Goal: Transaction & Acquisition: Book appointment/travel/reservation

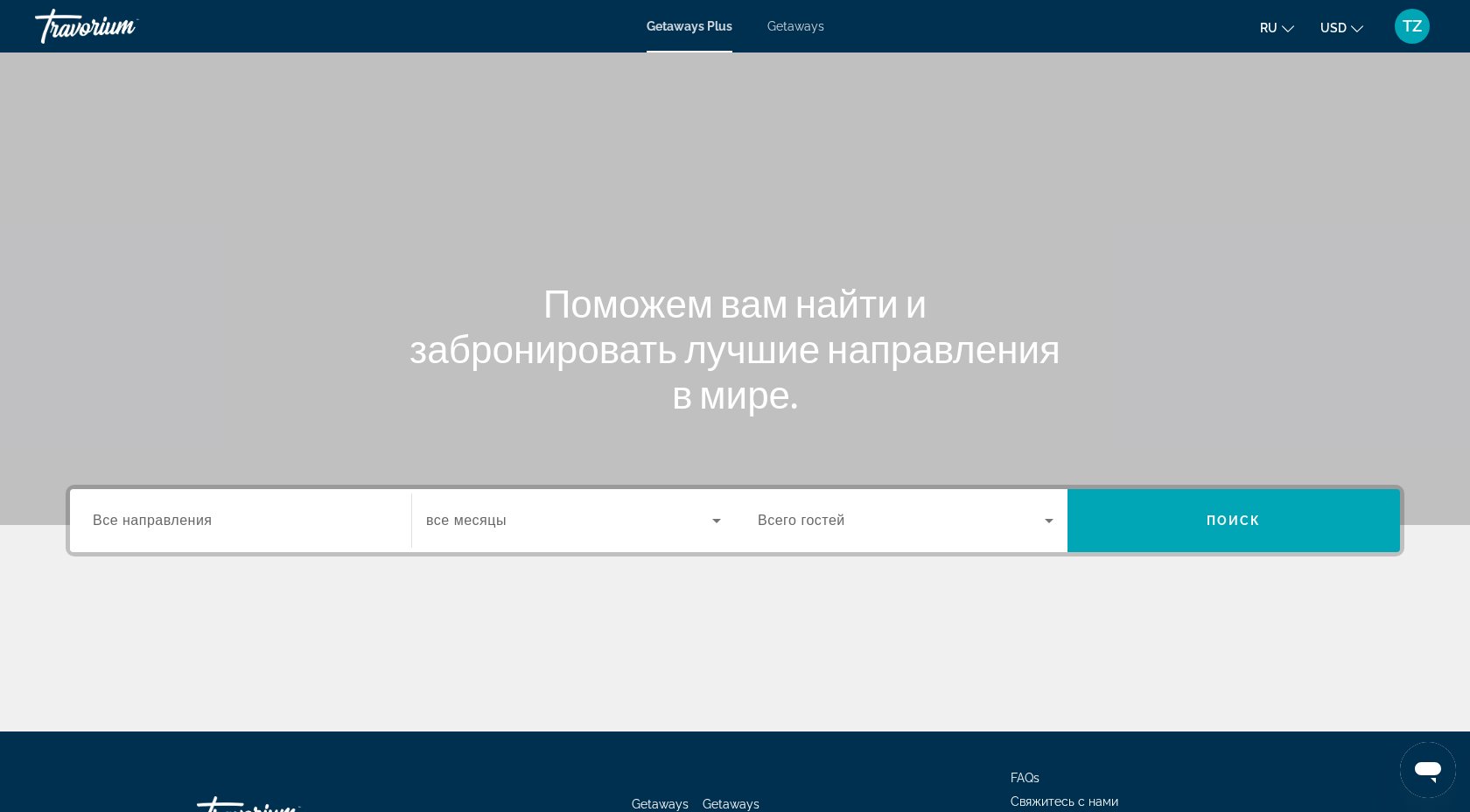
click at [806, 29] on span "Getaways" at bounding box center [795, 26] width 57 height 14
click at [834, 513] on span "Всего гостей" at bounding box center [801, 521] width 87 height 15
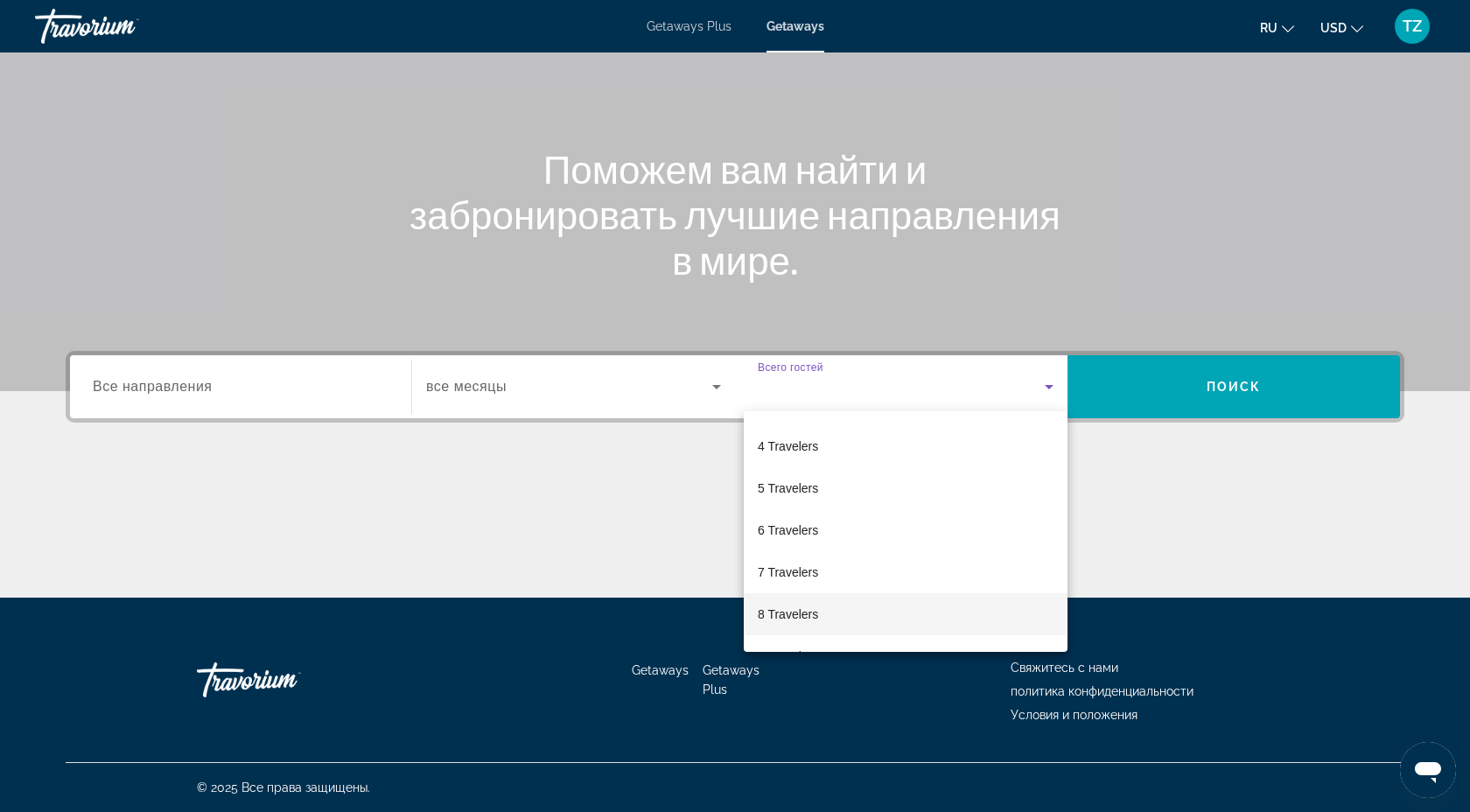
scroll to position [193, 0]
click at [839, 611] on mat-option "10 Travelers" at bounding box center [905, 624] width 324 height 42
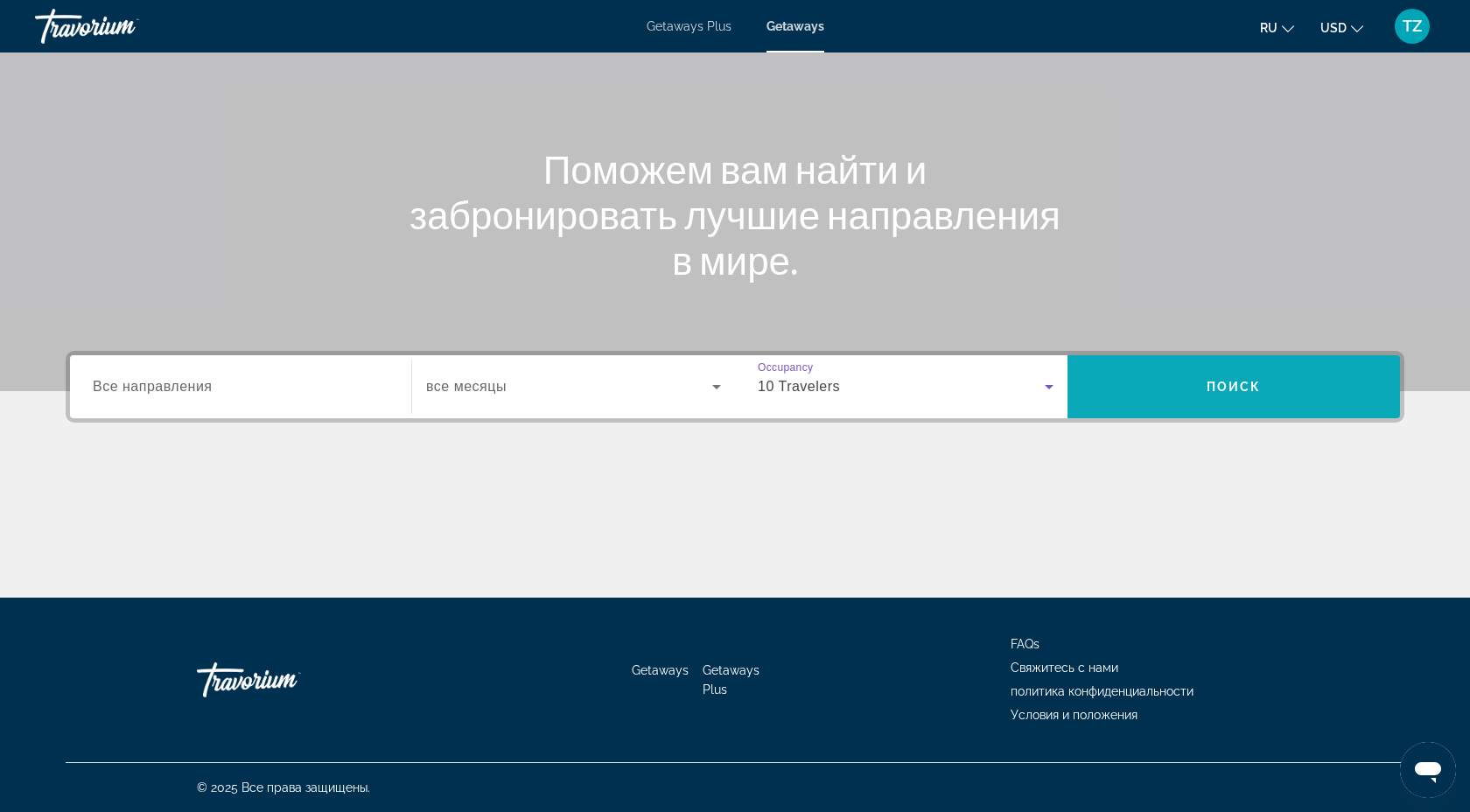
click at [1253, 374] on span "Search" at bounding box center [1234, 387] width 333 height 42
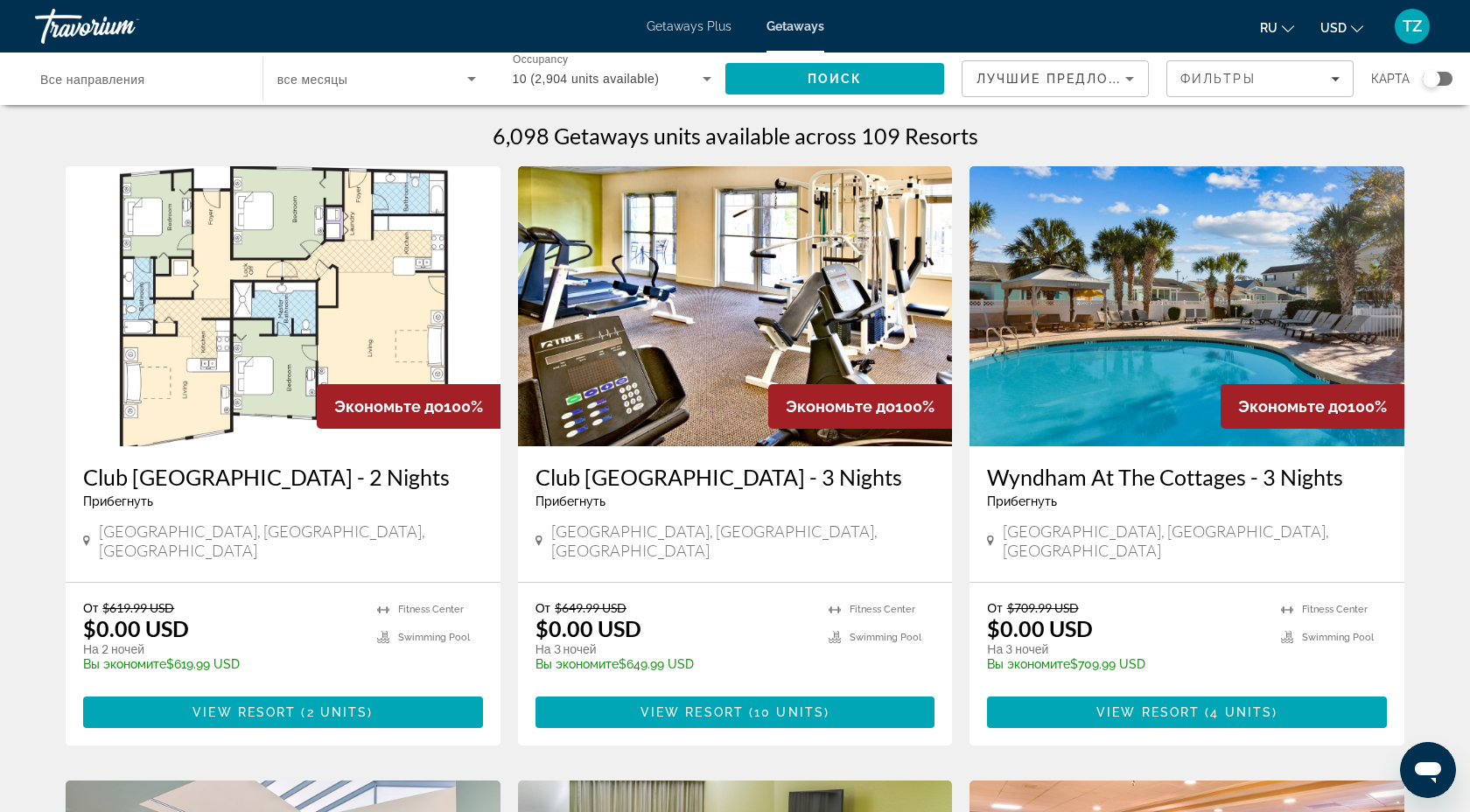
click at [107, 85] on span "Все направления" at bounding box center [93, 79] width 104 height 14
click at [107, 85] on input "Destination Все направления" at bounding box center [140, 79] width 200 height 21
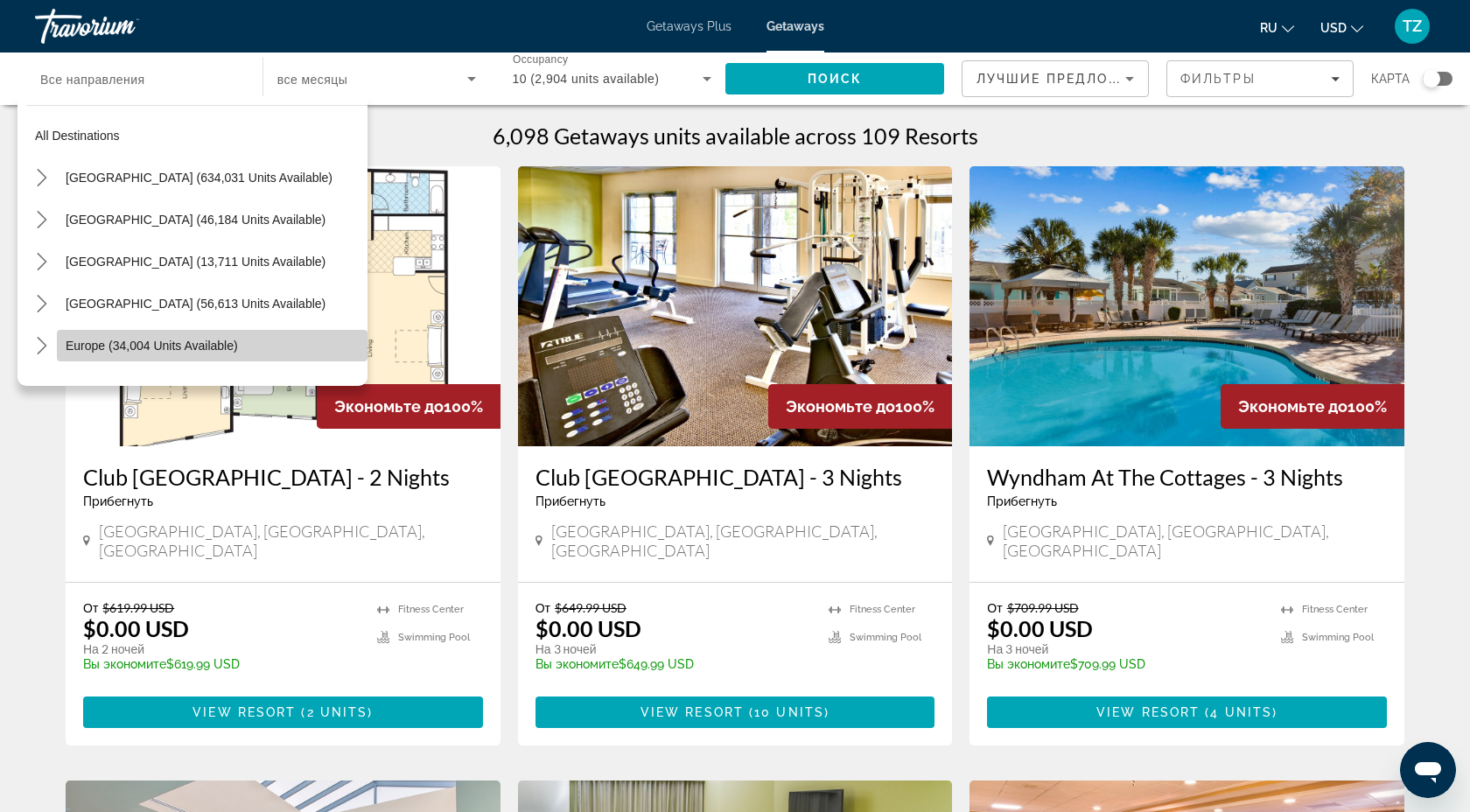
click at [143, 350] on span "Europe (34,004 units available)" at bounding box center [152, 346] width 172 height 14
type input "**********"
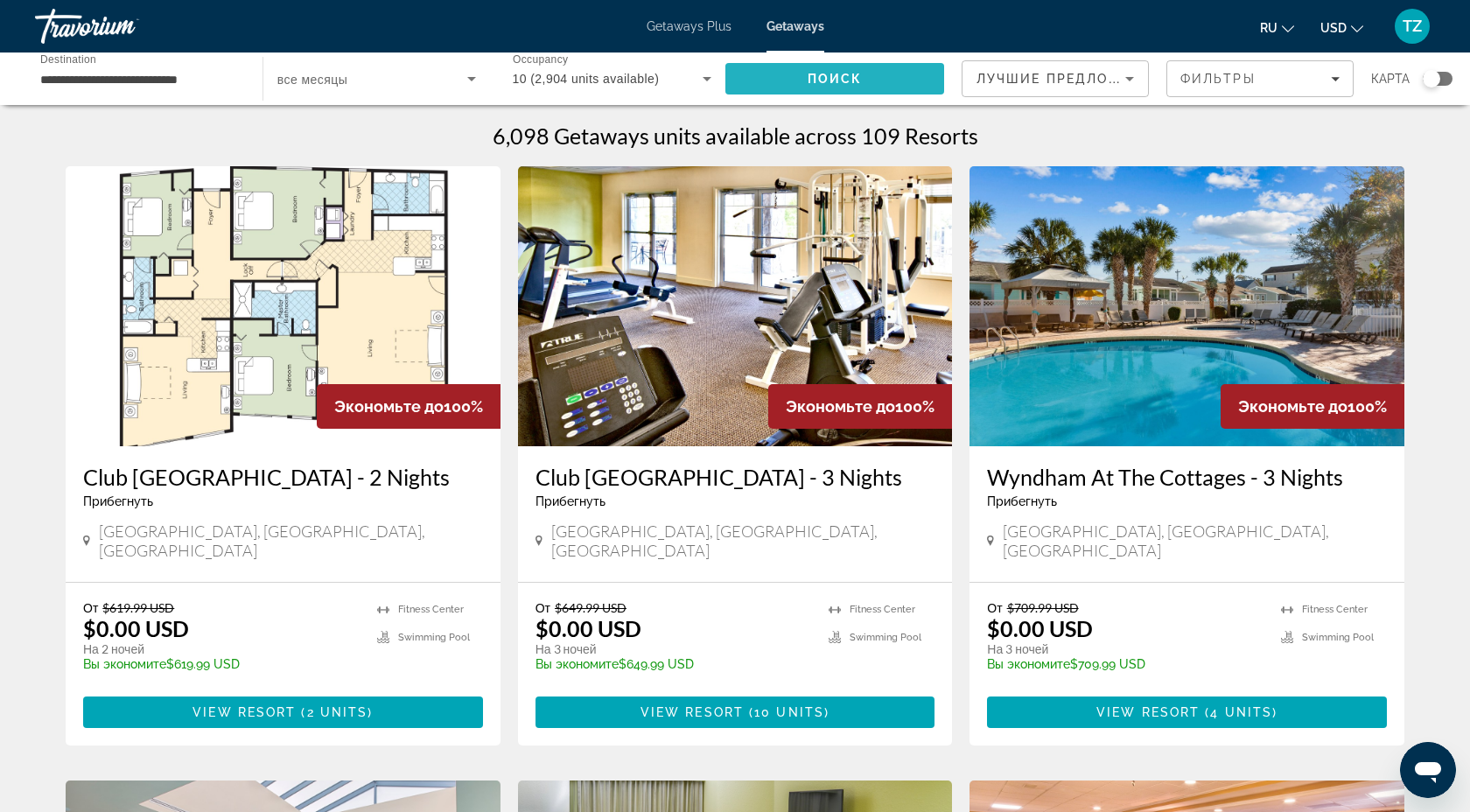
click at [864, 84] on span "Search" at bounding box center [835, 79] width 219 height 42
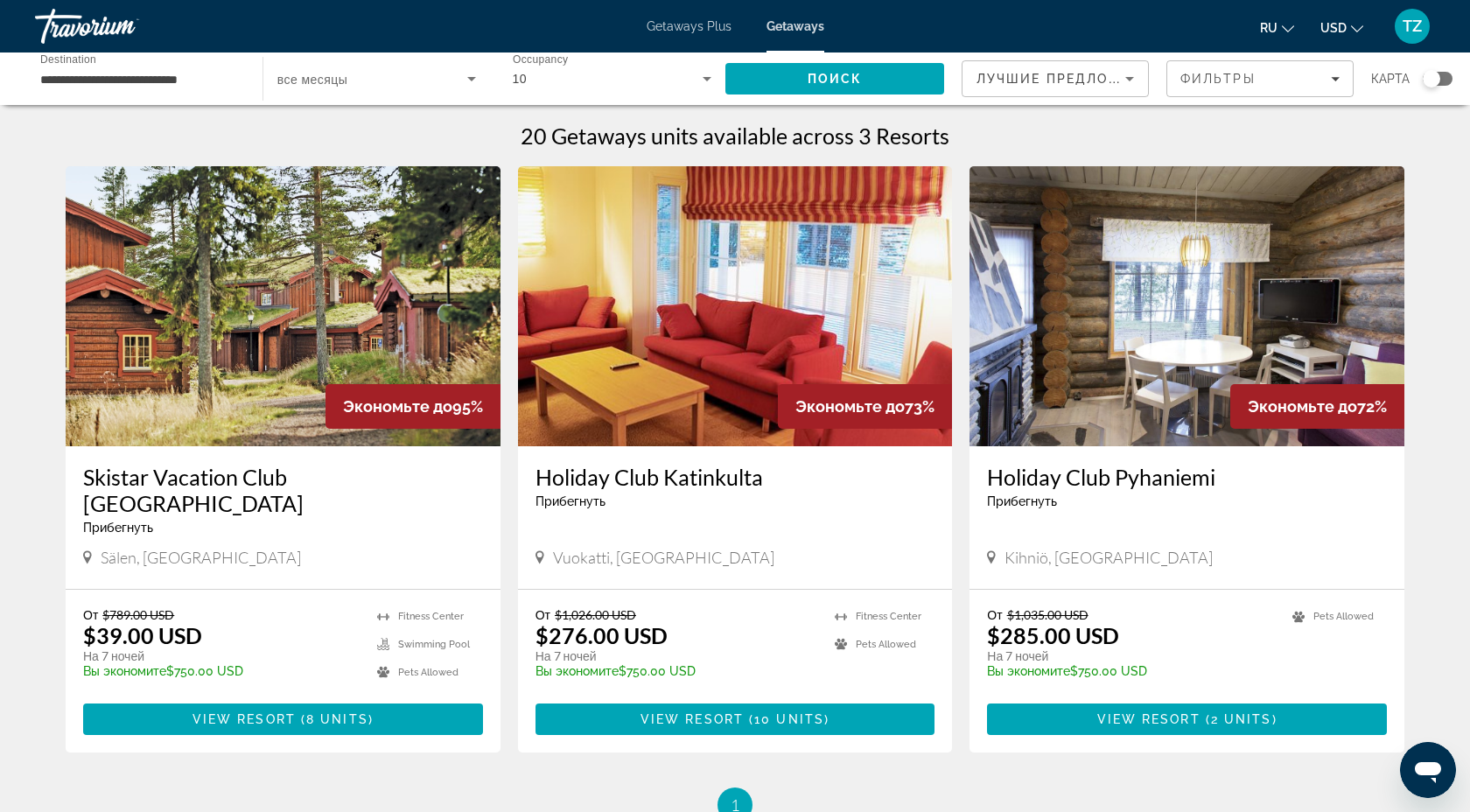
click at [310, 322] on img "Main content" at bounding box center [283, 306] width 435 height 280
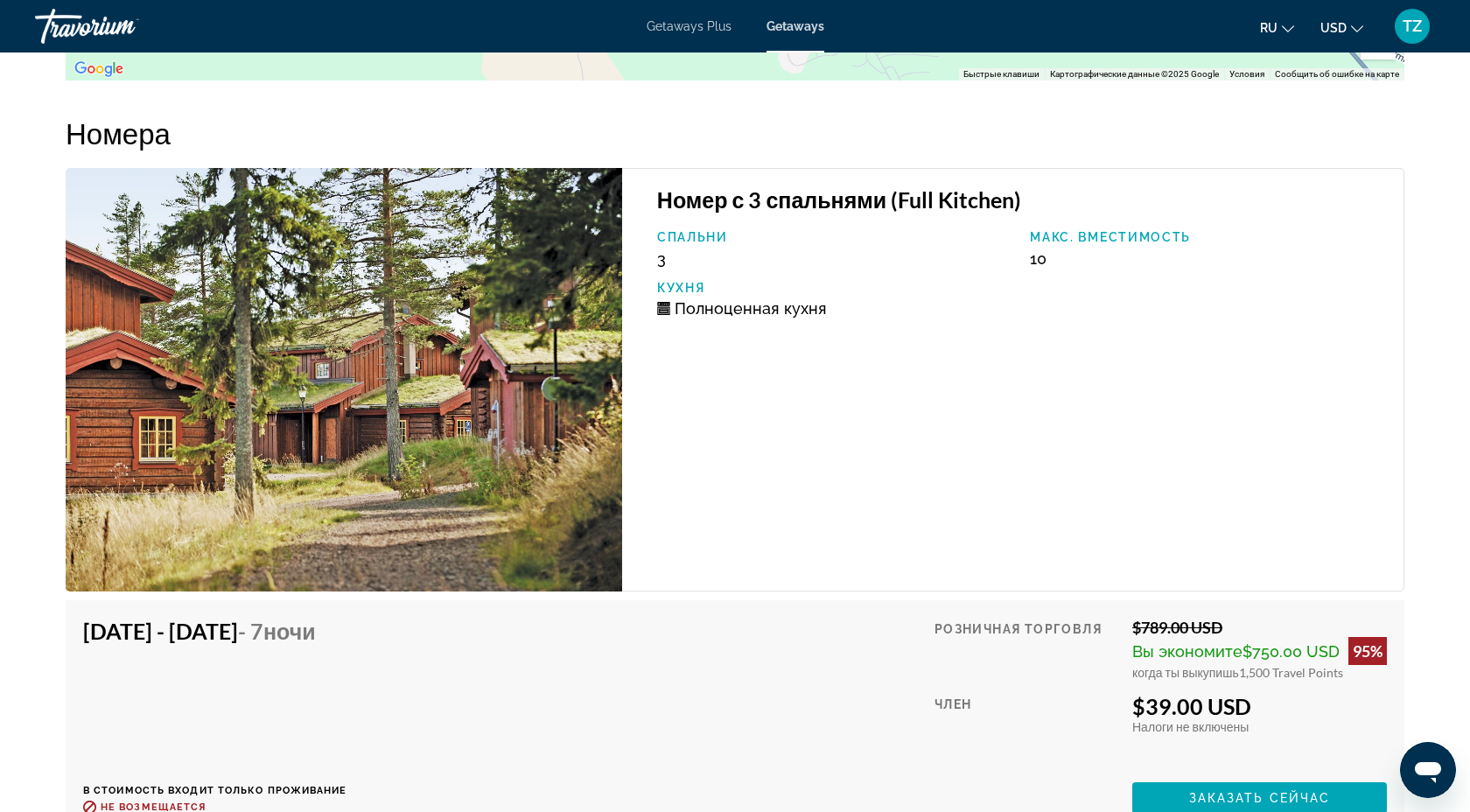
scroll to position [2949, 0]
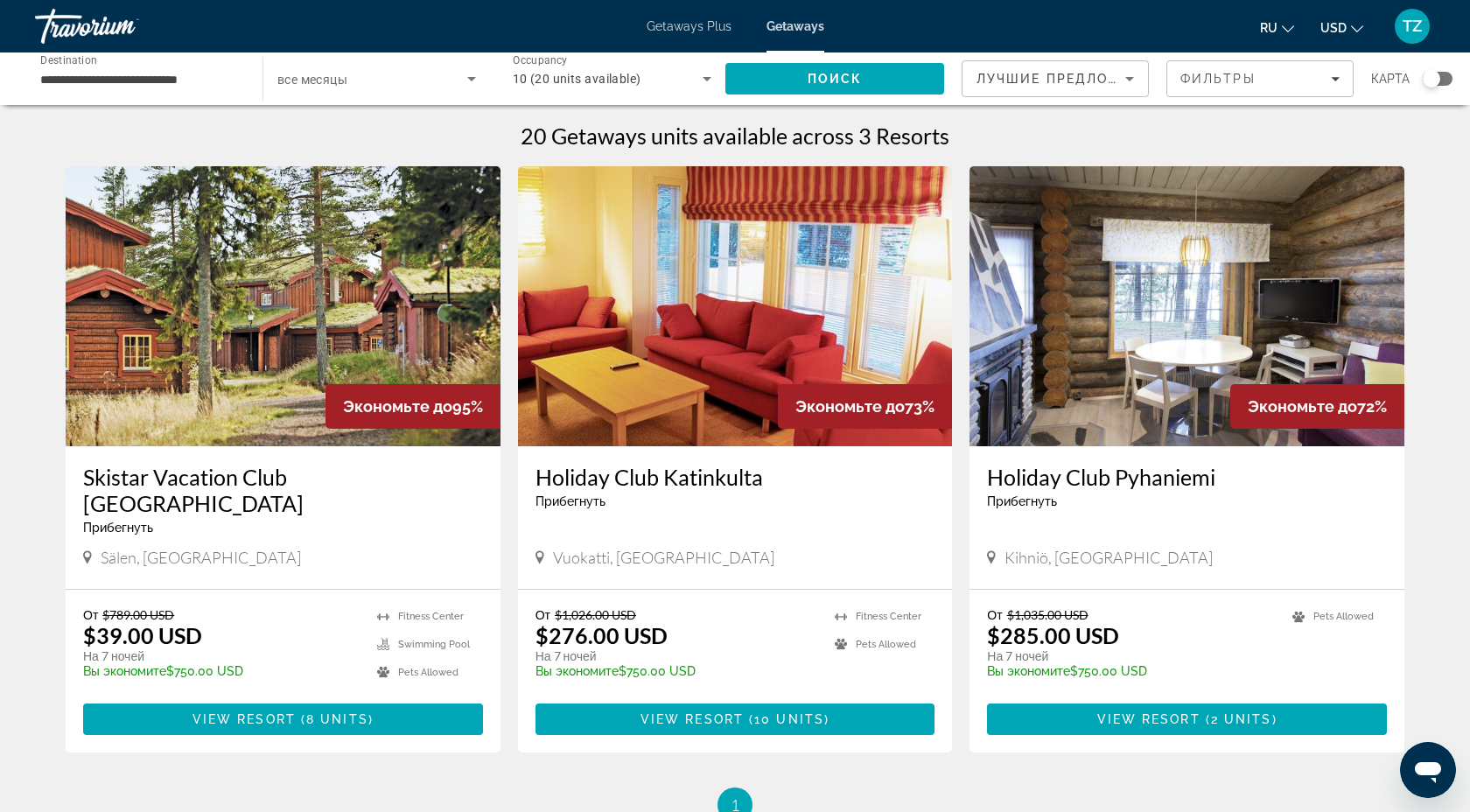
click at [644, 82] on div "10 (20 units available)" at bounding box center [609, 78] width 191 height 21
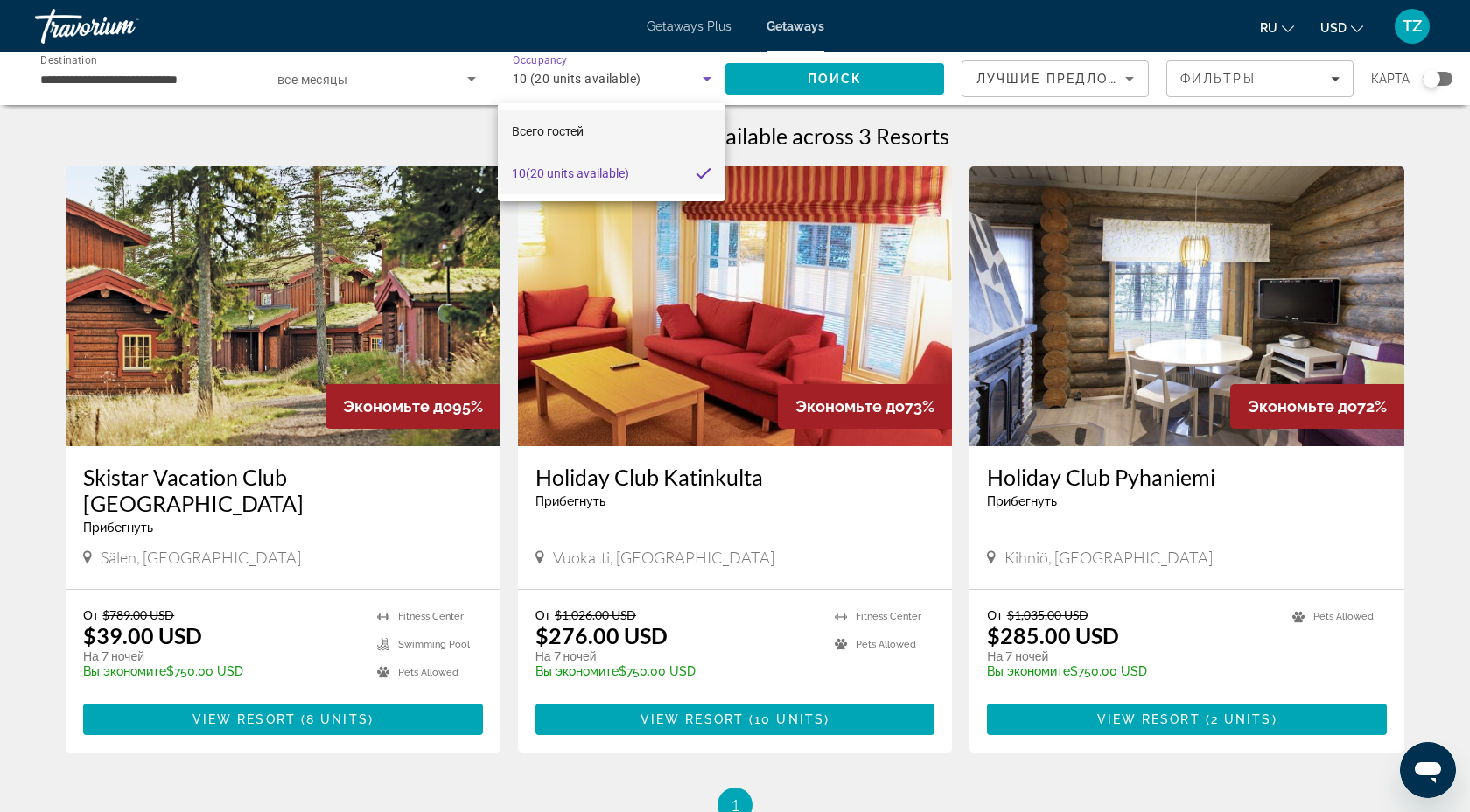
click at [635, 140] on mat-option "Всего гостей" at bounding box center [611, 131] width 227 height 42
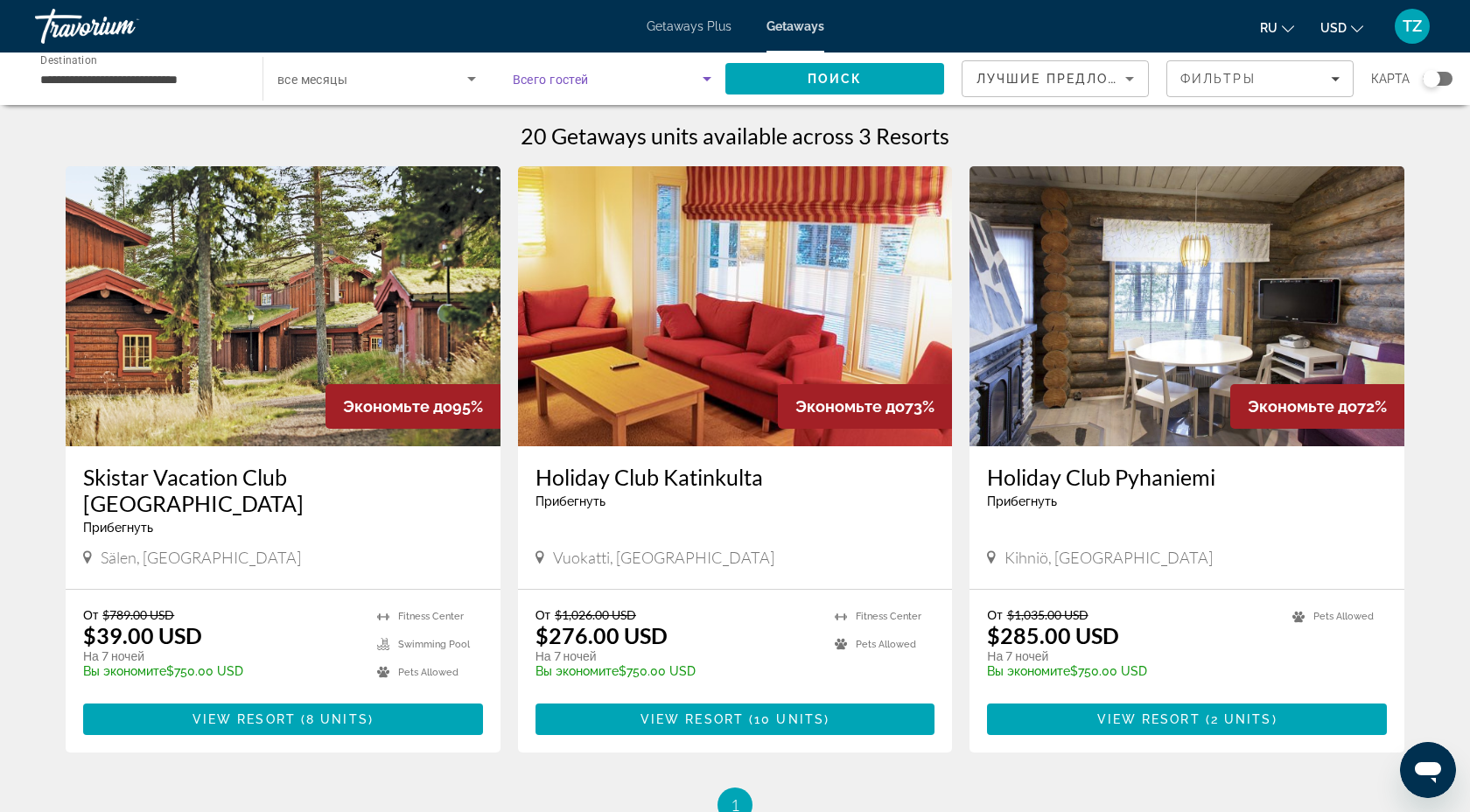
click at [609, 82] on span "Search widget" at bounding box center [609, 78] width 191 height 21
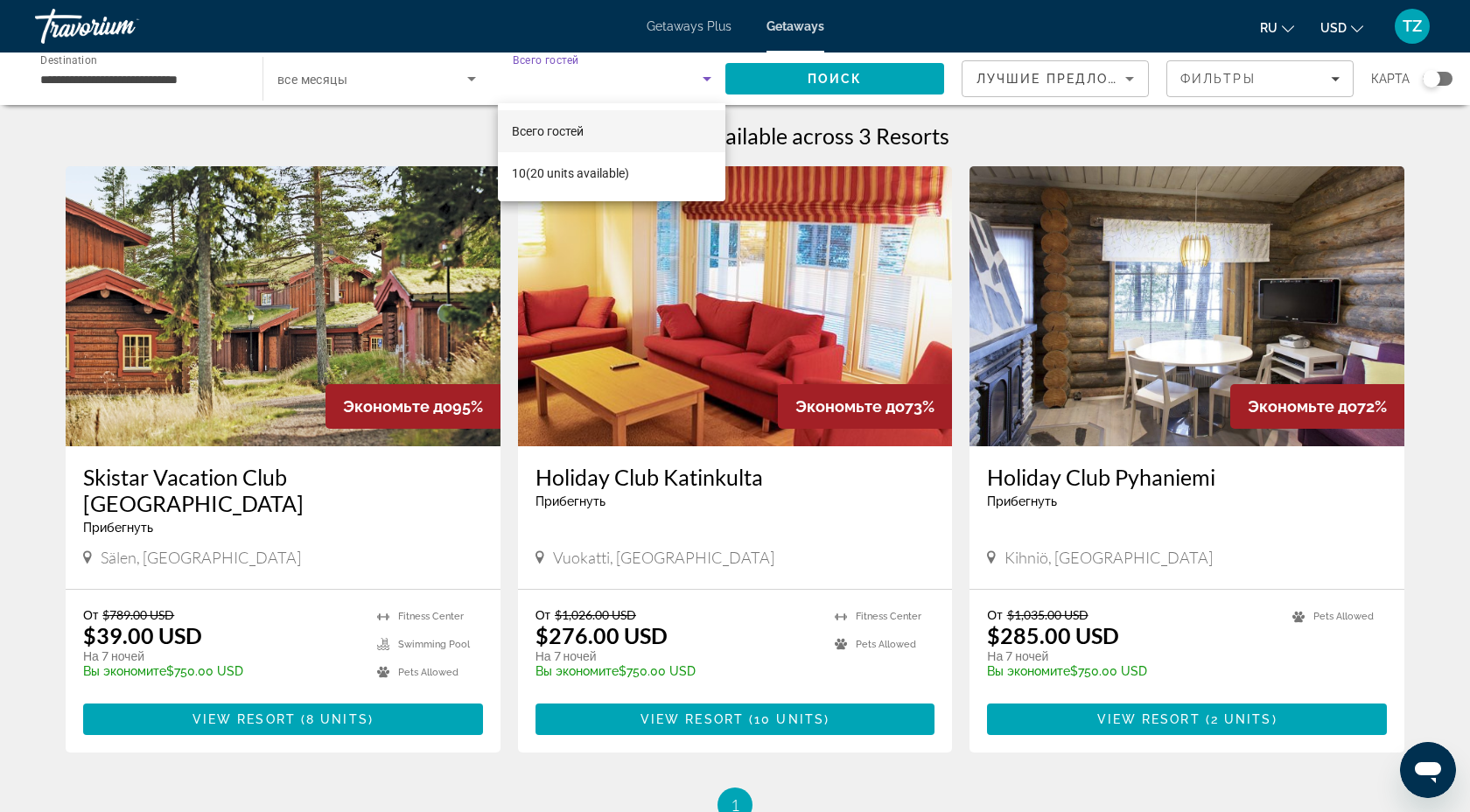
click at [609, 84] on div at bounding box center [735, 406] width 1470 height 812
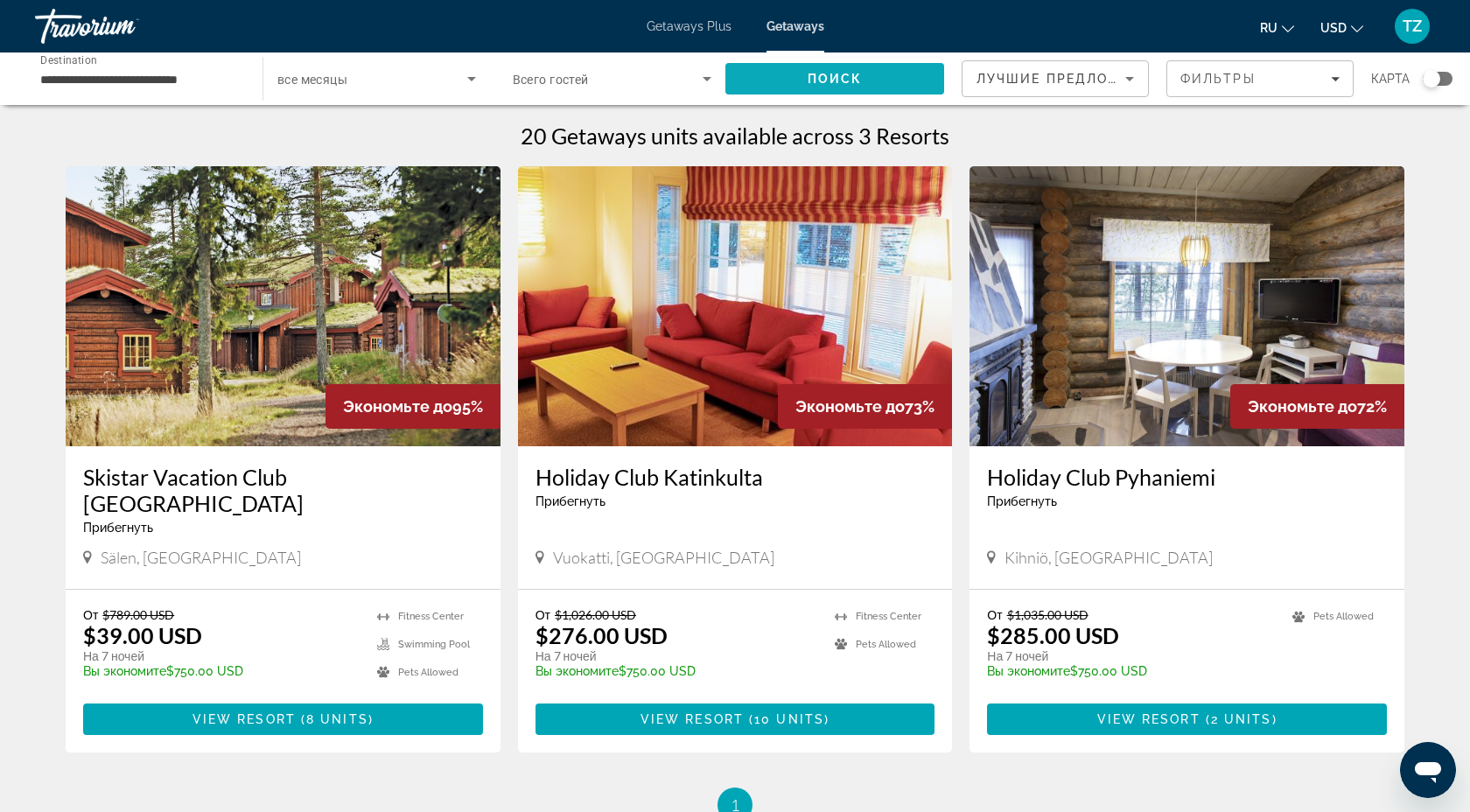
click at [868, 77] on span "Search" at bounding box center [835, 79] width 219 height 42
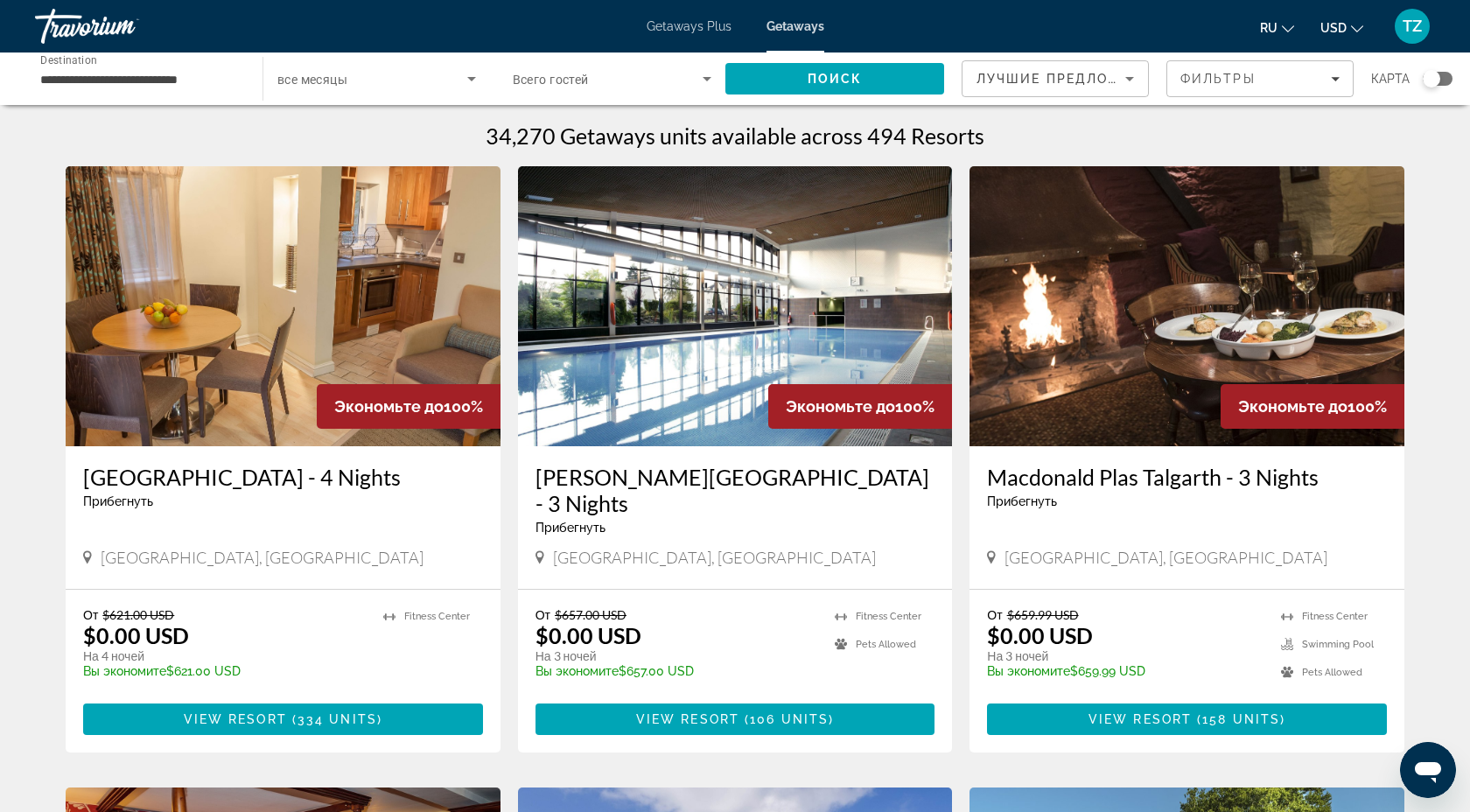
click at [583, 79] on span "Всего гостей" at bounding box center [551, 79] width 76 height 14
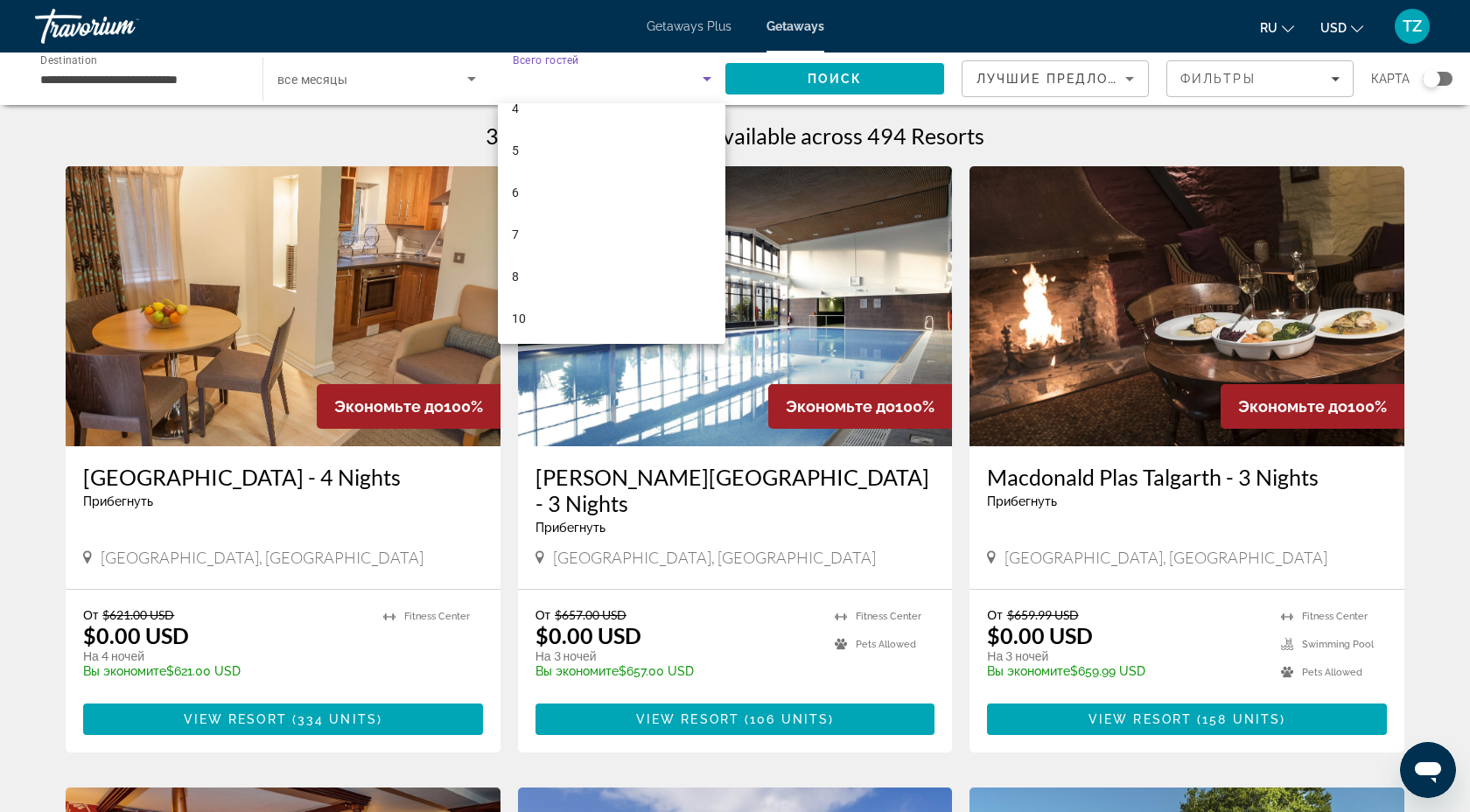
scroll to position [151, 0]
click at [619, 274] on mat-option "8" at bounding box center [611, 274] width 227 height 42
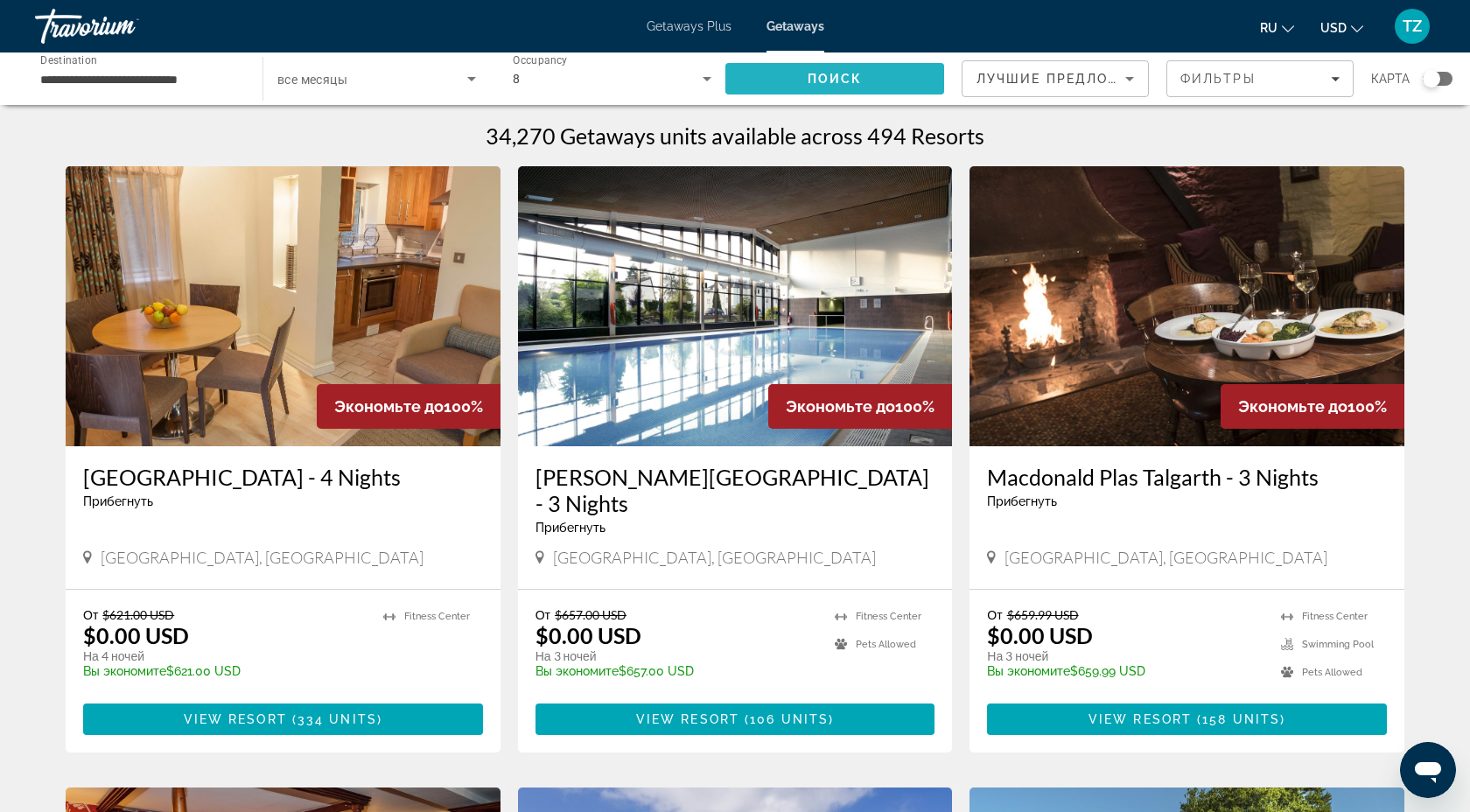
click at [812, 90] on span "Search" at bounding box center [835, 79] width 219 height 42
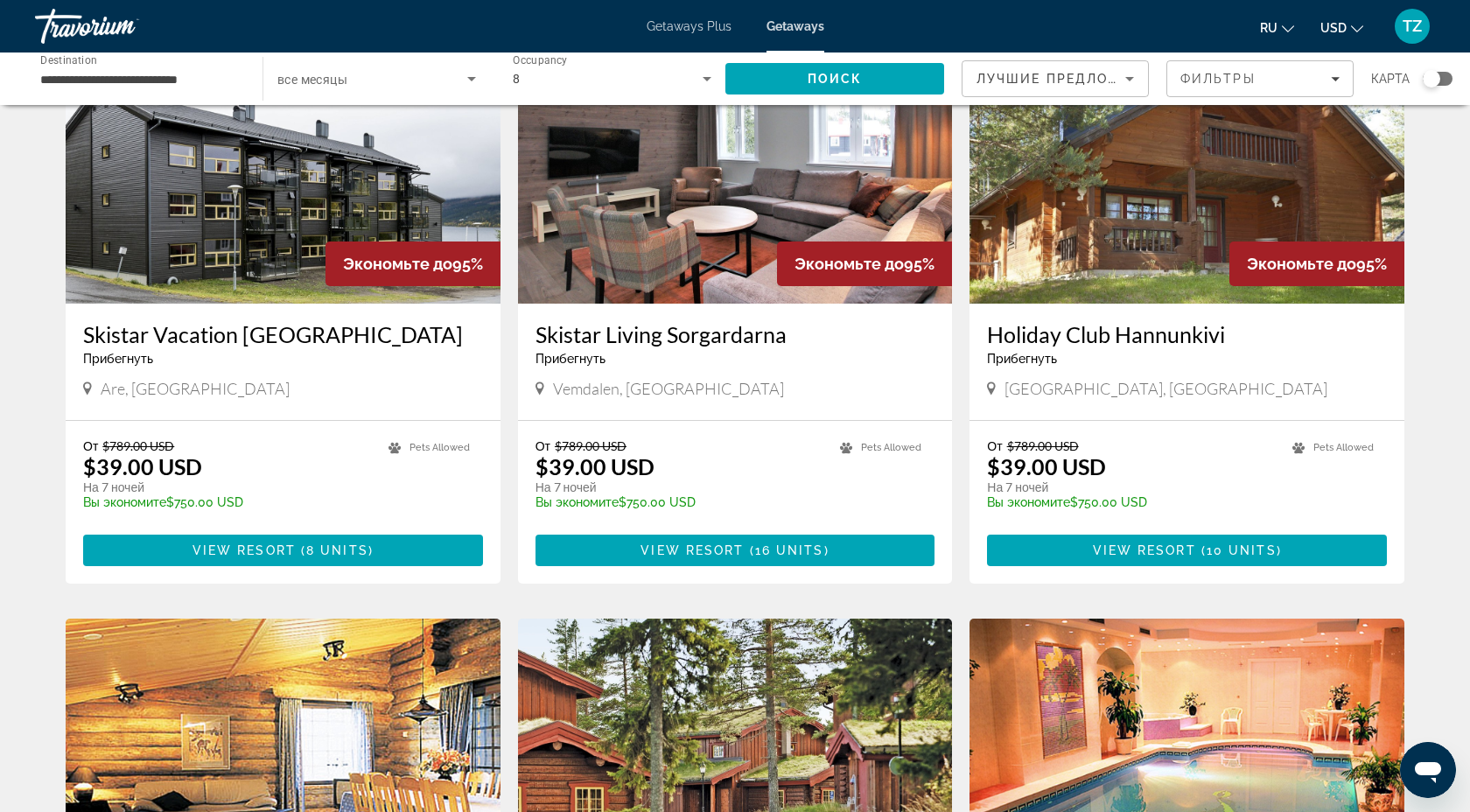
scroll to position [106, 0]
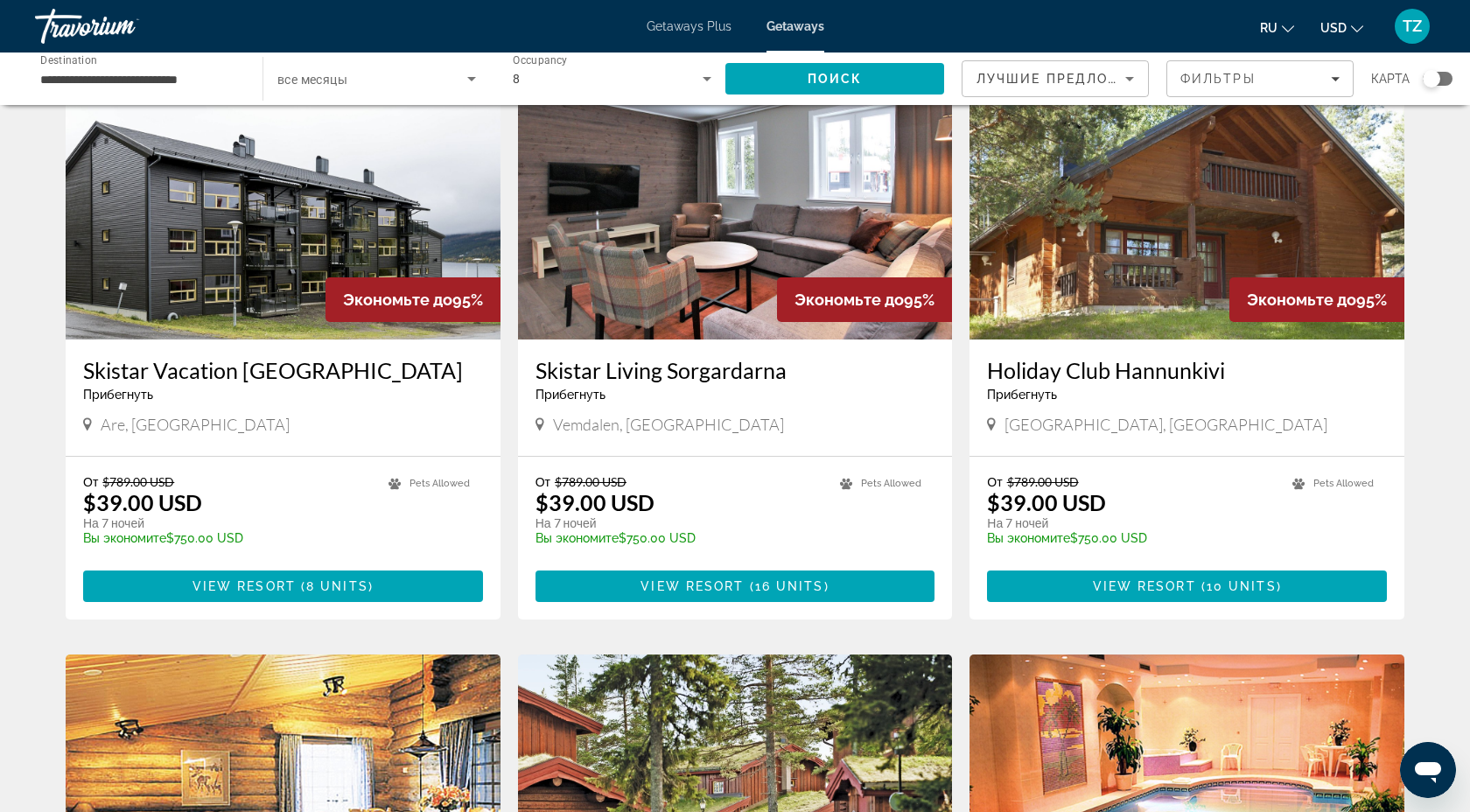
click at [792, 208] on img "Main content" at bounding box center [735, 200] width 435 height 280
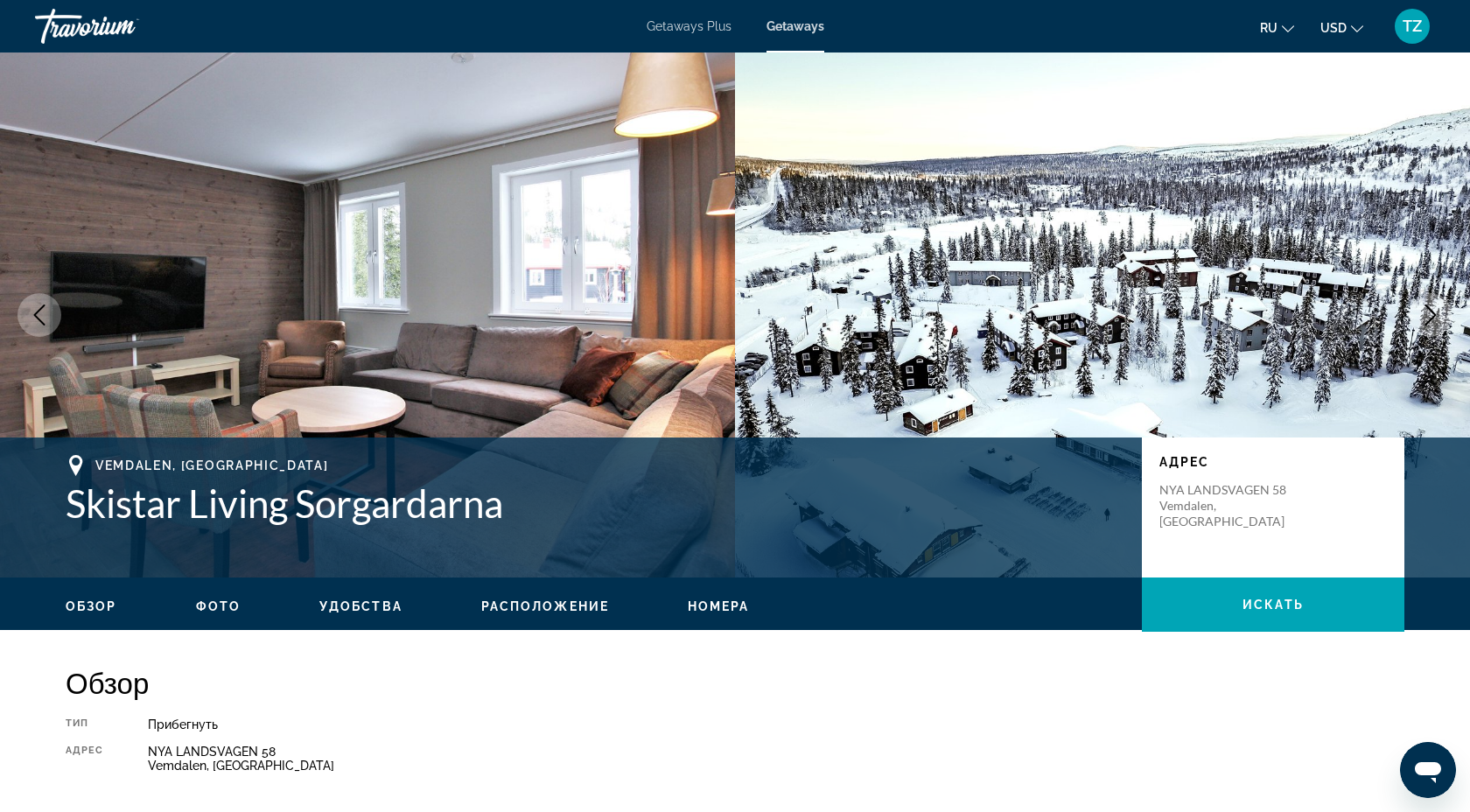
click at [1430, 313] on icon "Next image" at bounding box center [1431, 314] width 21 height 21
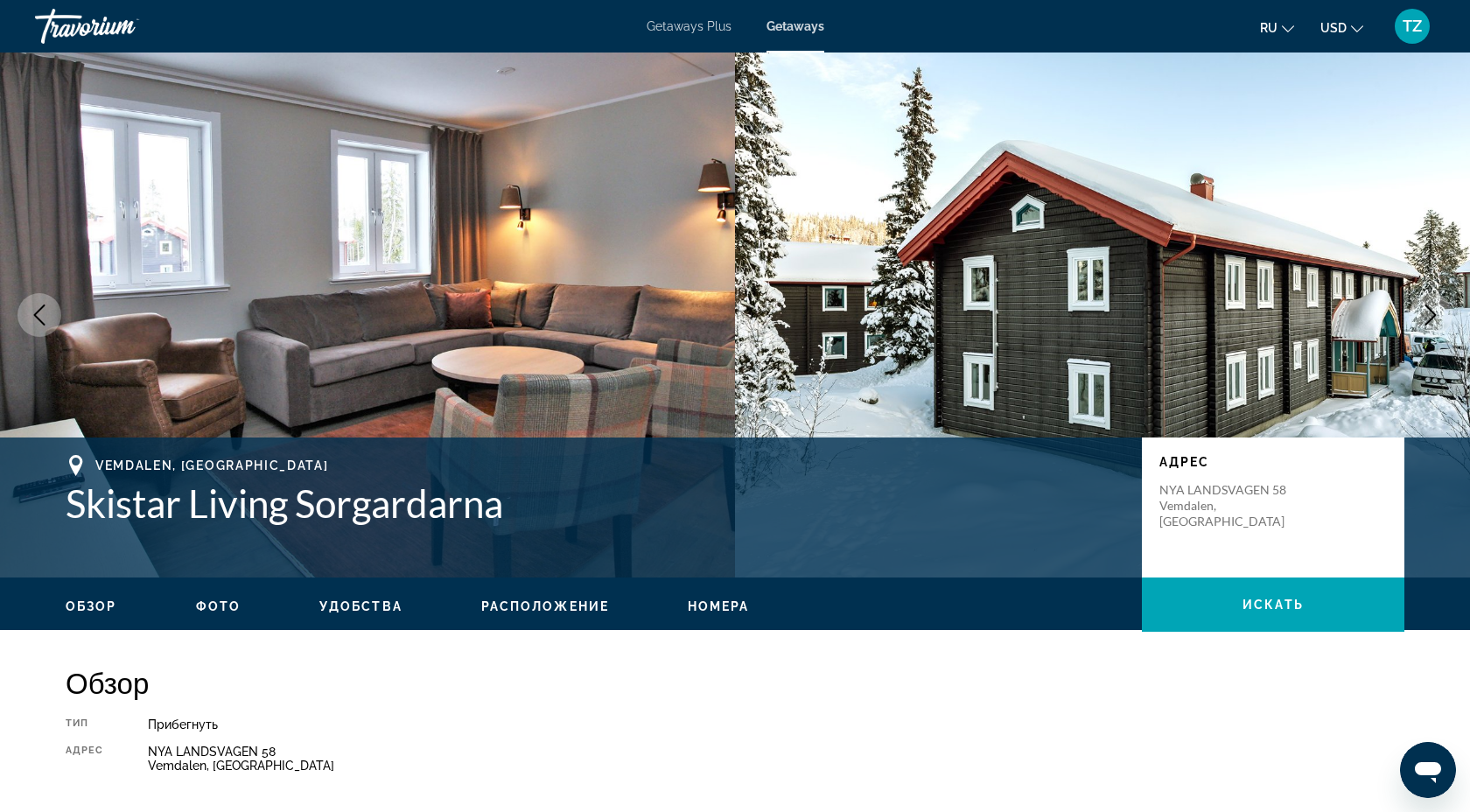
click at [1430, 313] on icon "Next image" at bounding box center [1431, 314] width 21 height 21
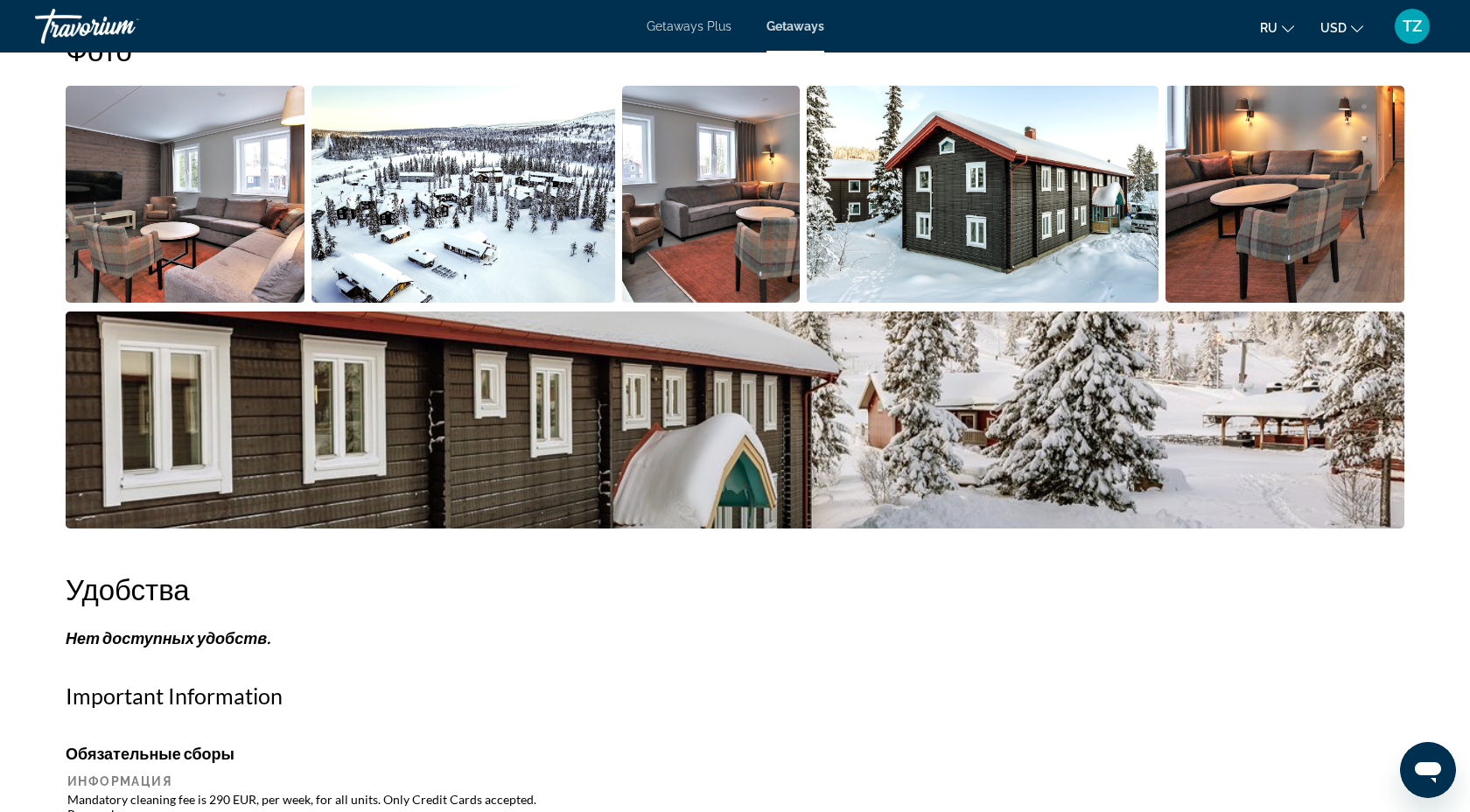
scroll to position [801, 0]
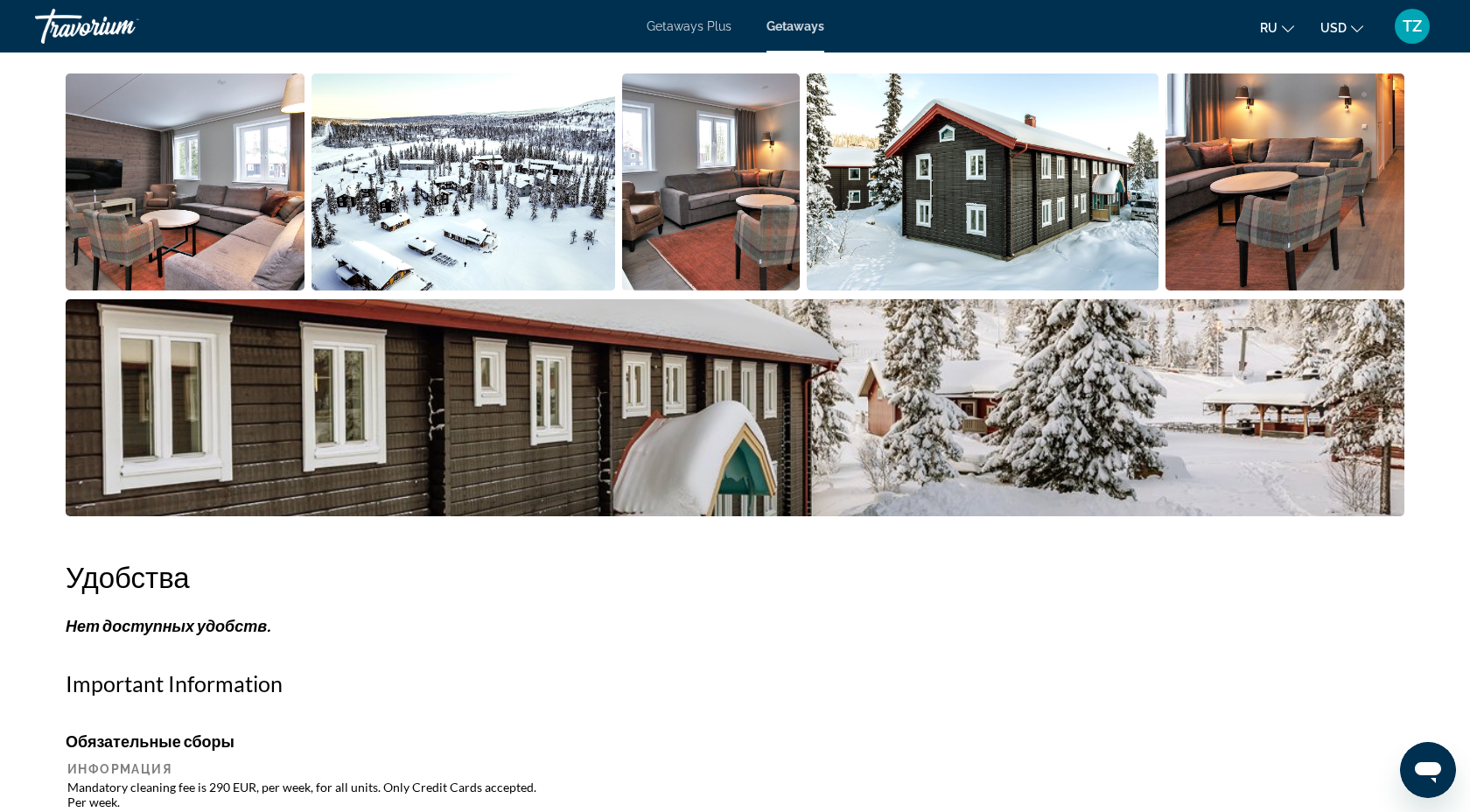
click at [762, 245] on img "Open full-screen image slider" at bounding box center [711, 181] width 178 height 217
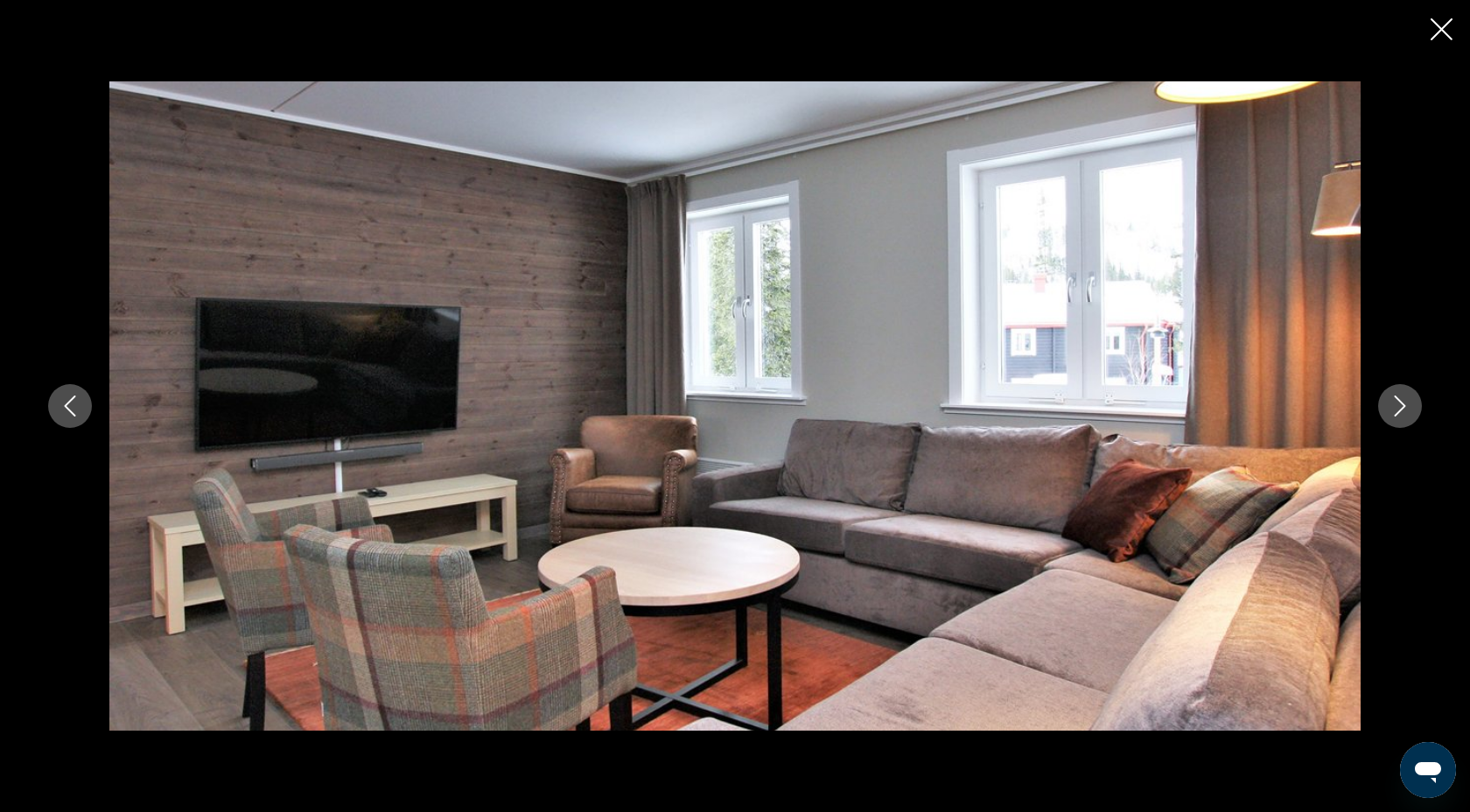
click at [1398, 404] on icon "Next image" at bounding box center [1399, 406] width 21 height 21
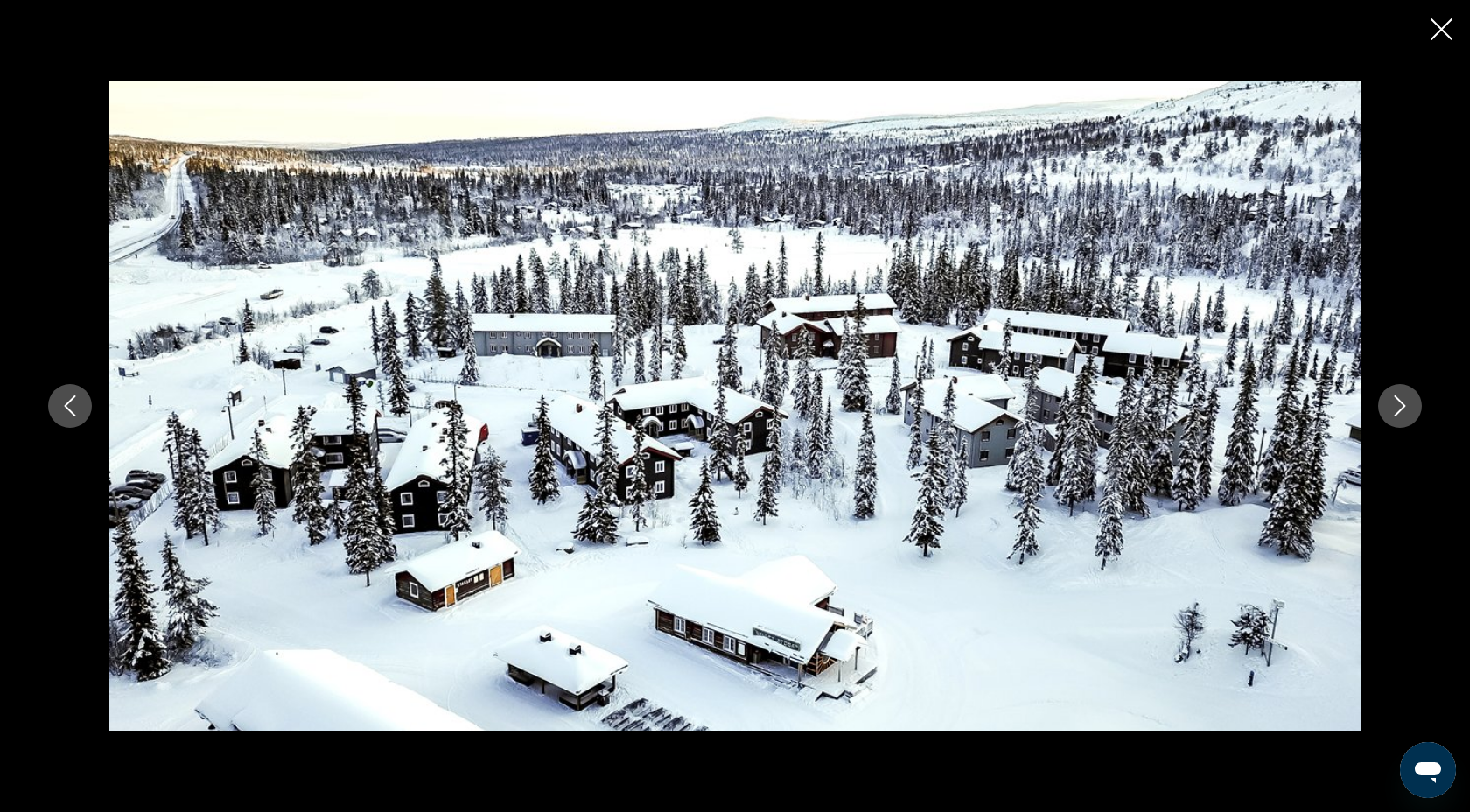
click at [1398, 404] on icon "Next image" at bounding box center [1399, 406] width 21 height 21
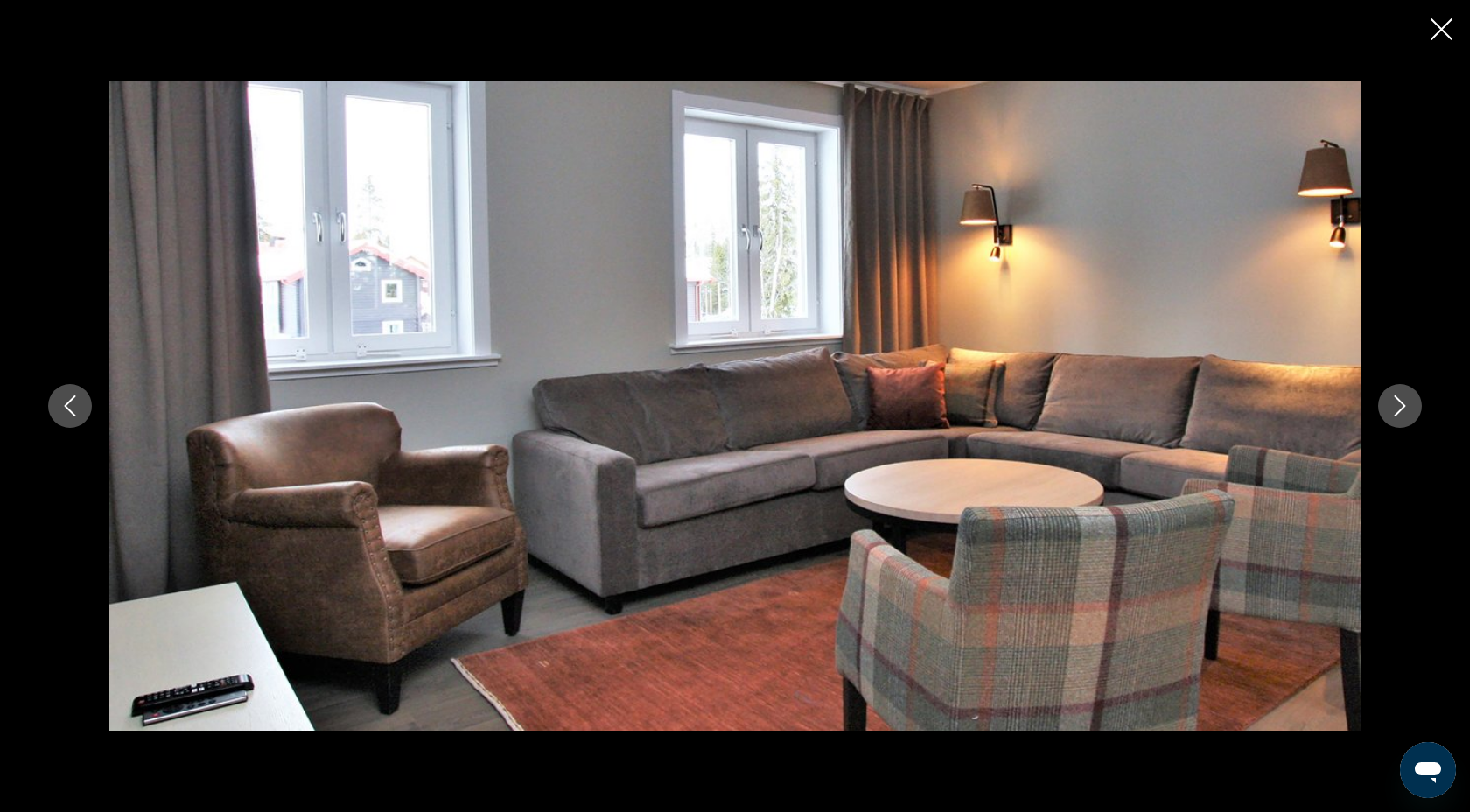
click at [1398, 404] on icon "Next image" at bounding box center [1399, 406] width 21 height 21
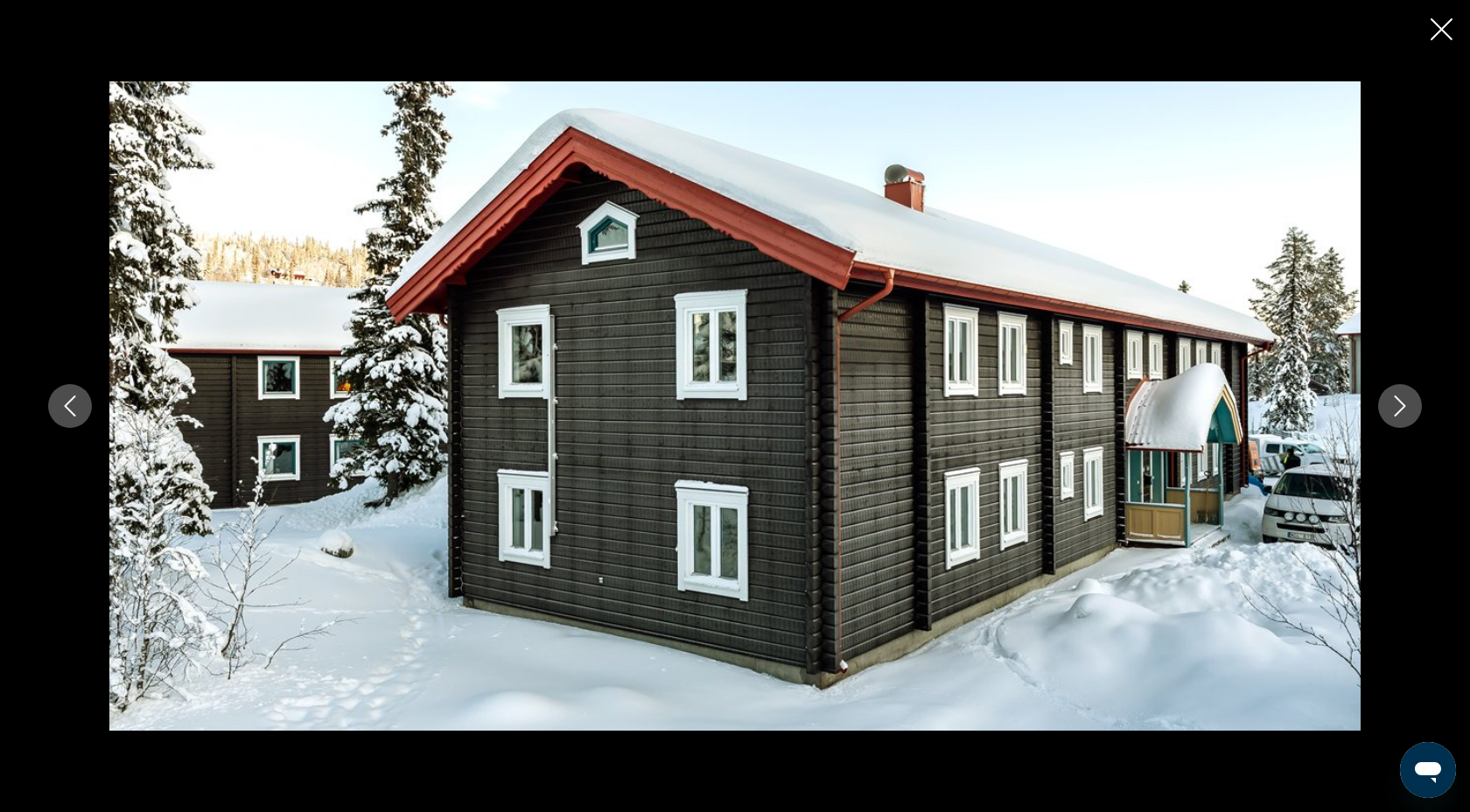
click at [1398, 404] on icon "Next image" at bounding box center [1399, 406] width 21 height 21
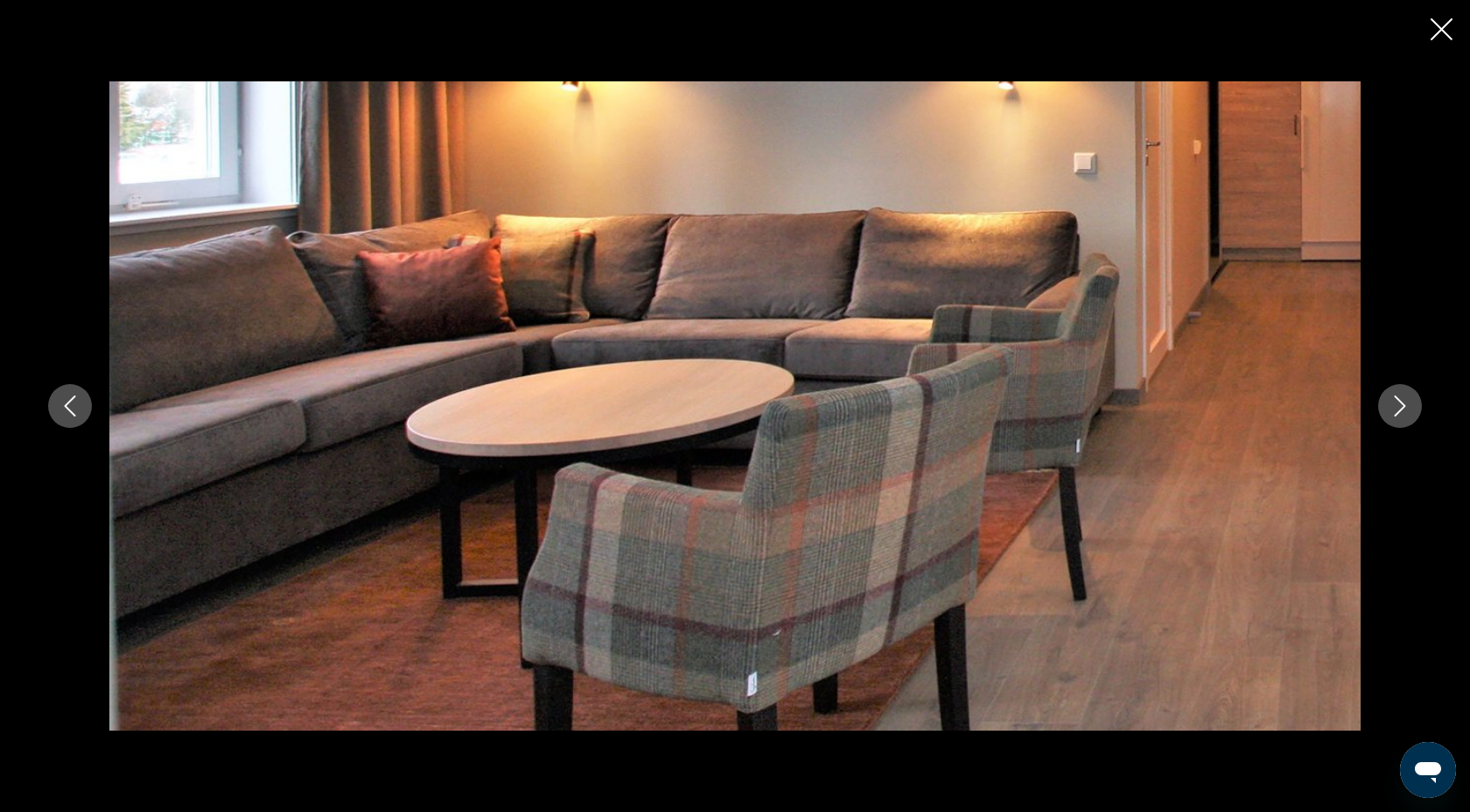
click at [1398, 404] on icon "Next image" at bounding box center [1399, 406] width 21 height 21
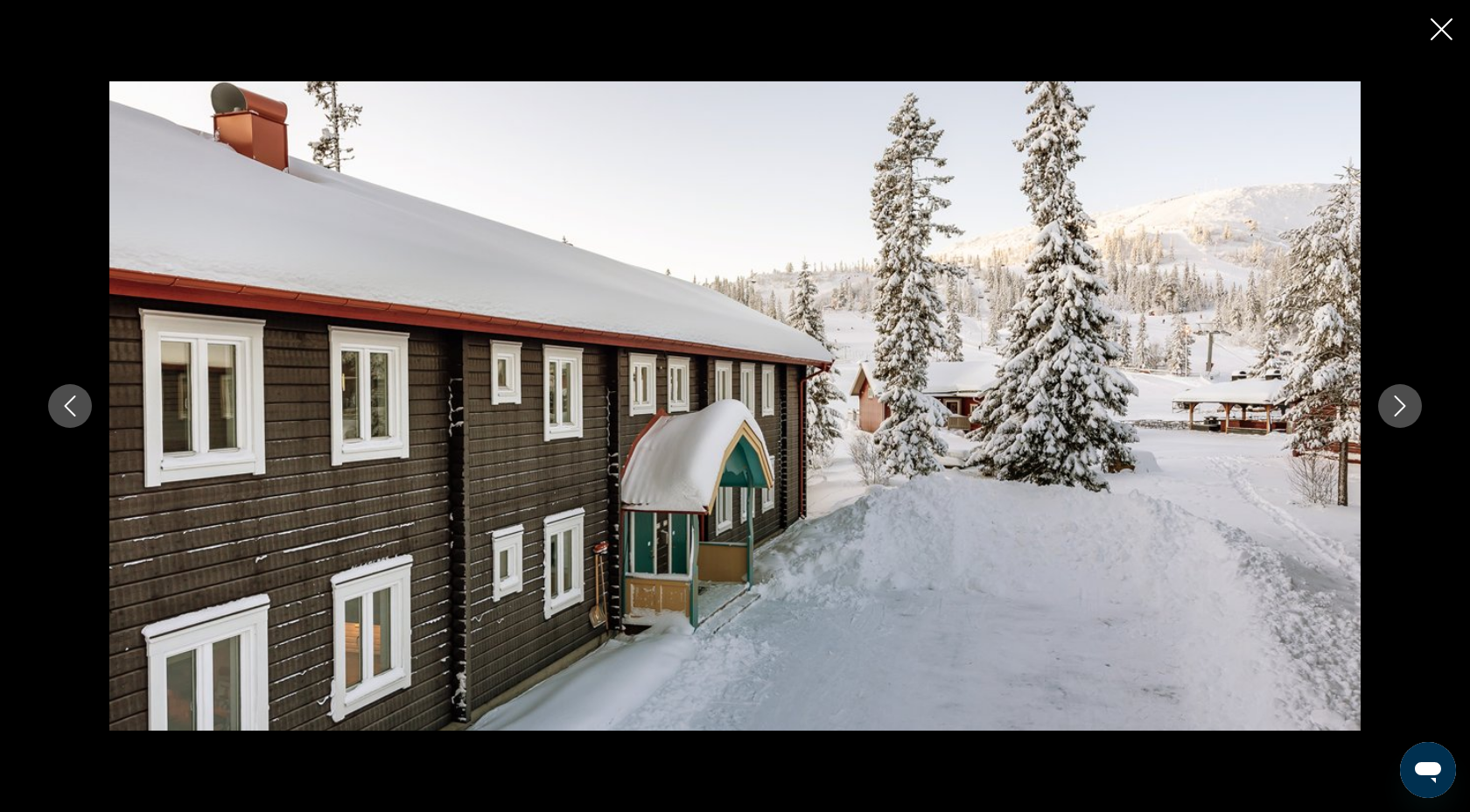
click at [1398, 404] on icon "Next image" at bounding box center [1399, 406] width 21 height 21
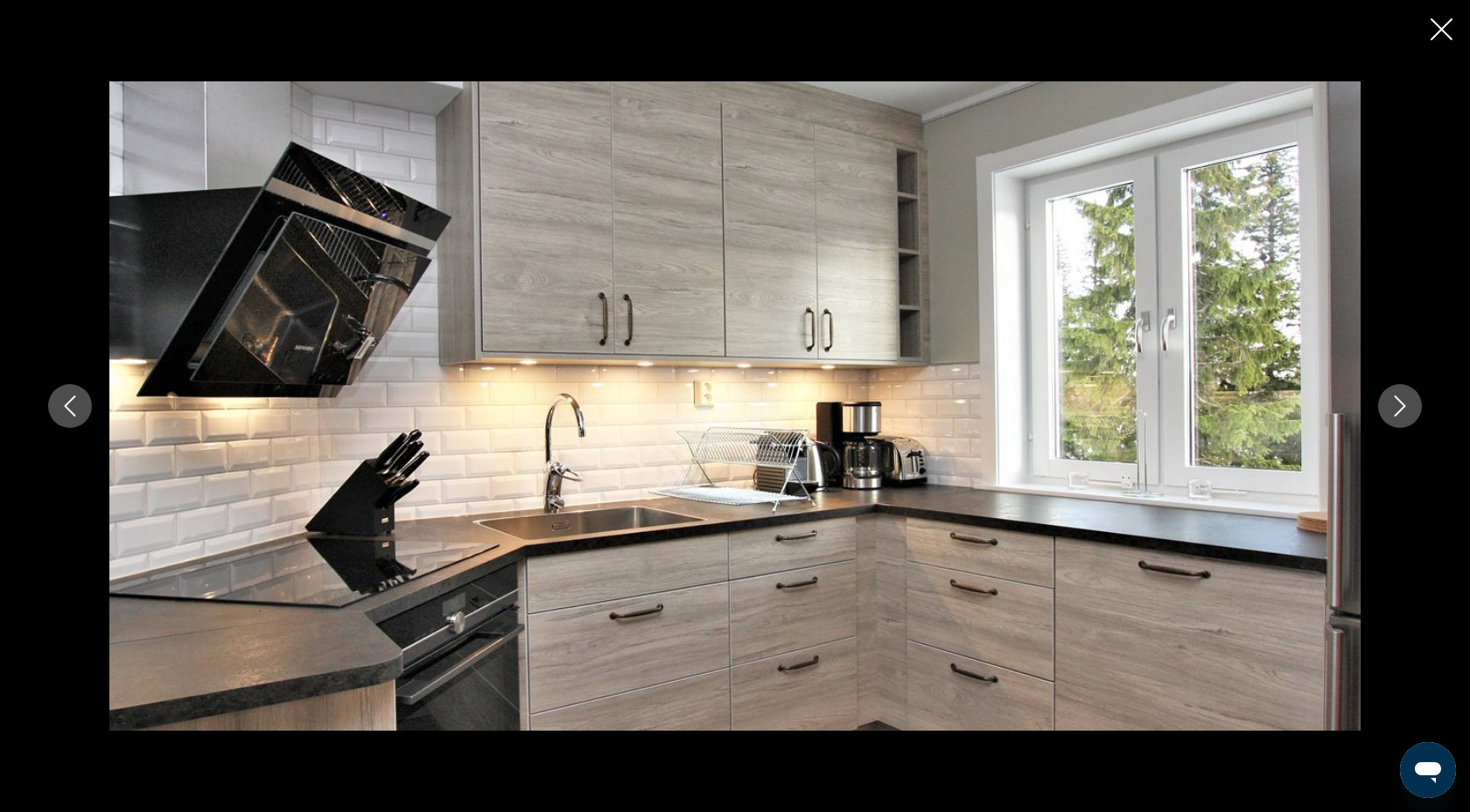
click at [1398, 404] on icon "Next image" at bounding box center [1399, 406] width 21 height 21
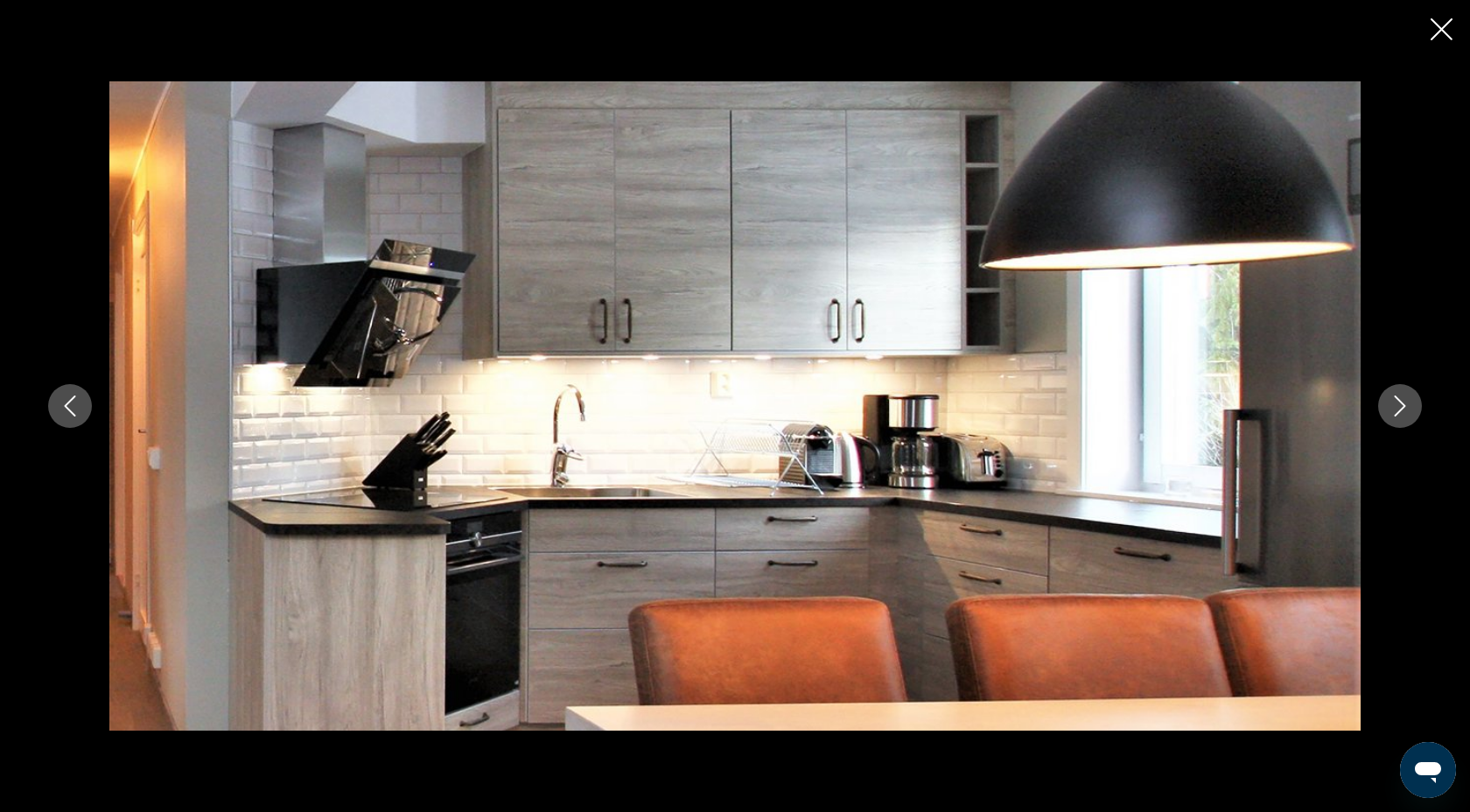
click at [1398, 404] on icon "Next image" at bounding box center [1399, 406] width 21 height 21
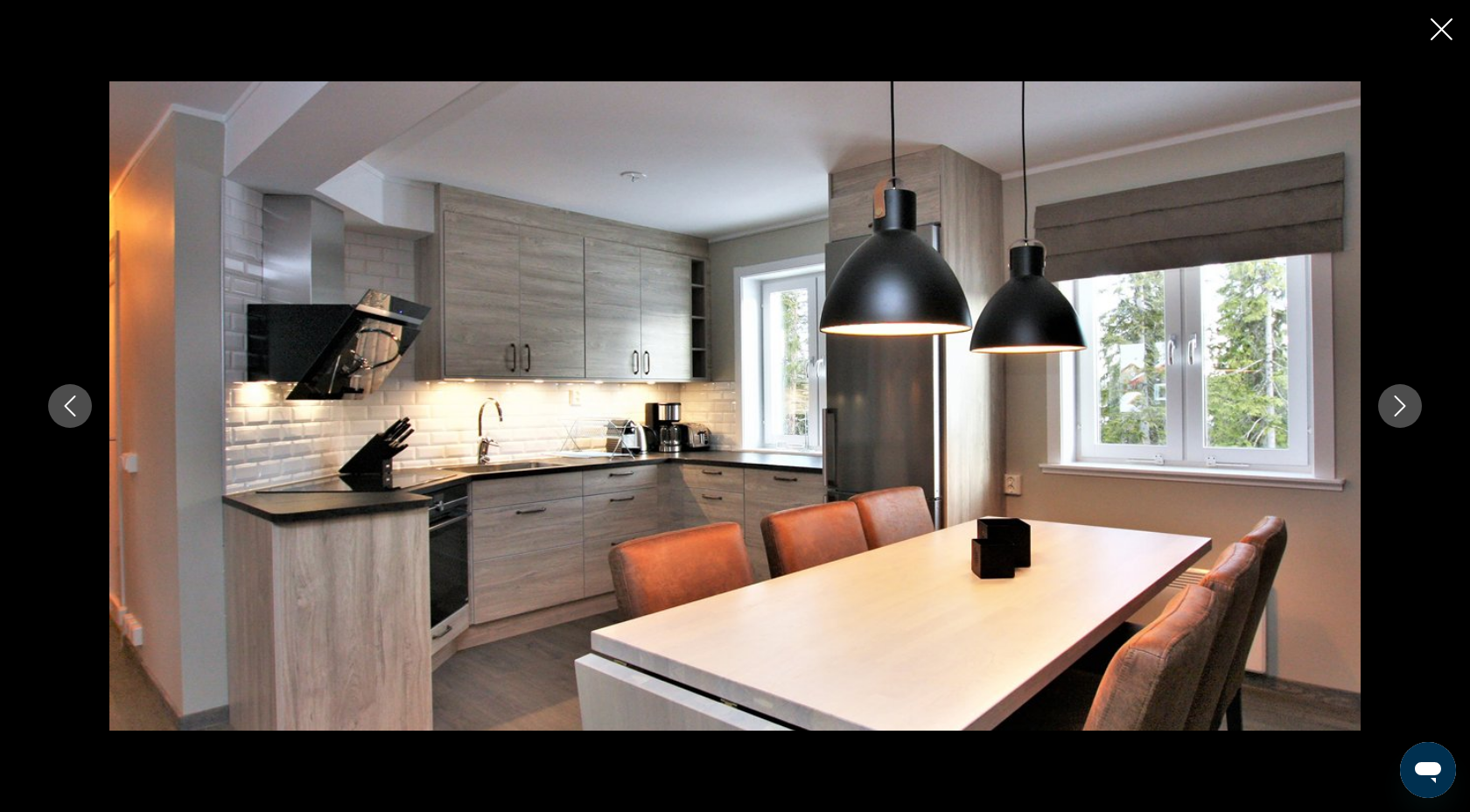
click at [1398, 404] on icon "Next image" at bounding box center [1399, 406] width 21 height 21
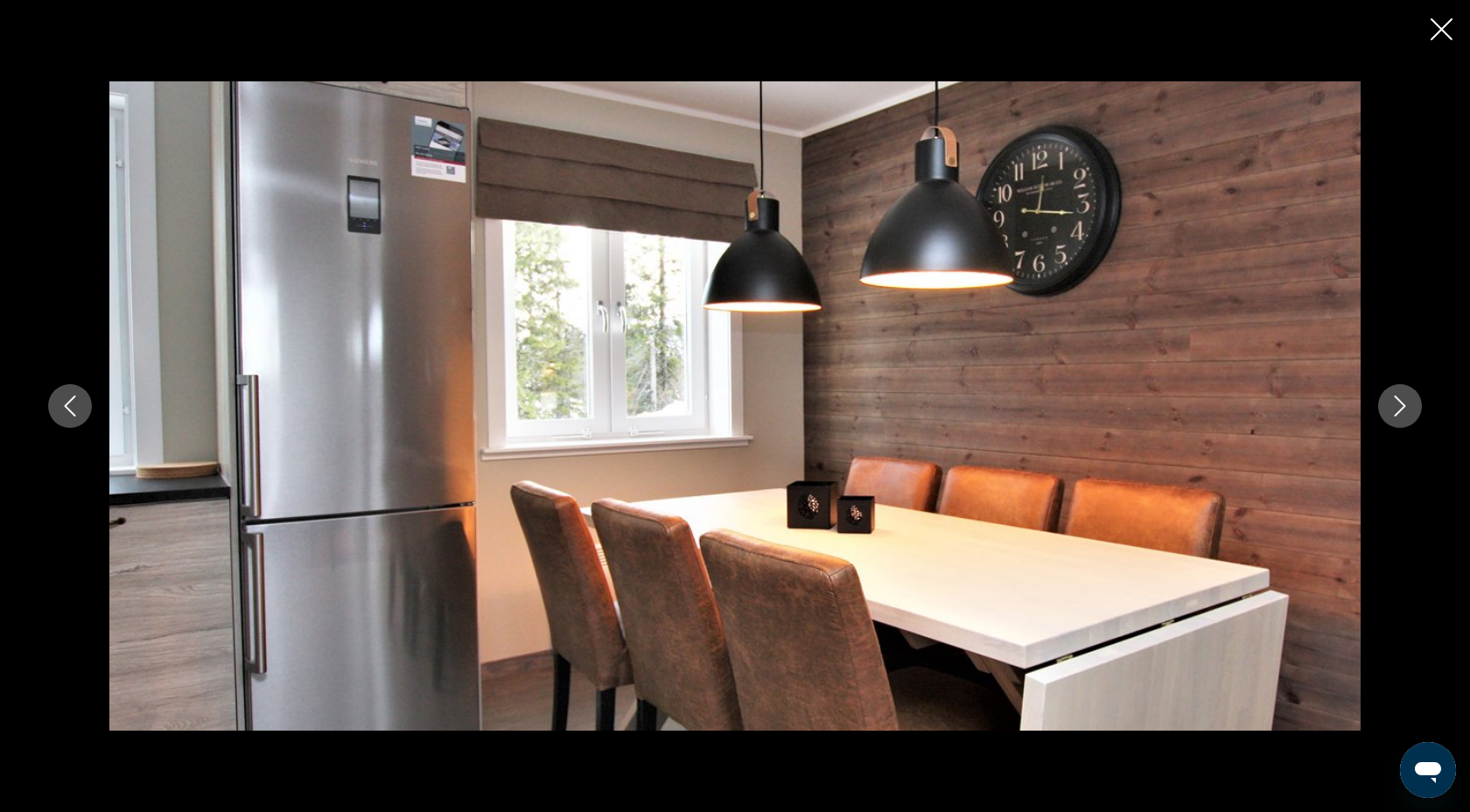
click at [1404, 407] on icon "Next image" at bounding box center [1400, 406] width 11 height 21
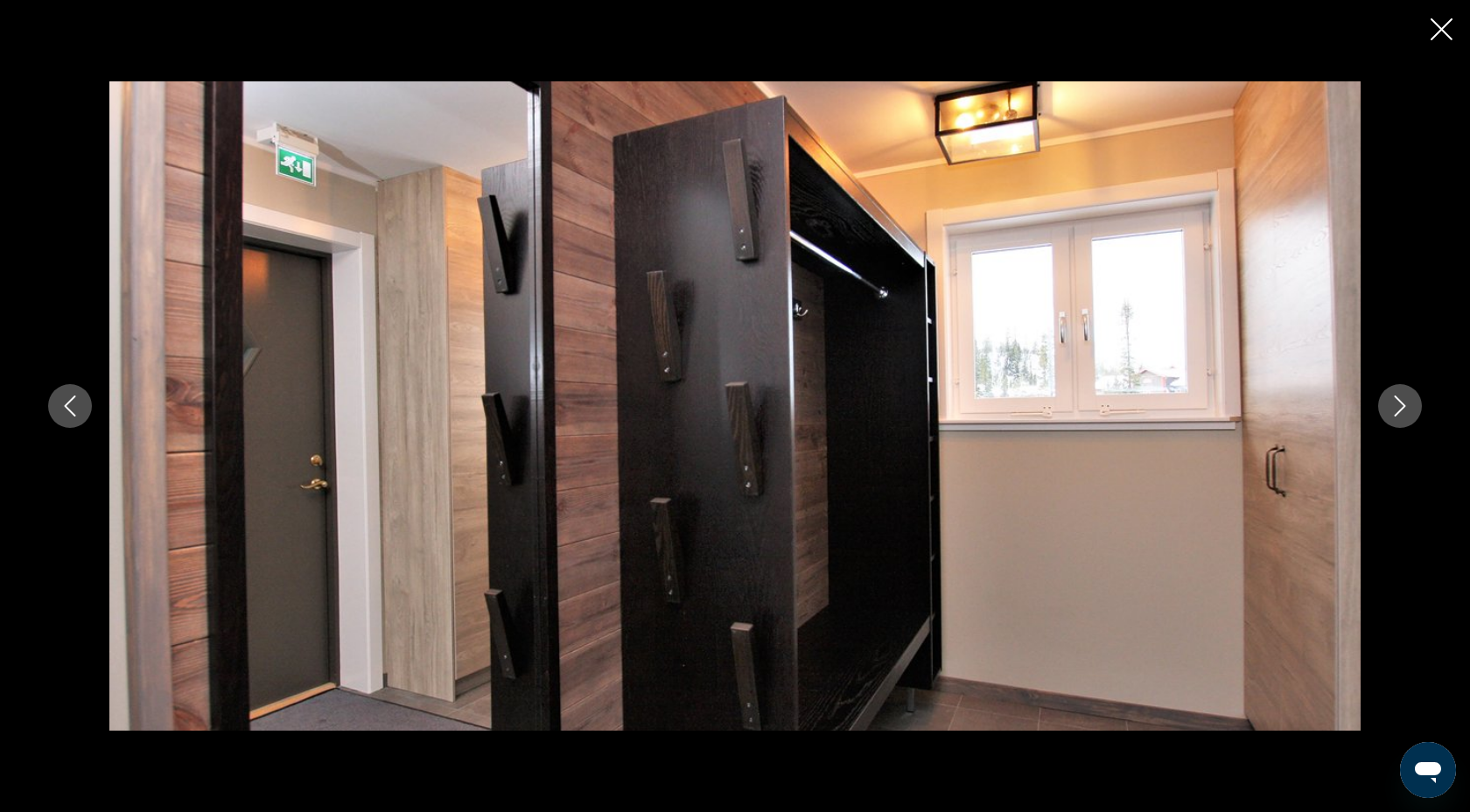
click at [1404, 407] on icon "Next image" at bounding box center [1400, 406] width 11 height 21
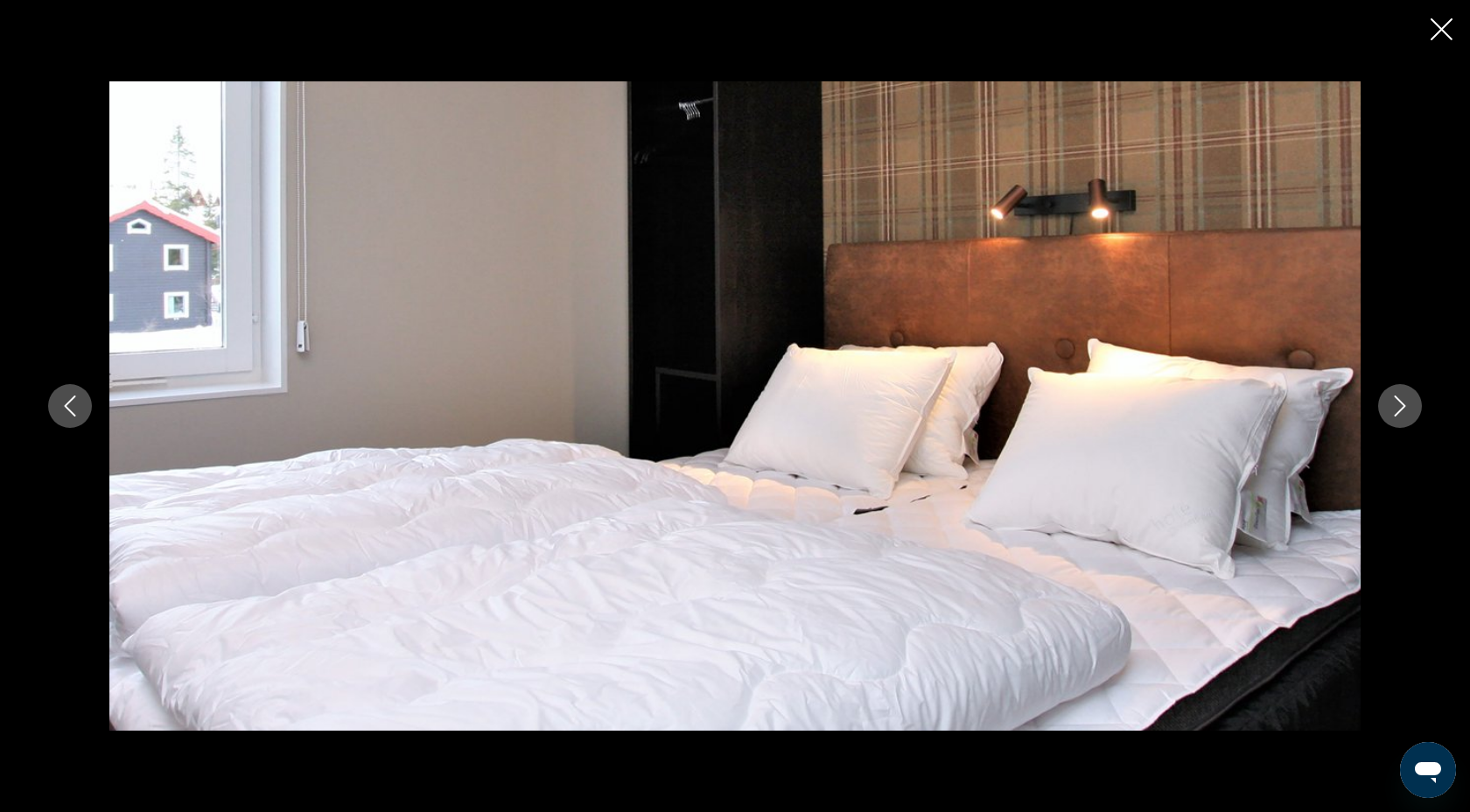
click at [1404, 407] on icon "Next image" at bounding box center [1400, 406] width 11 height 21
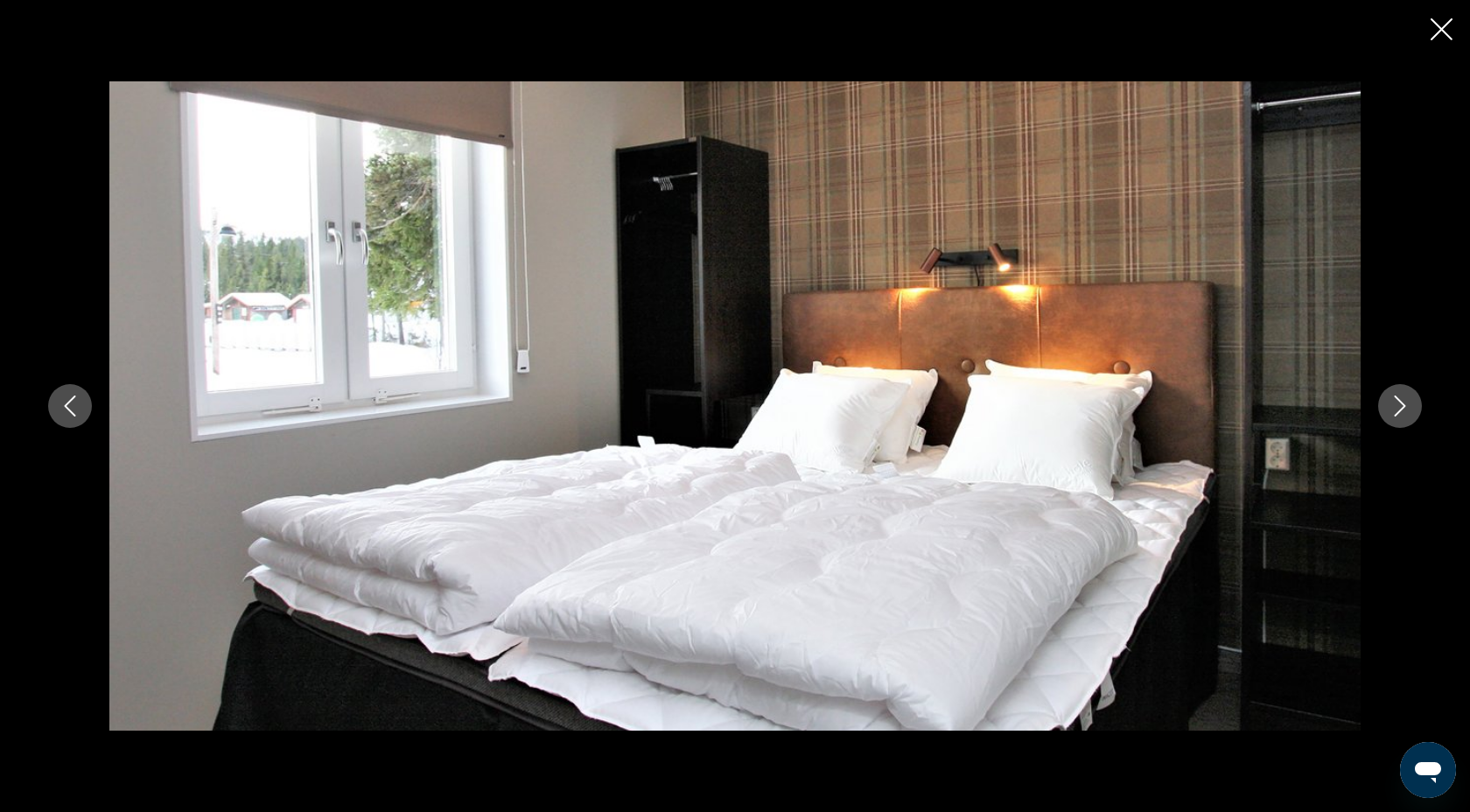
click at [1404, 407] on icon "Next image" at bounding box center [1400, 406] width 11 height 21
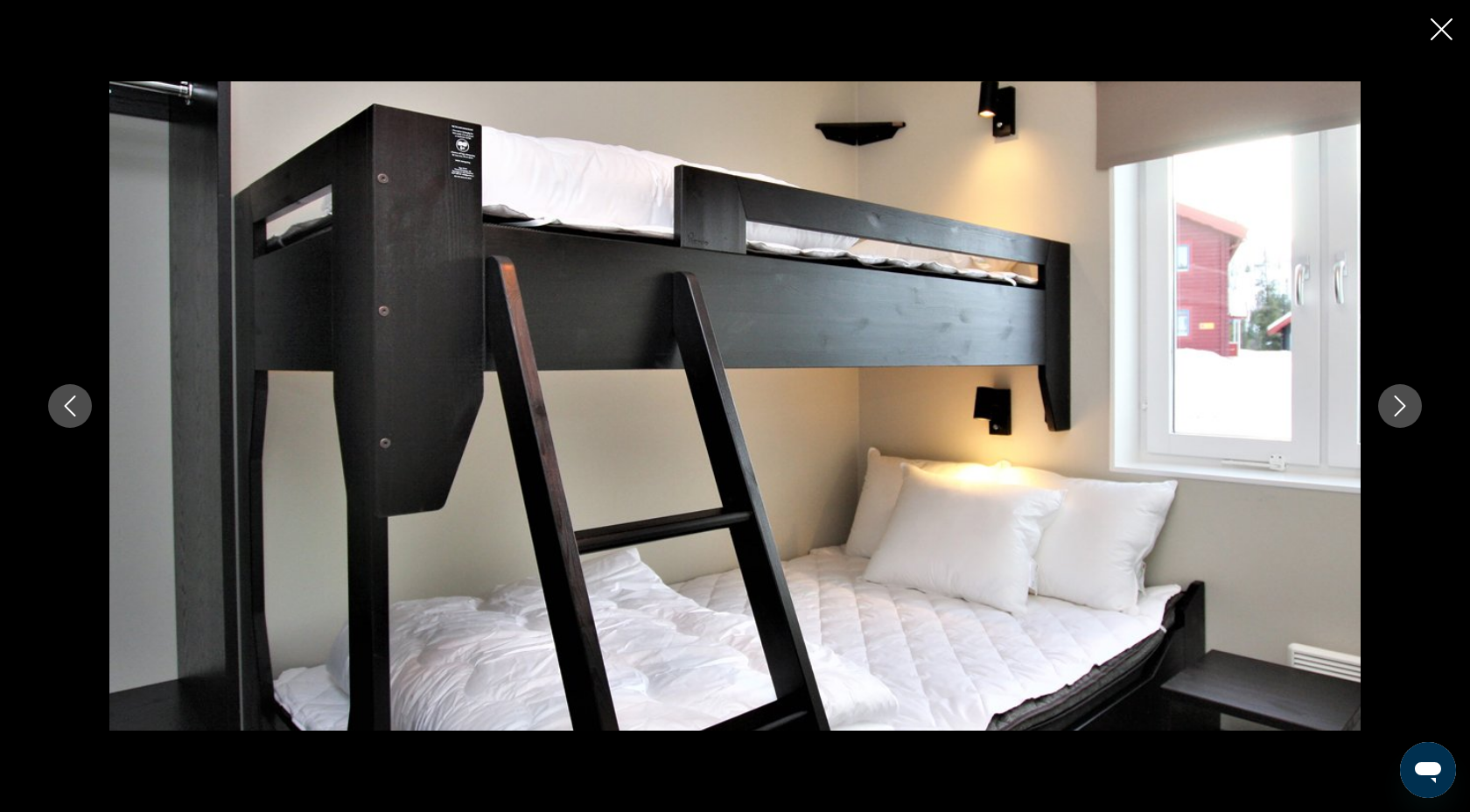
click at [1404, 407] on icon "Next image" at bounding box center [1400, 406] width 11 height 21
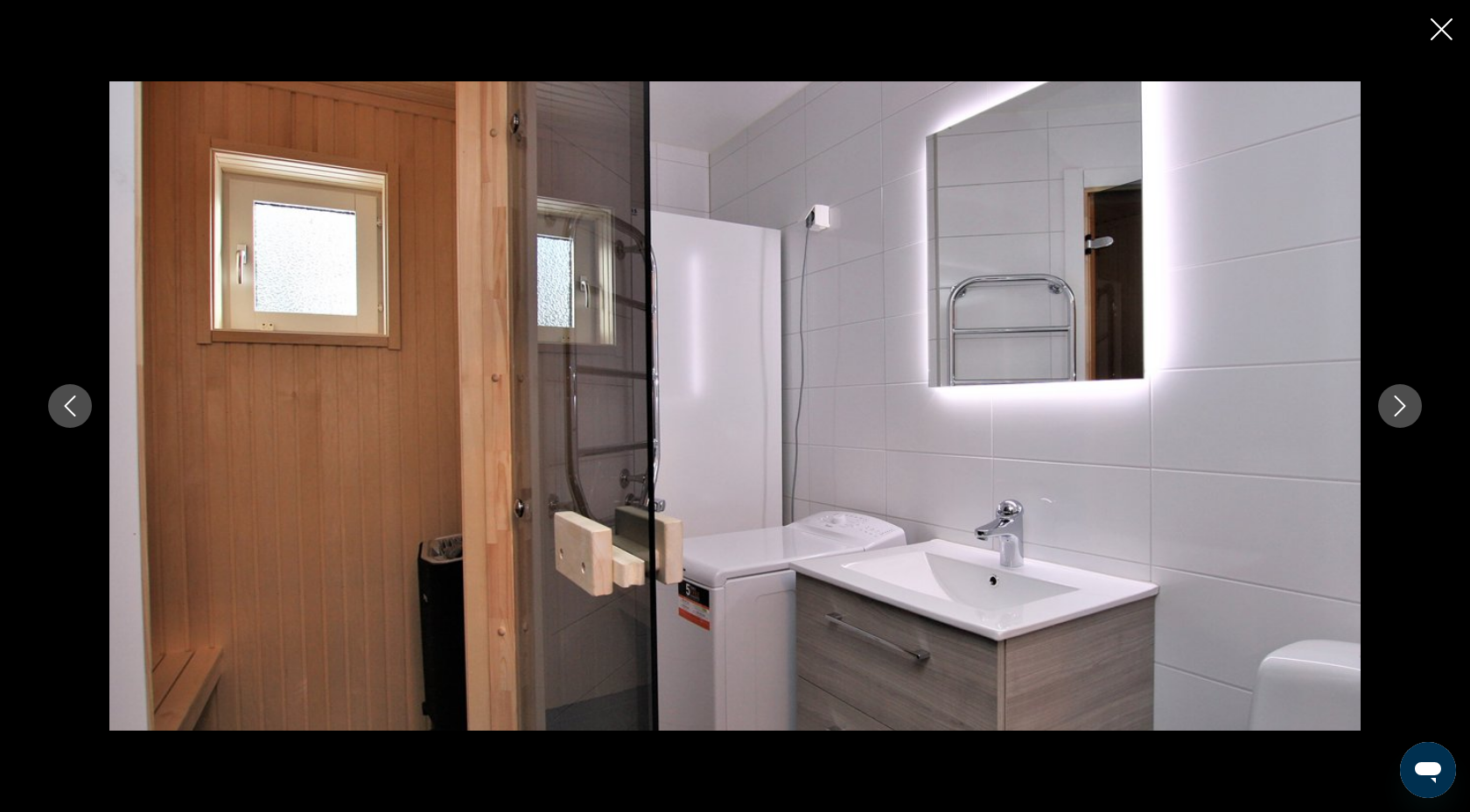
click at [1404, 407] on icon "Next image" at bounding box center [1400, 406] width 11 height 21
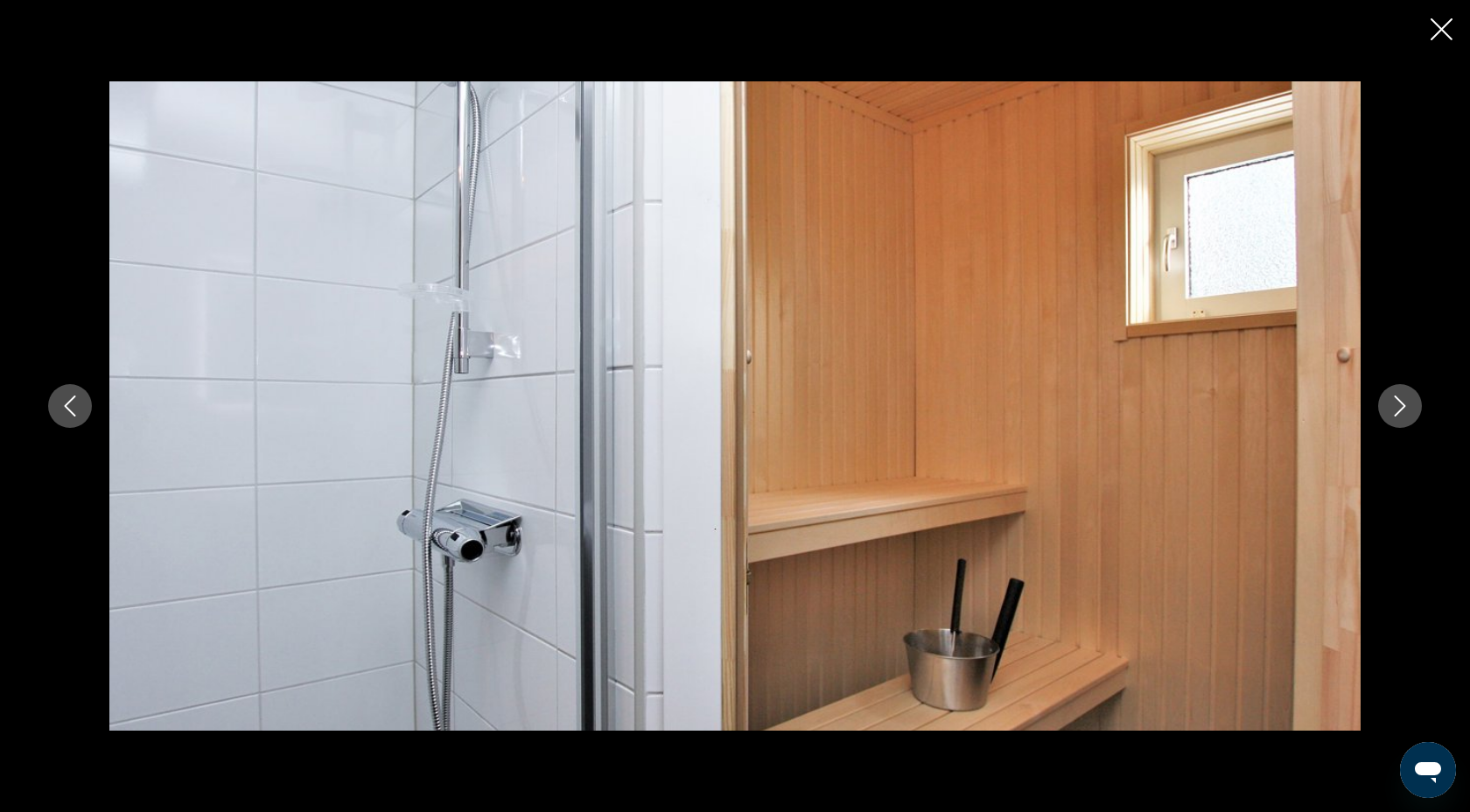
click at [1404, 407] on icon "Next image" at bounding box center [1400, 406] width 11 height 21
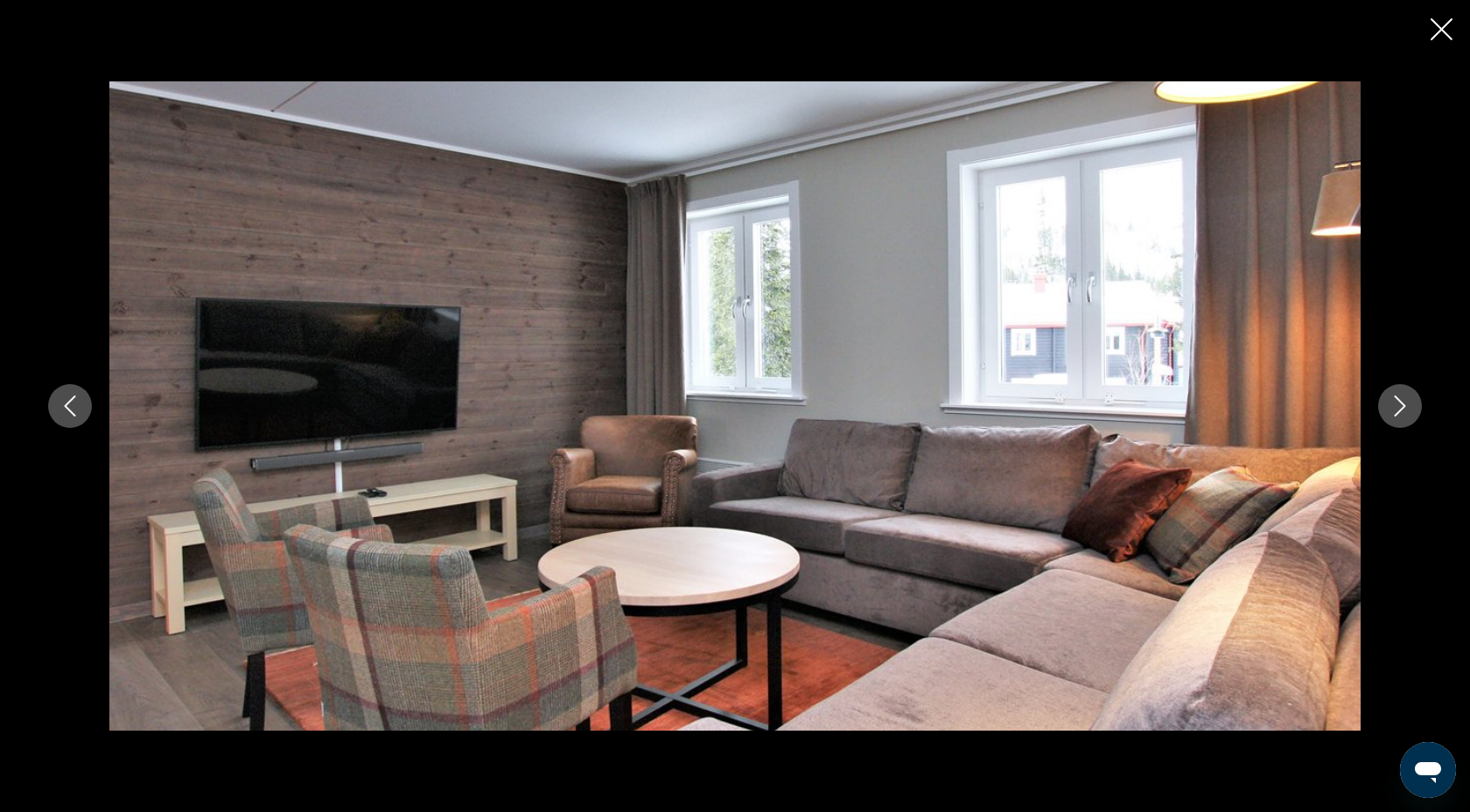
click at [1404, 407] on icon "Next image" at bounding box center [1400, 406] width 11 height 21
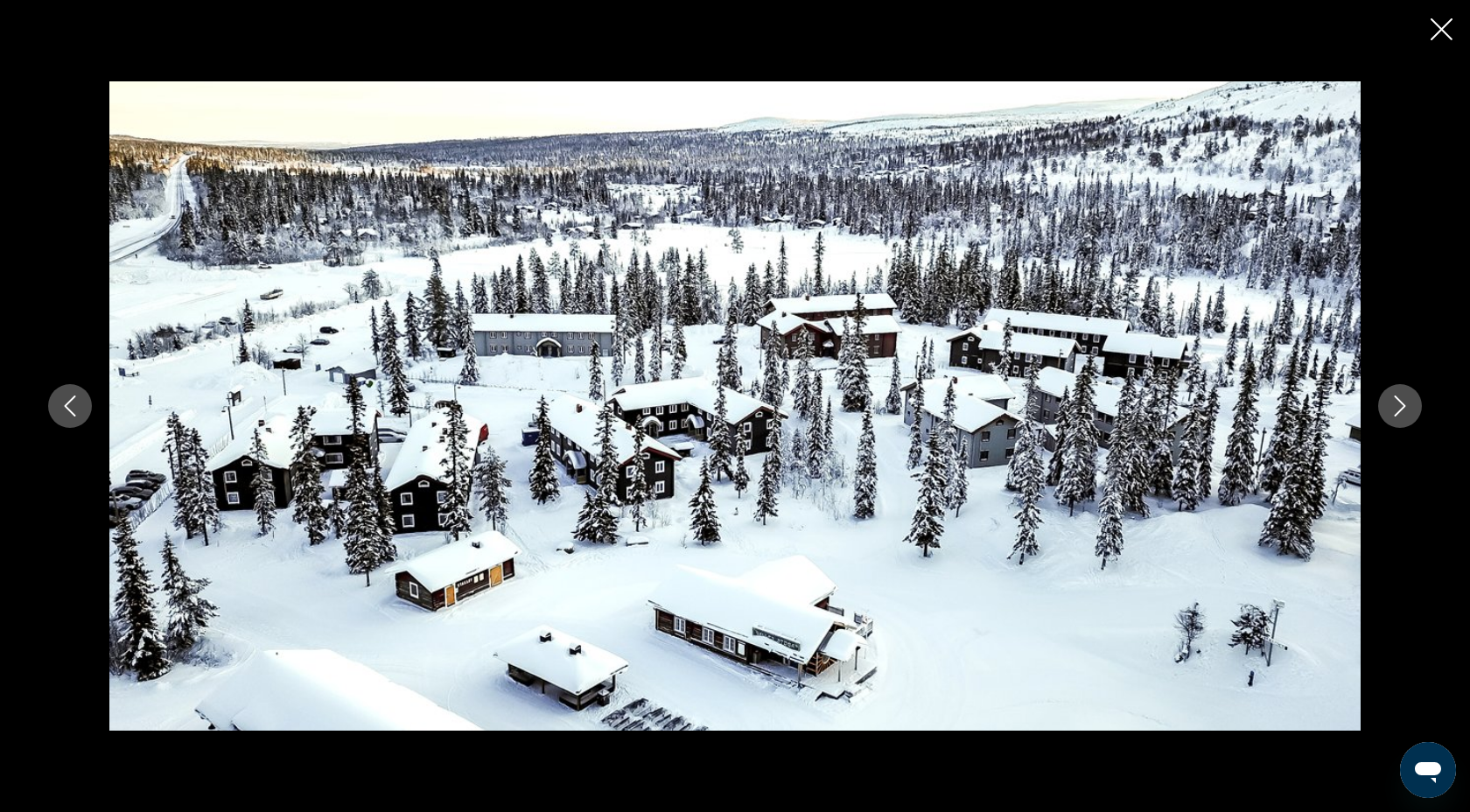
click at [1404, 407] on icon "Next image" at bounding box center [1400, 406] width 11 height 21
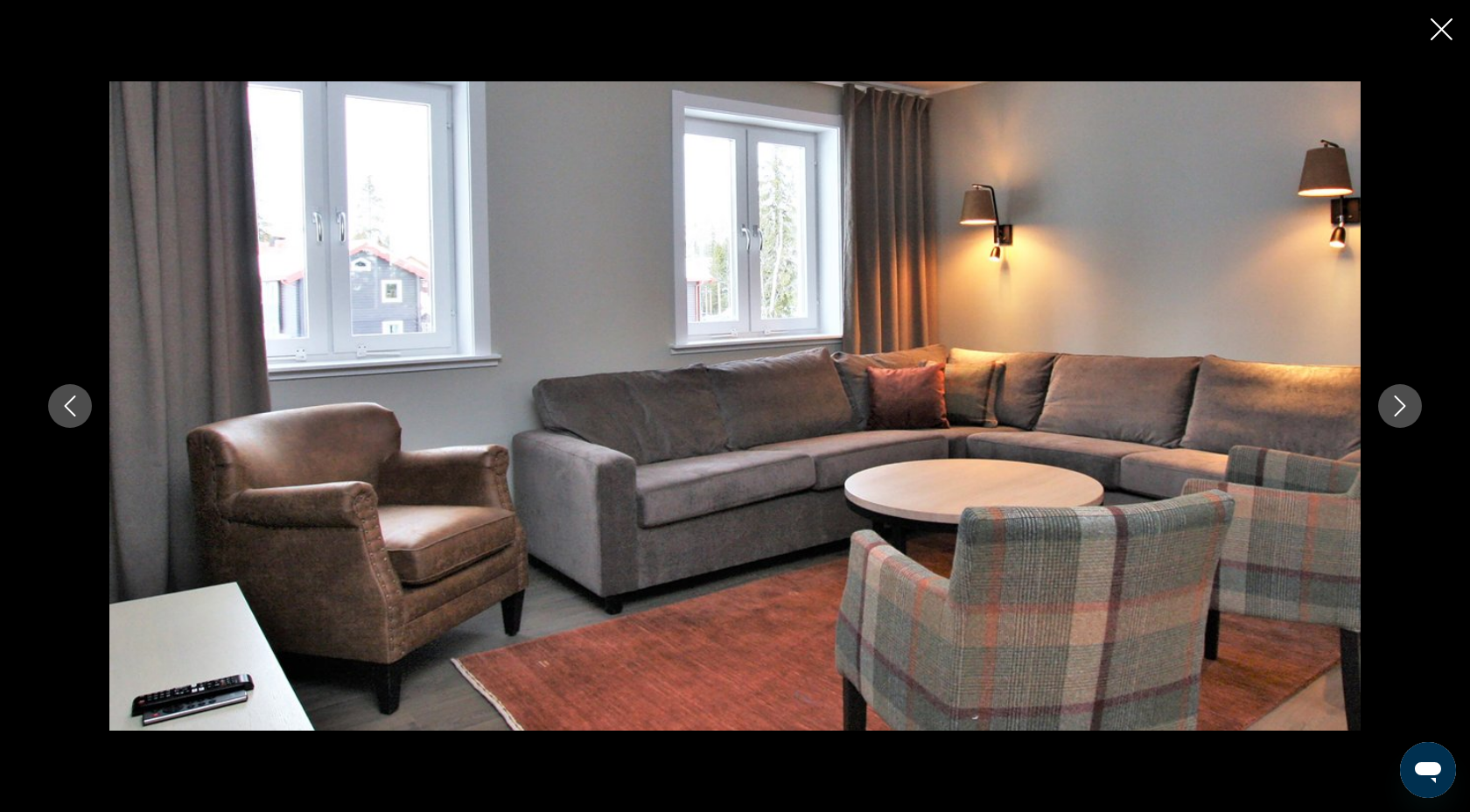
click at [1404, 407] on icon "Next image" at bounding box center [1400, 406] width 11 height 21
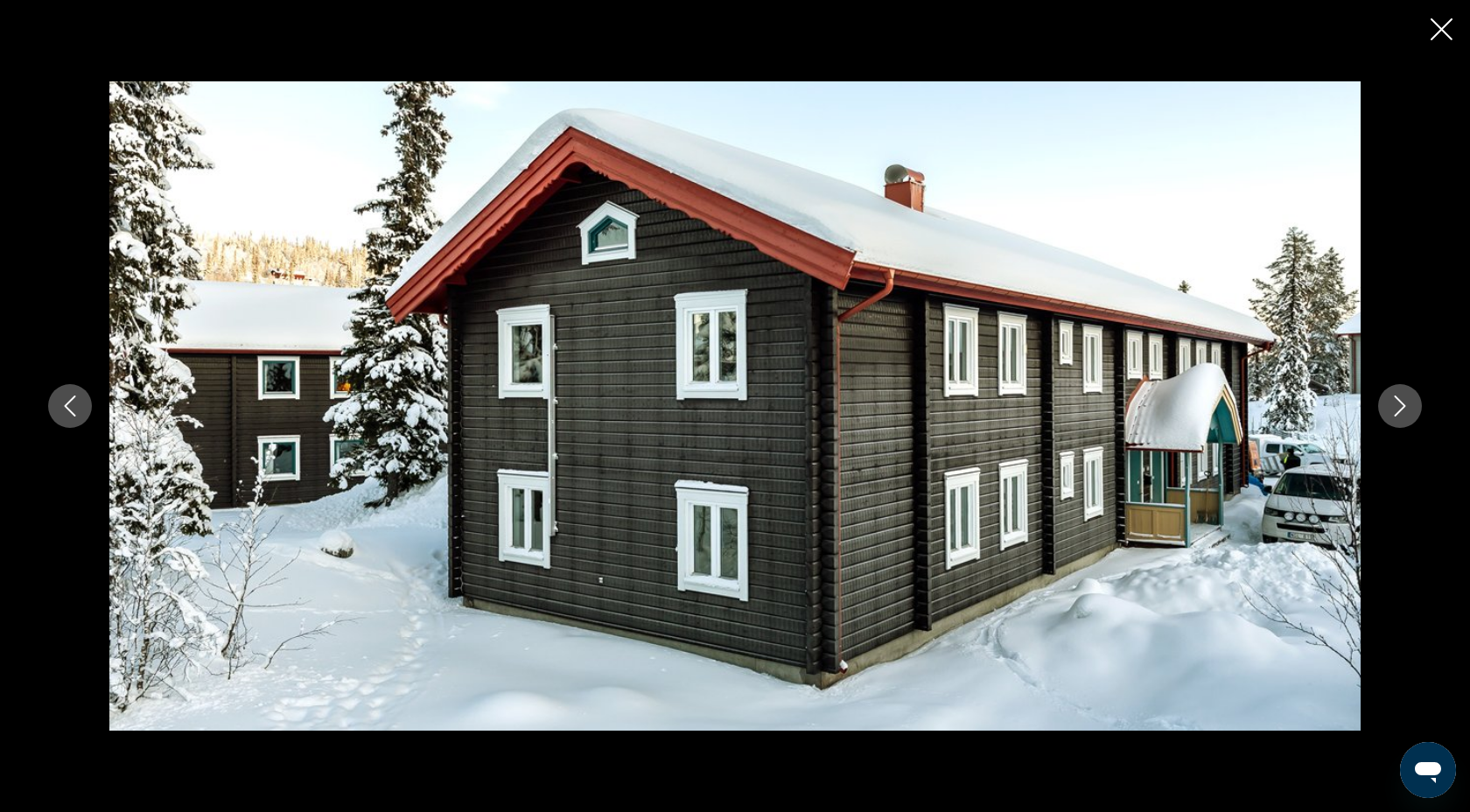
click at [1404, 407] on icon "Next image" at bounding box center [1400, 406] width 11 height 21
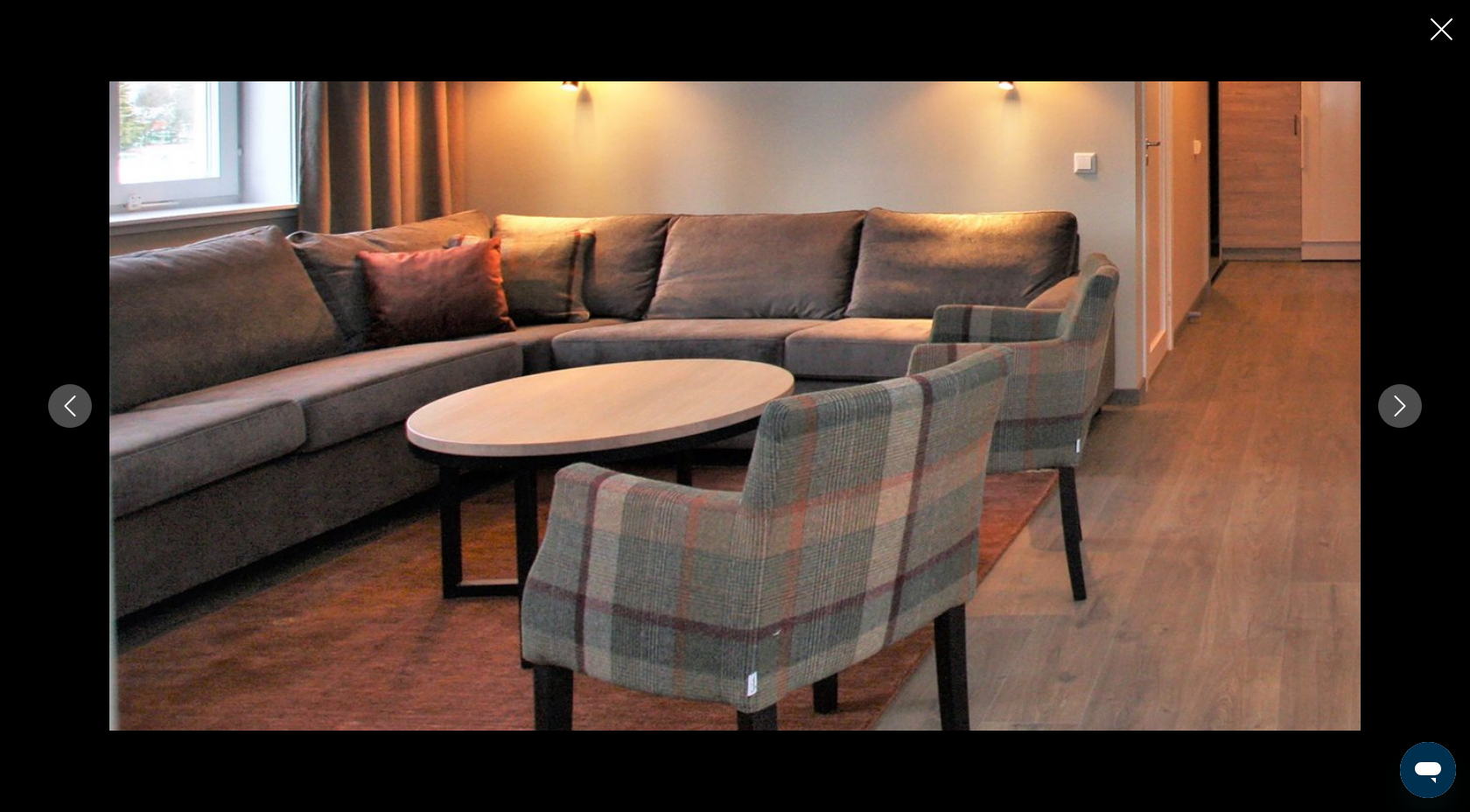
click at [1446, 29] on icon "Close slideshow" at bounding box center [1442, 29] width 22 height 22
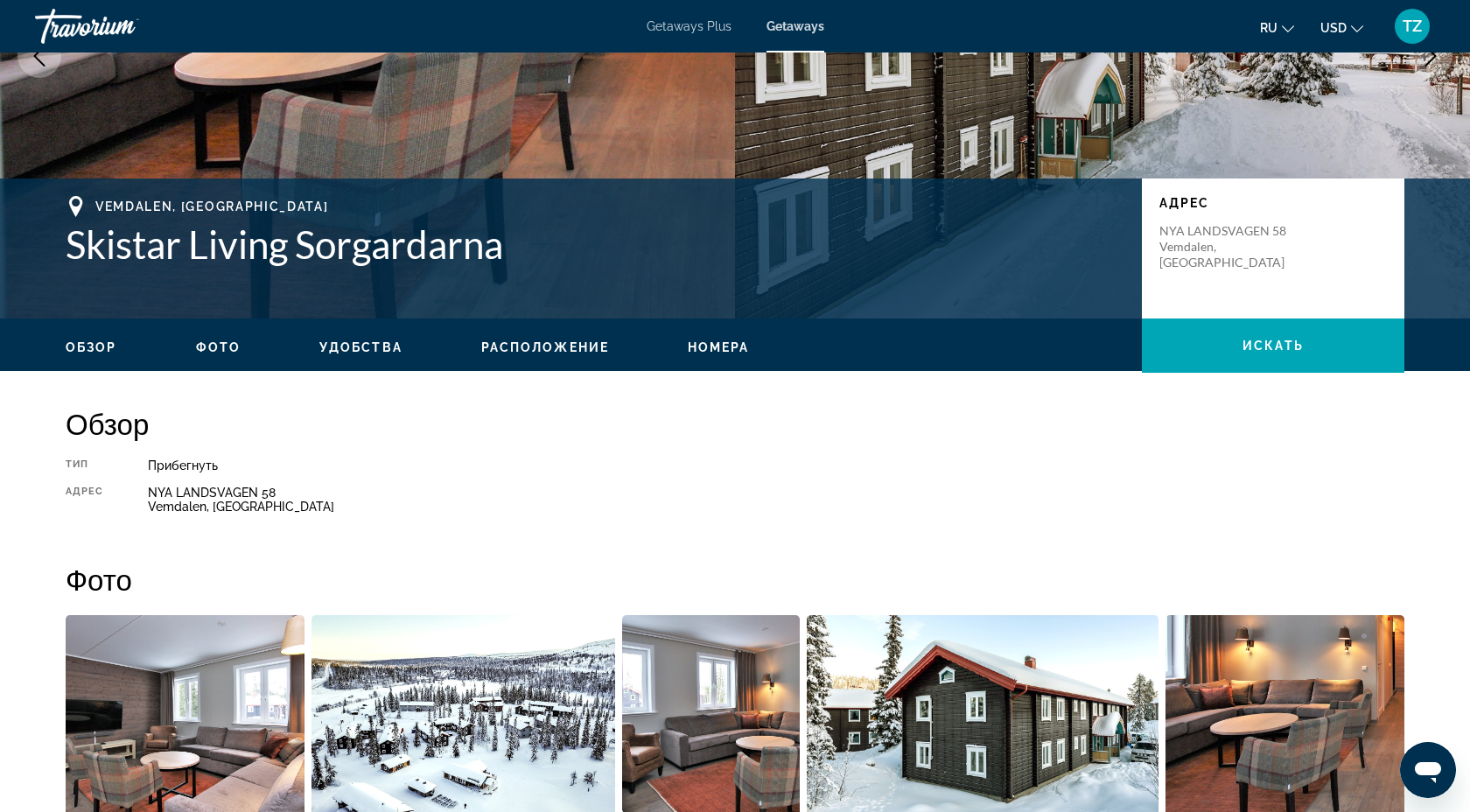
scroll to position [0, 0]
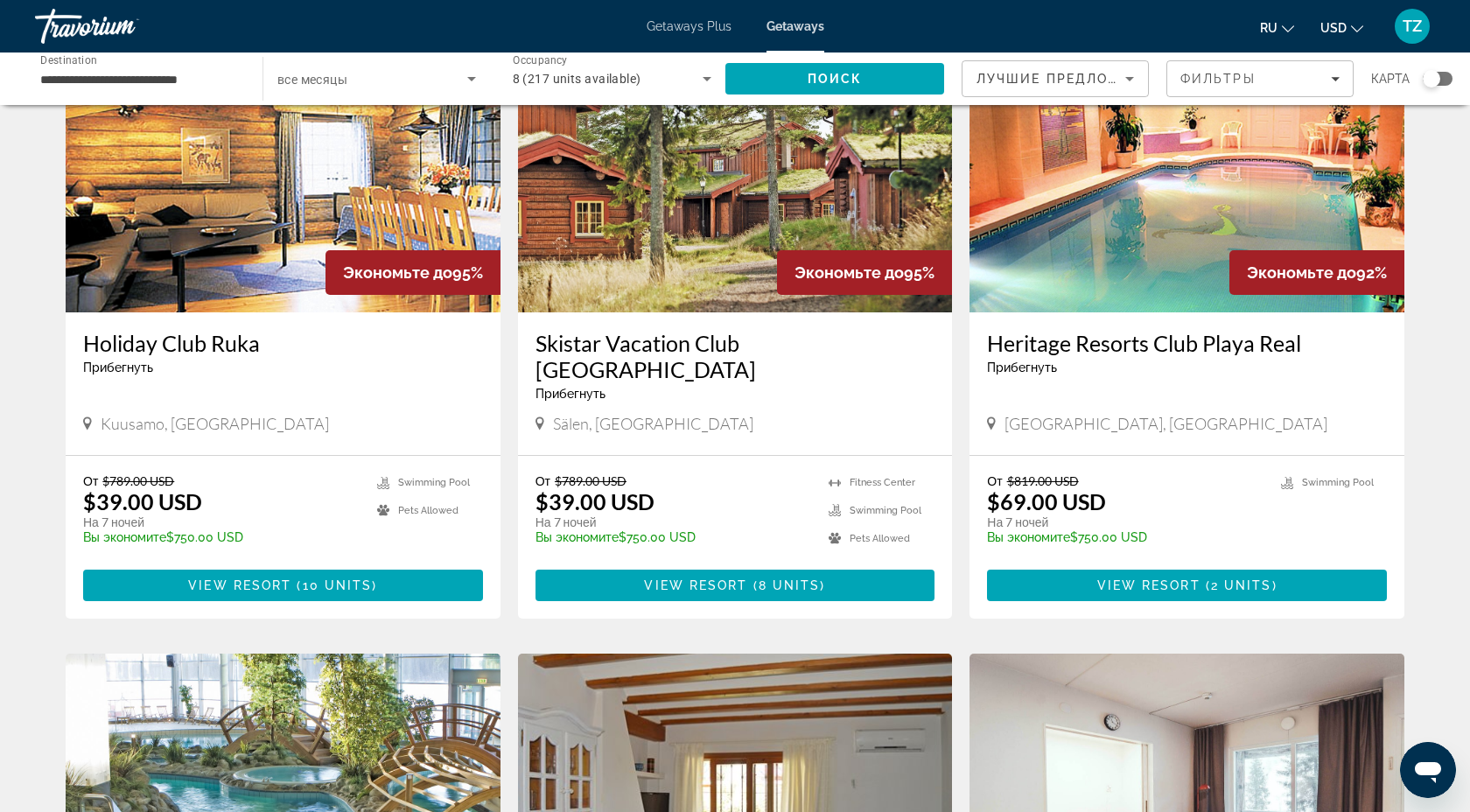
scroll to position [718, 0]
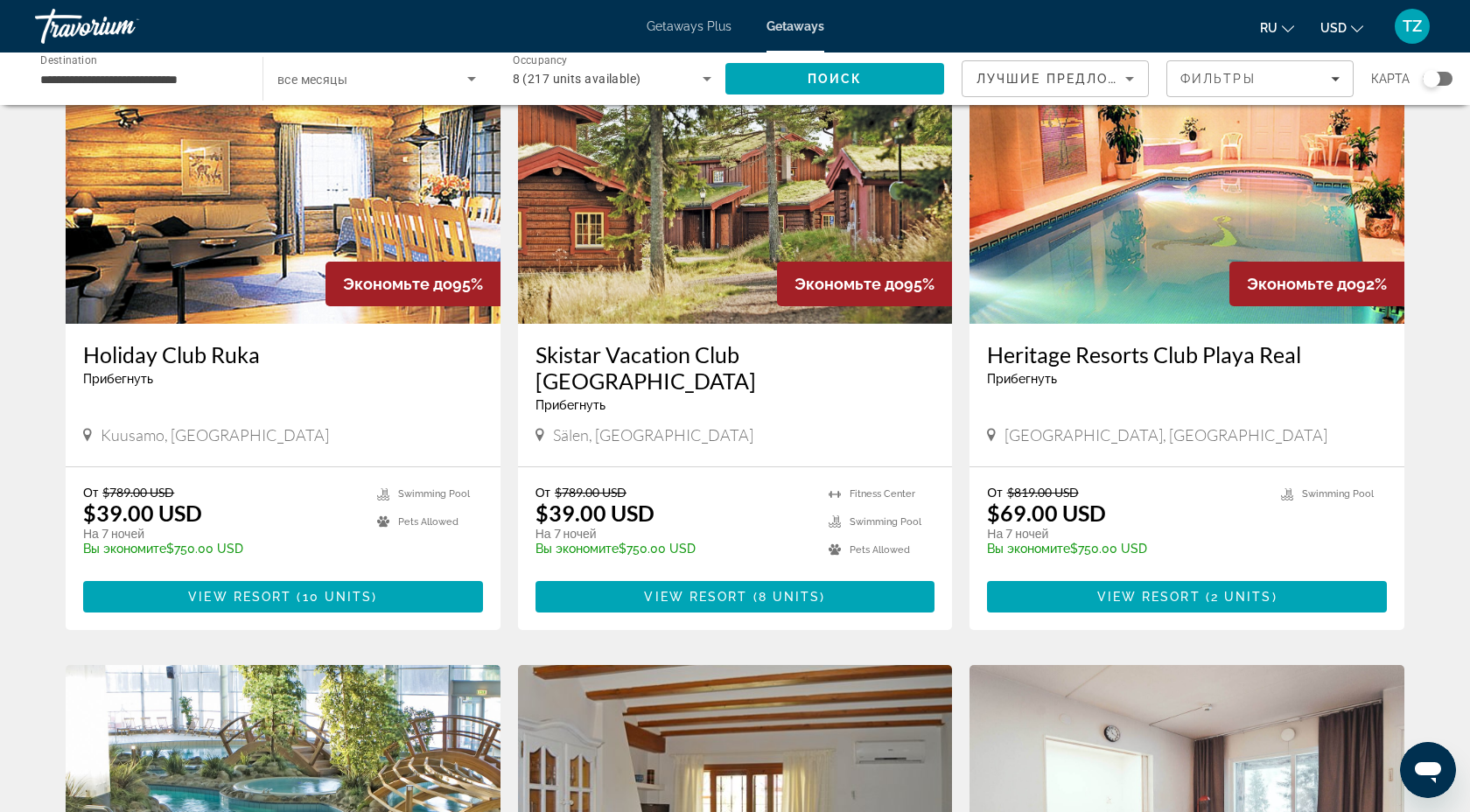
click at [701, 286] on img "Main content" at bounding box center [735, 184] width 435 height 280
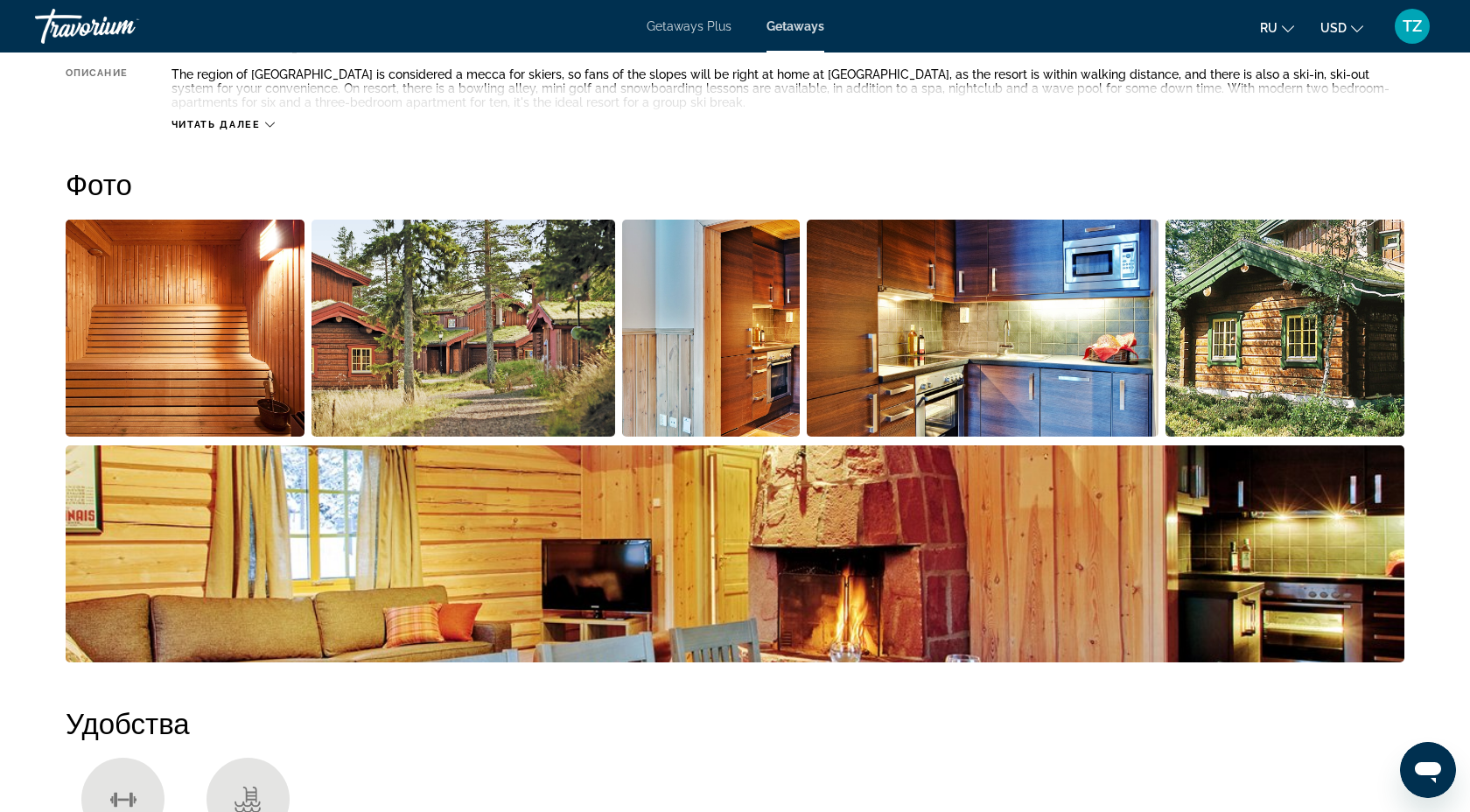
scroll to position [725, 0]
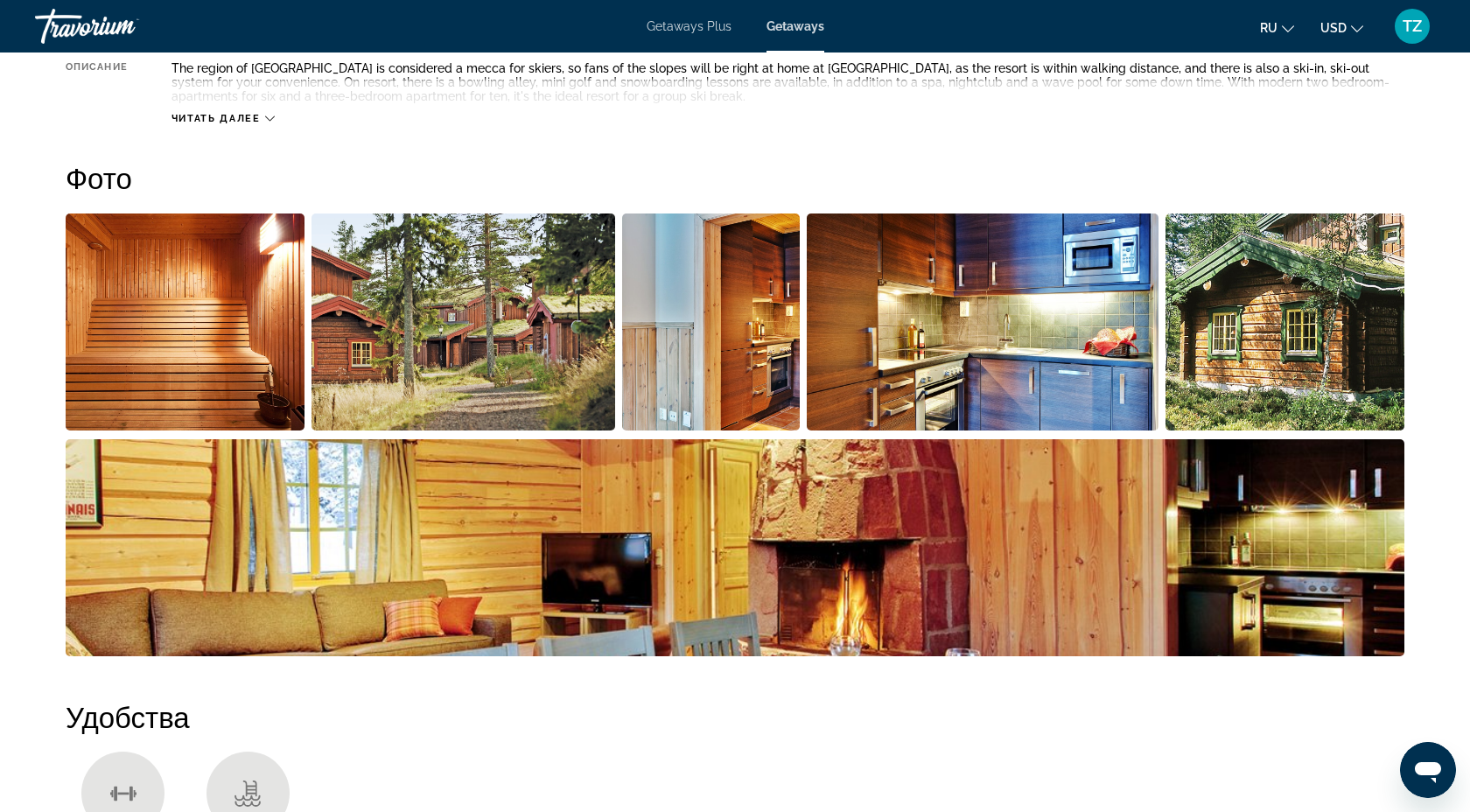
click at [774, 349] on img "Open full-screen image slider" at bounding box center [711, 322] width 178 height 217
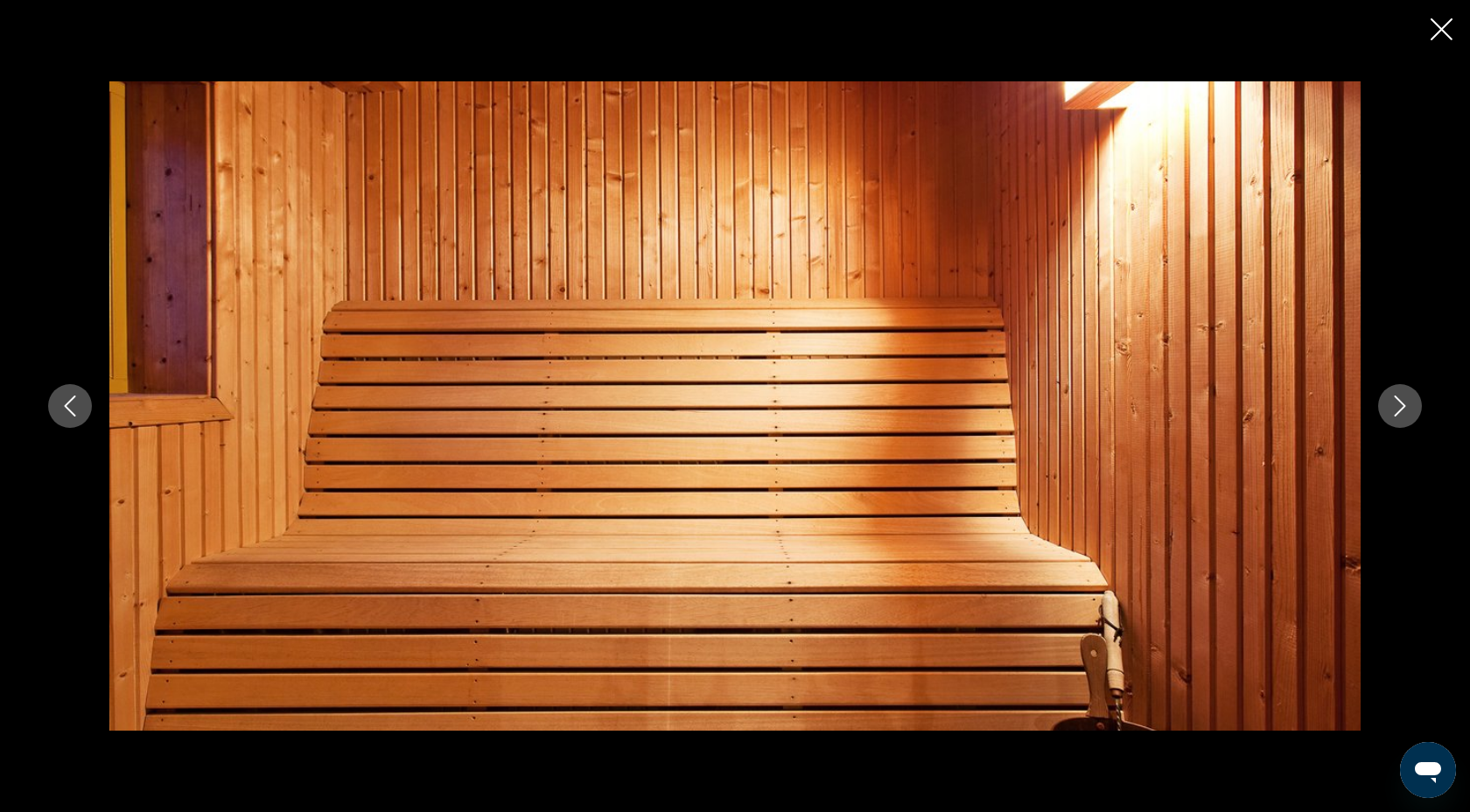
click at [1400, 405] on icon "Next image" at bounding box center [1399, 406] width 21 height 21
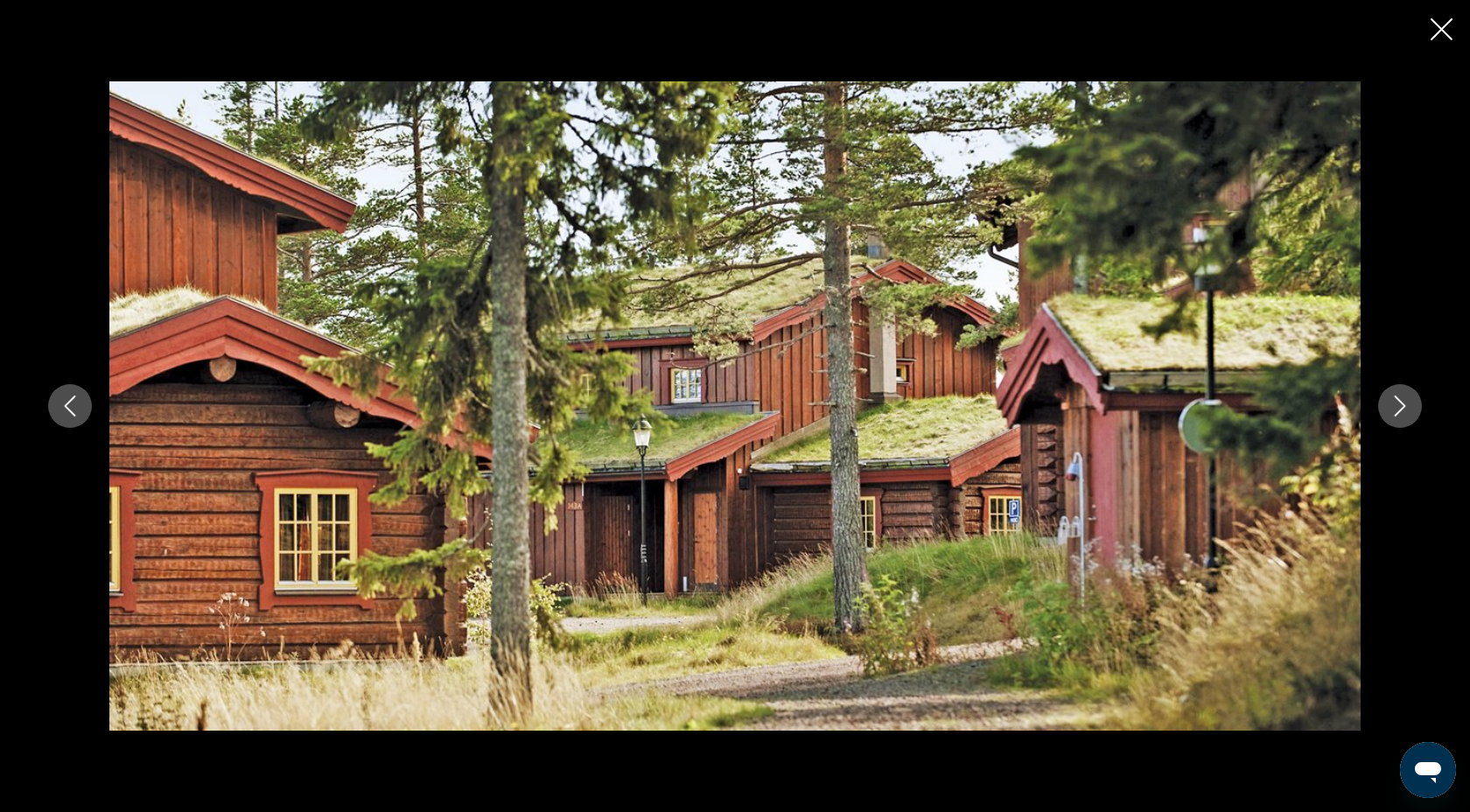
click at [1400, 405] on icon "Next image" at bounding box center [1399, 406] width 21 height 21
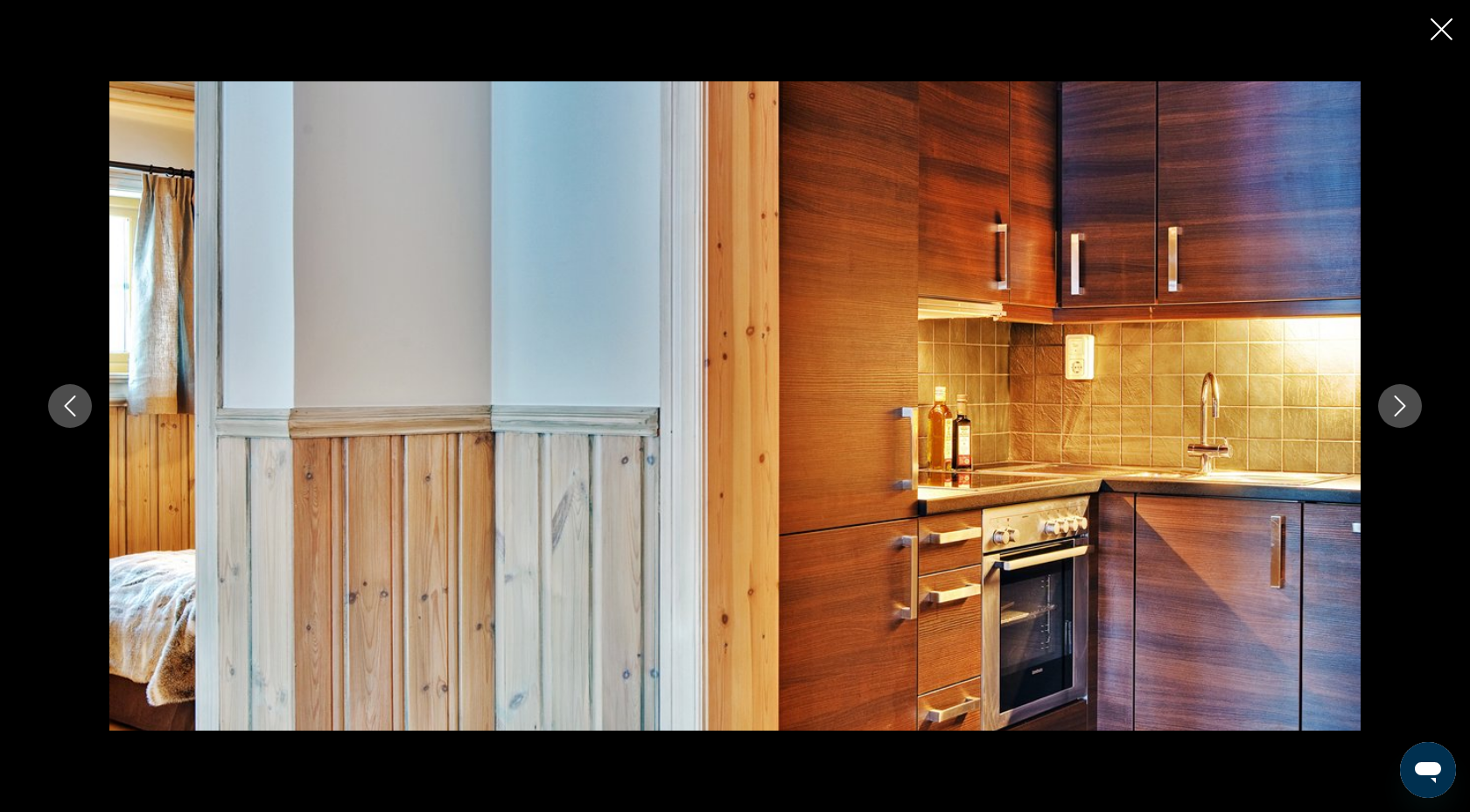
click at [1400, 405] on icon "Next image" at bounding box center [1399, 406] width 21 height 21
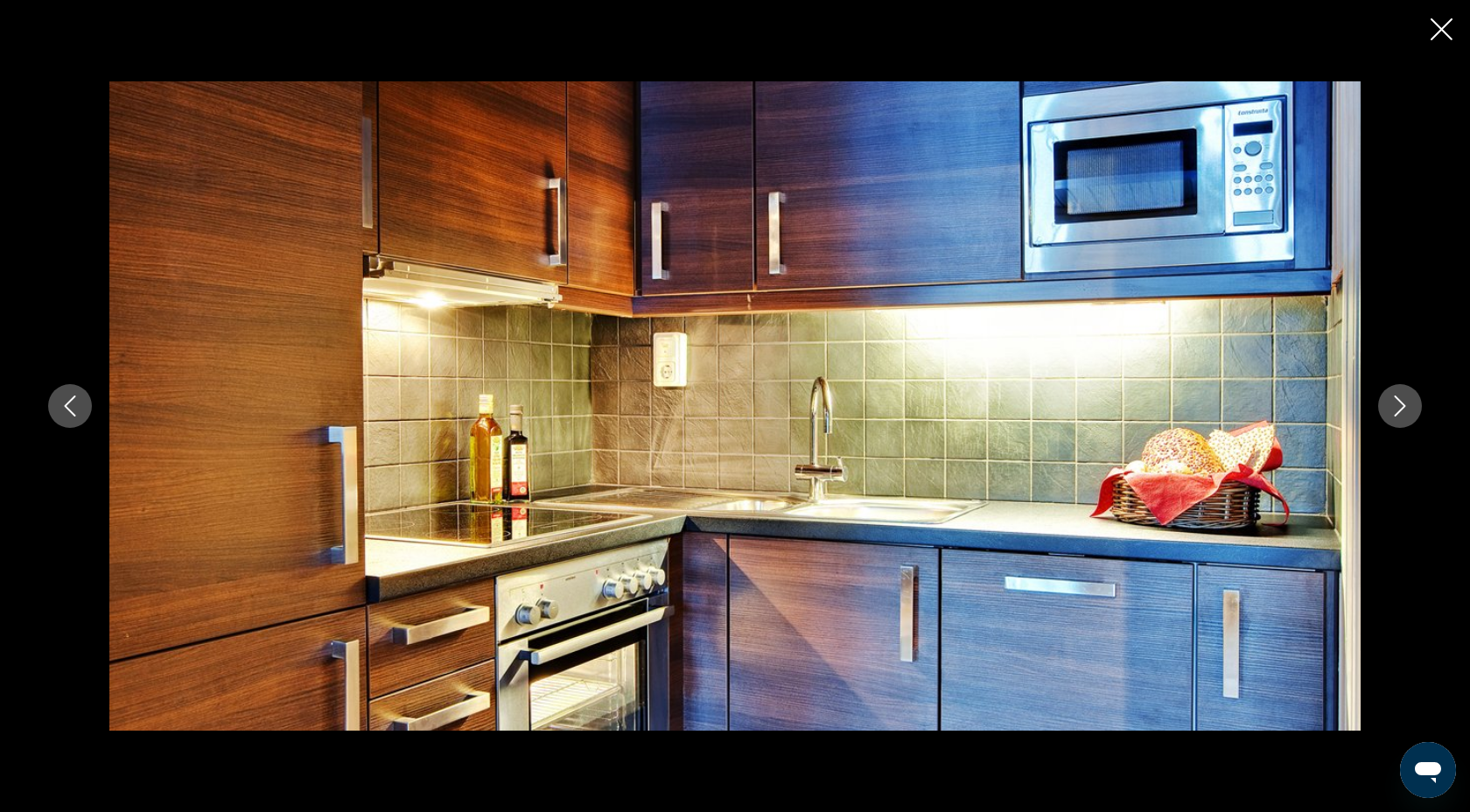
click at [1400, 405] on icon "Next image" at bounding box center [1399, 406] width 21 height 21
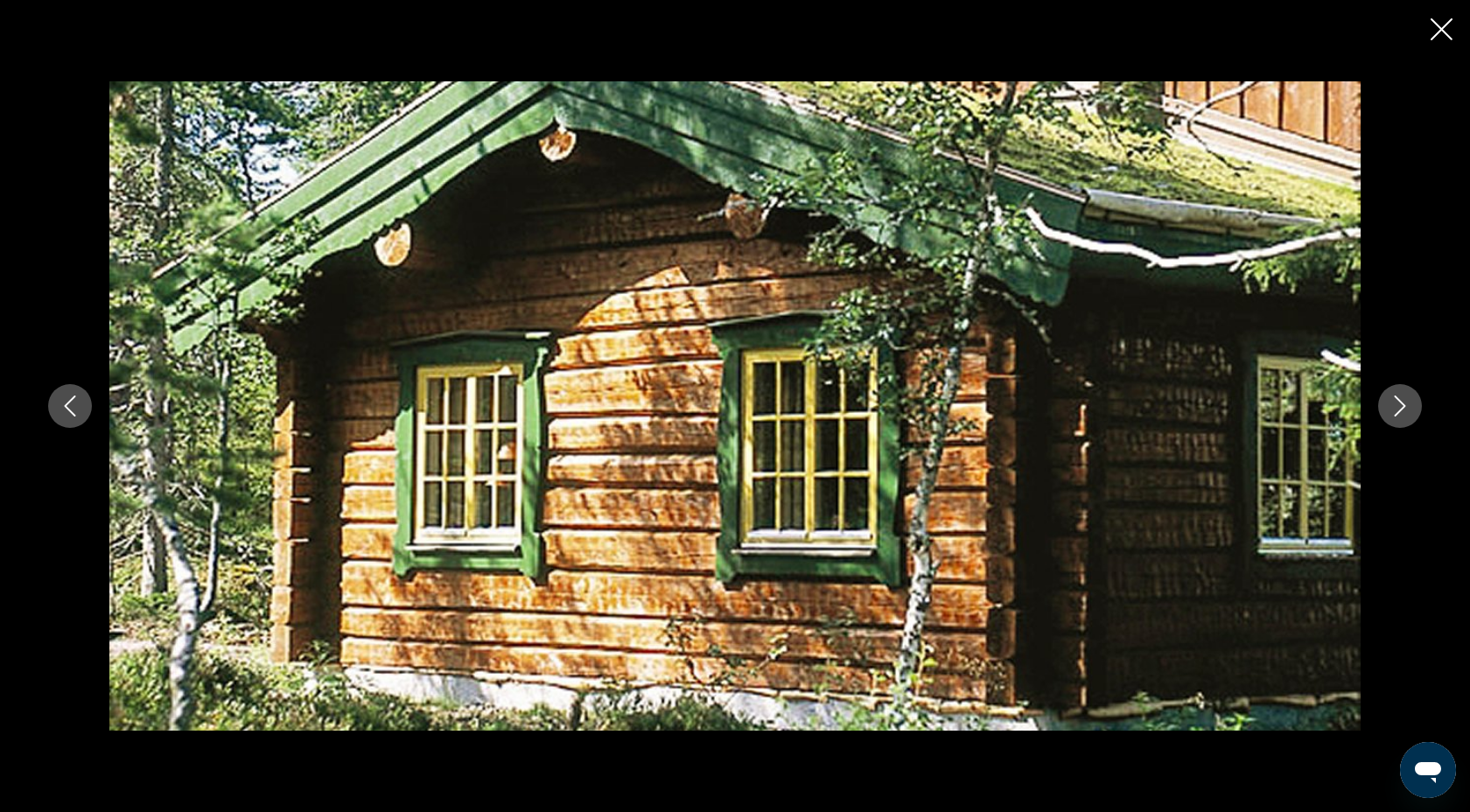
click at [1400, 405] on icon "Next image" at bounding box center [1399, 406] width 21 height 21
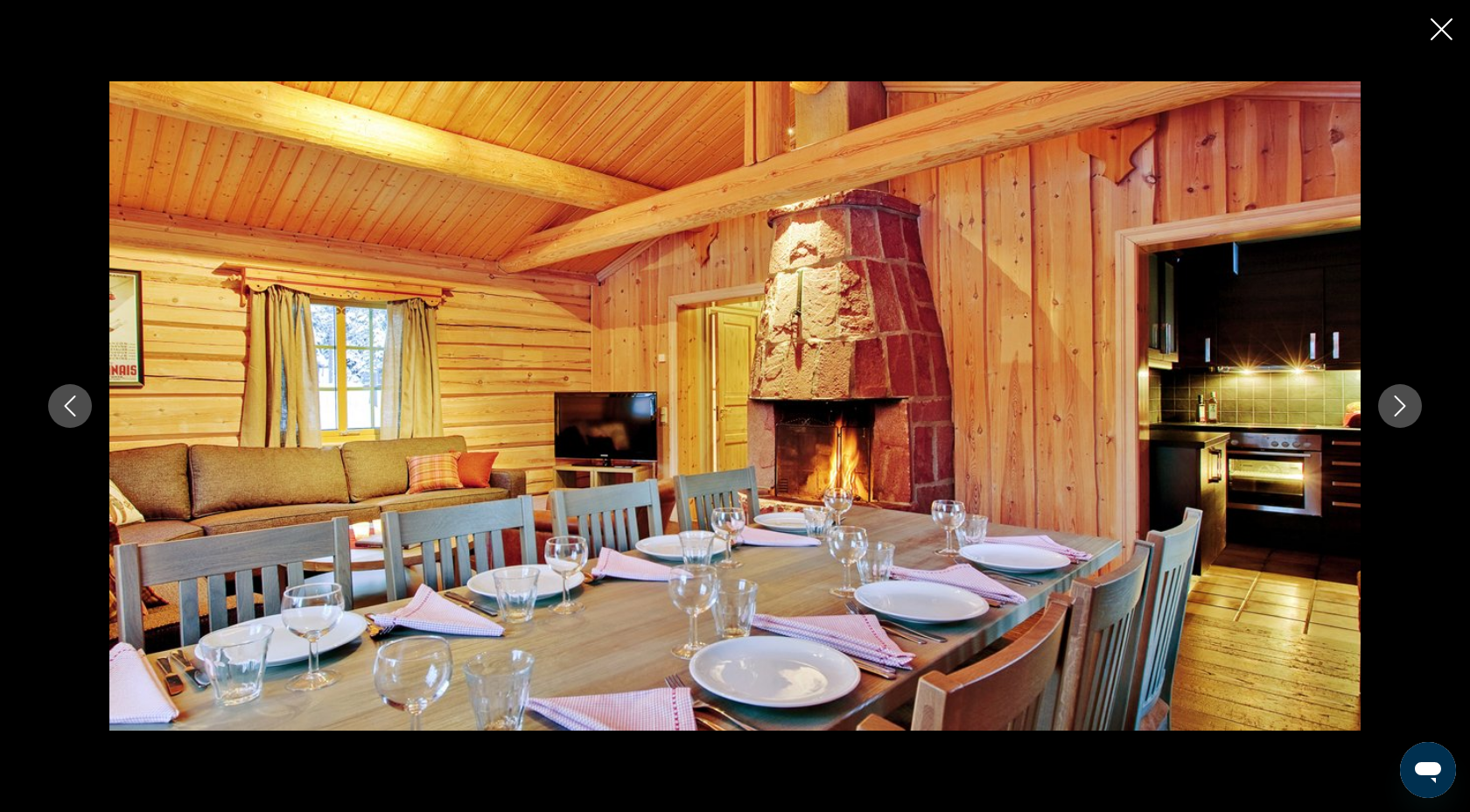
click at [1400, 405] on icon "Next image" at bounding box center [1399, 406] width 21 height 21
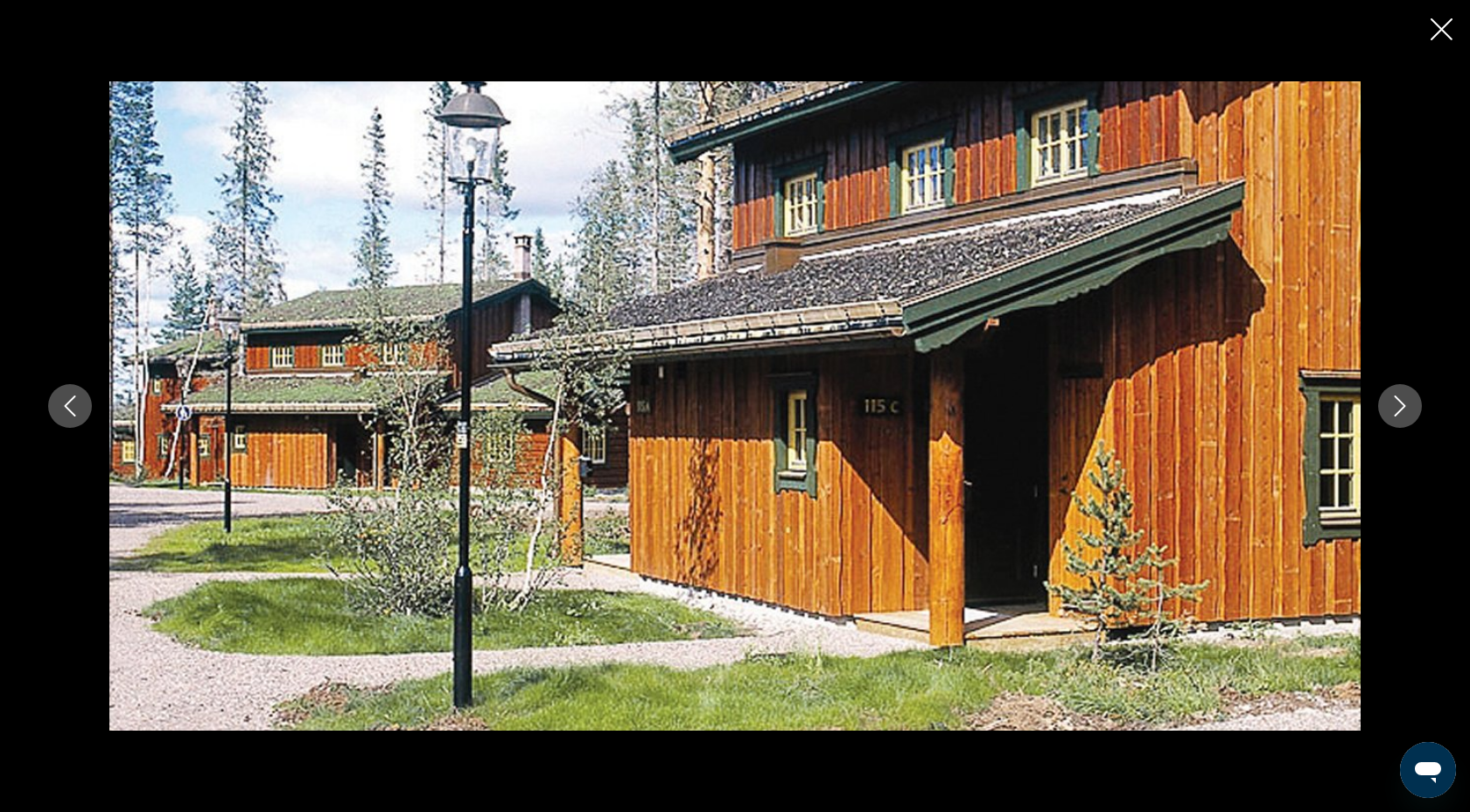
click at [1400, 405] on icon "Next image" at bounding box center [1399, 406] width 21 height 21
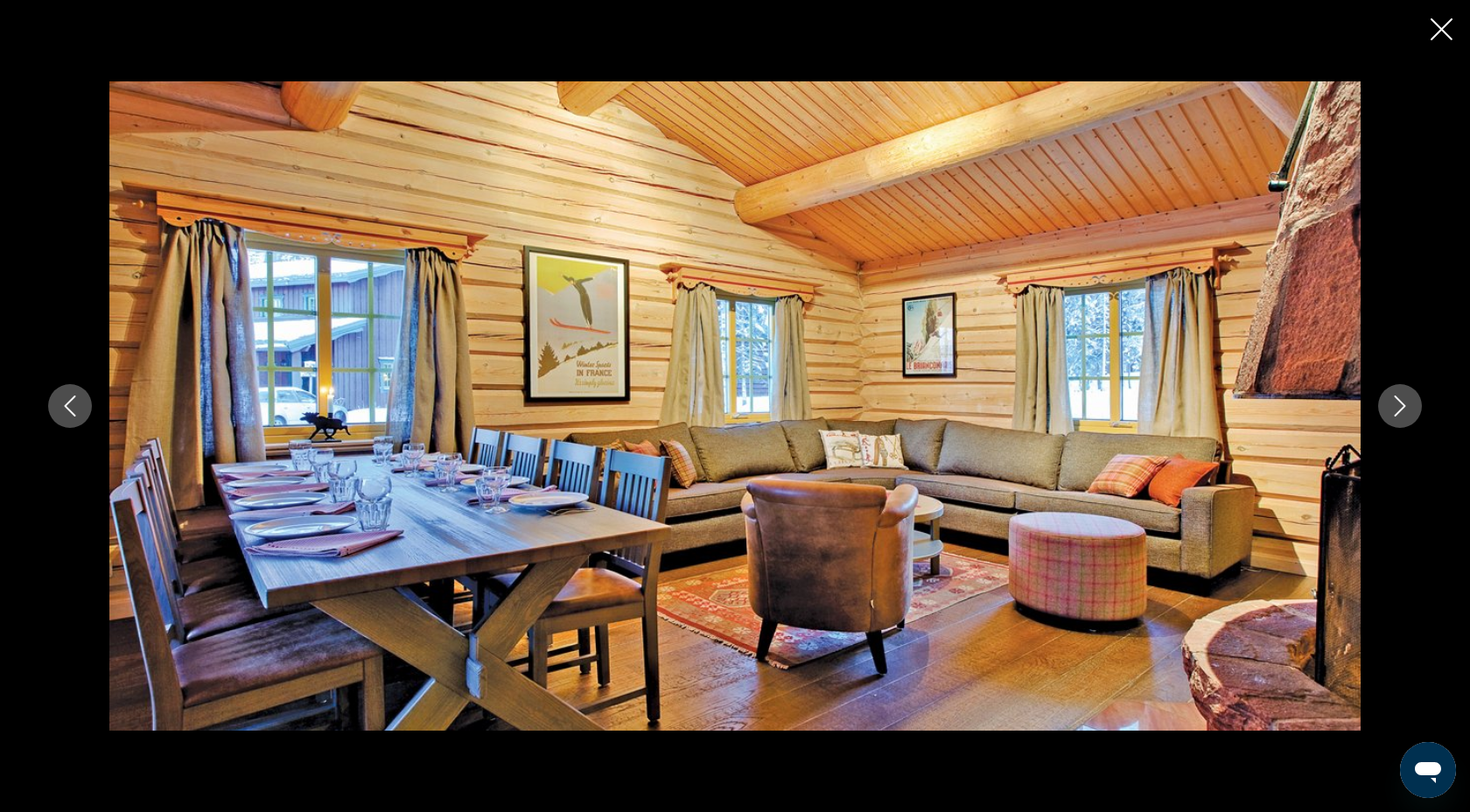
click at [1400, 405] on icon "Next image" at bounding box center [1399, 406] width 21 height 21
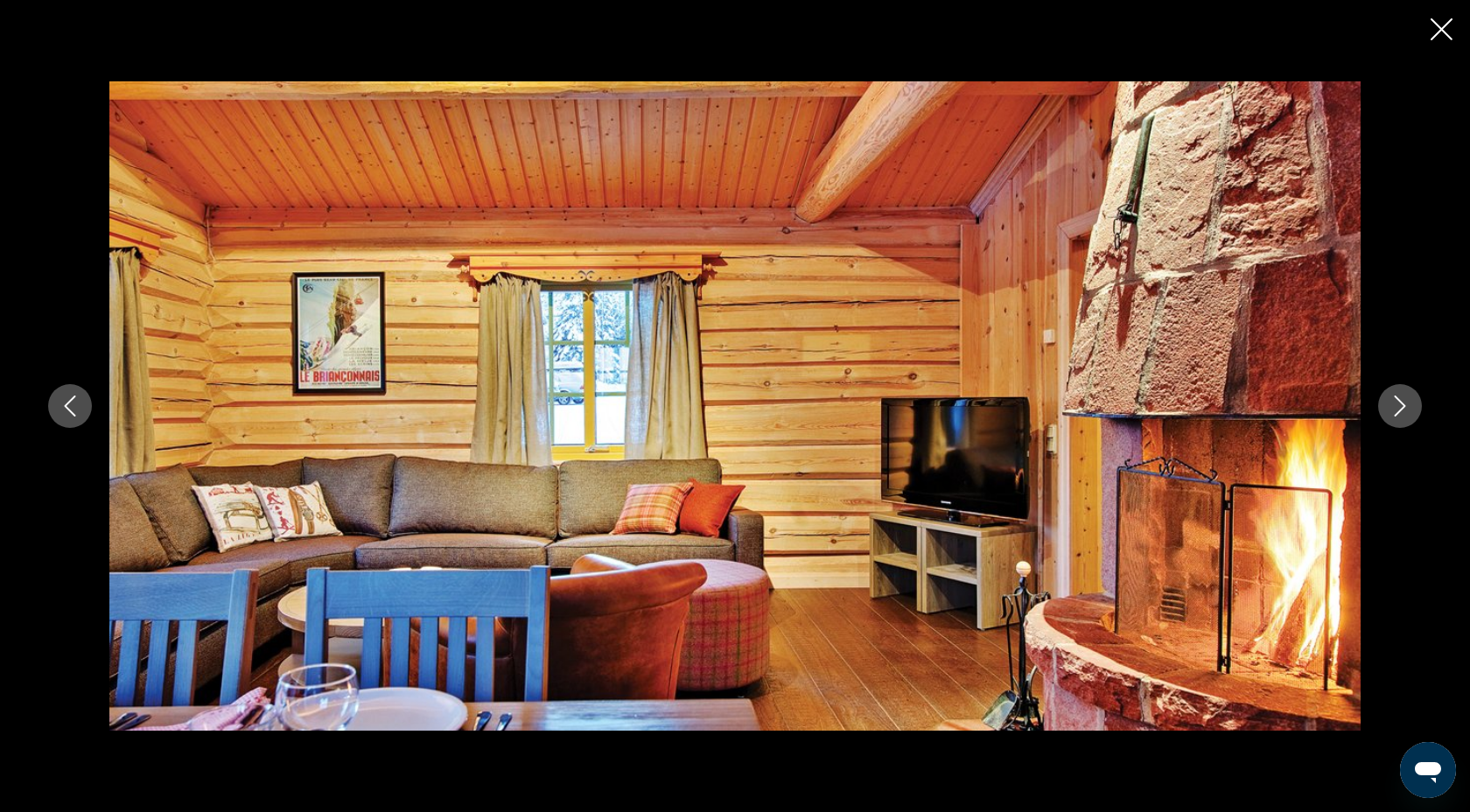
click at [1400, 405] on icon "Next image" at bounding box center [1399, 406] width 21 height 21
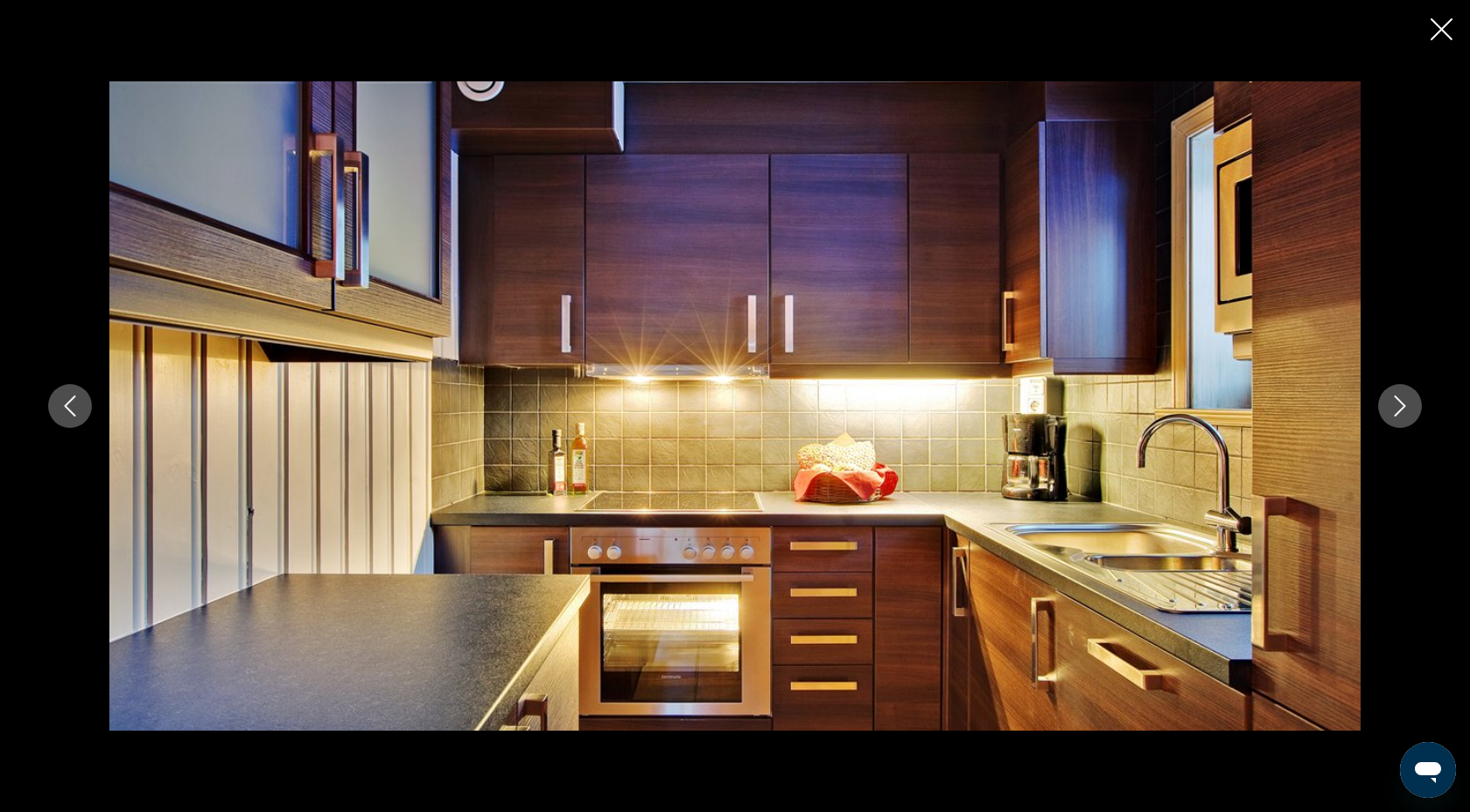
click at [1400, 405] on icon "Next image" at bounding box center [1399, 406] width 21 height 21
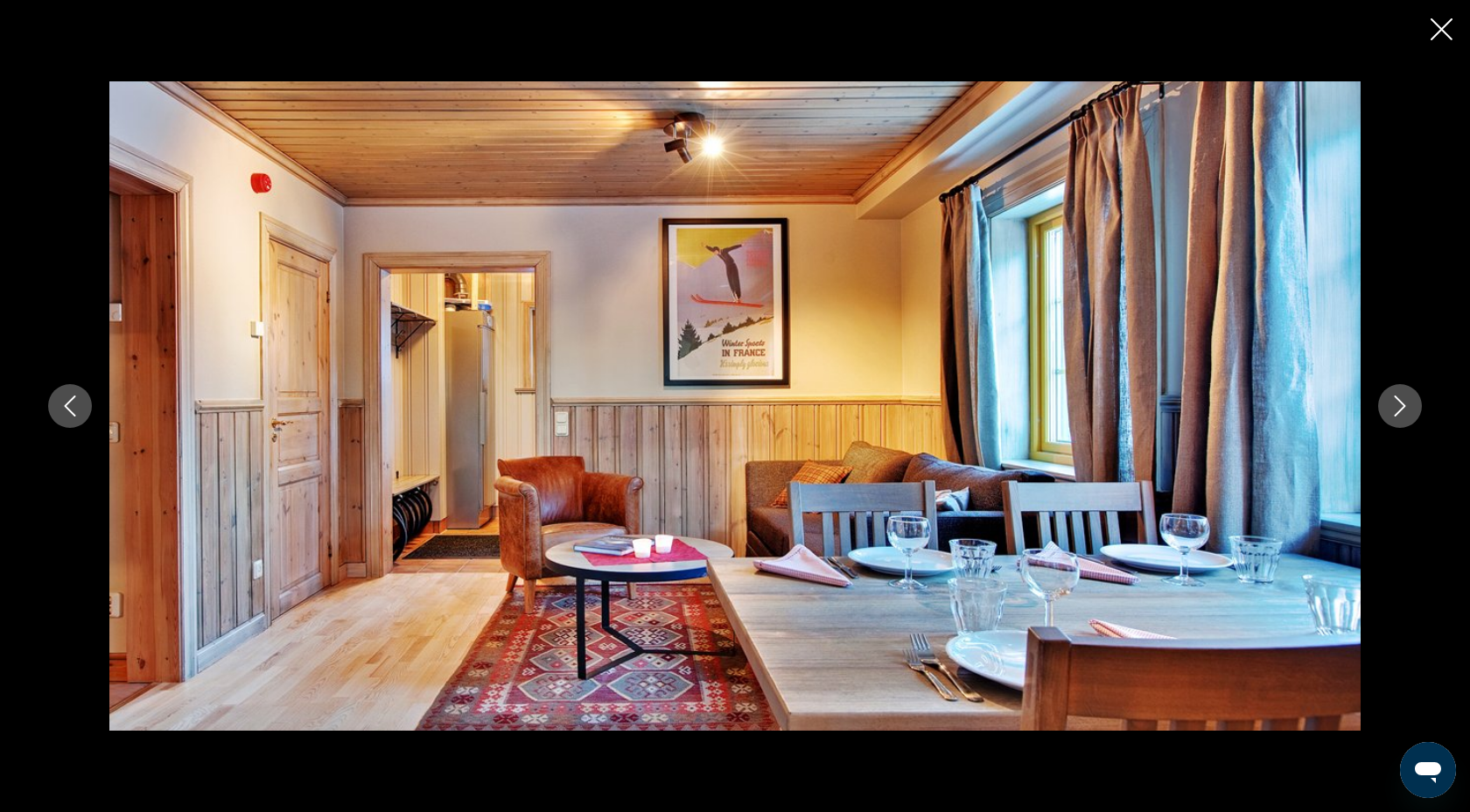
click at [1400, 405] on icon "Next image" at bounding box center [1399, 406] width 21 height 21
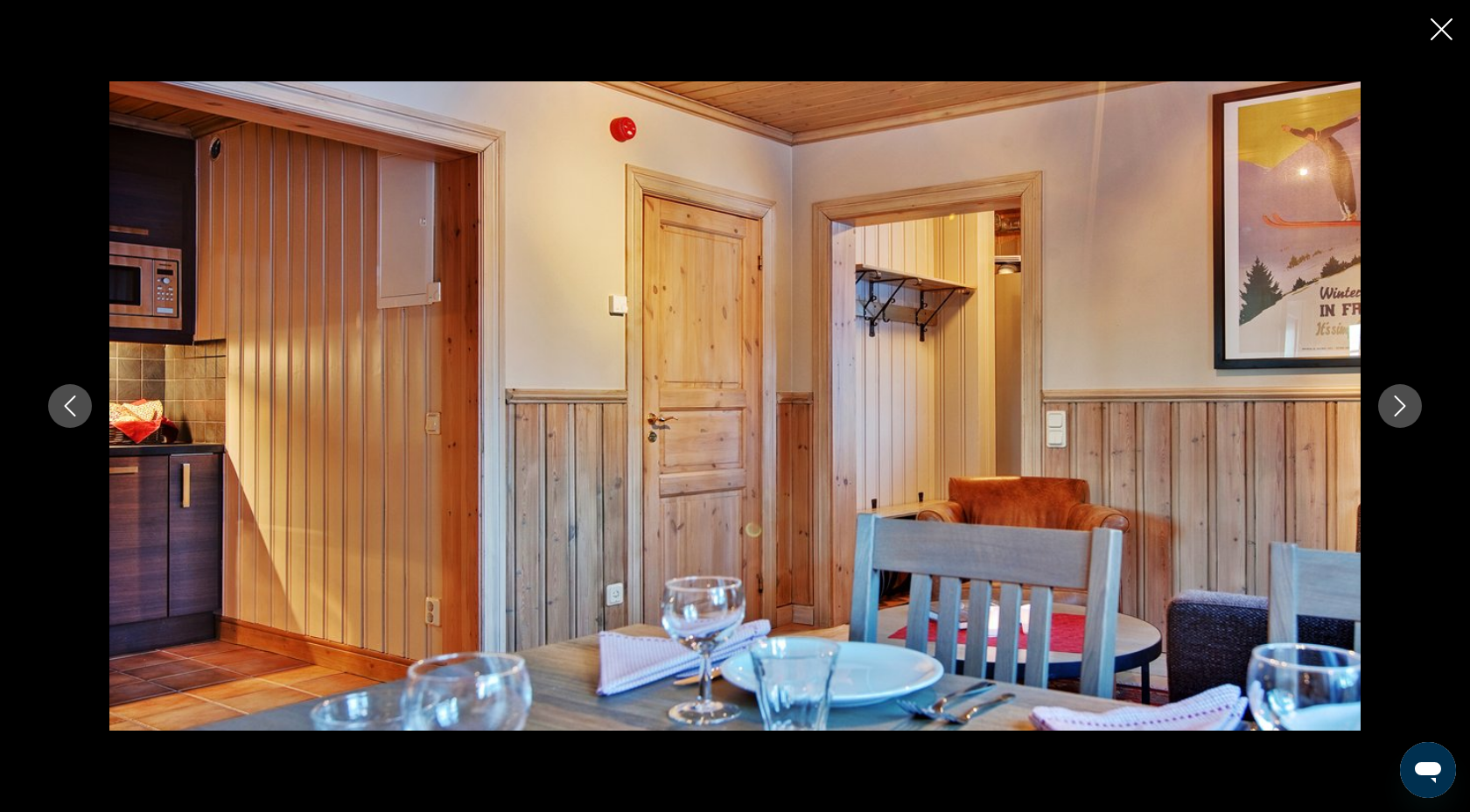
click at [1400, 405] on icon "Next image" at bounding box center [1399, 406] width 21 height 21
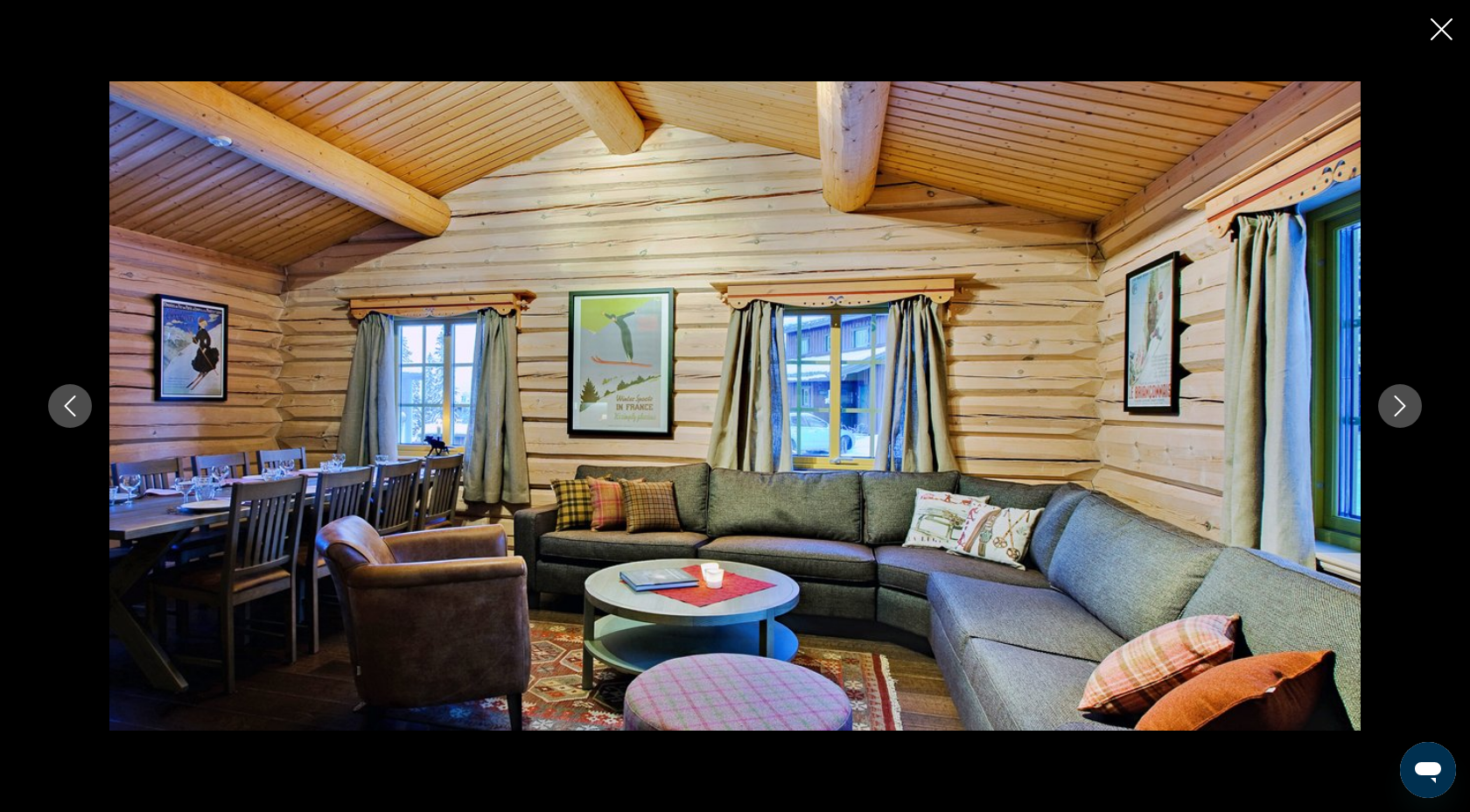
click at [1400, 405] on icon "Next image" at bounding box center [1399, 406] width 21 height 21
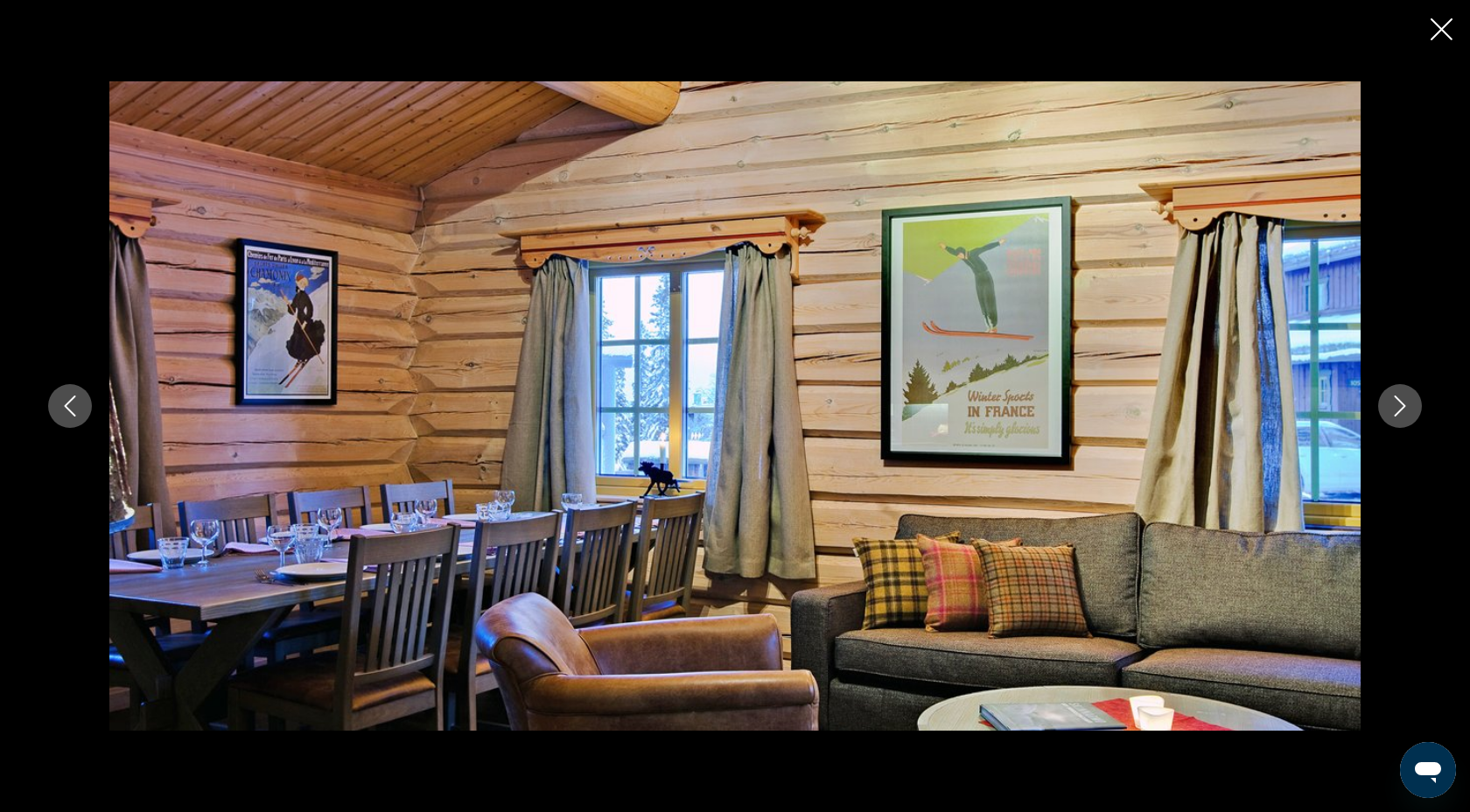
click at [1400, 405] on icon "Next image" at bounding box center [1399, 406] width 21 height 21
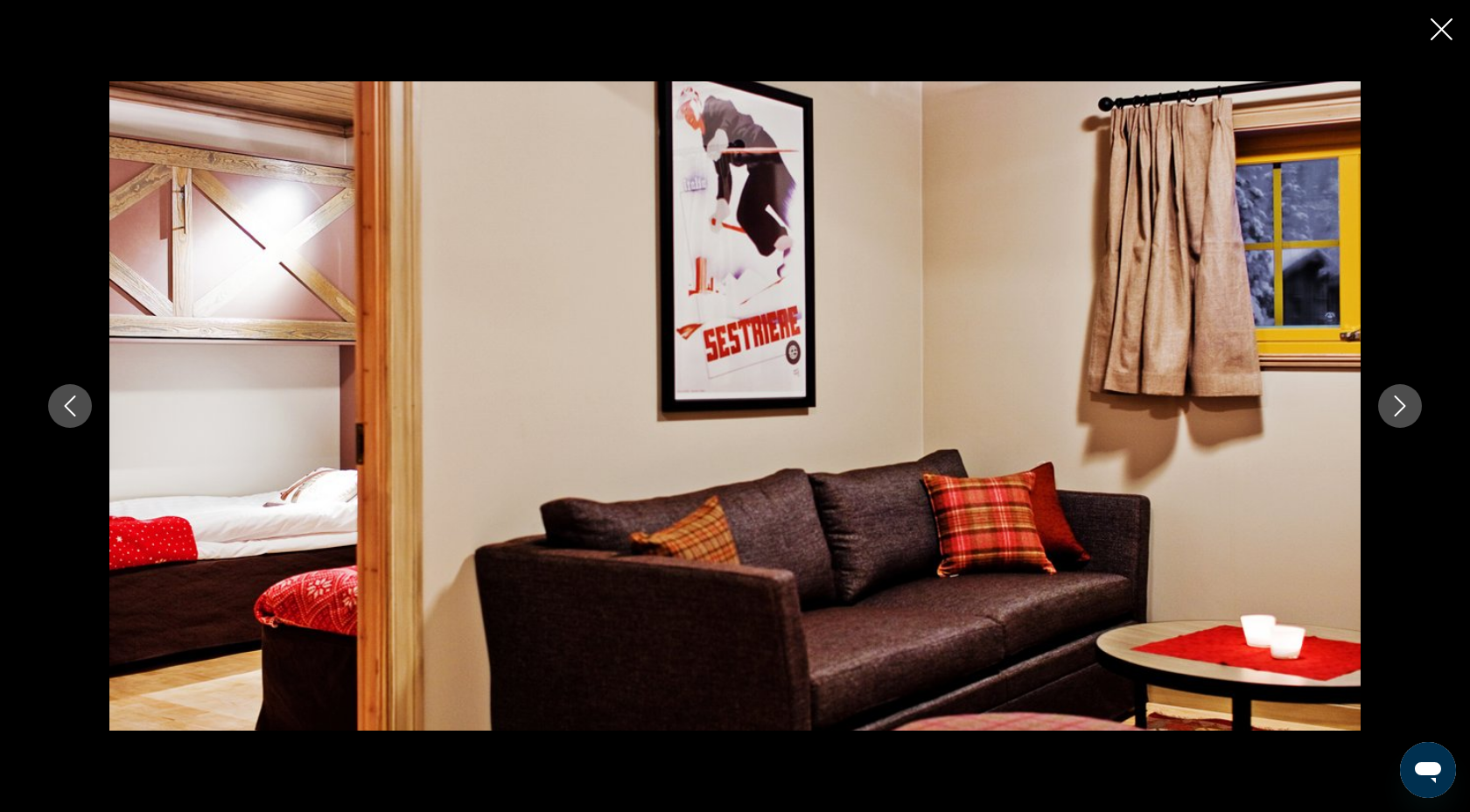
click at [1400, 405] on icon "Next image" at bounding box center [1399, 406] width 21 height 21
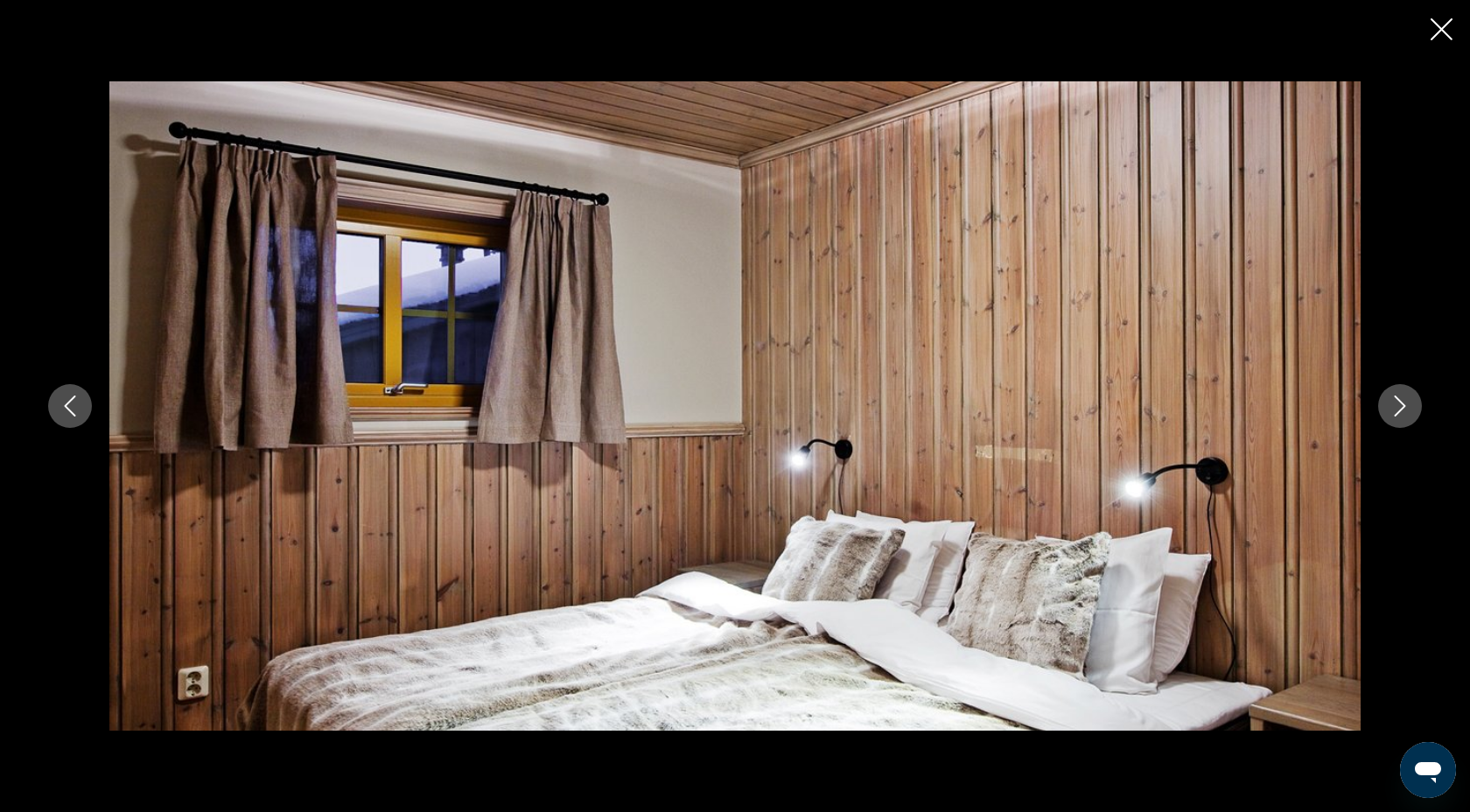
click at [1400, 405] on icon "Next image" at bounding box center [1399, 406] width 21 height 21
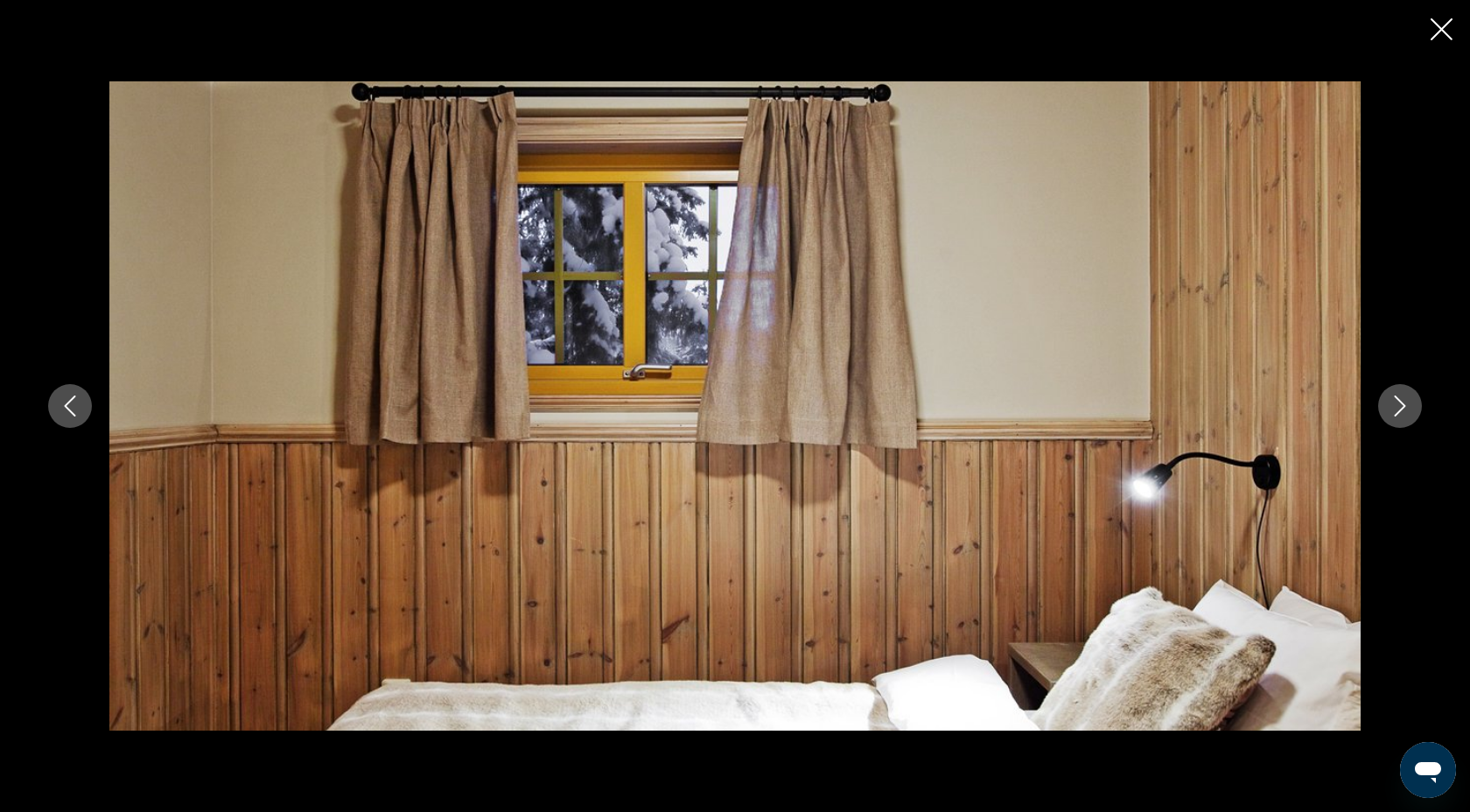
click at [1400, 405] on icon "Next image" at bounding box center [1399, 406] width 21 height 21
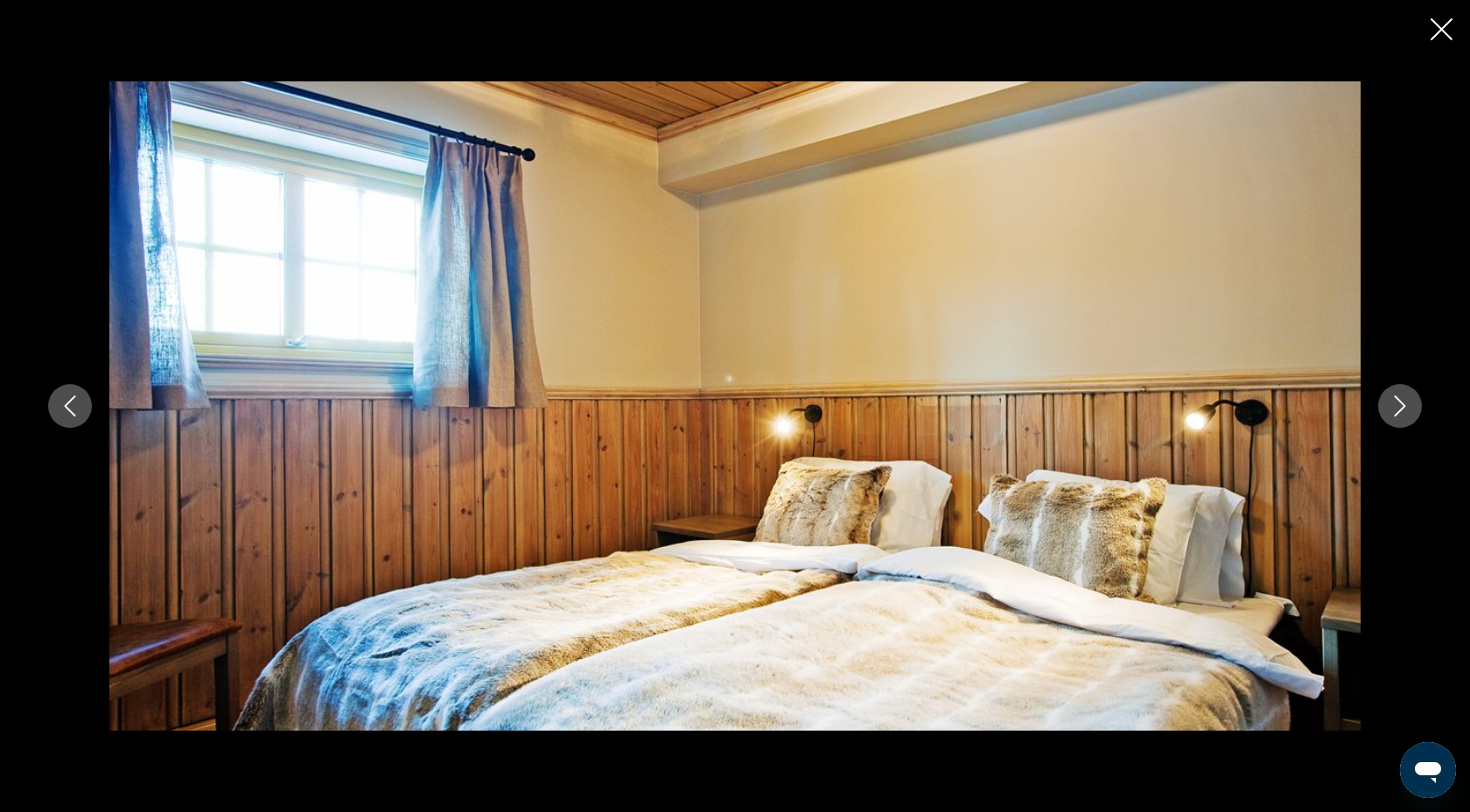
click at [1400, 405] on icon "Next image" at bounding box center [1399, 406] width 21 height 21
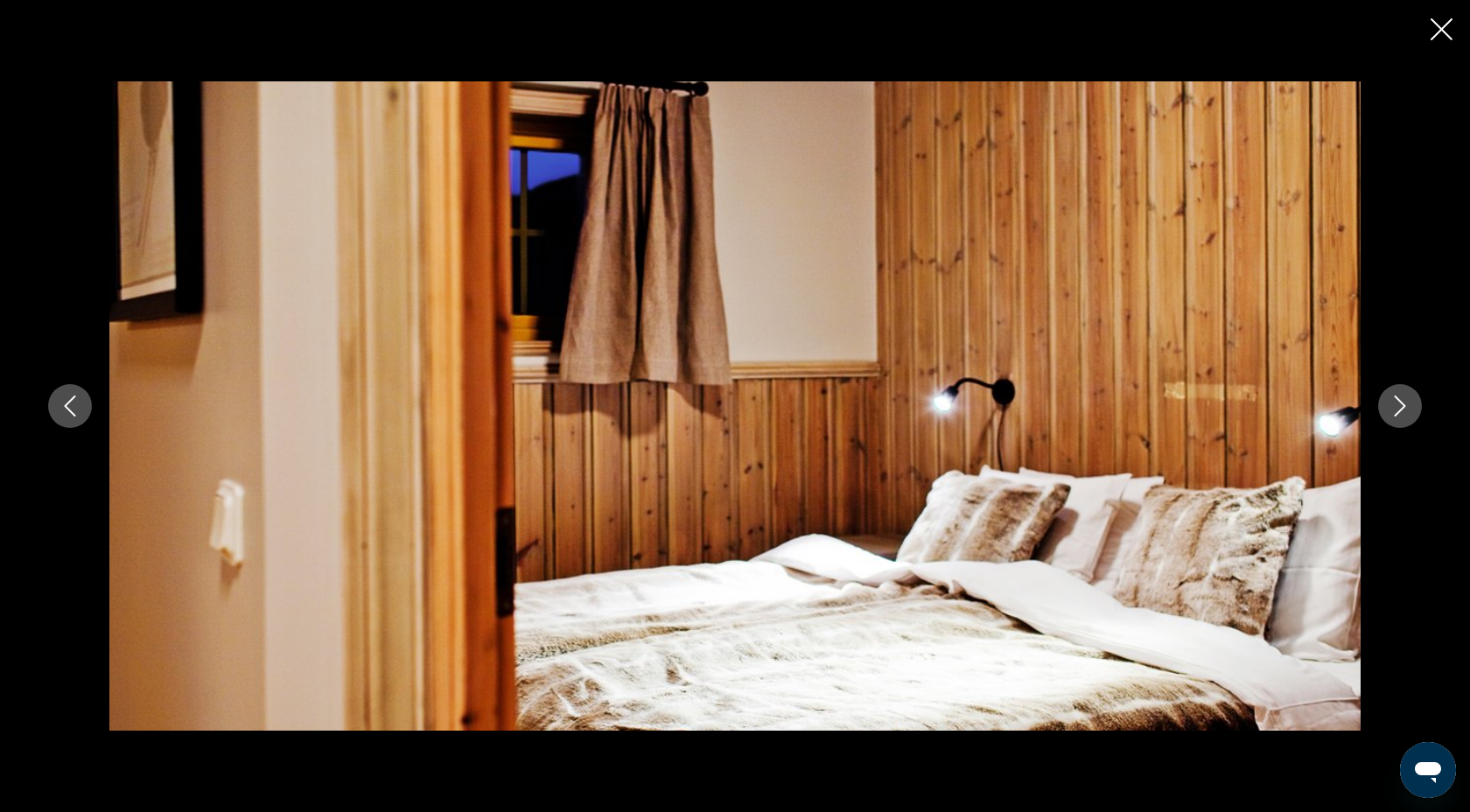
click at [1400, 405] on icon "Next image" at bounding box center [1399, 406] width 21 height 21
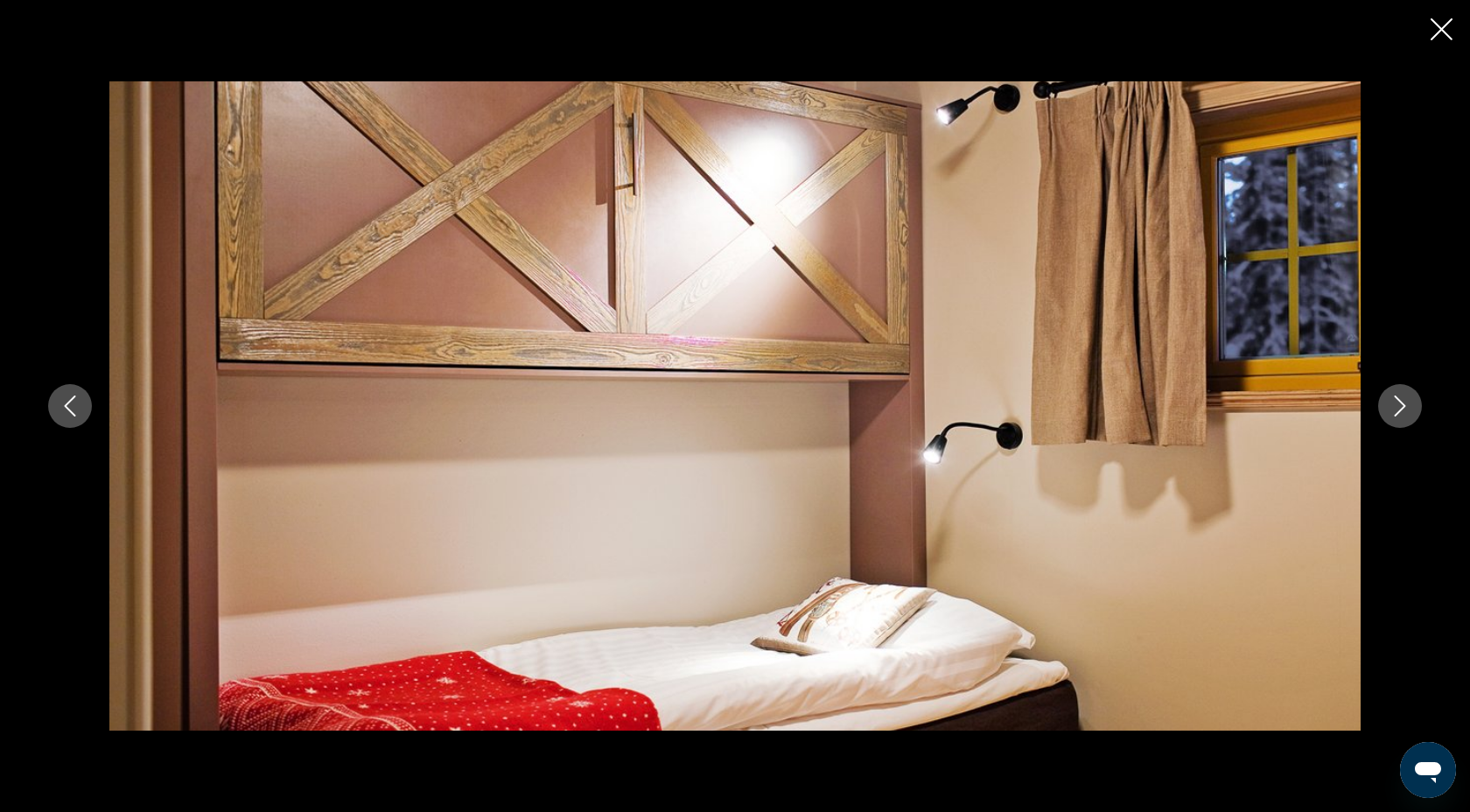
click at [1400, 405] on icon "Next image" at bounding box center [1399, 406] width 21 height 21
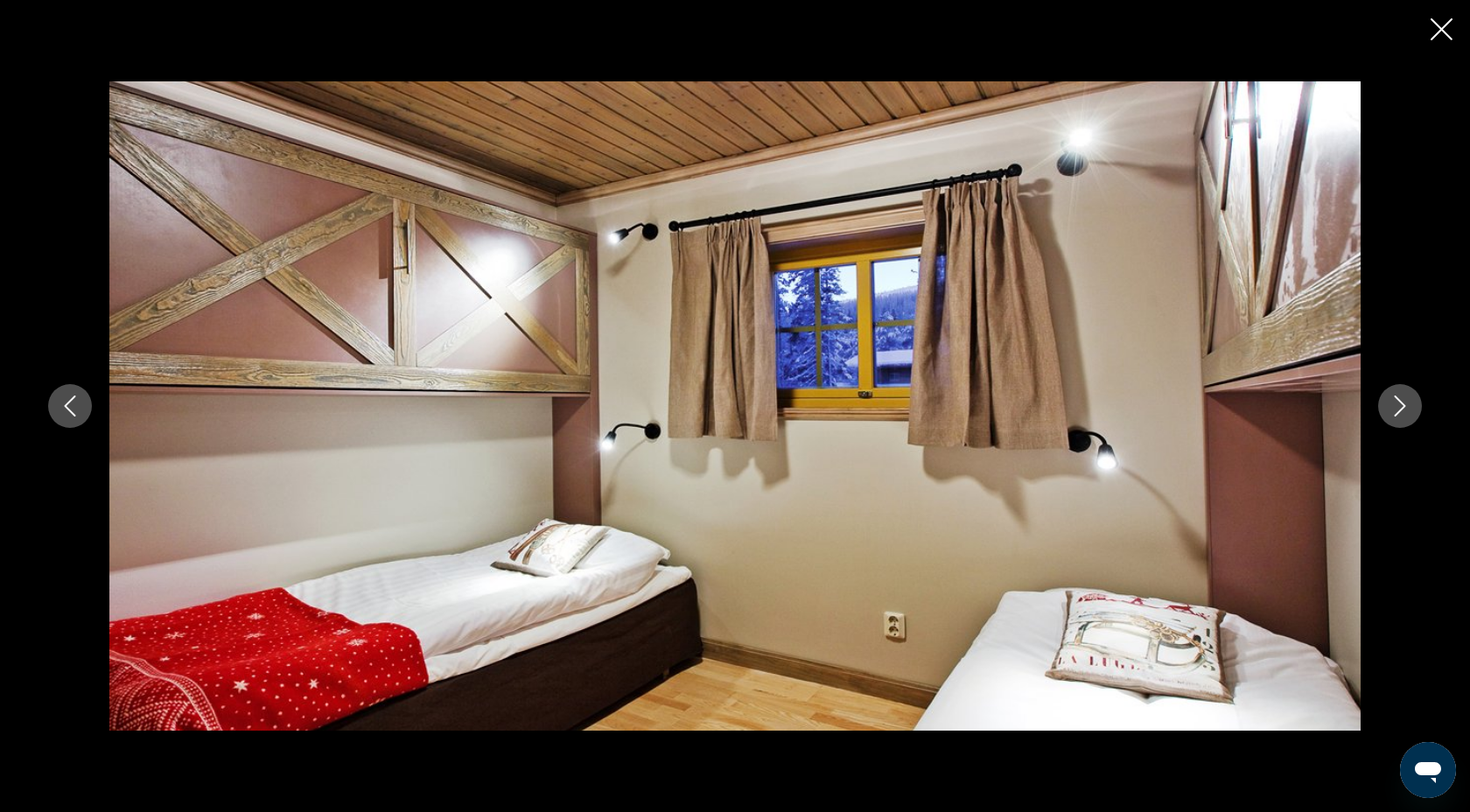
click at [1400, 405] on icon "Next image" at bounding box center [1399, 406] width 21 height 21
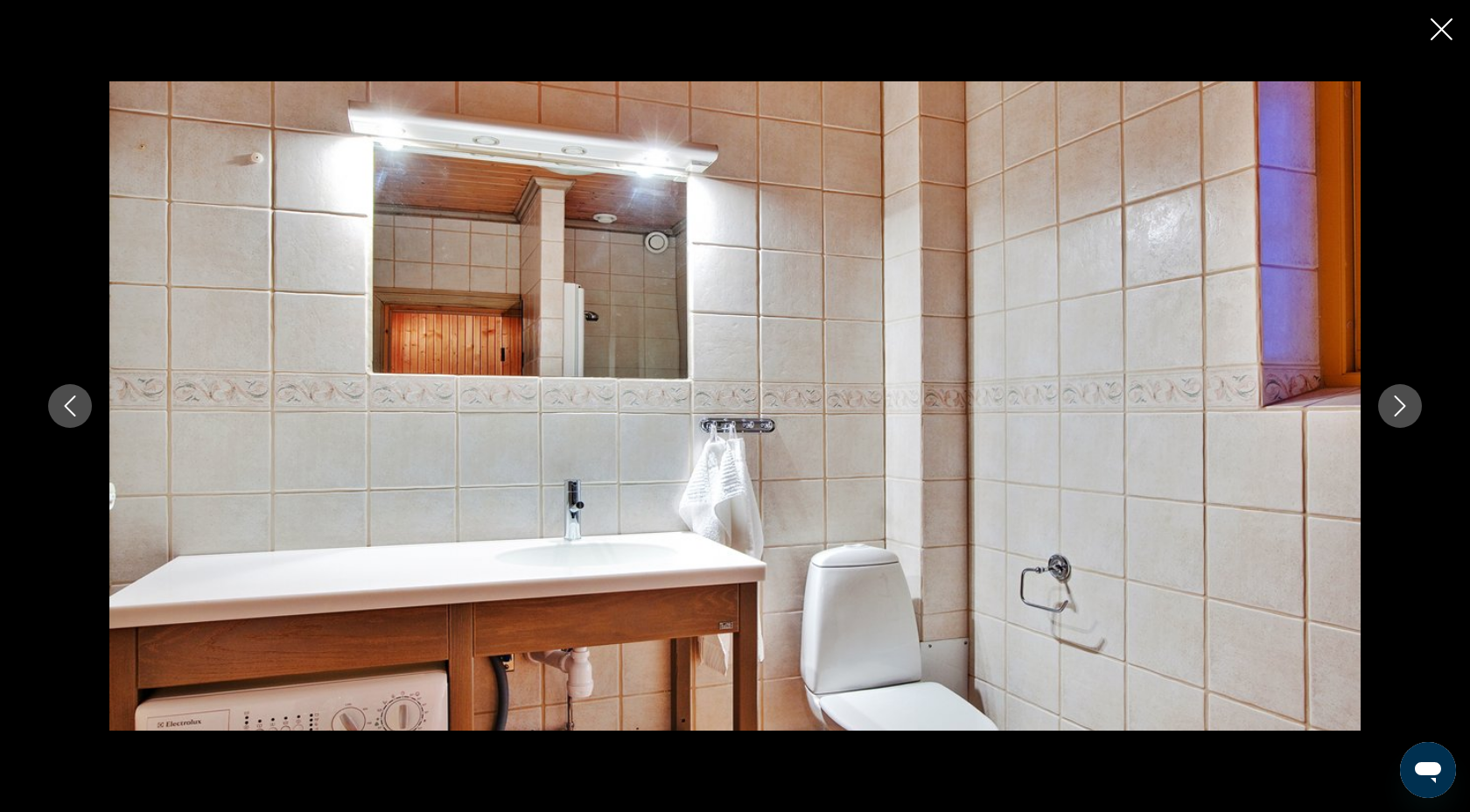
click at [1400, 405] on icon "Next image" at bounding box center [1399, 406] width 21 height 21
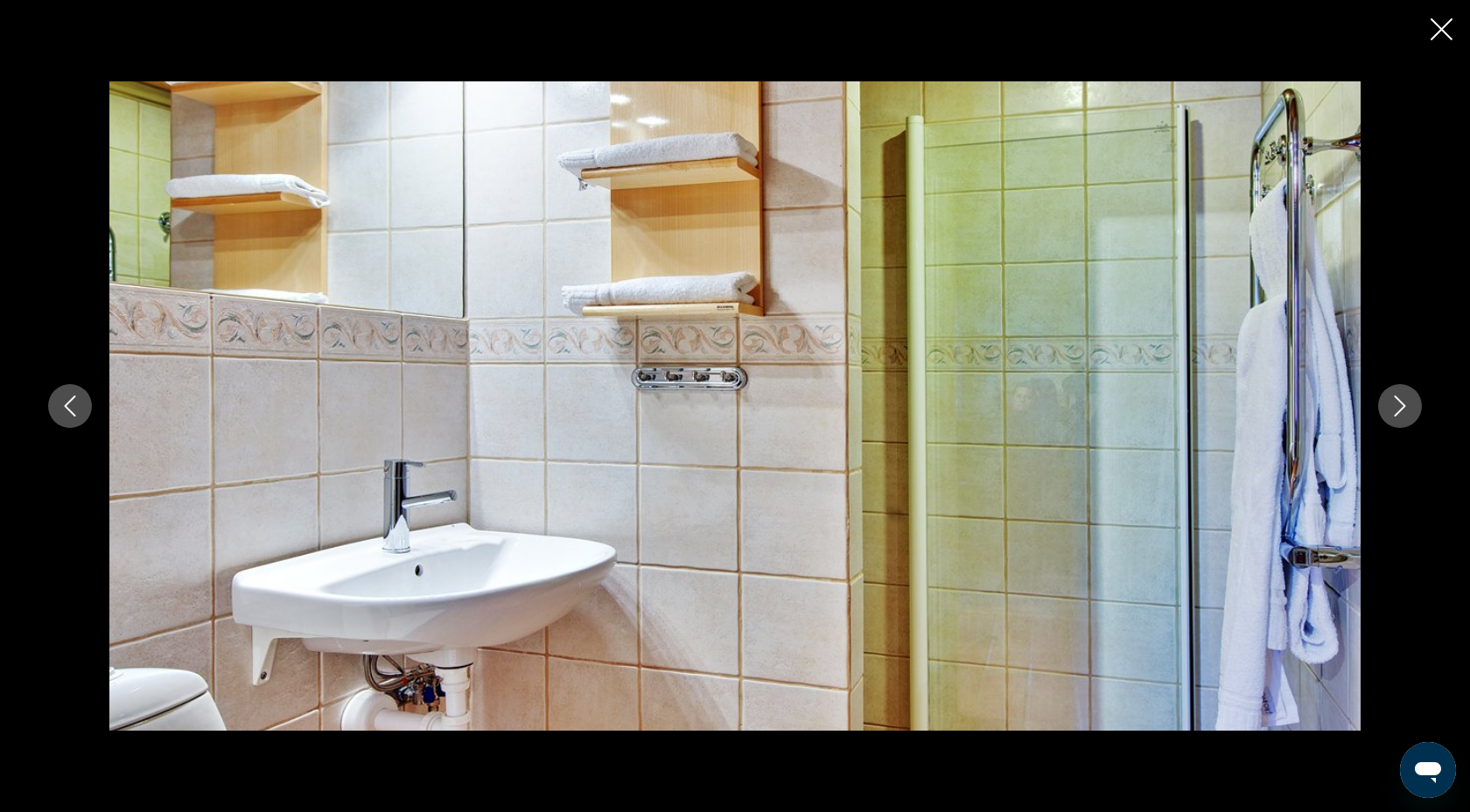
click at [1400, 405] on icon "Next image" at bounding box center [1399, 406] width 21 height 21
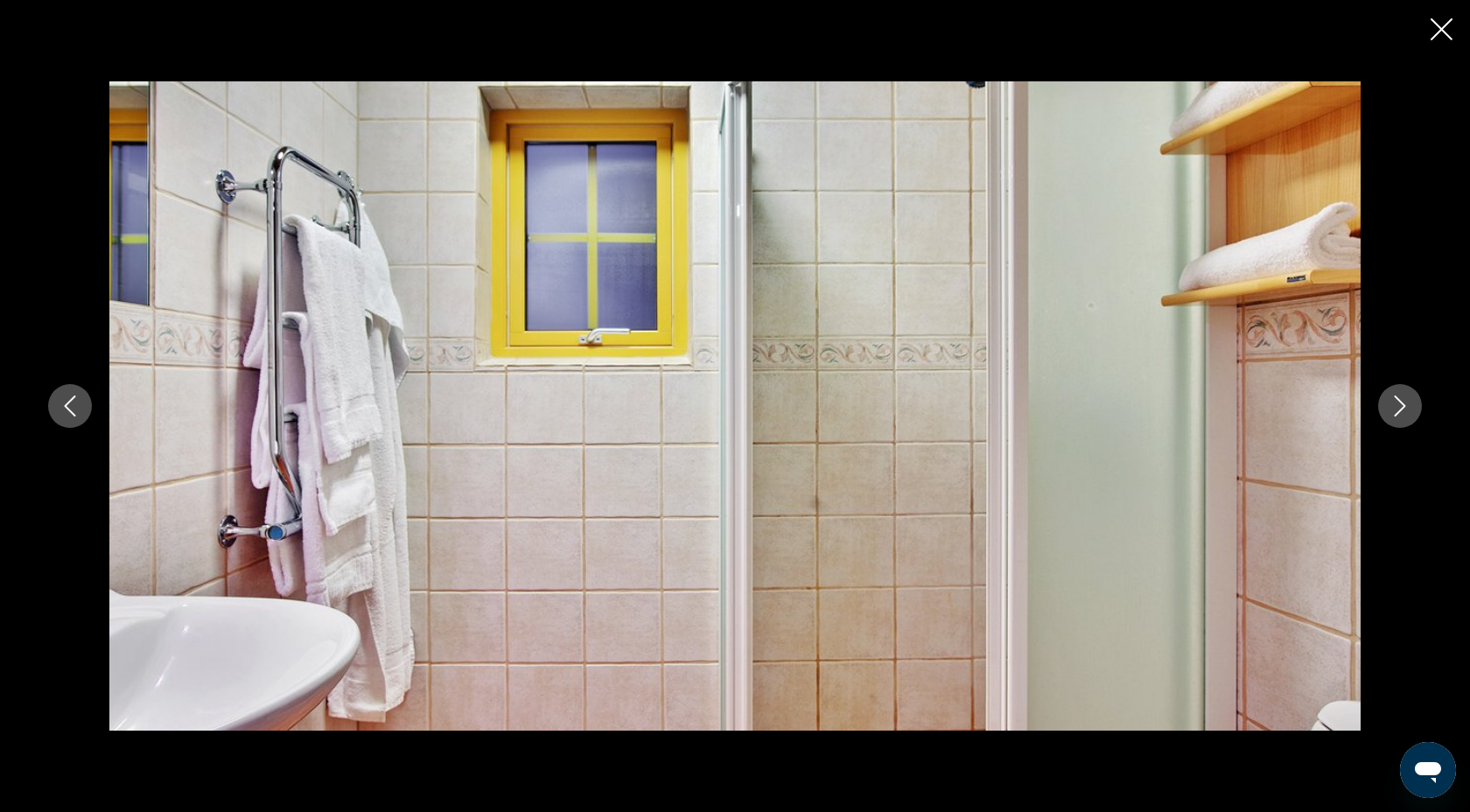
click at [1400, 405] on icon "Next image" at bounding box center [1399, 406] width 21 height 21
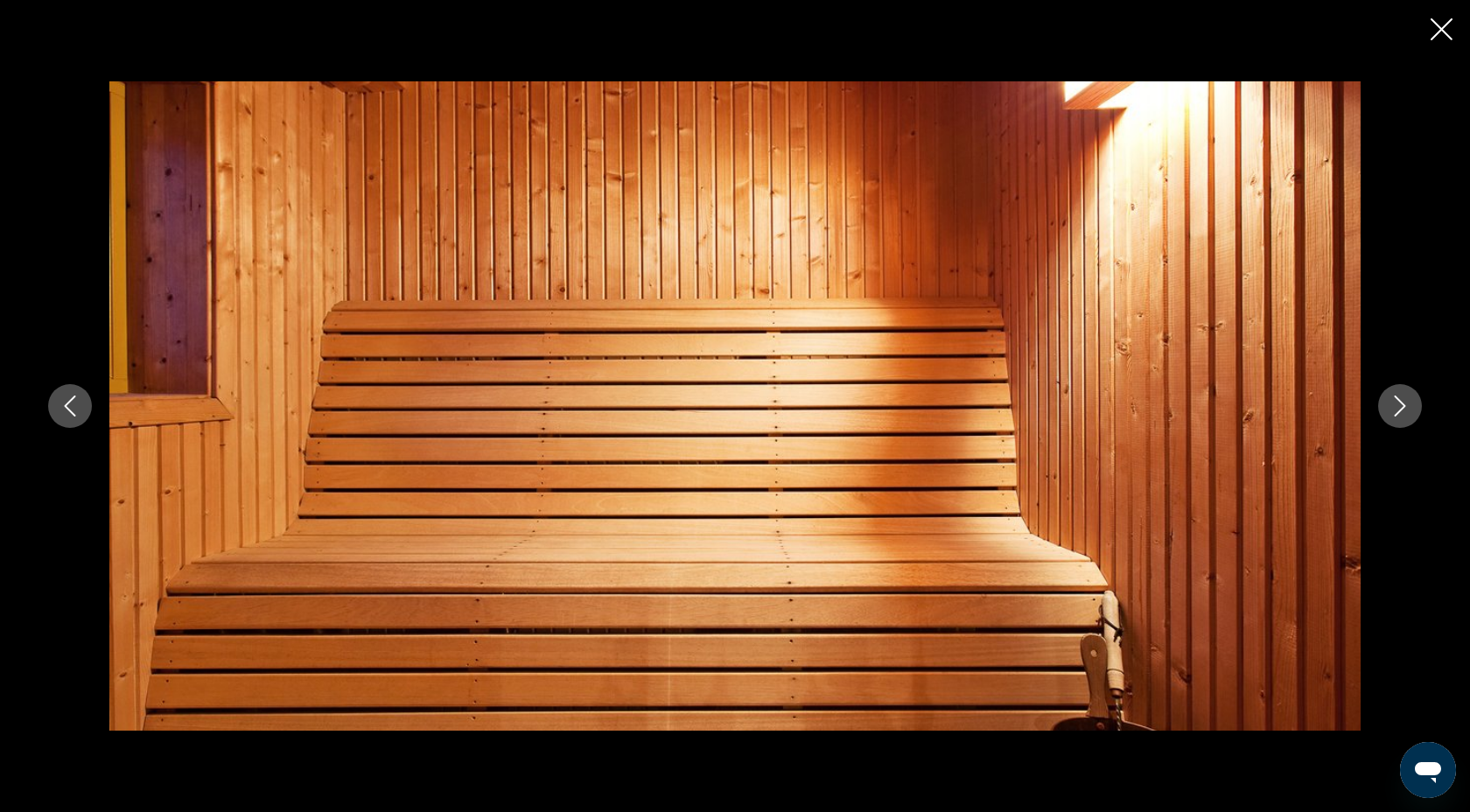
click at [1400, 405] on icon "Next image" at bounding box center [1399, 406] width 21 height 21
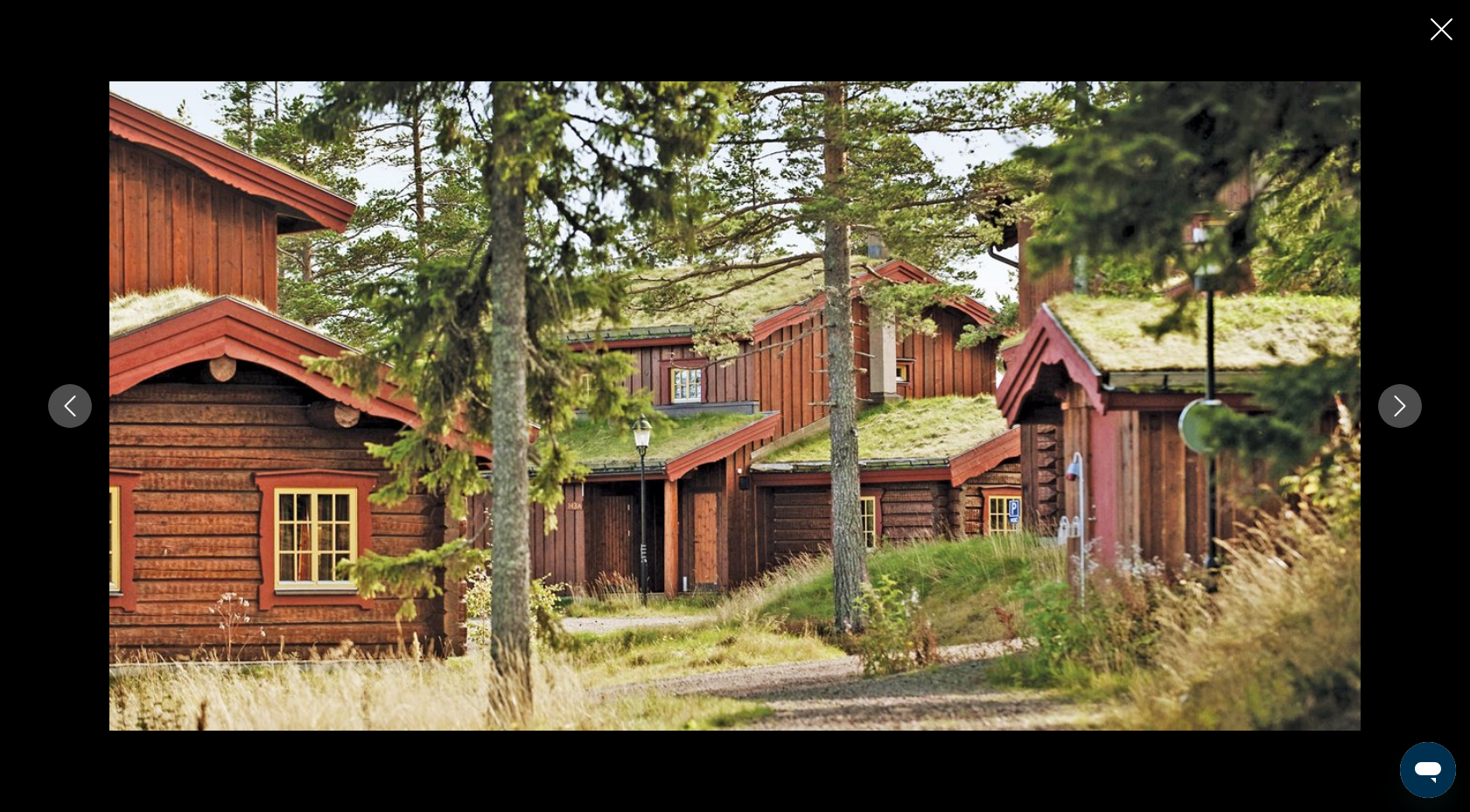
click at [1400, 405] on icon "Next image" at bounding box center [1399, 406] width 21 height 21
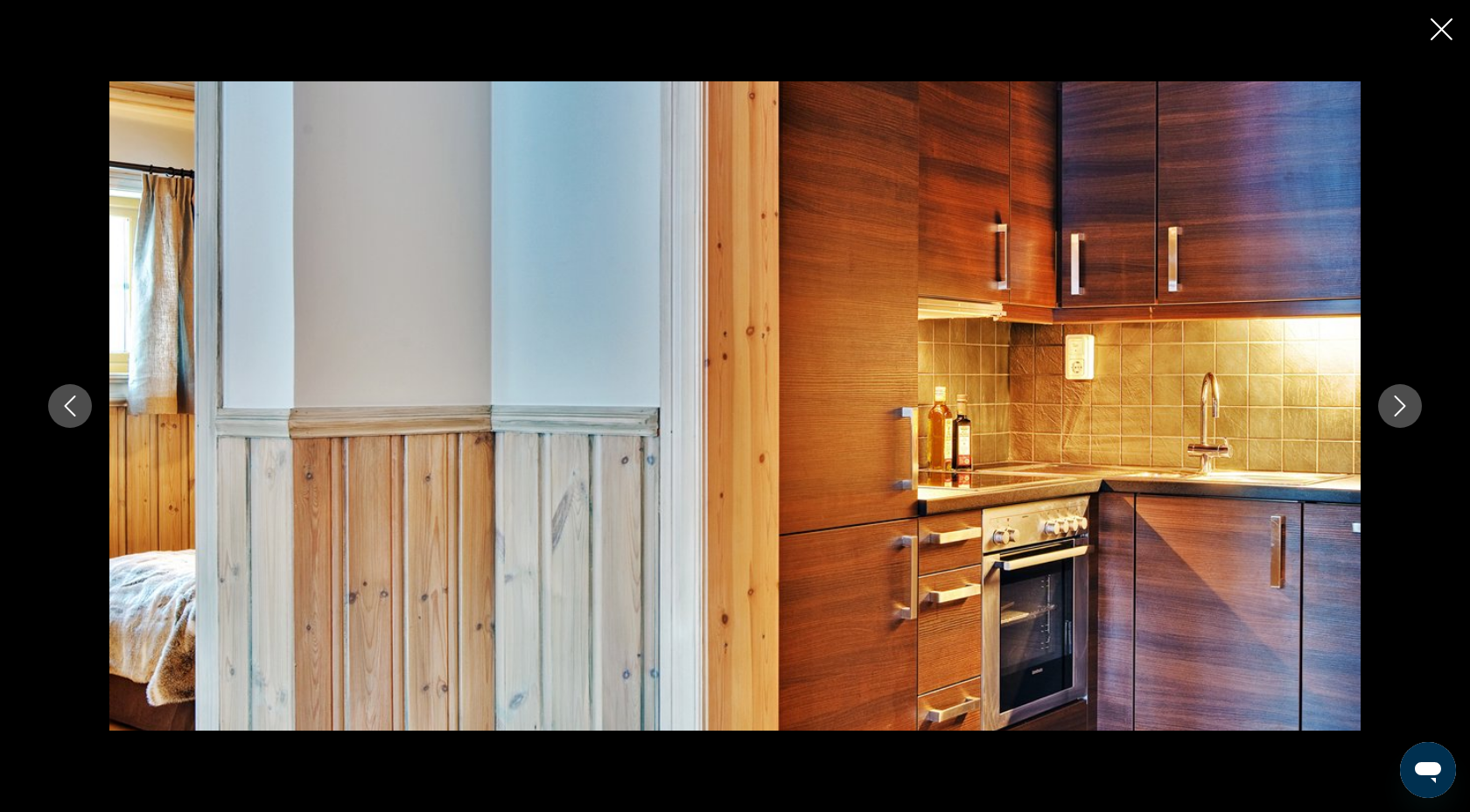
click at [1400, 405] on icon "Next image" at bounding box center [1399, 406] width 21 height 21
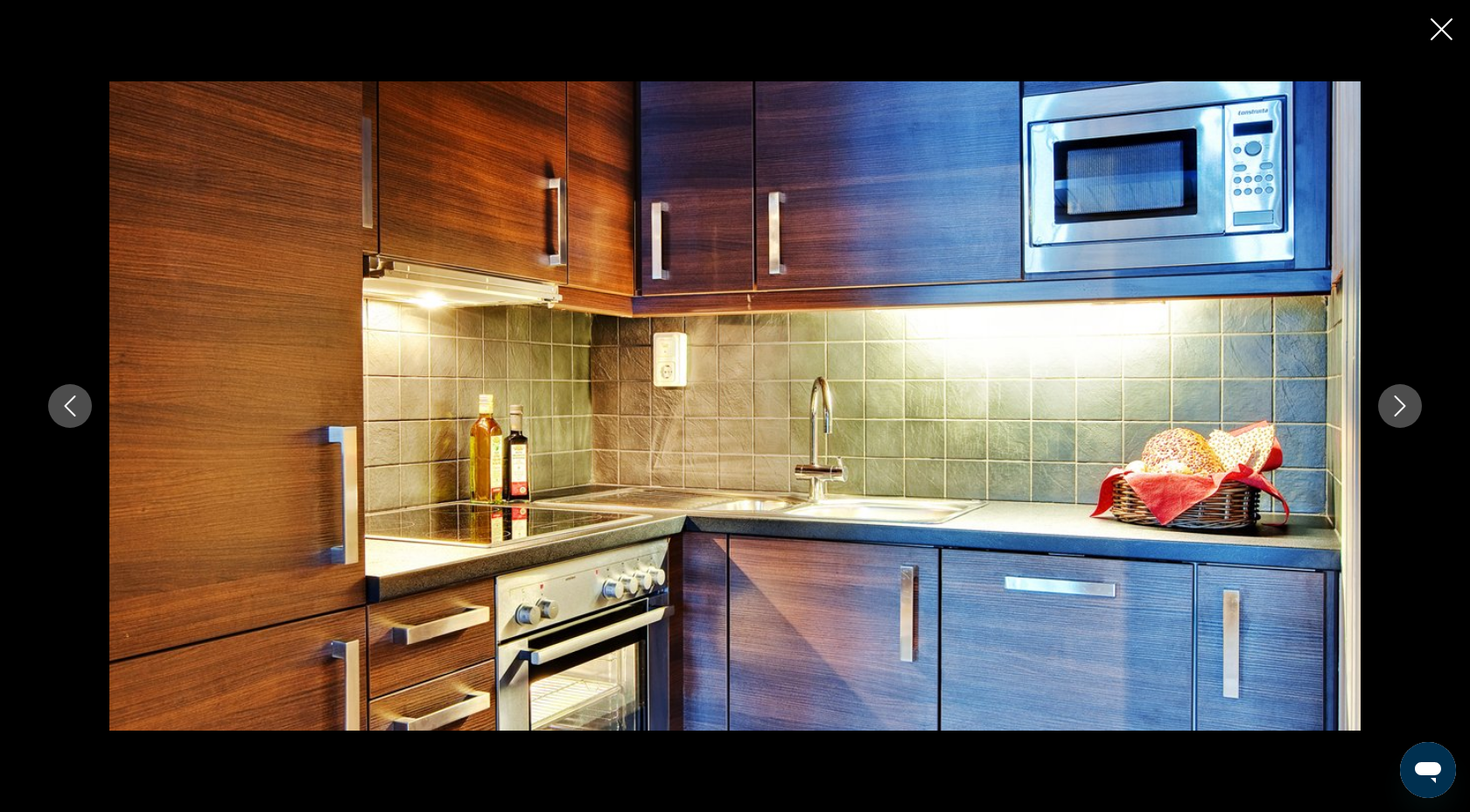
click at [1400, 405] on icon "Next image" at bounding box center [1399, 406] width 21 height 21
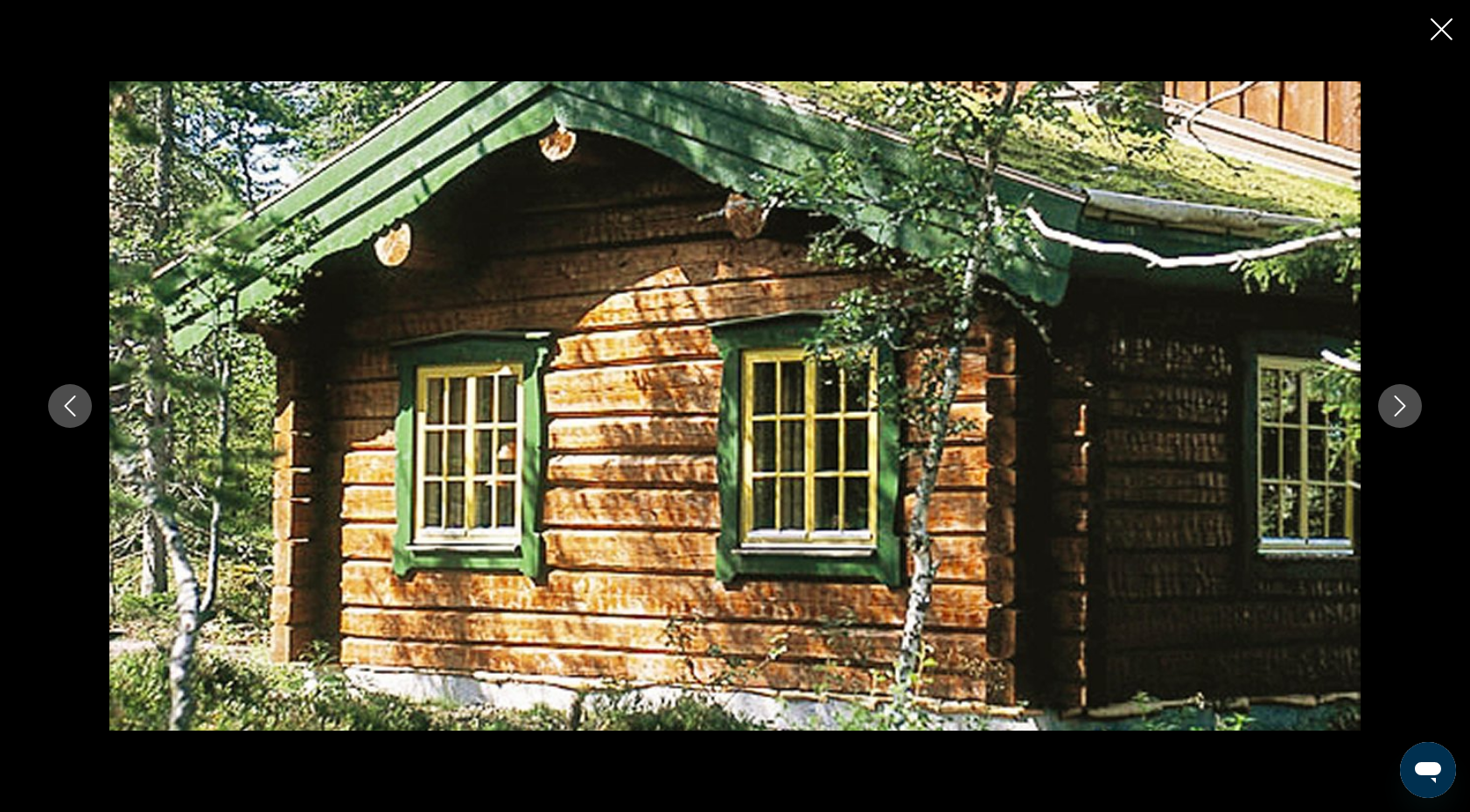
click at [1400, 405] on icon "Next image" at bounding box center [1399, 406] width 21 height 21
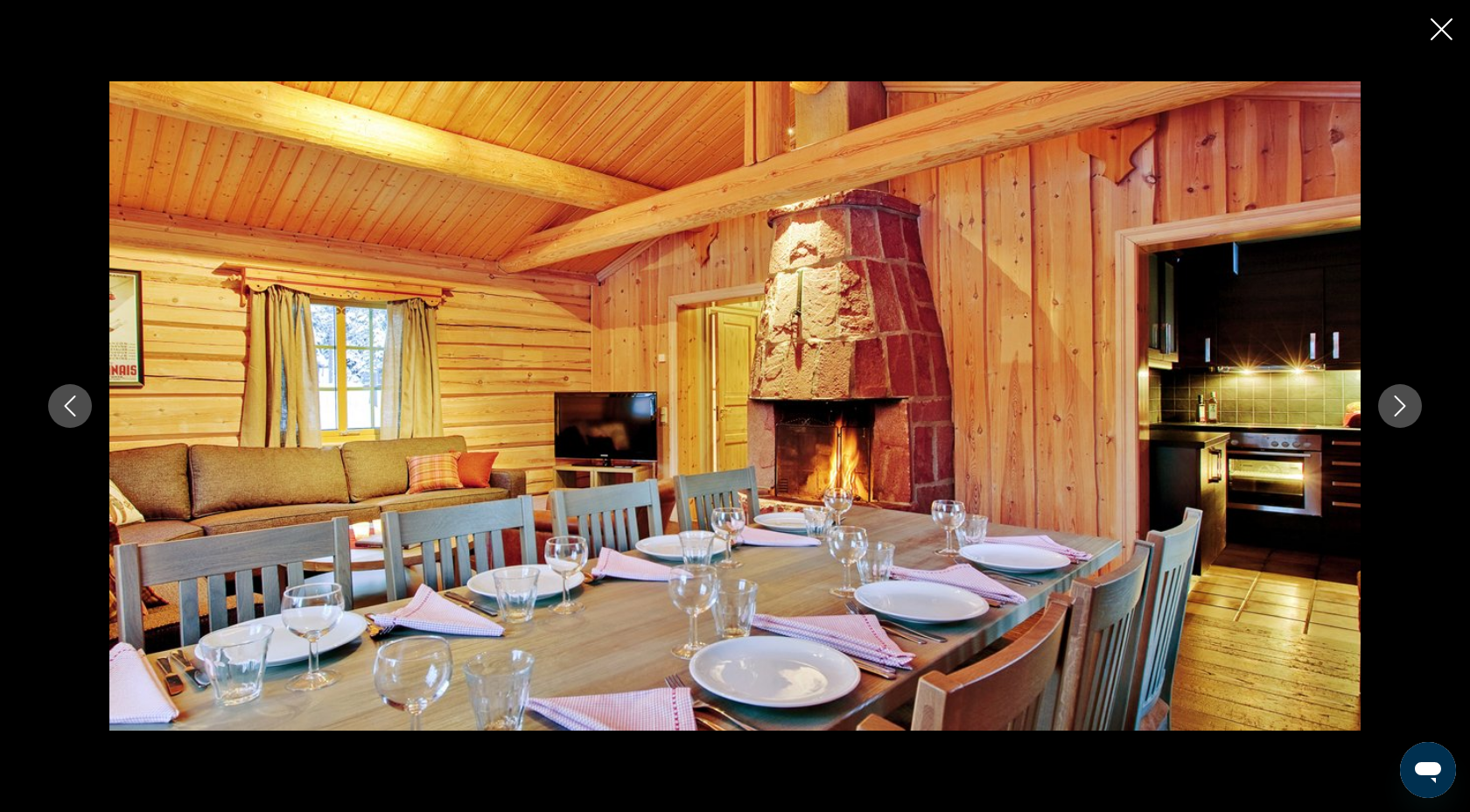
click at [1400, 405] on icon "Next image" at bounding box center [1399, 406] width 21 height 21
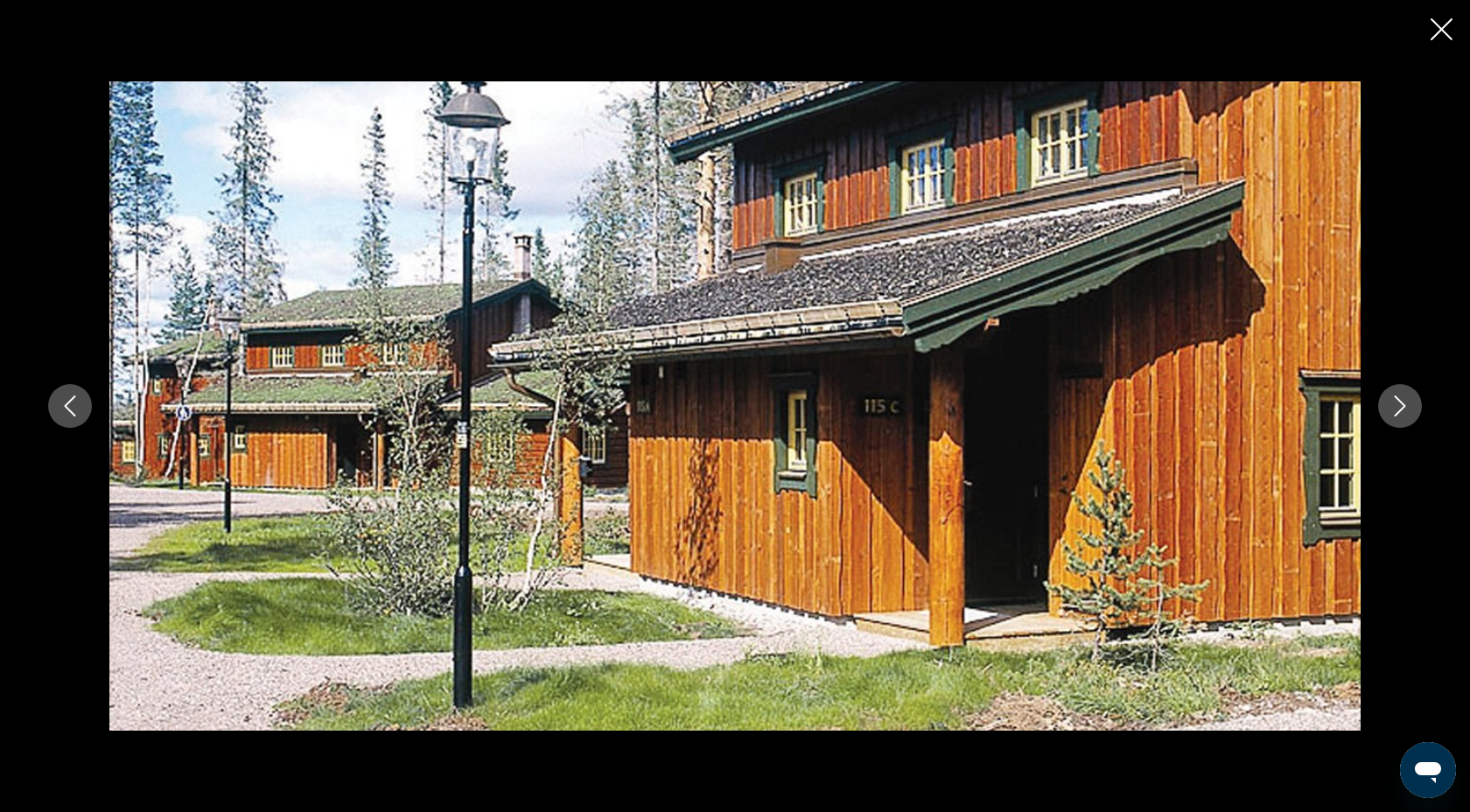
click at [1400, 405] on icon "Next image" at bounding box center [1399, 406] width 21 height 21
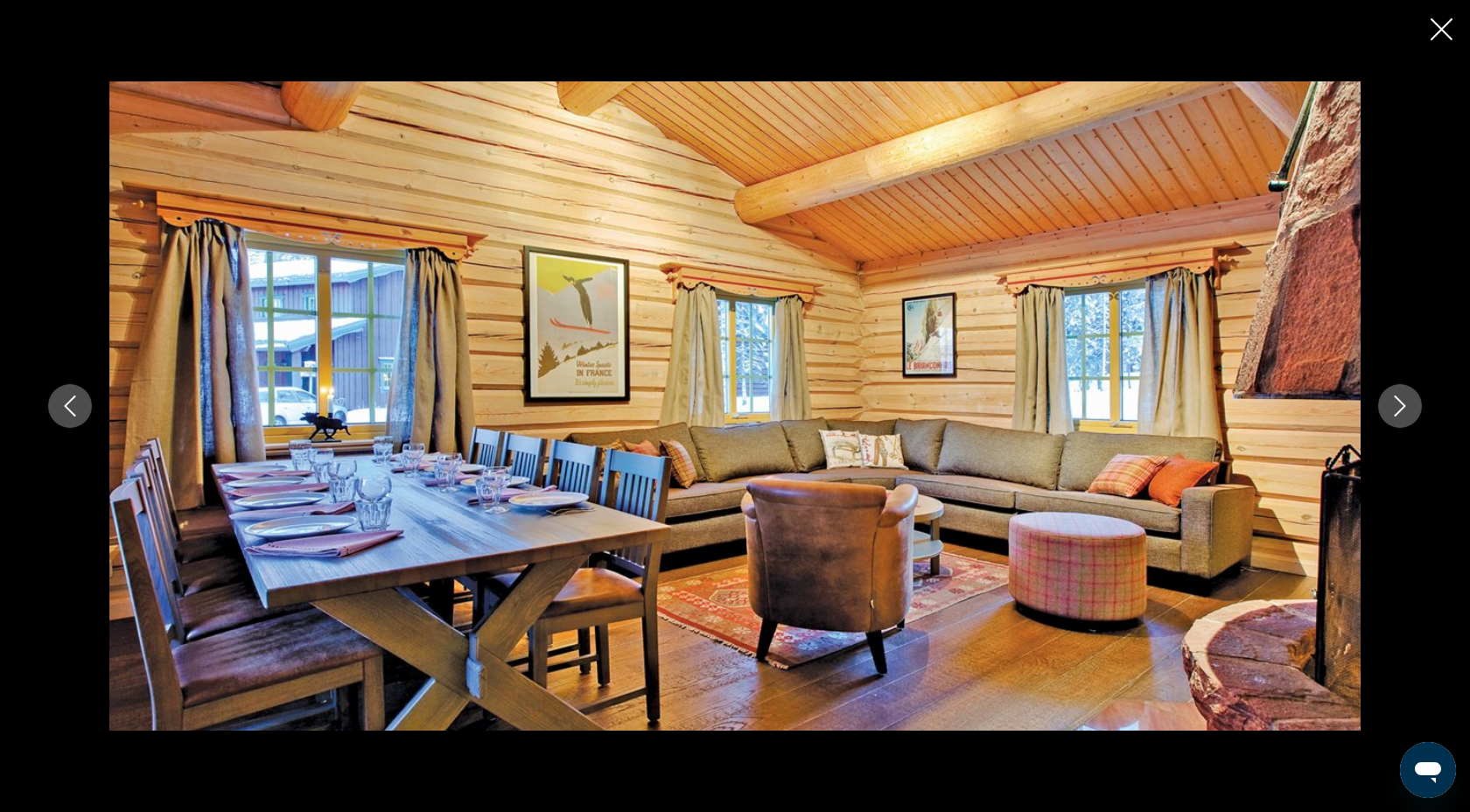
click at [1400, 405] on icon "Next image" at bounding box center [1399, 406] width 21 height 21
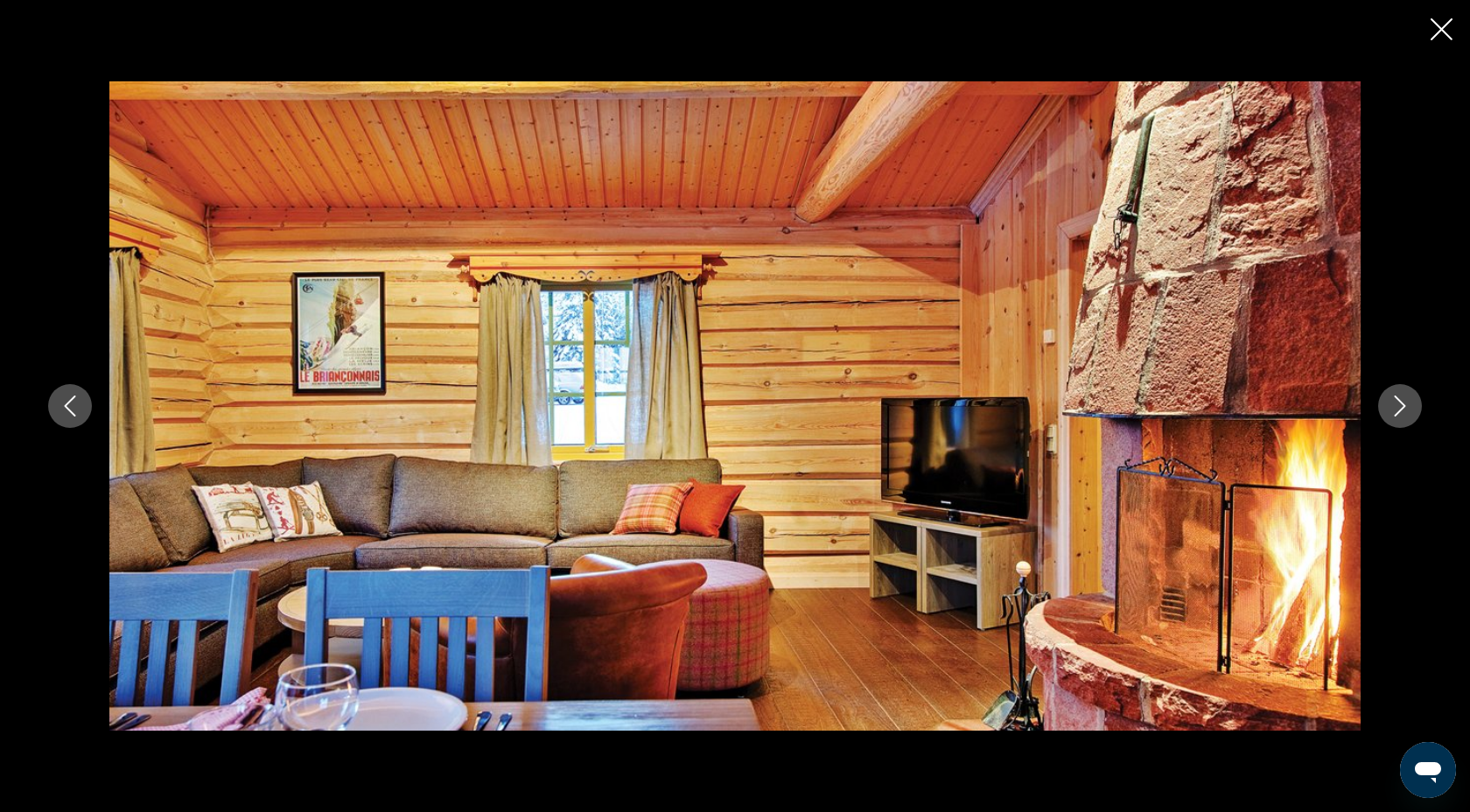
click at [1400, 405] on icon "Next image" at bounding box center [1399, 406] width 21 height 21
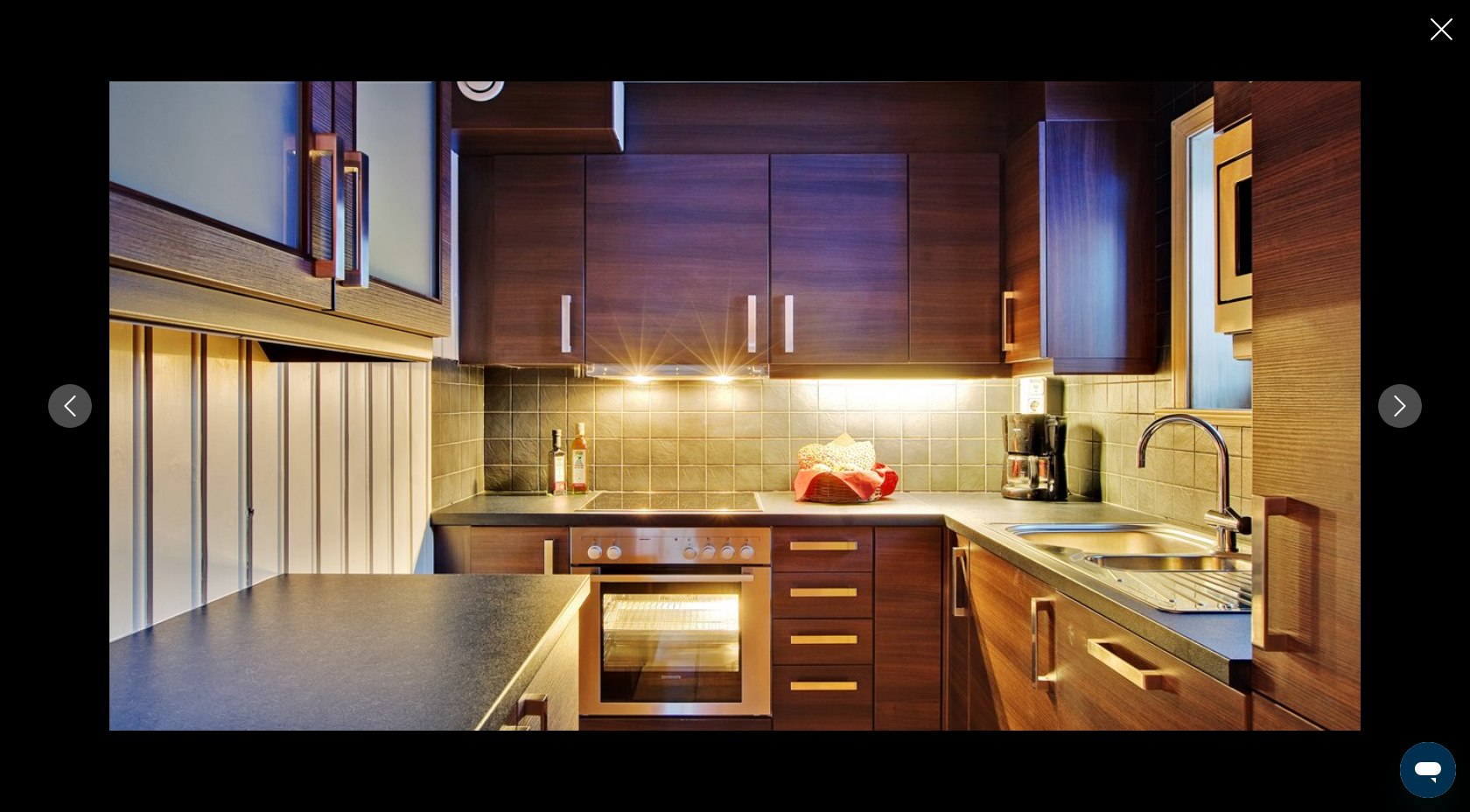
click at [1400, 405] on icon "Next image" at bounding box center [1399, 406] width 21 height 21
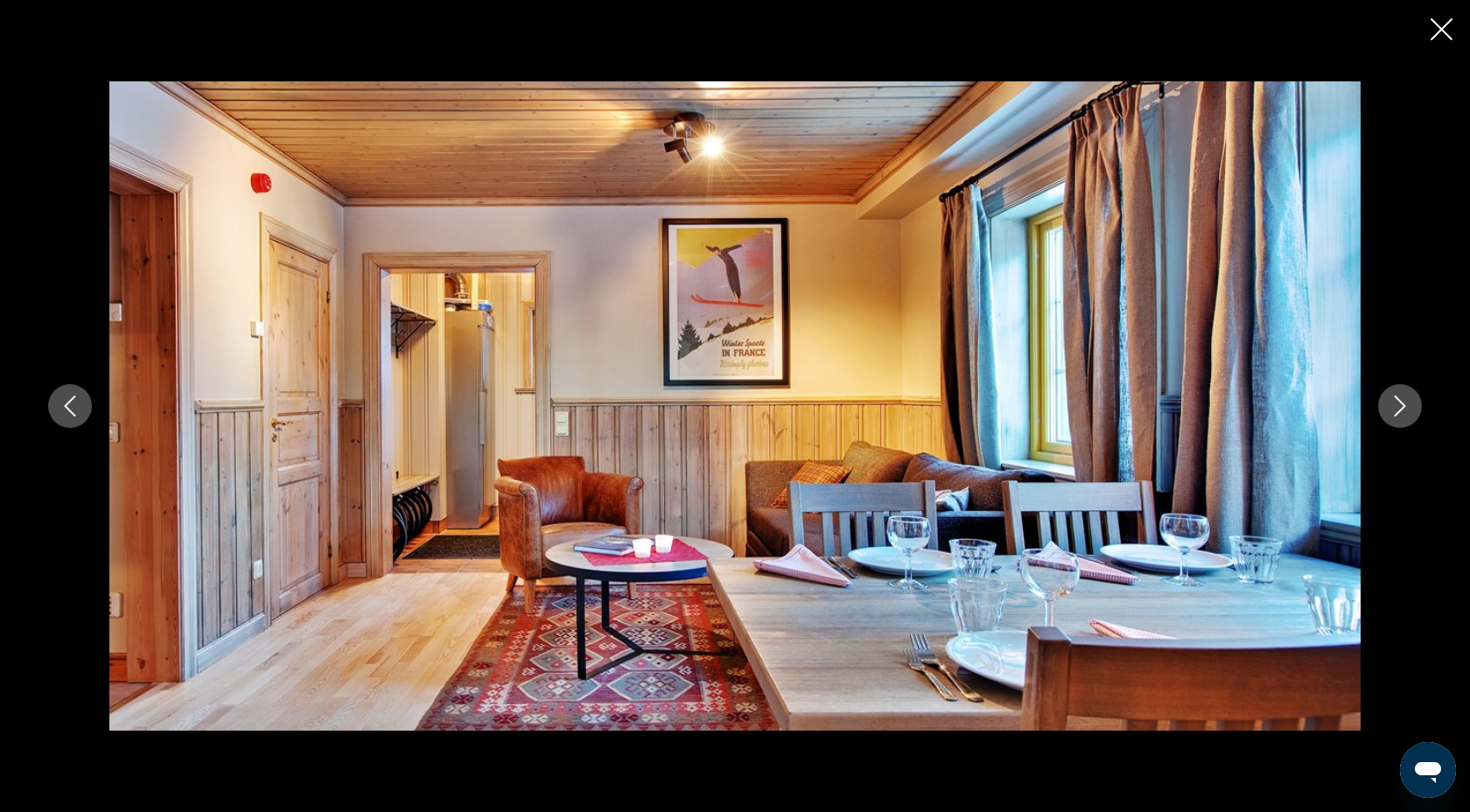
click at [1400, 405] on icon "Next image" at bounding box center [1399, 406] width 21 height 21
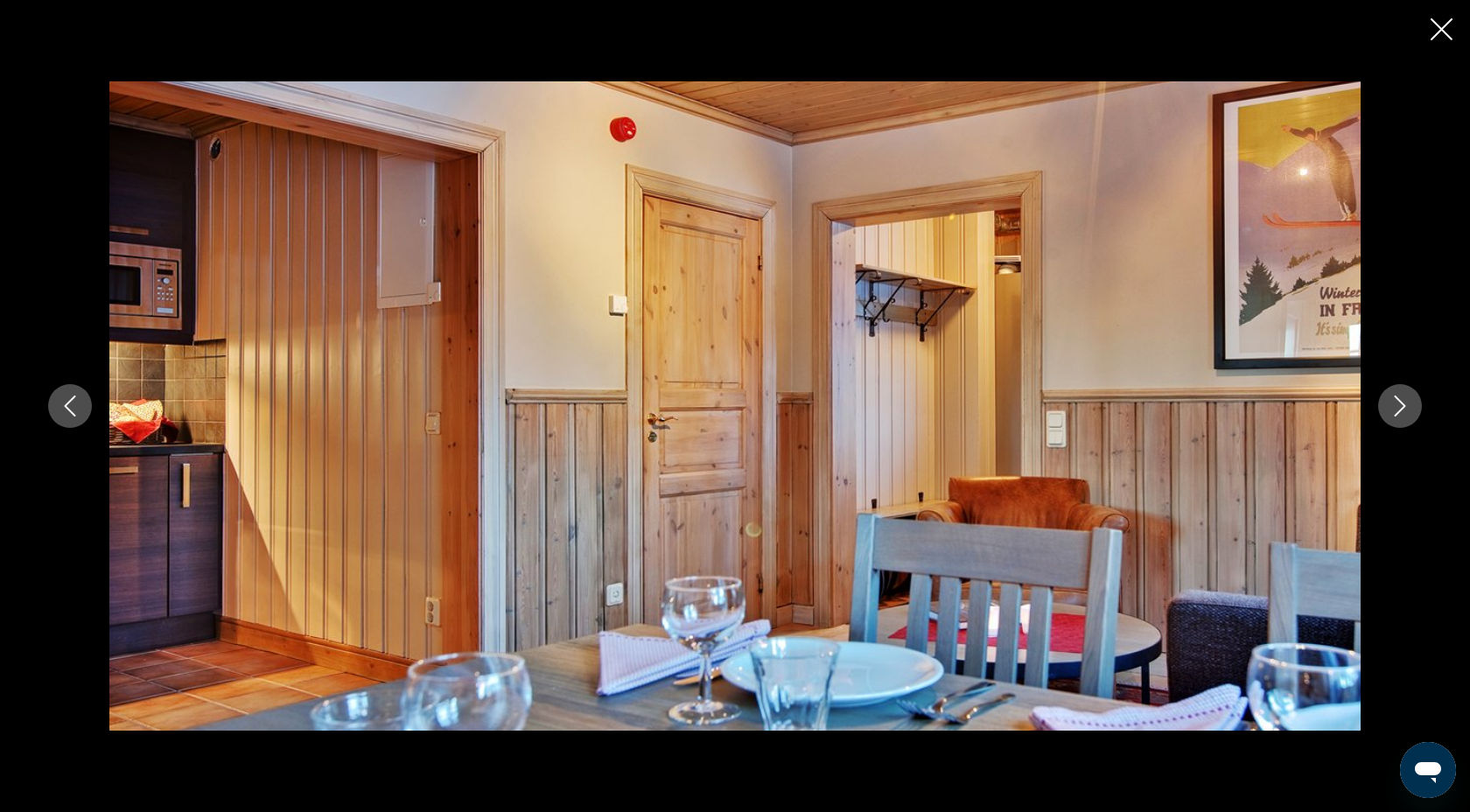
click at [1400, 405] on icon "Next image" at bounding box center [1399, 406] width 21 height 21
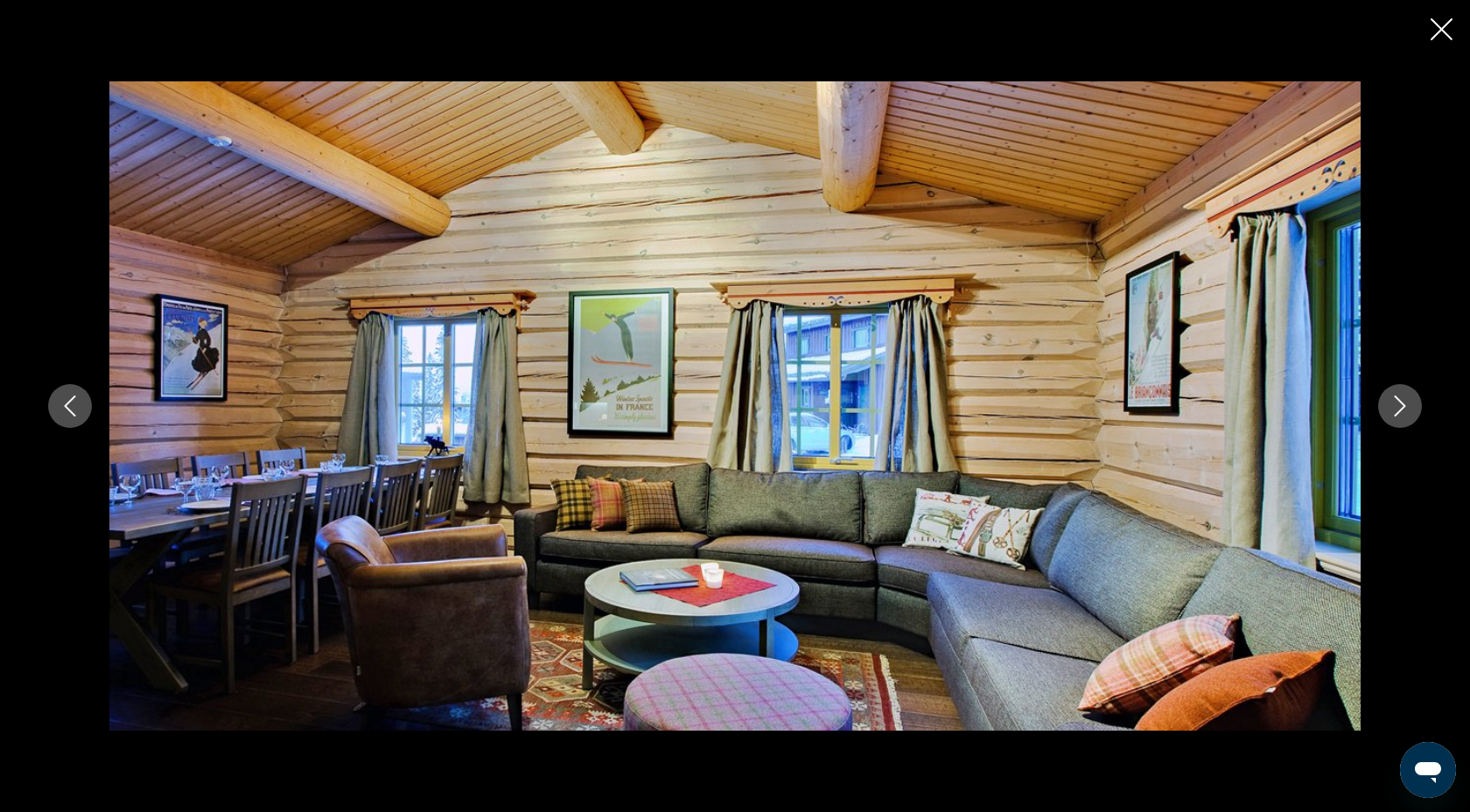
click at [1450, 27] on icon "Close slideshow" at bounding box center [1442, 29] width 22 height 22
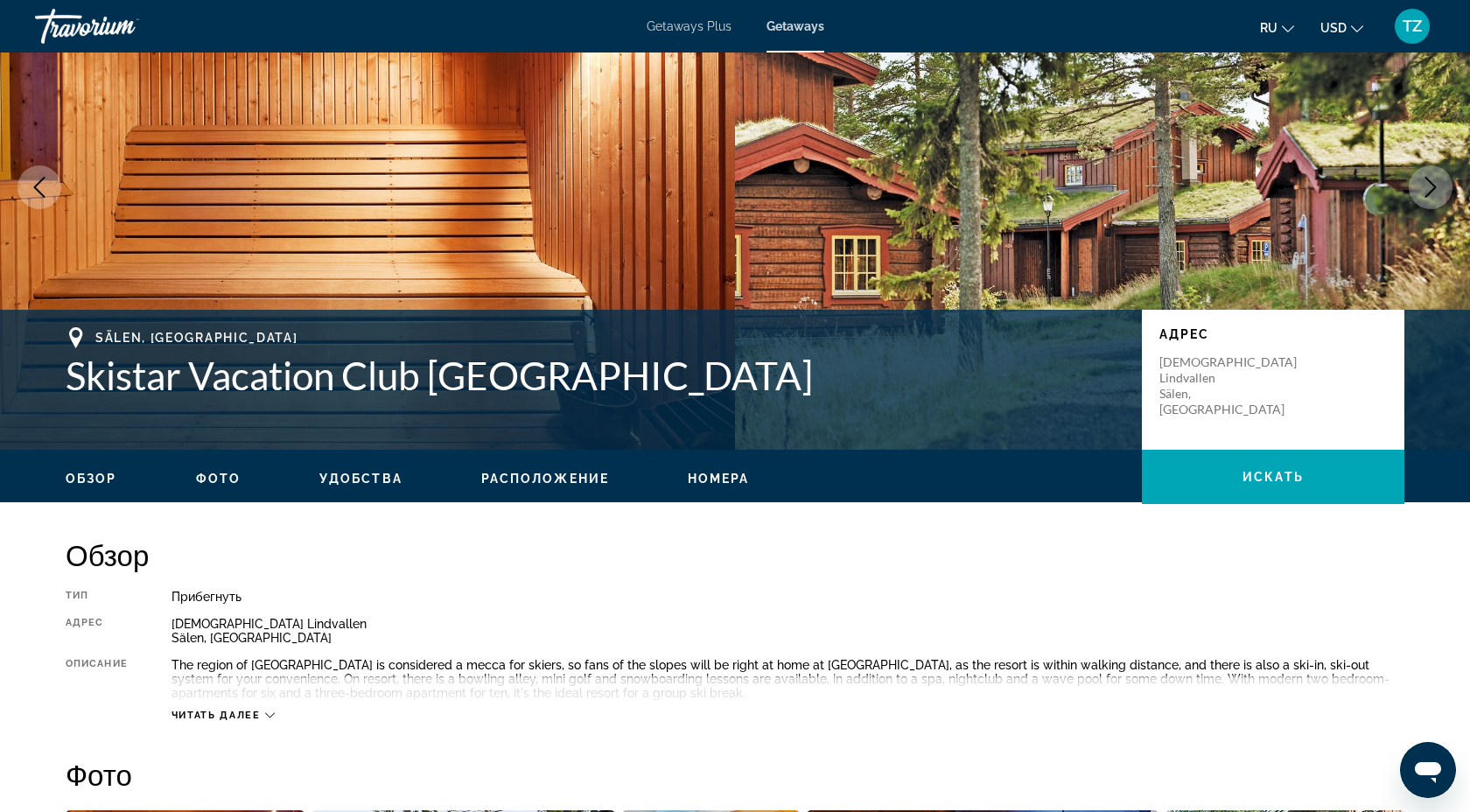
scroll to position [0, 0]
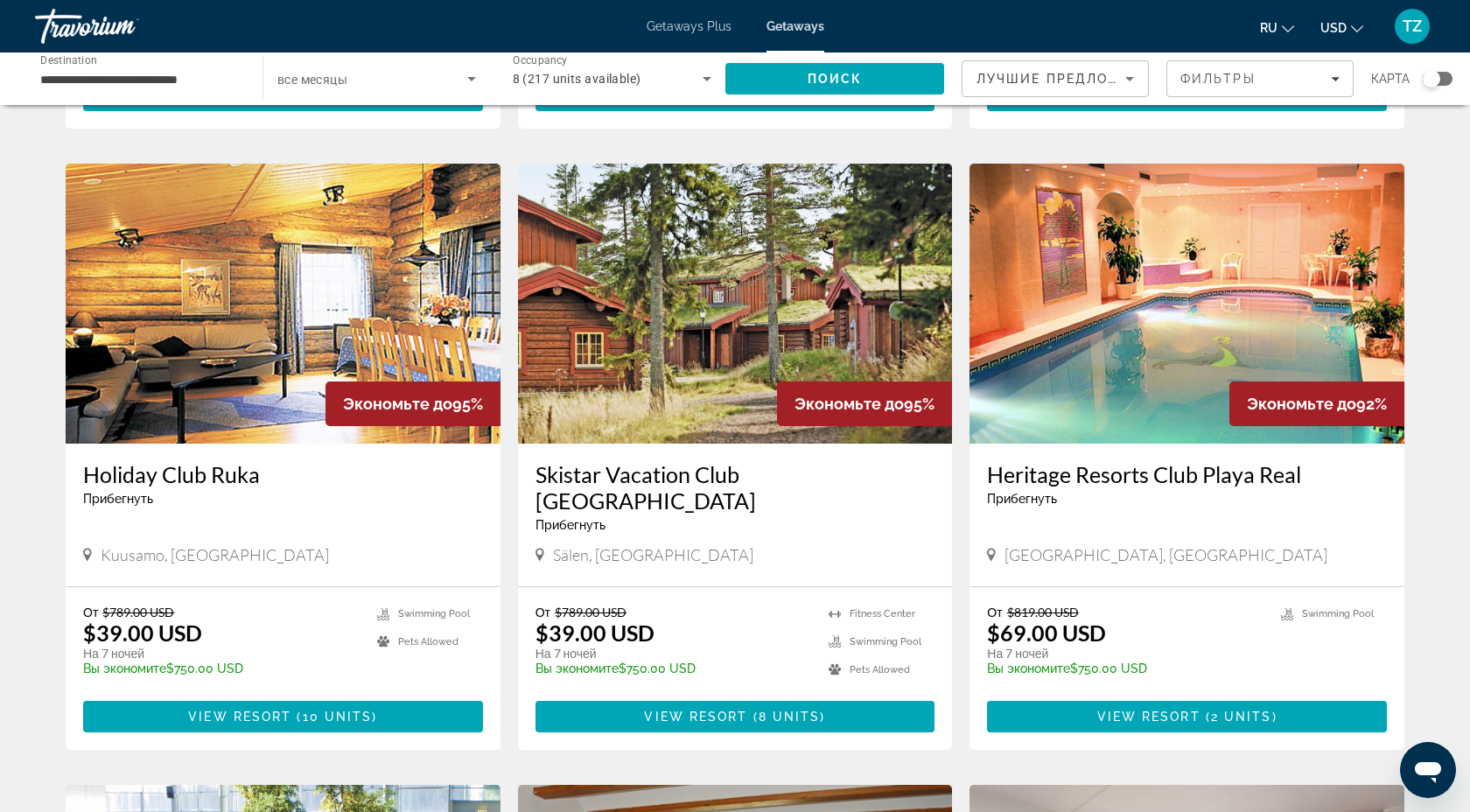
scroll to position [631, 0]
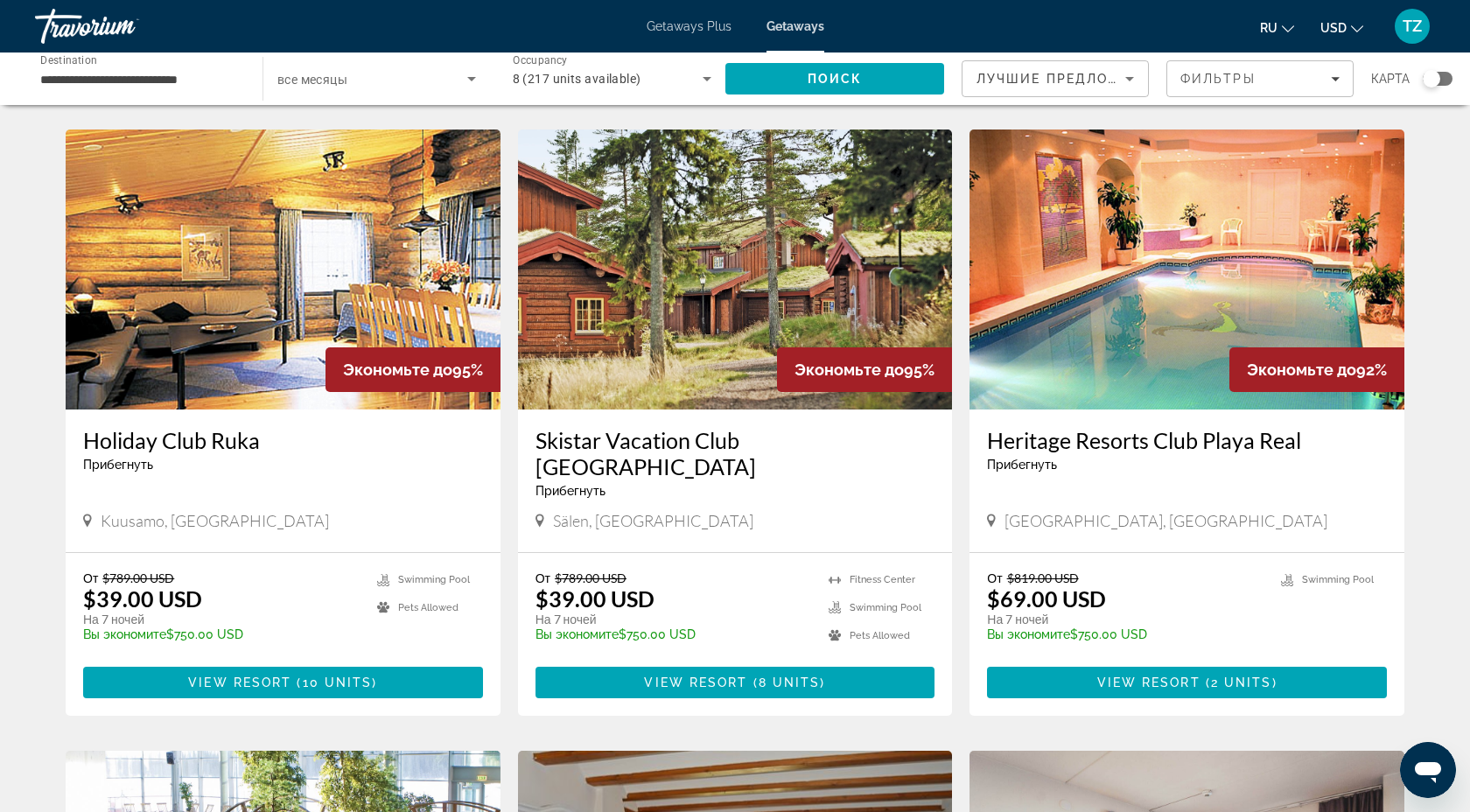
click at [1143, 363] on img "Main content" at bounding box center [1187, 269] width 435 height 280
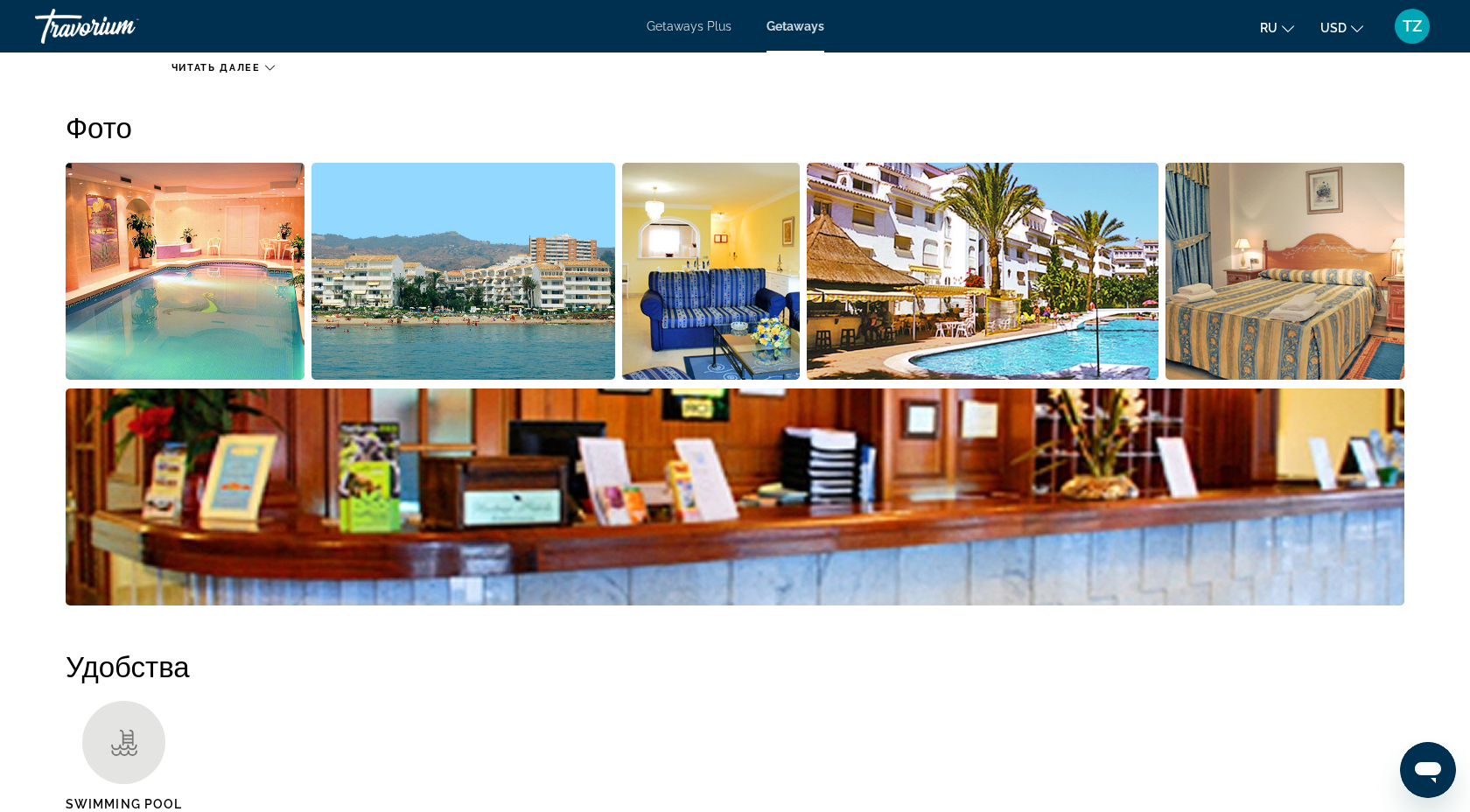
scroll to position [763, 0]
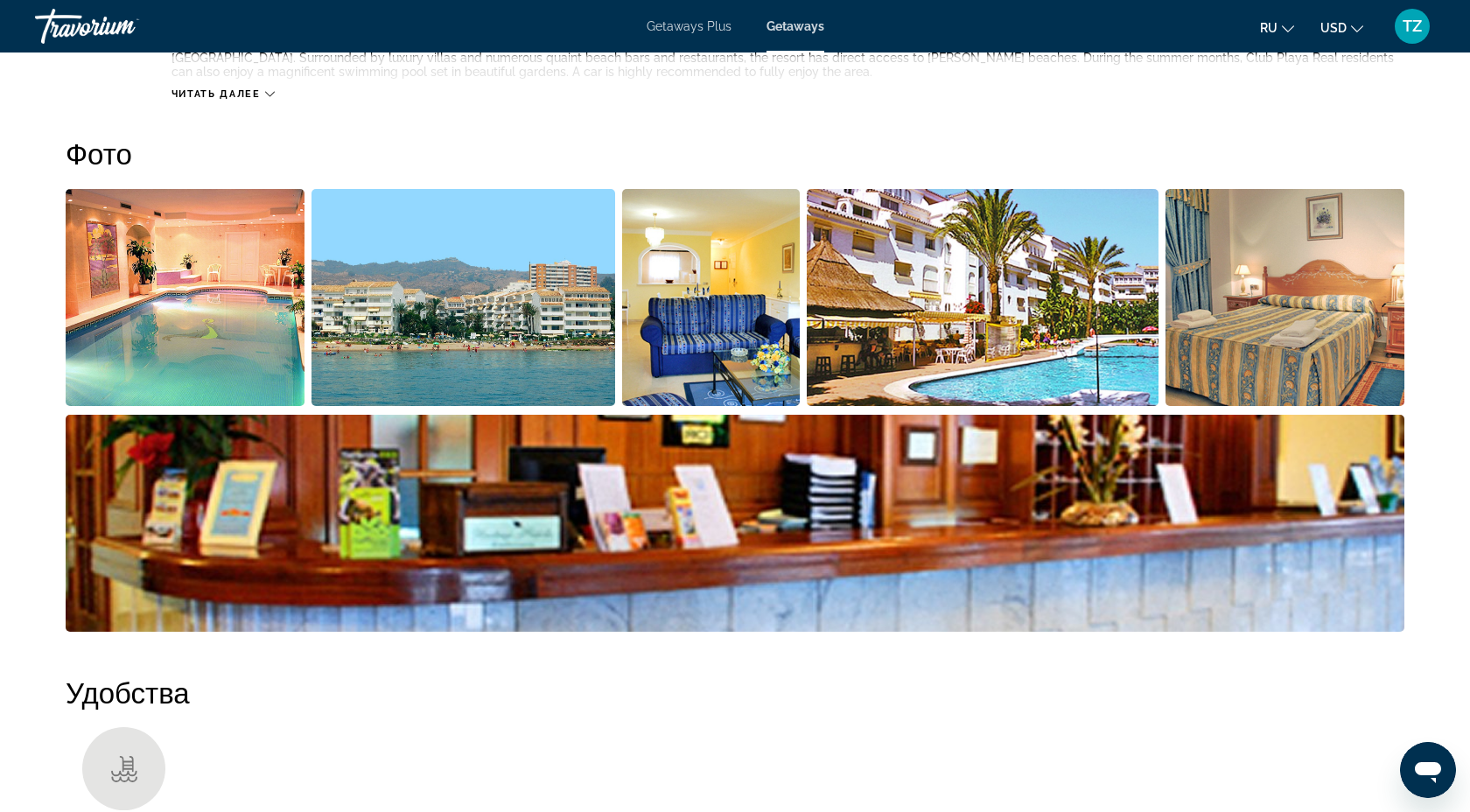
click at [749, 311] on img "Open full-screen image slider" at bounding box center [711, 297] width 178 height 217
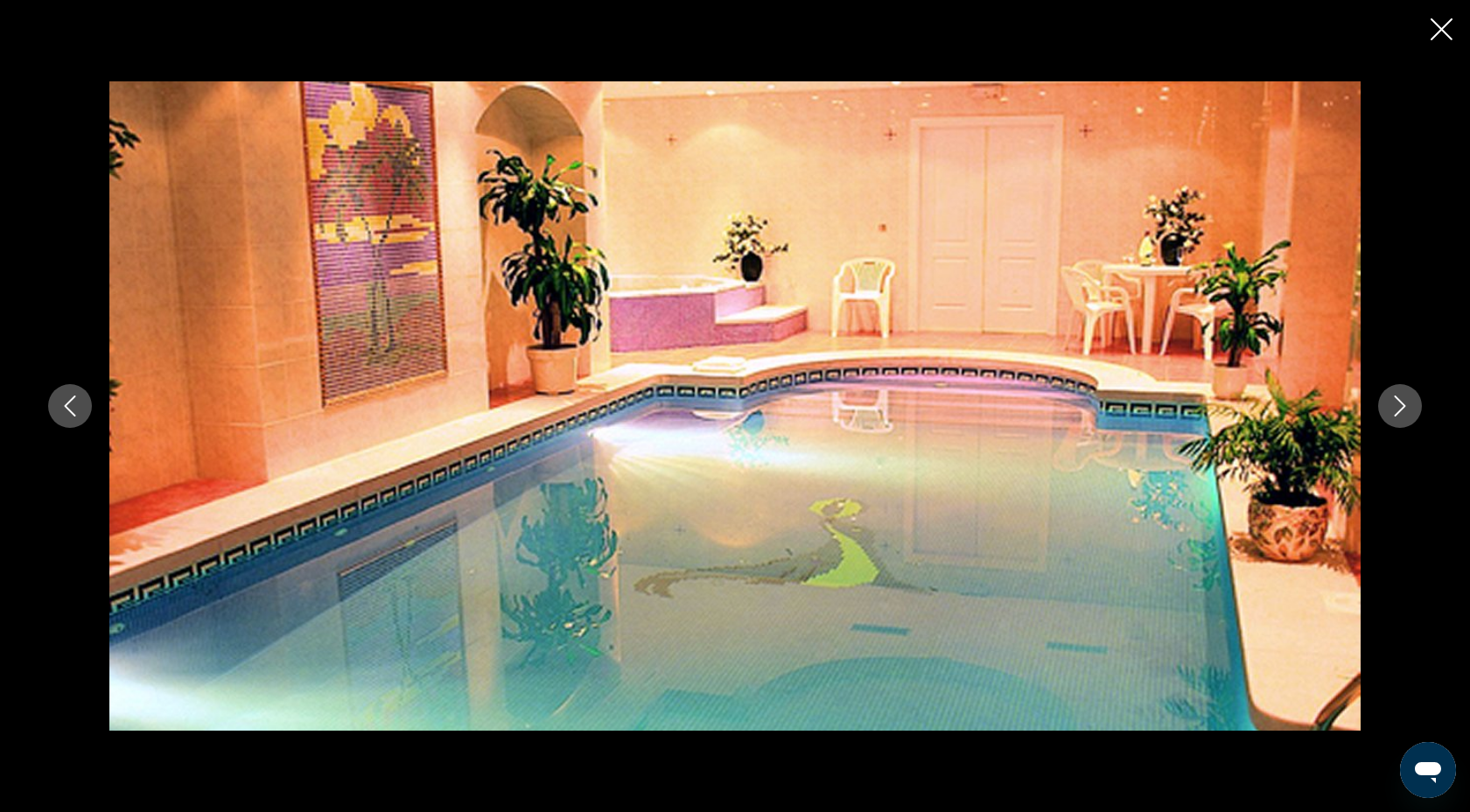
click at [1402, 416] on icon "Next image" at bounding box center [1399, 406] width 21 height 21
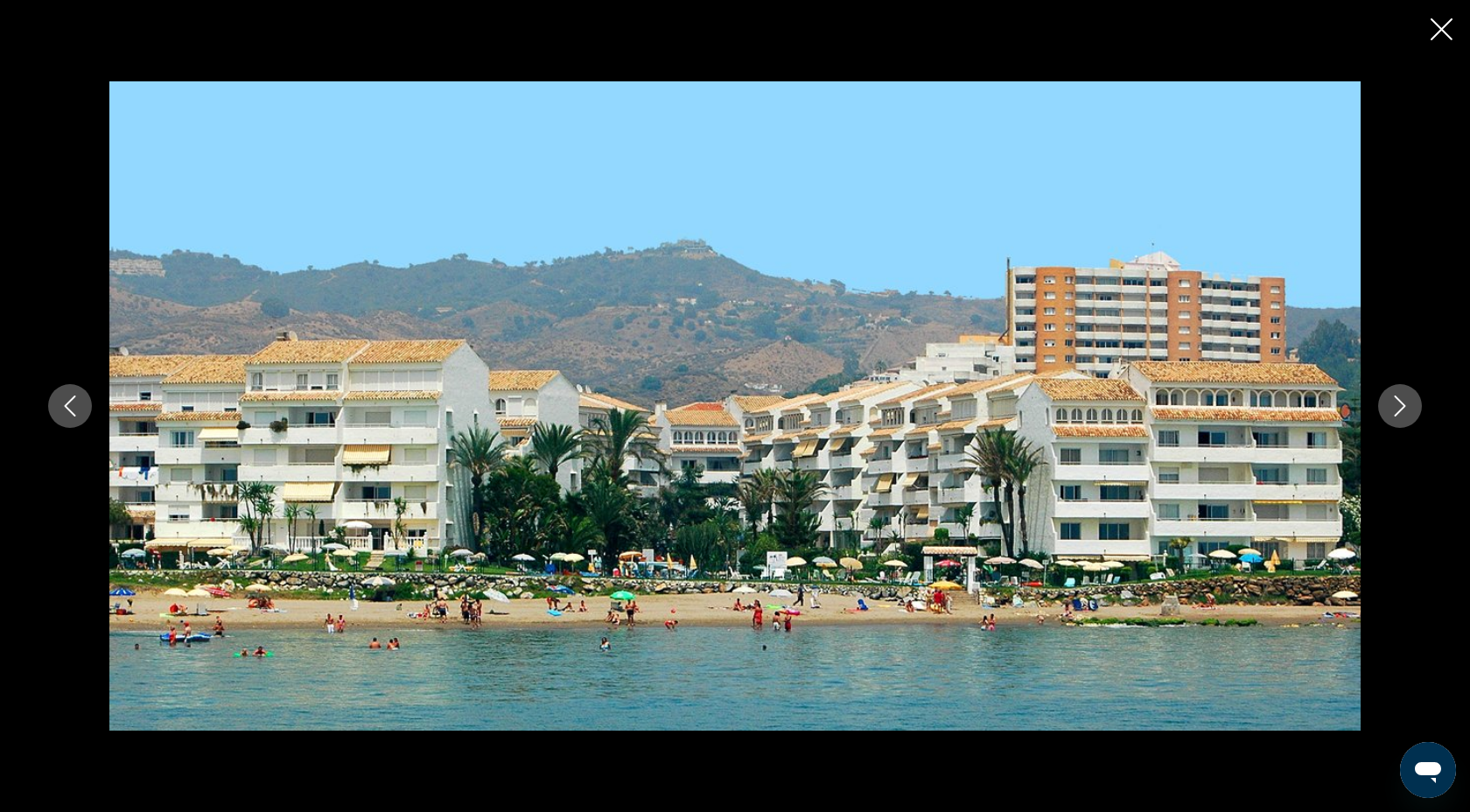
click at [1402, 416] on icon "Next image" at bounding box center [1399, 406] width 21 height 21
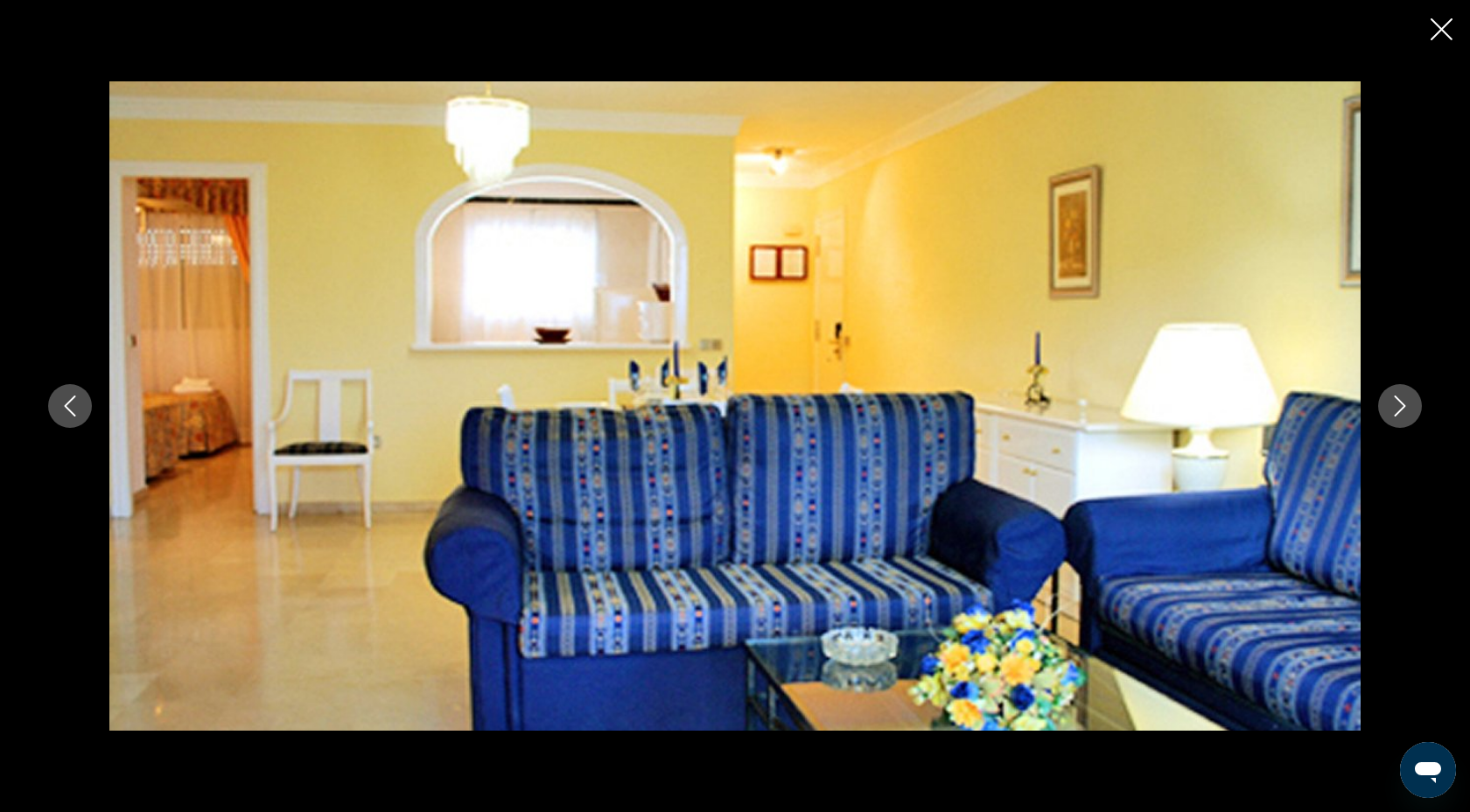
click at [1402, 416] on icon "Next image" at bounding box center [1399, 406] width 21 height 21
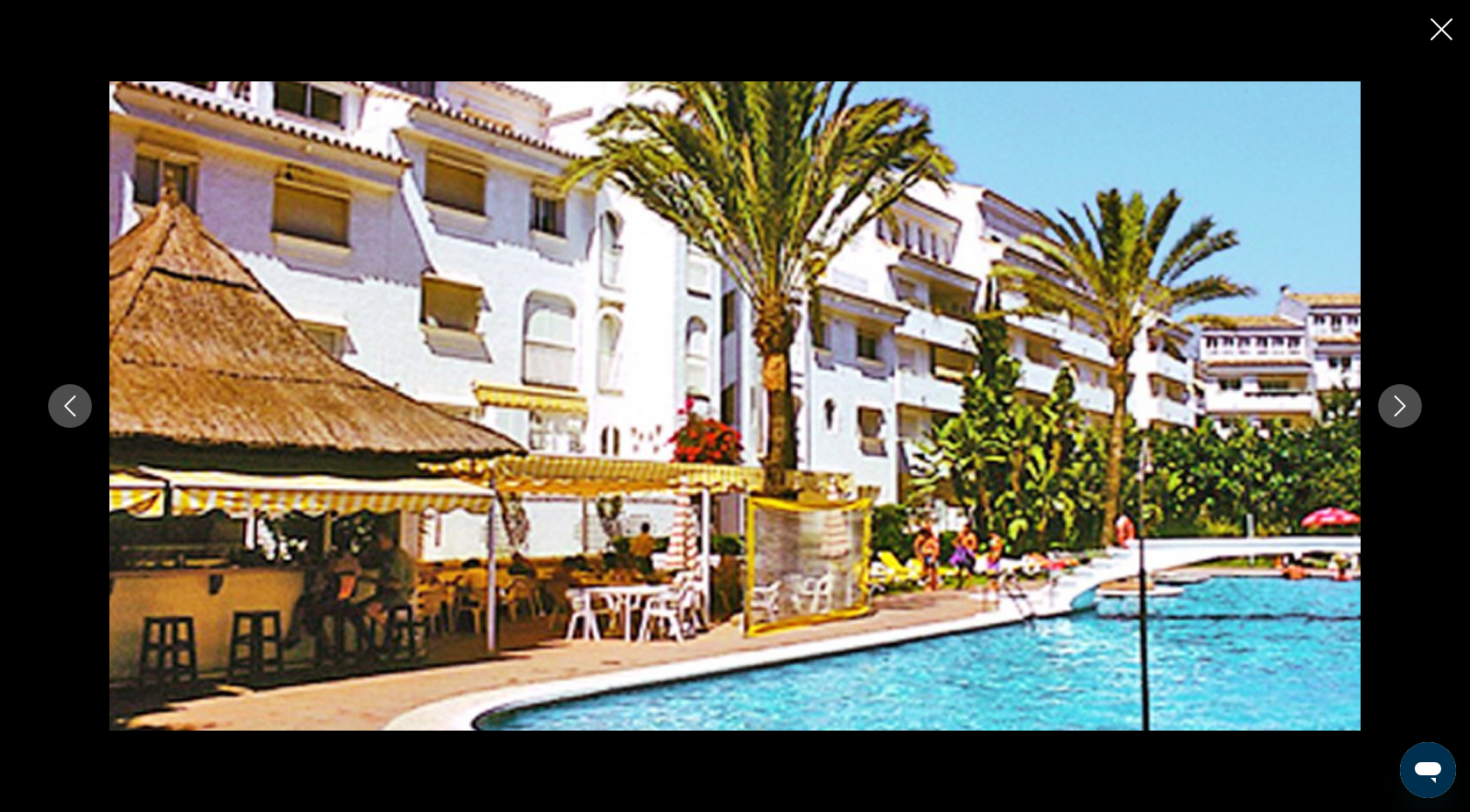
click at [1402, 416] on icon "Next image" at bounding box center [1399, 406] width 21 height 21
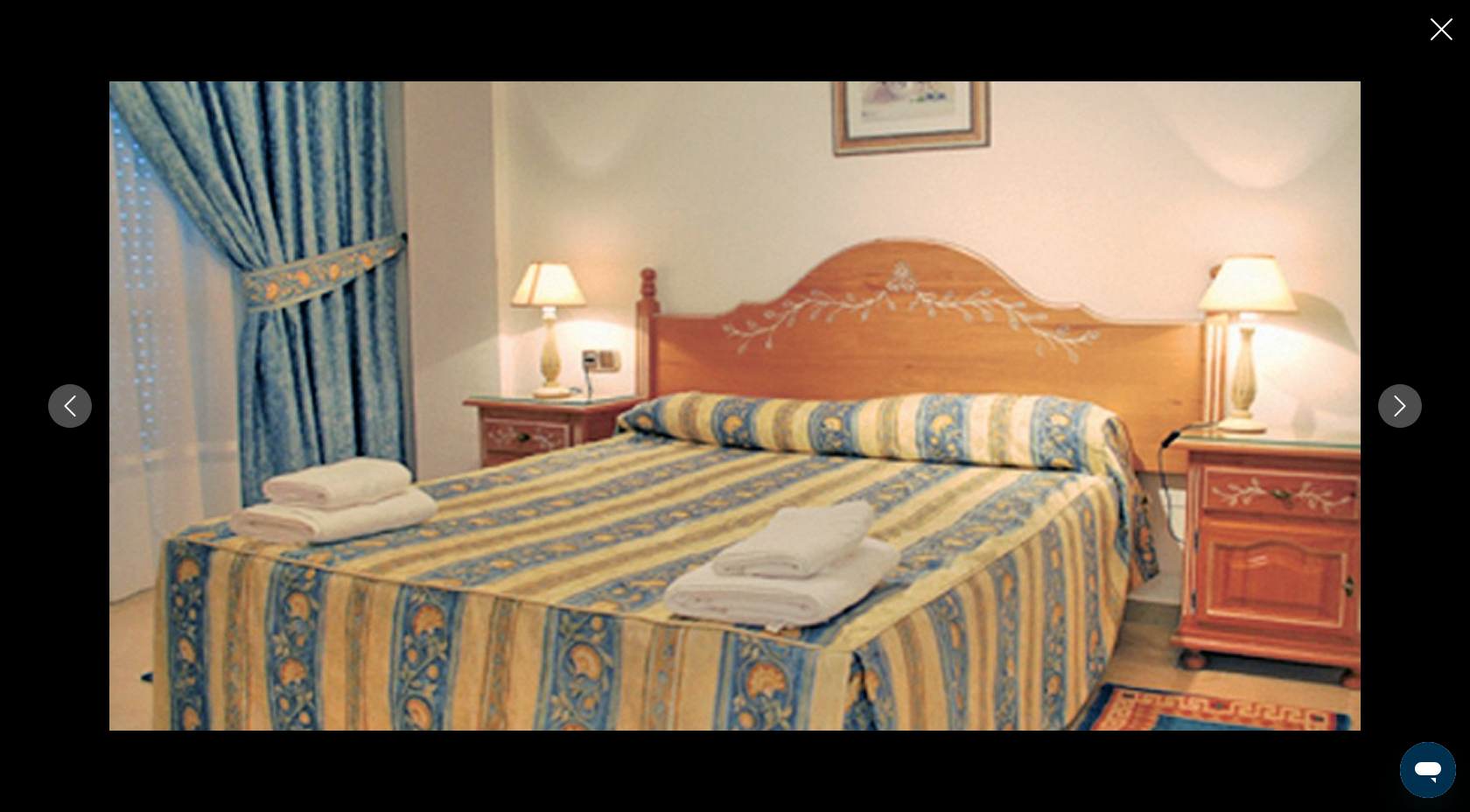
click at [1402, 416] on icon "Next image" at bounding box center [1399, 406] width 21 height 21
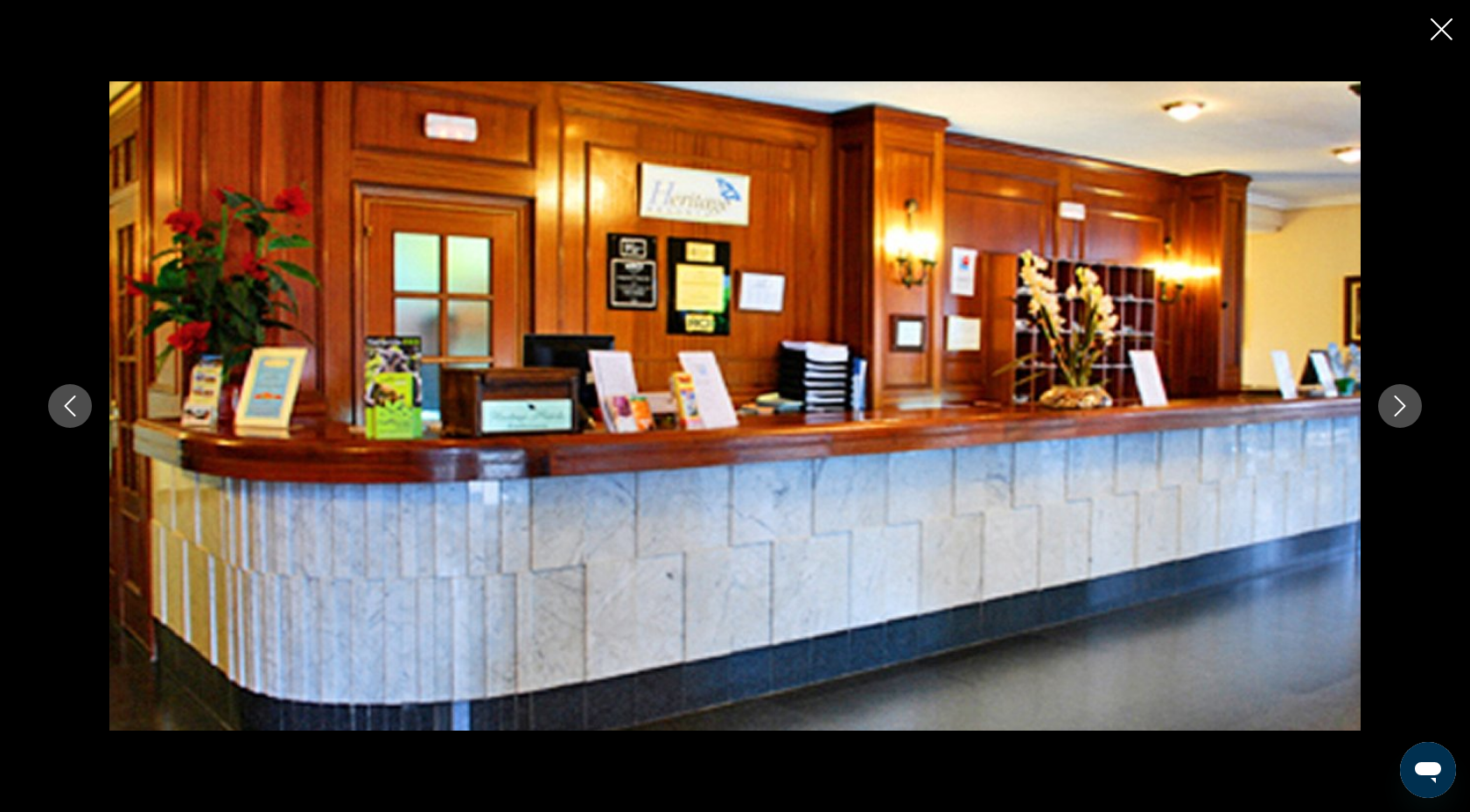
click at [1402, 416] on icon "Next image" at bounding box center [1399, 406] width 21 height 21
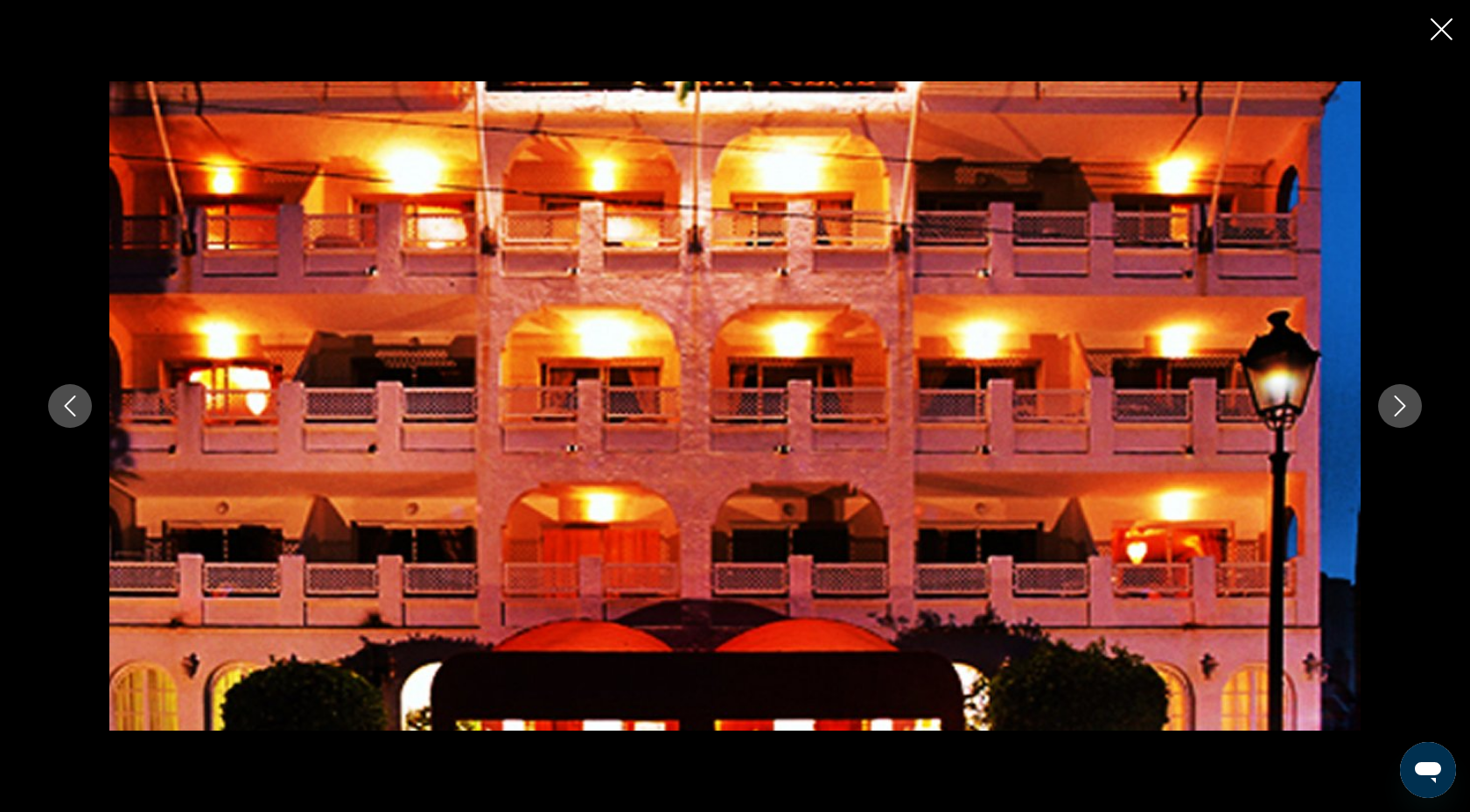
click at [1402, 416] on icon "Next image" at bounding box center [1399, 406] width 21 height 21
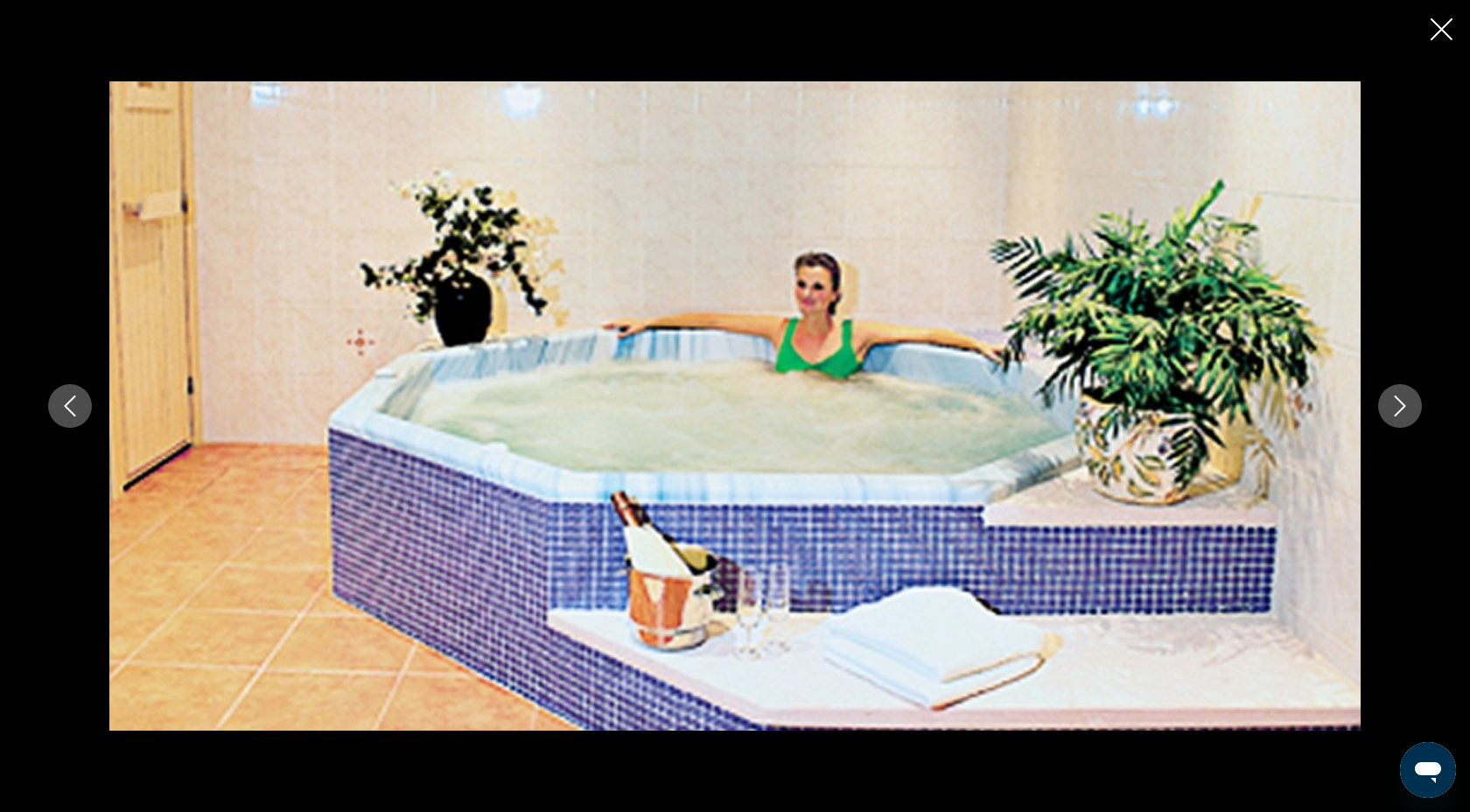
click at [1402, 416] on icon "Next image" at bounding box center [1399, 406] width 21 height 21
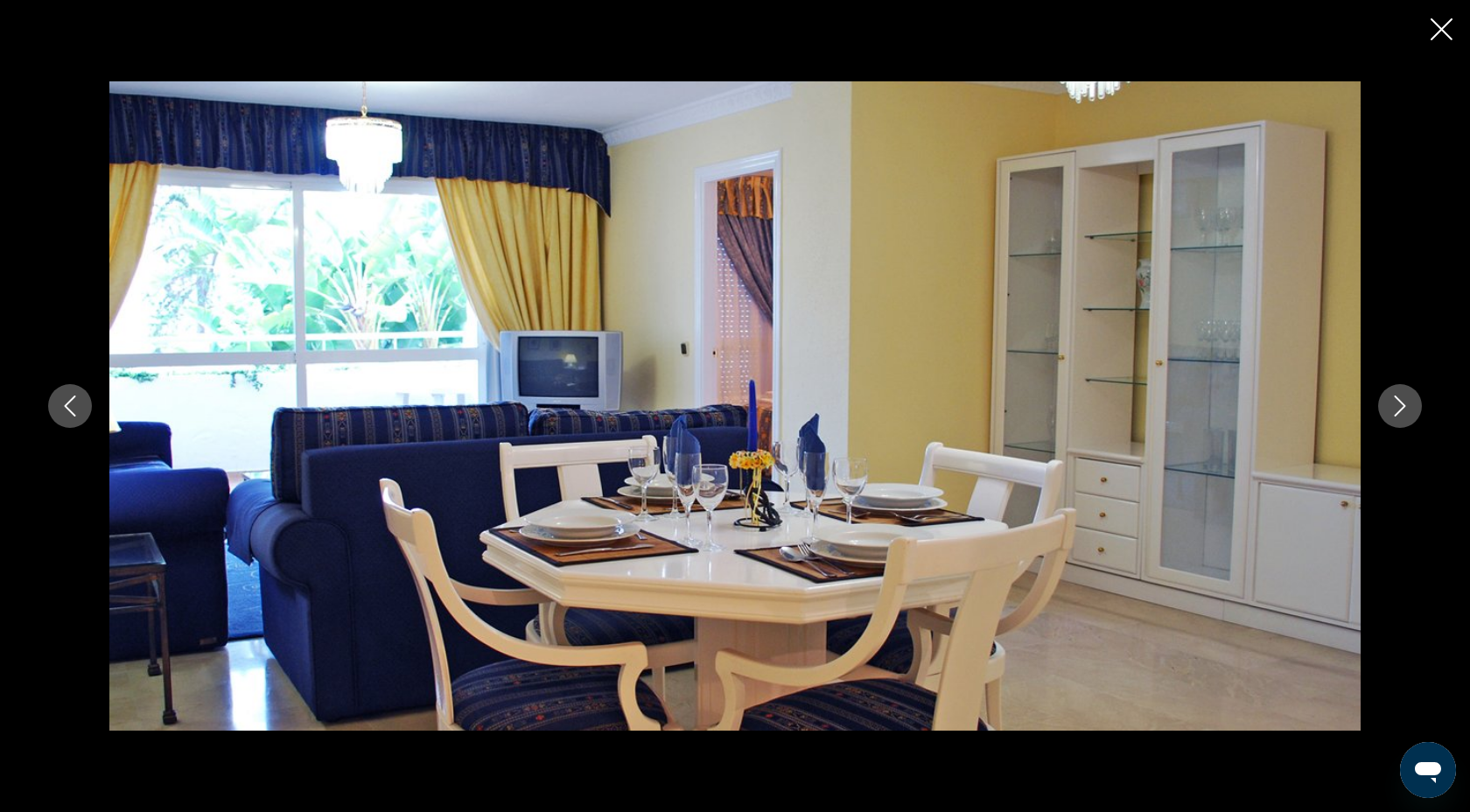
click at [1402, 416] on icon "Next image" at bounding box center [1399, 406] width 21 height 21
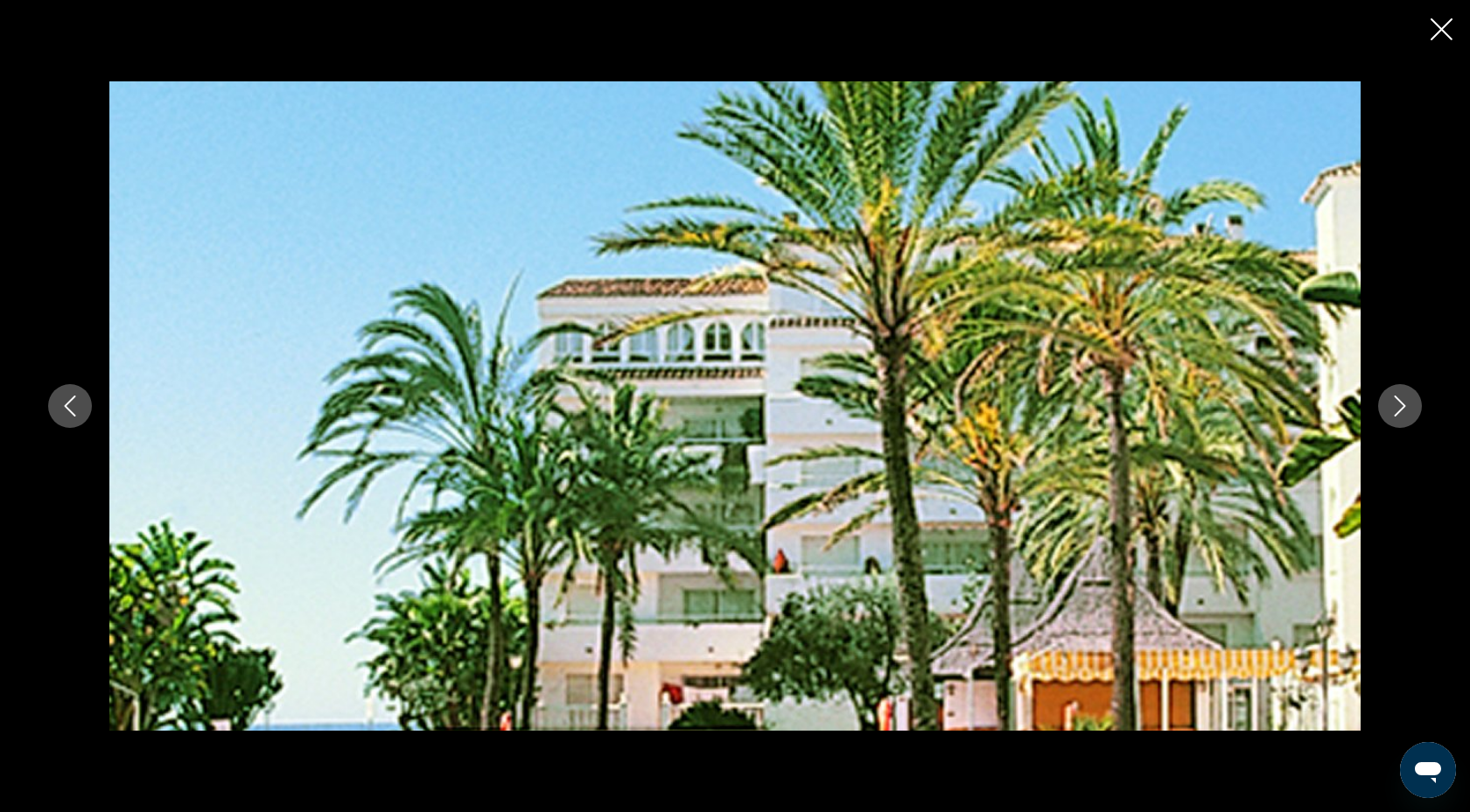
click at [1402, 416] on icon "Next image" at bounding box center [1399, 406] width 21 height 21
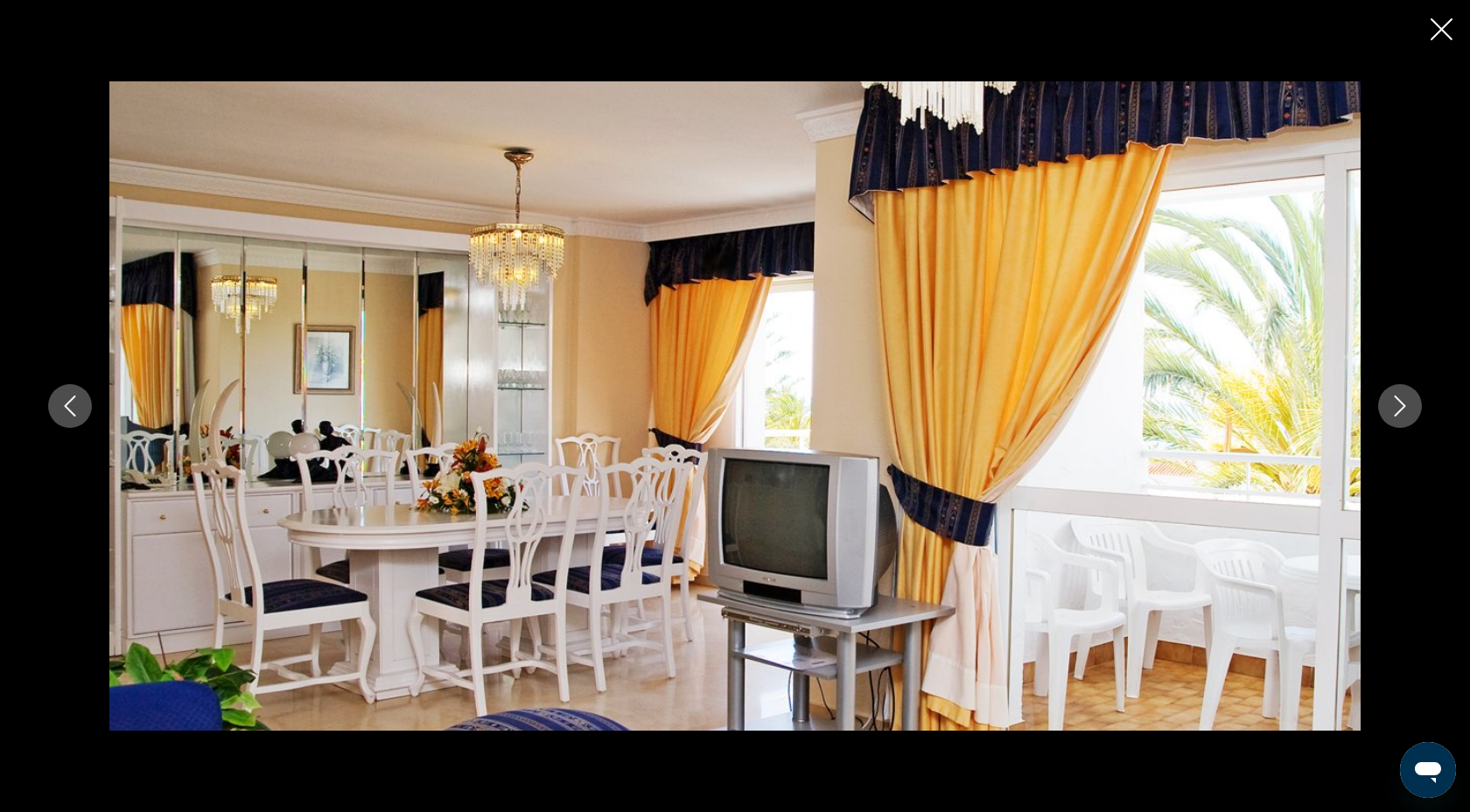
click at [1402, 416] on icon "Next image" at bounding box center [1399, 406] width 21 height 21
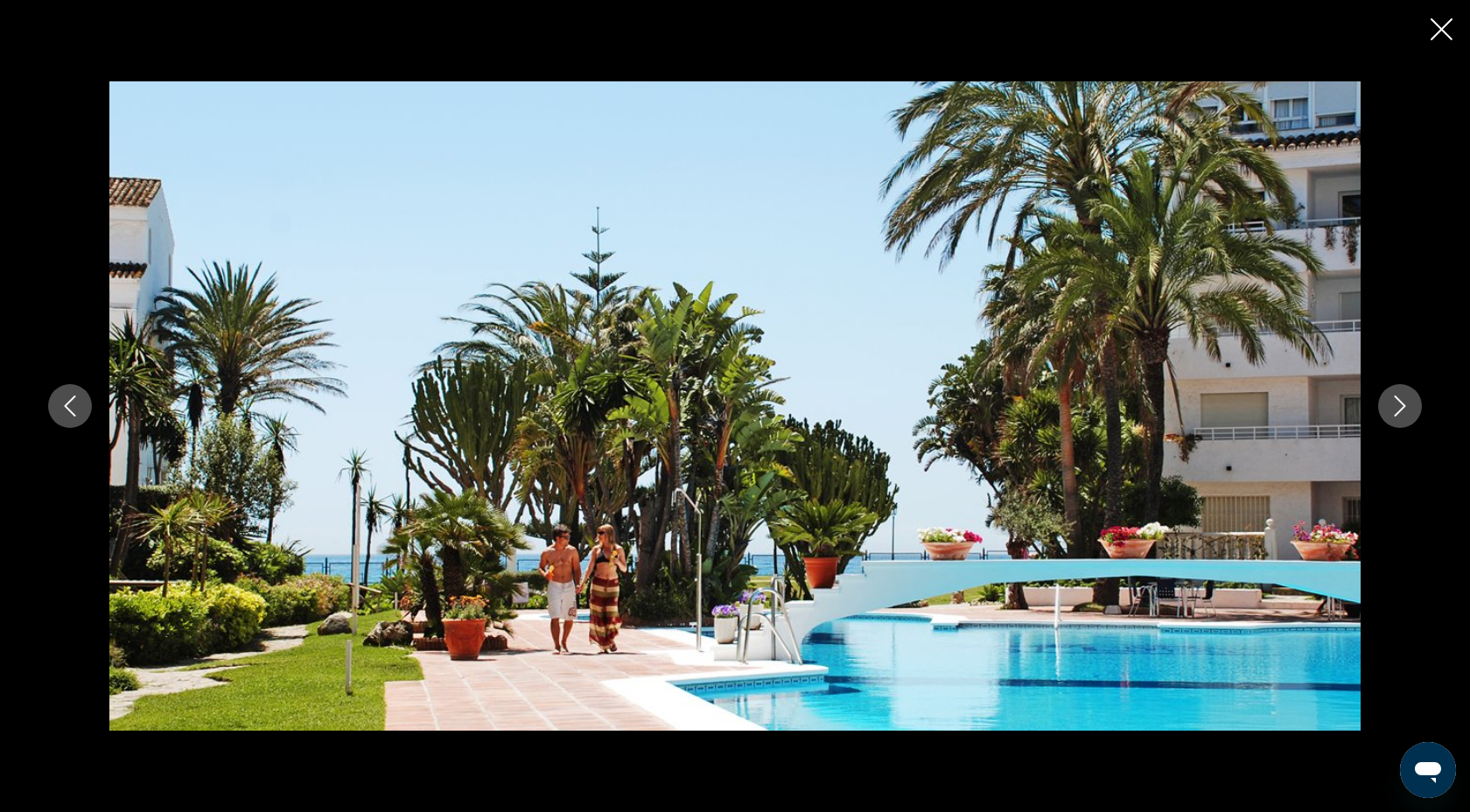
click at [1402, 416] on icon "Next image" at bounding box center [1399, 406] width 21 height 21
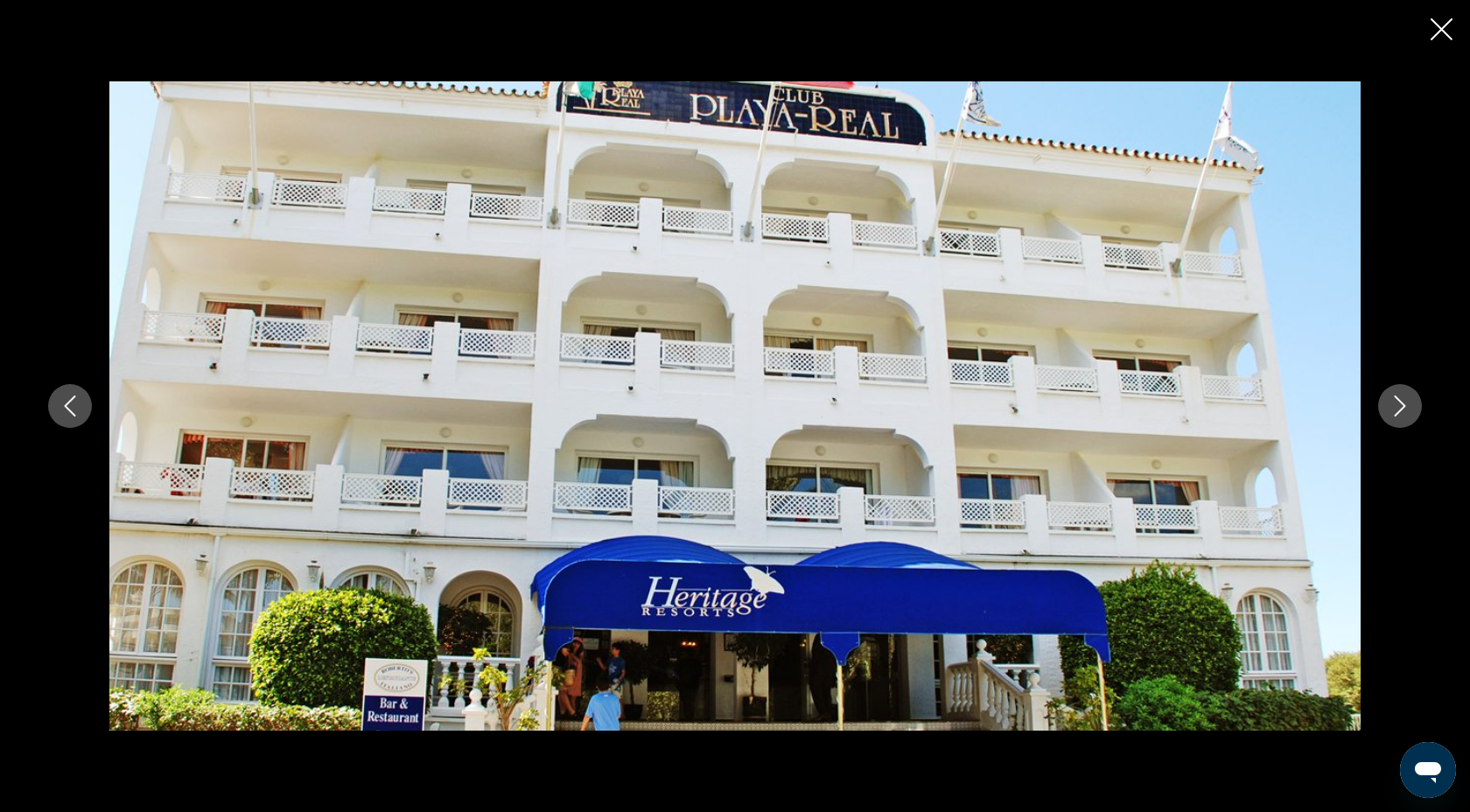
click at [1402, 416] on icon "Next image" at bounding box center [1399, 406] width 21 height 21
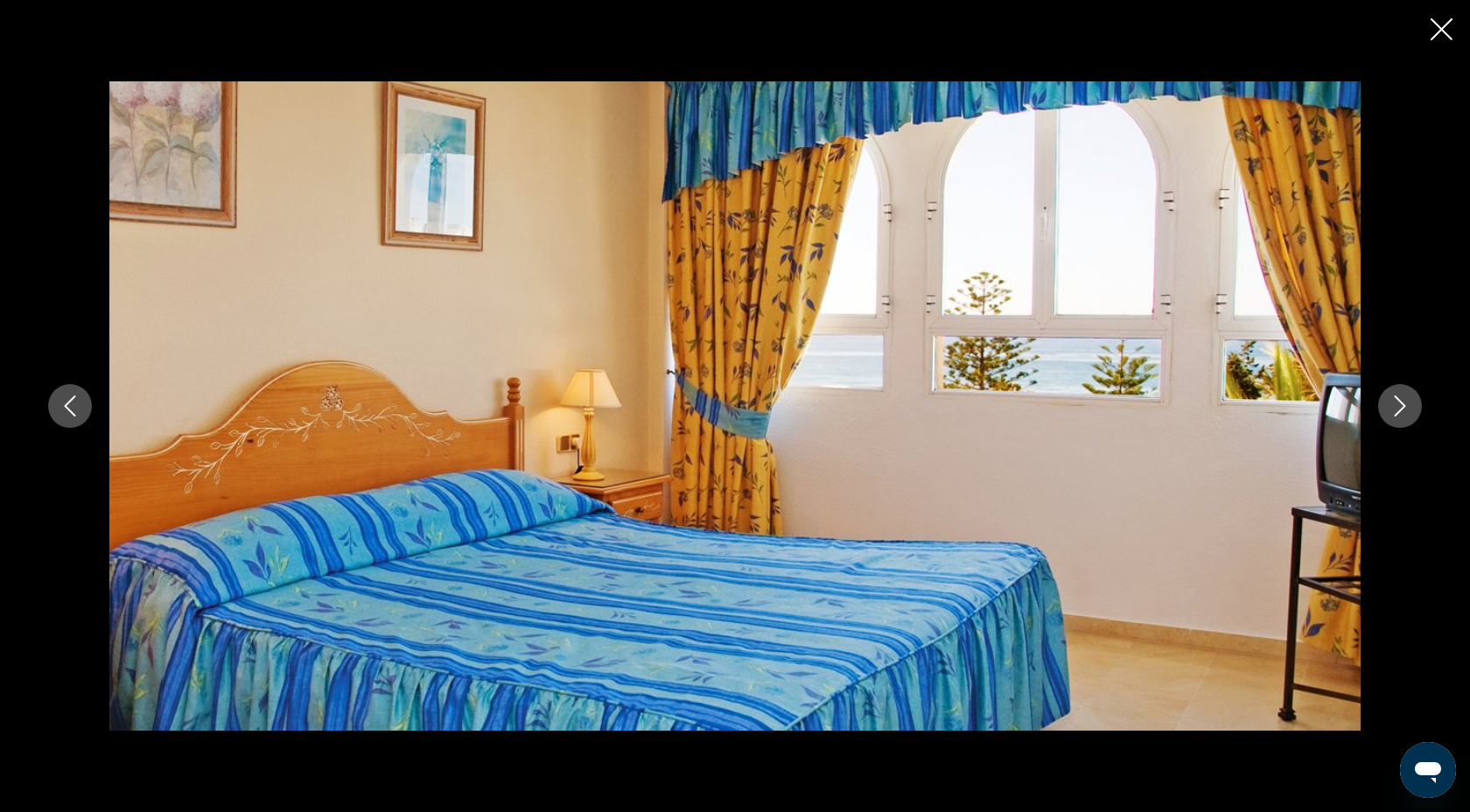
click at [1402, 416] on icon "Next image" at bounding box center [1399, 406] width 21 height 21
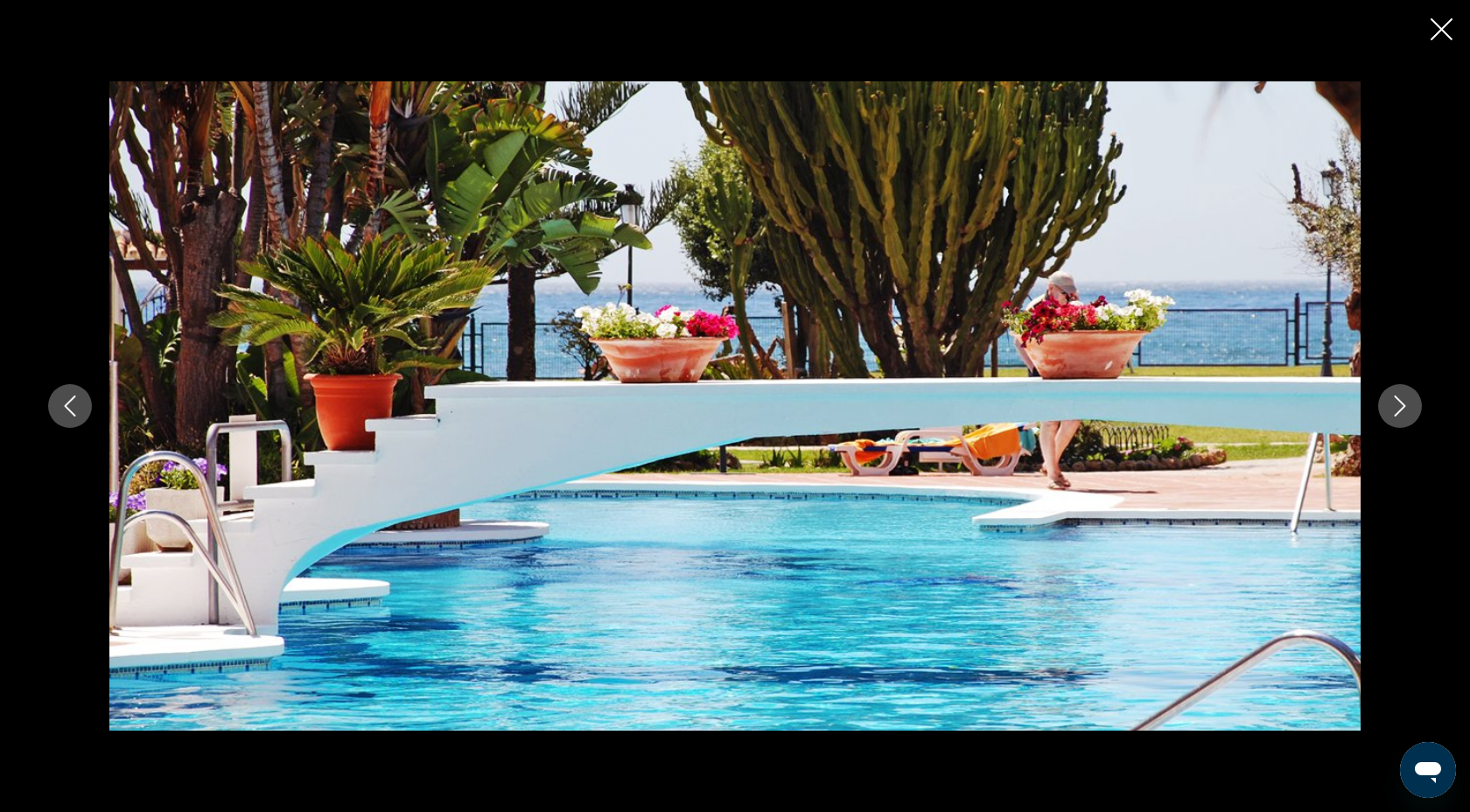
click at [1402, 416] on icon "Next image" at bounding box center [1399, 406] width 21 height 21
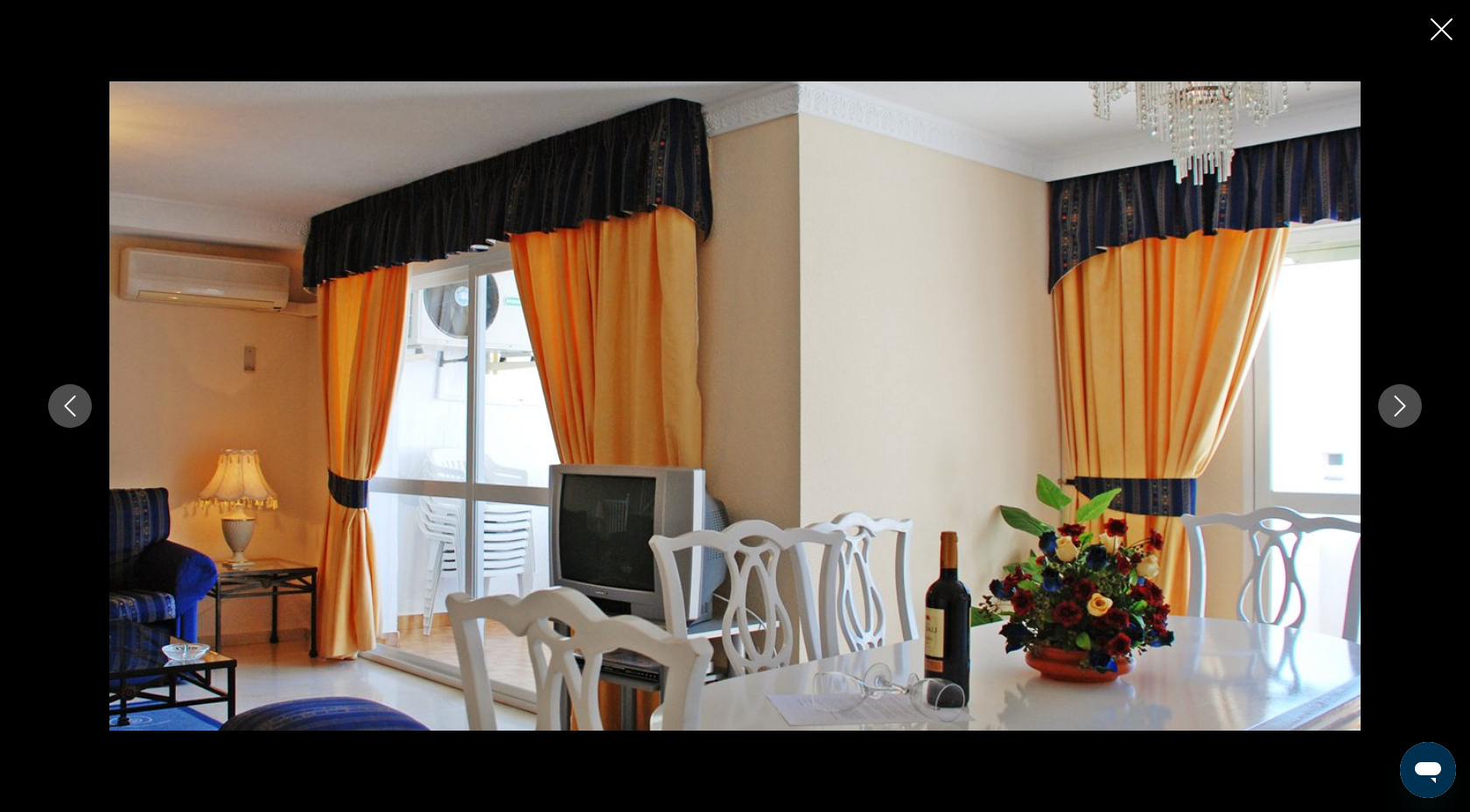
click at [1402, 416] on icon "Next image" at bounding box center [1399, 406] width 21 height 21
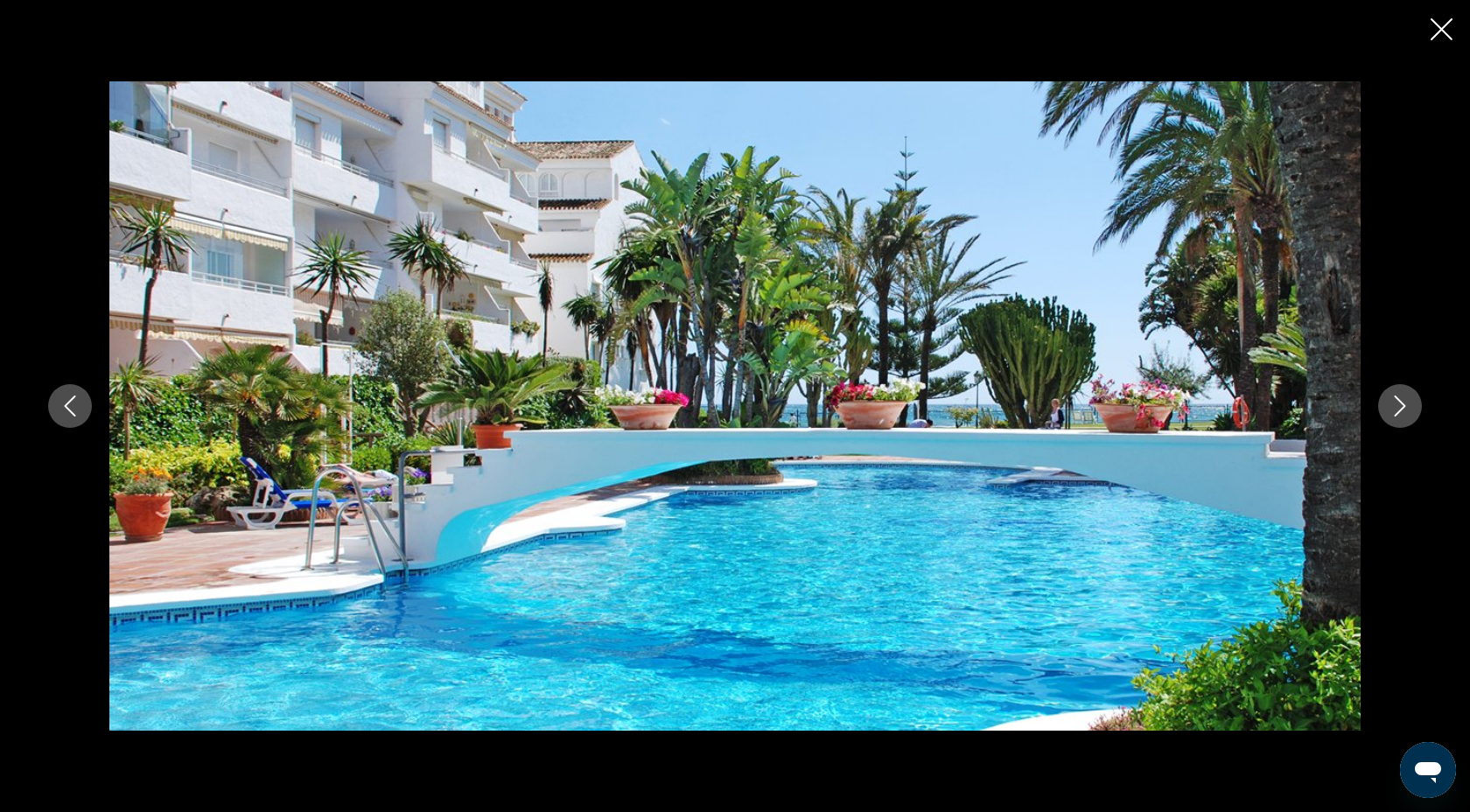
click at [1402, 416] on icon "Next image" at bounding box center [1399, 406] width 21 height 21
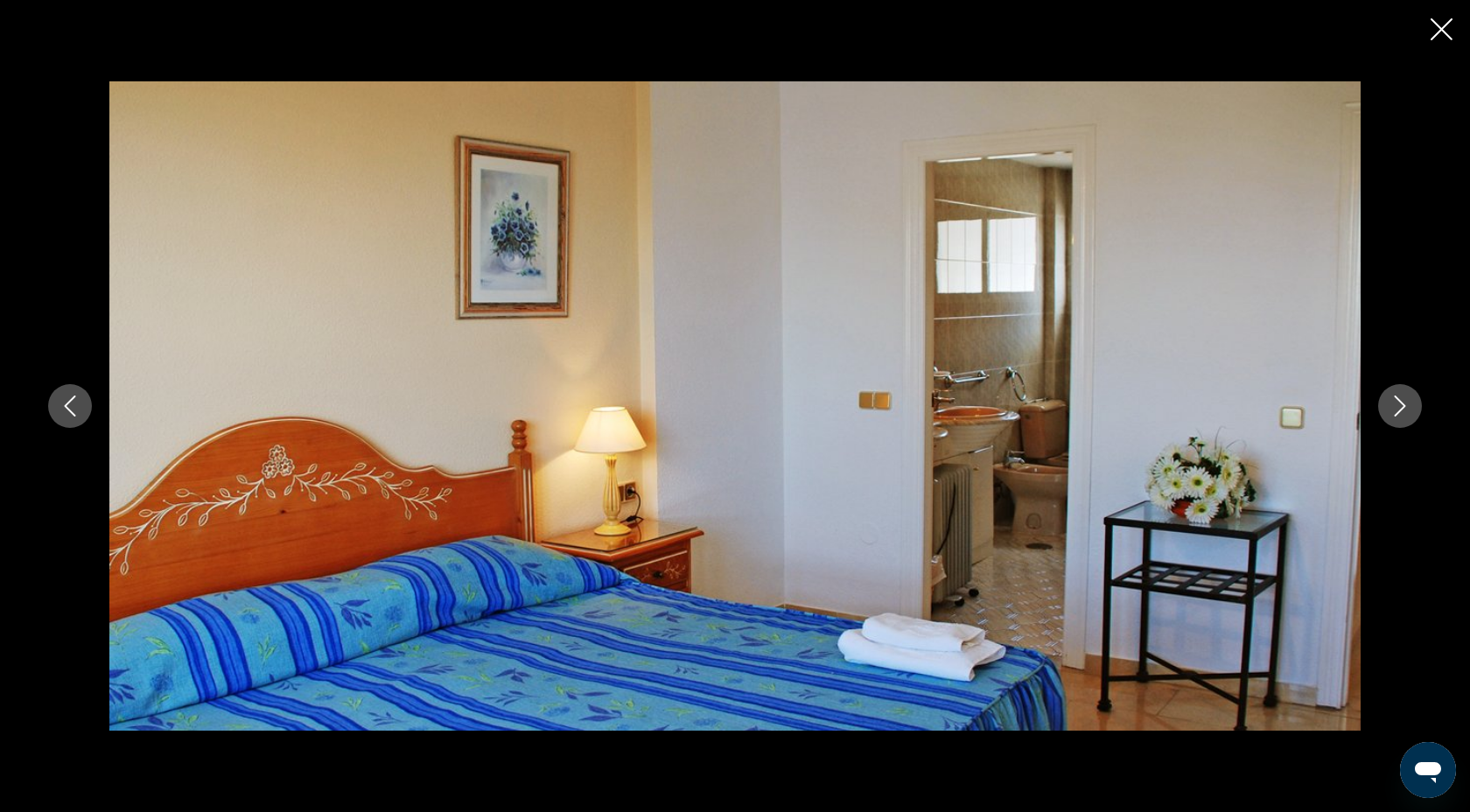
click at [1402, 416] on icon "Next image" at bounding box center [1399, 406] width 21 height 21
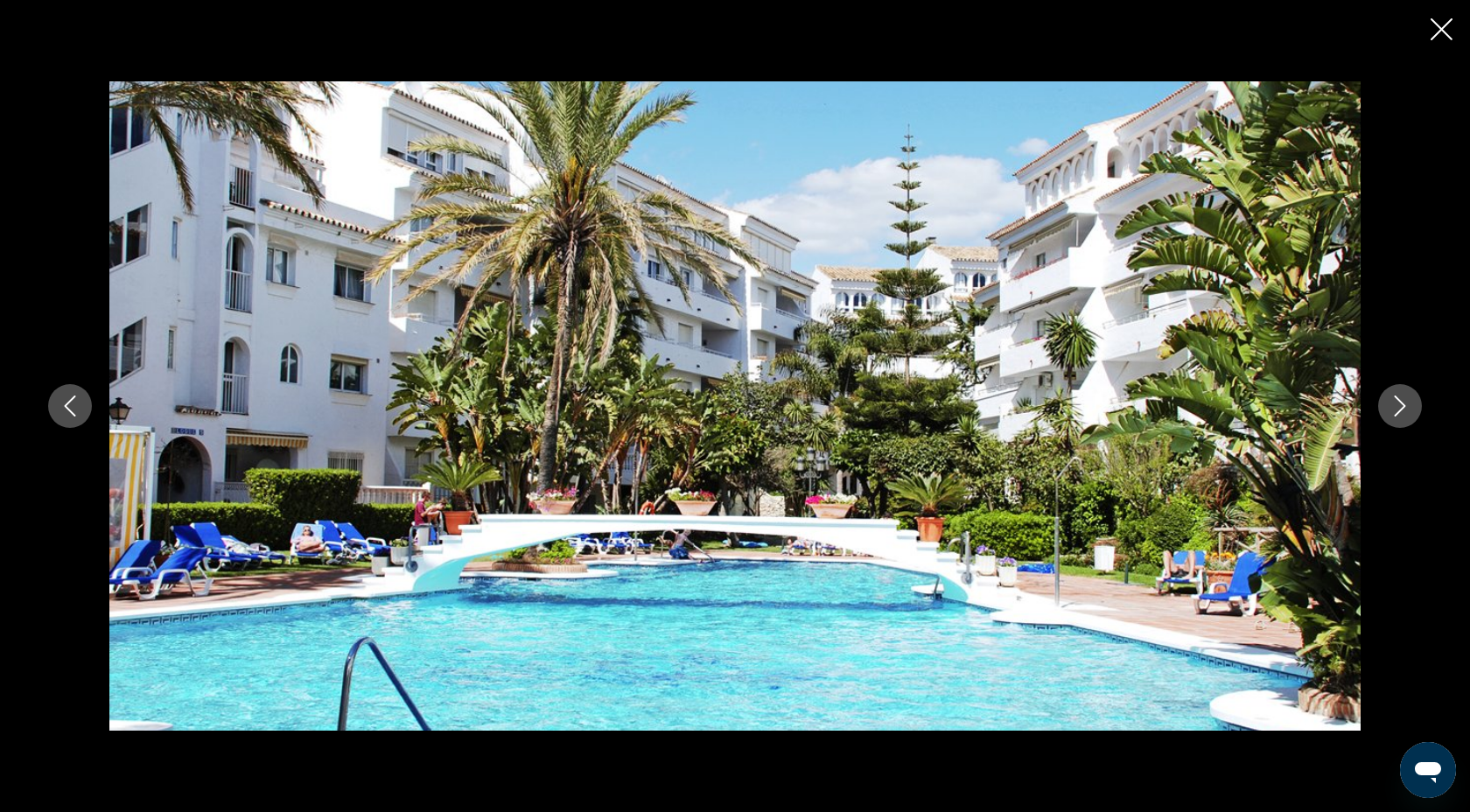
click at [1402, 416] on icon "Next image" at bounding box center [1399, 406] width 21 height 21
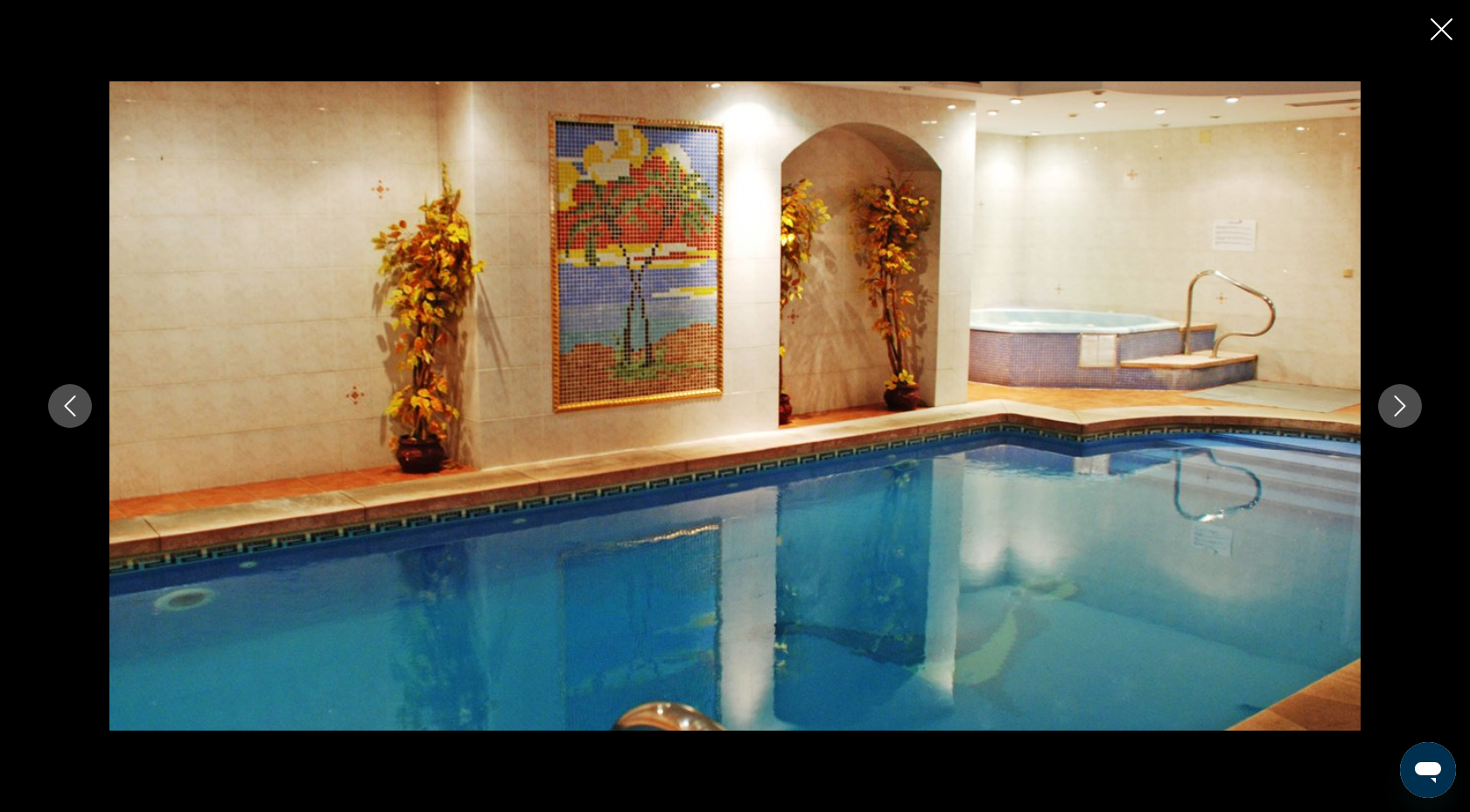
click at [1402, 416] on icon "Next image" at bounding box center [1399, 406] width 21 height 21
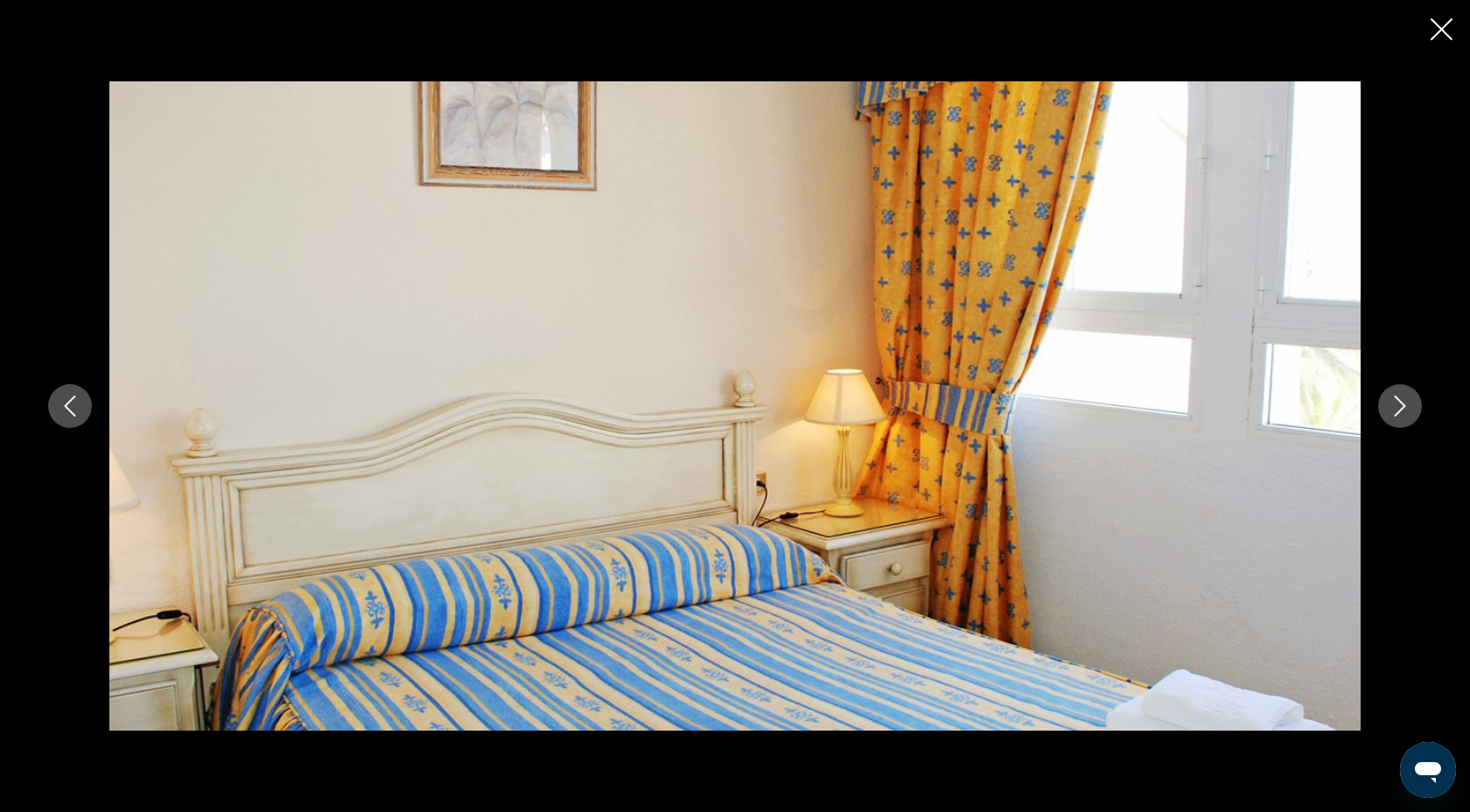
click at [1402, 416] on icon "Next image" at bounding box center [1399, 406] width 21 height 21
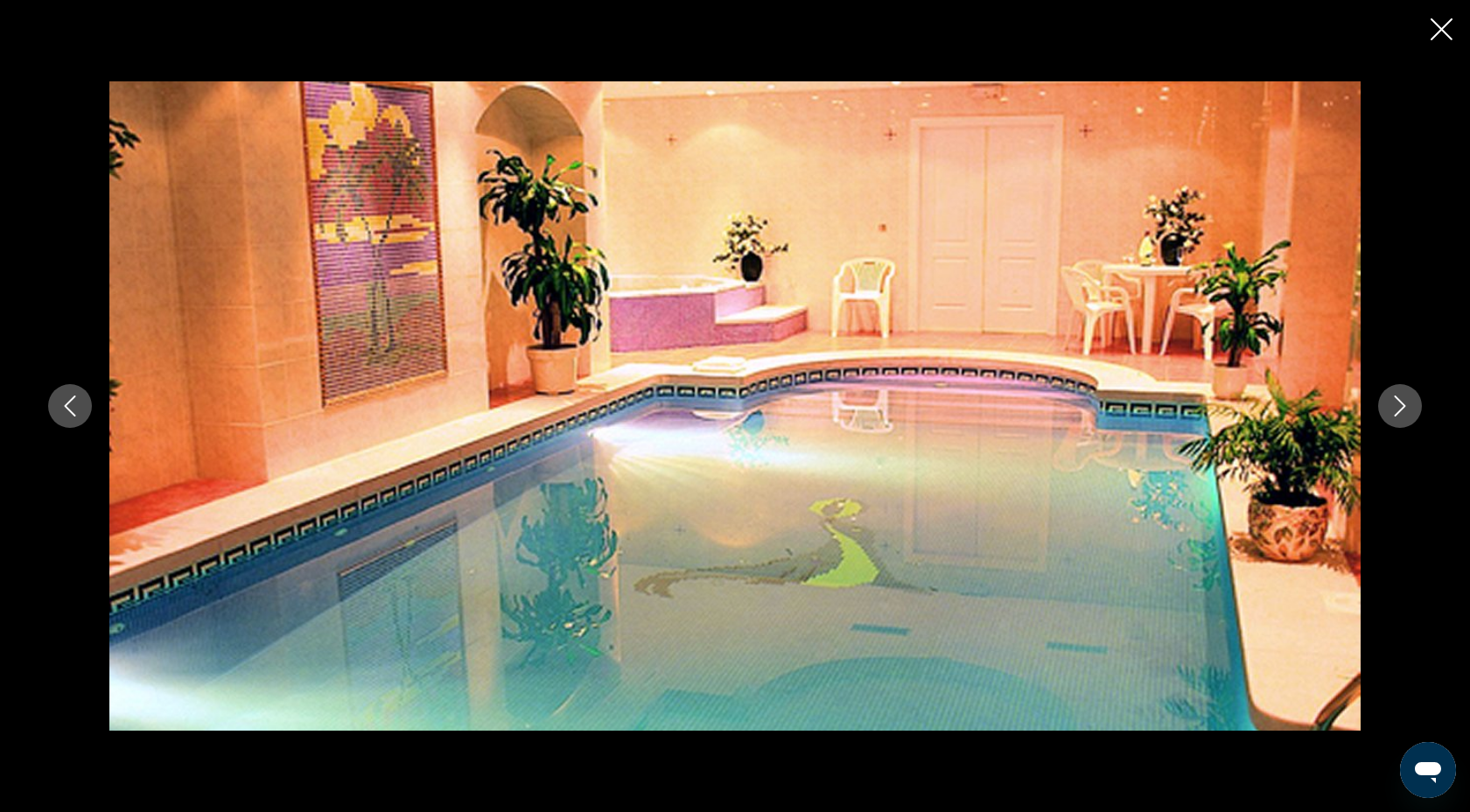
click at [1402, 416] on icon "Next image" at bounding box center [1399, 406] width 21 height 21
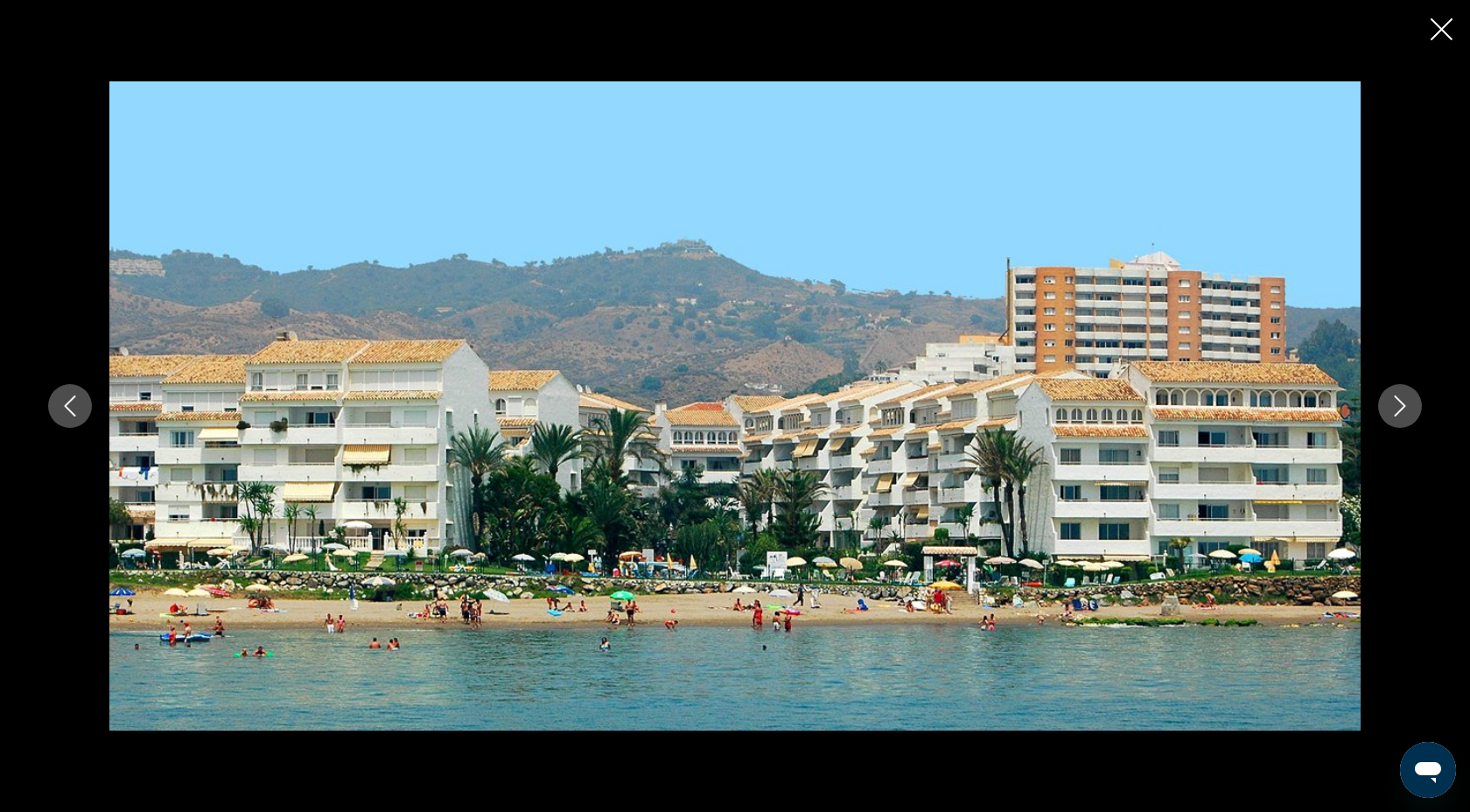
click at [1402, 416] on icon "Next image" at bounding box center [1399, 406] width 21 height 21
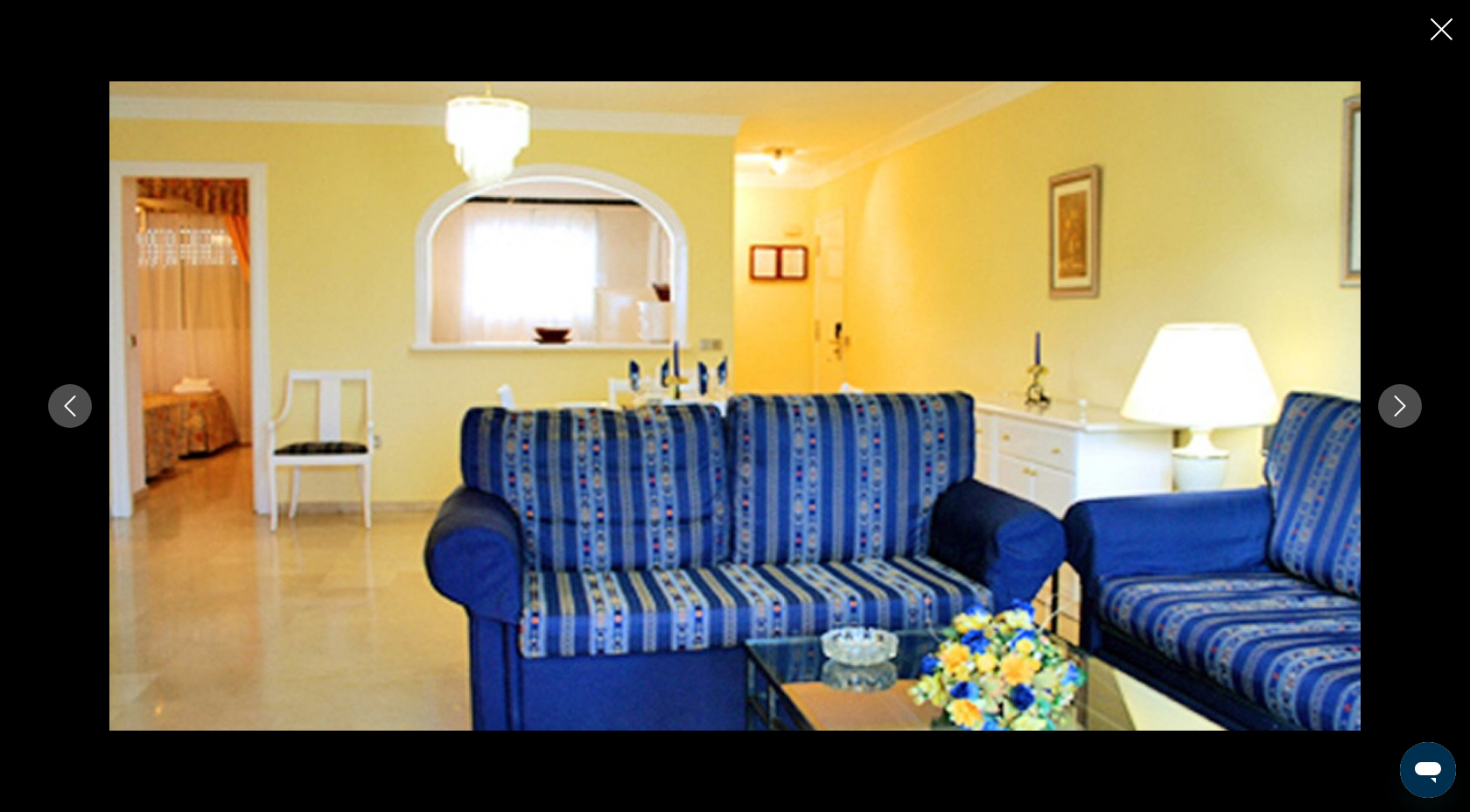
click at [1402, 416] on icon "Next image" at bounding box center [1399, 406] width 21 height 21
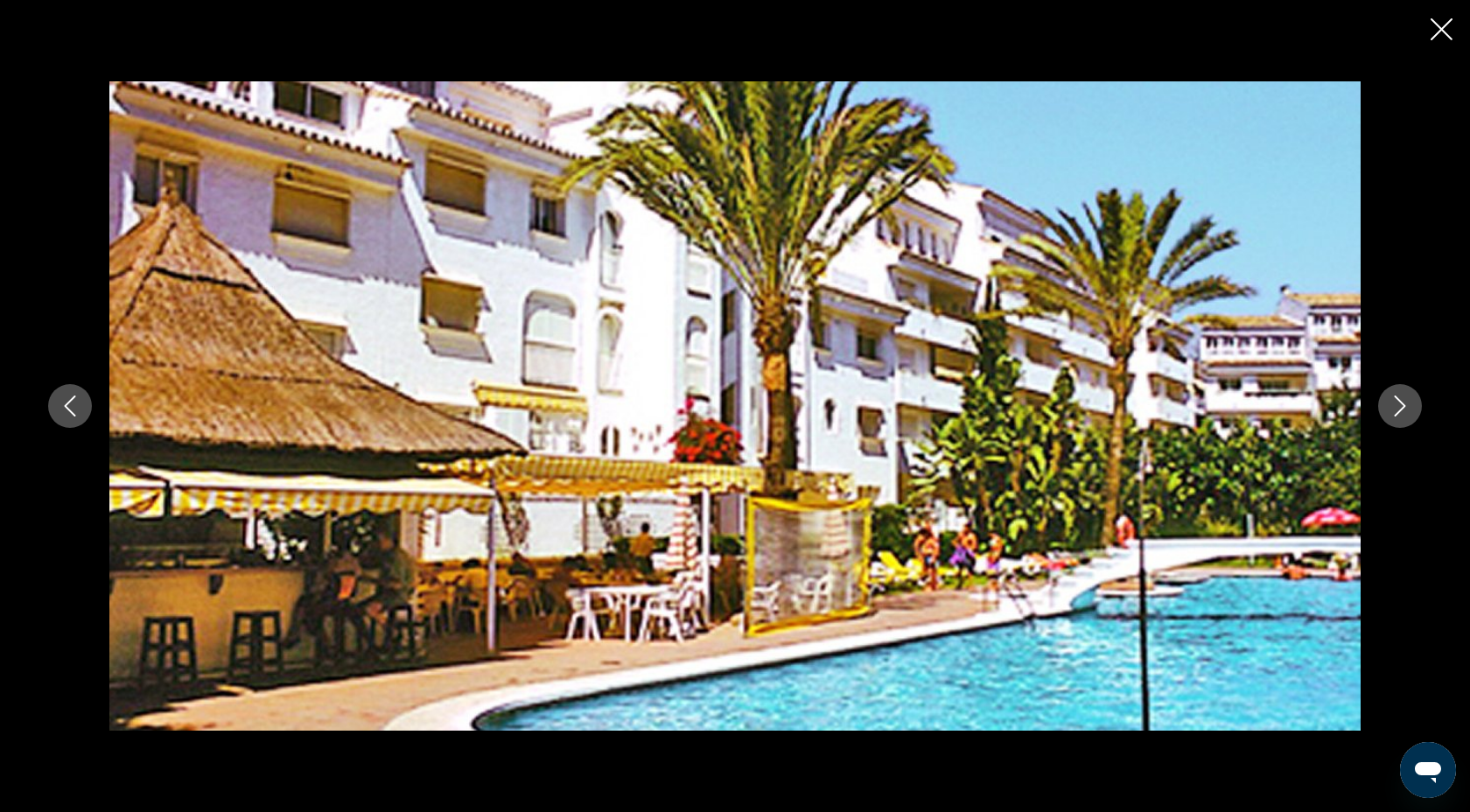
click at [1402, 416] on icon "Next image" at bounding box center [1399, 406] width 21 height 21
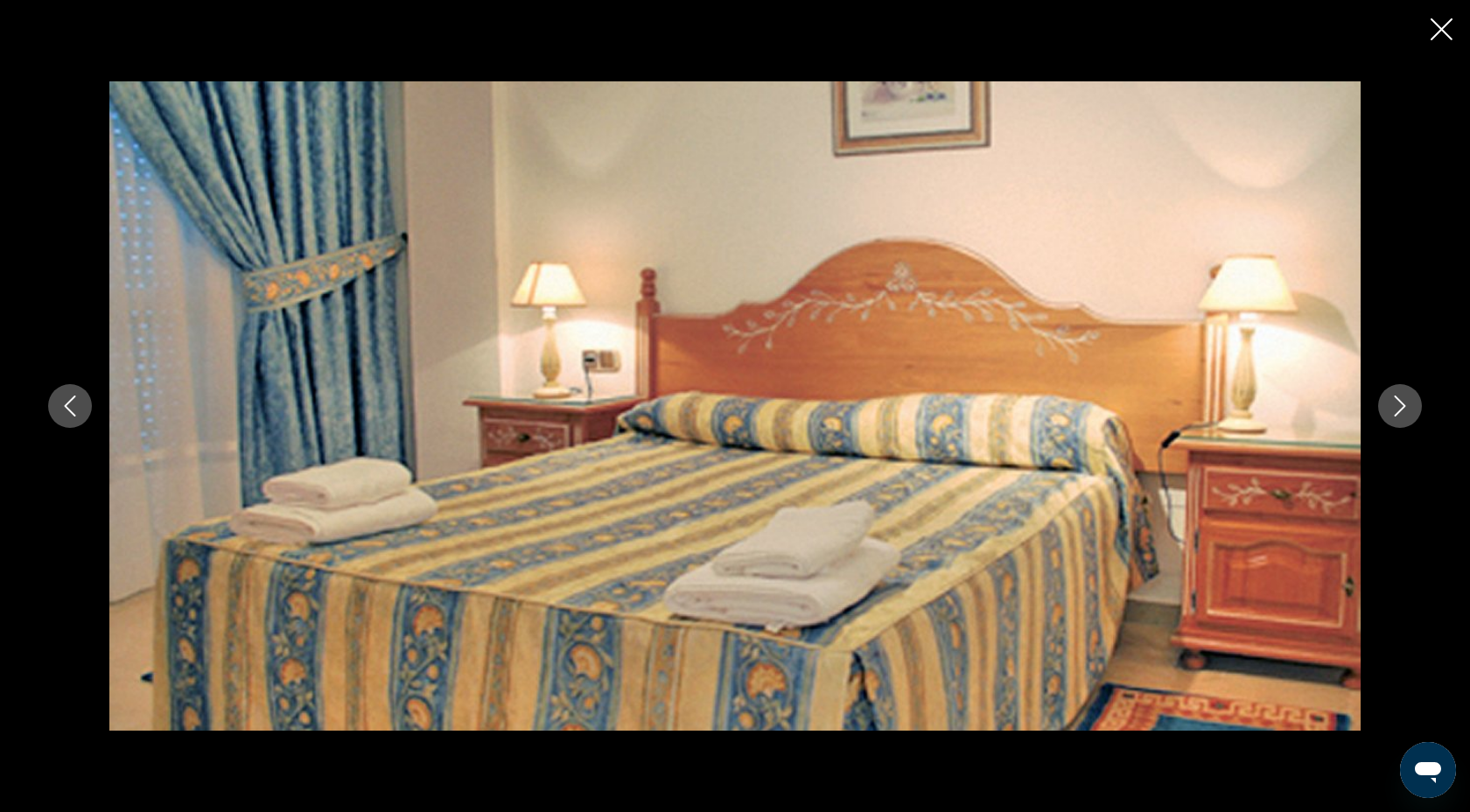
click at [1402, 416] on icon "Next image" at bounding box center [1399, 406] width 21 height 21
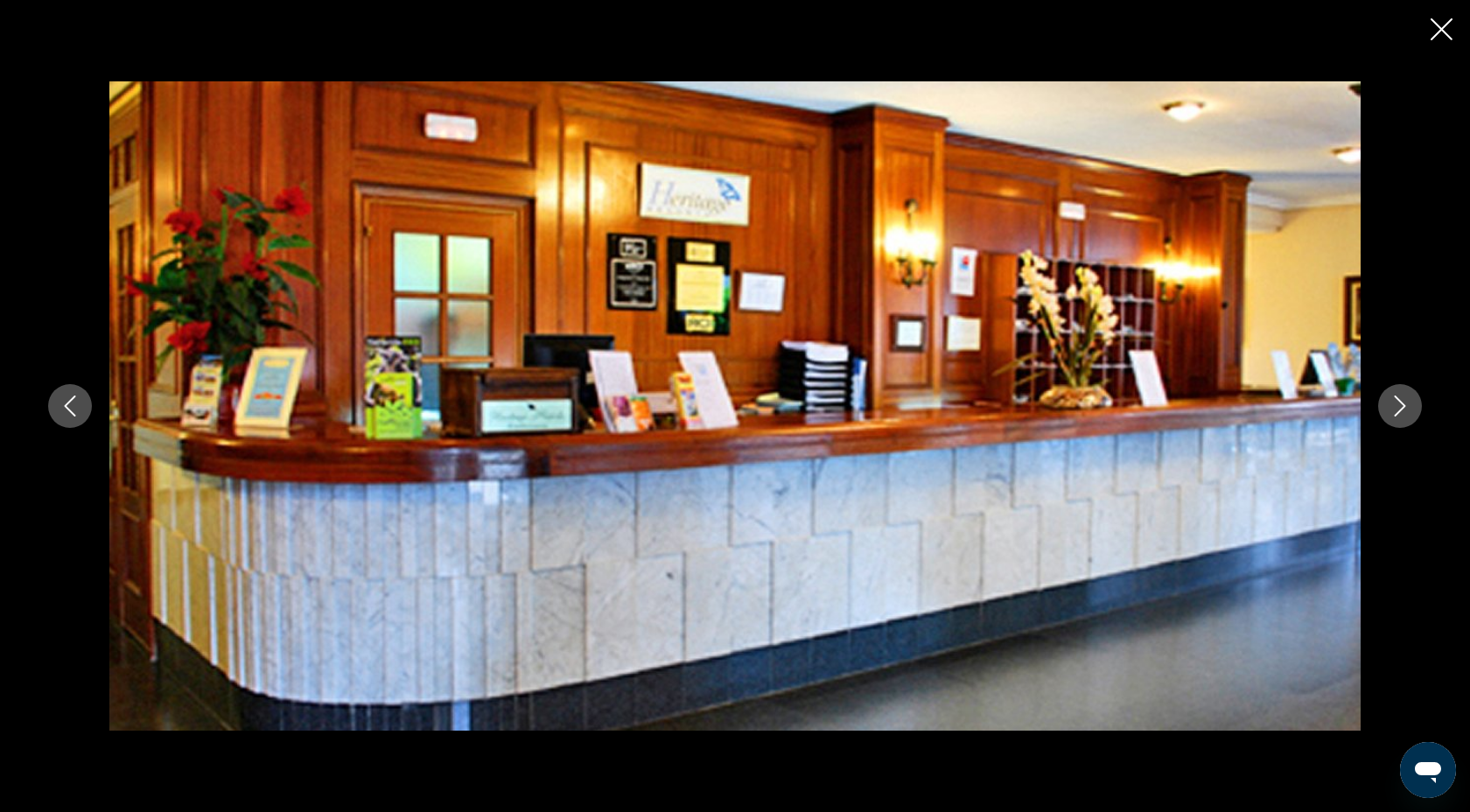
click at [1402, 416] on icon "Next image" at bounding box center [1399, 406] width 21 height 21
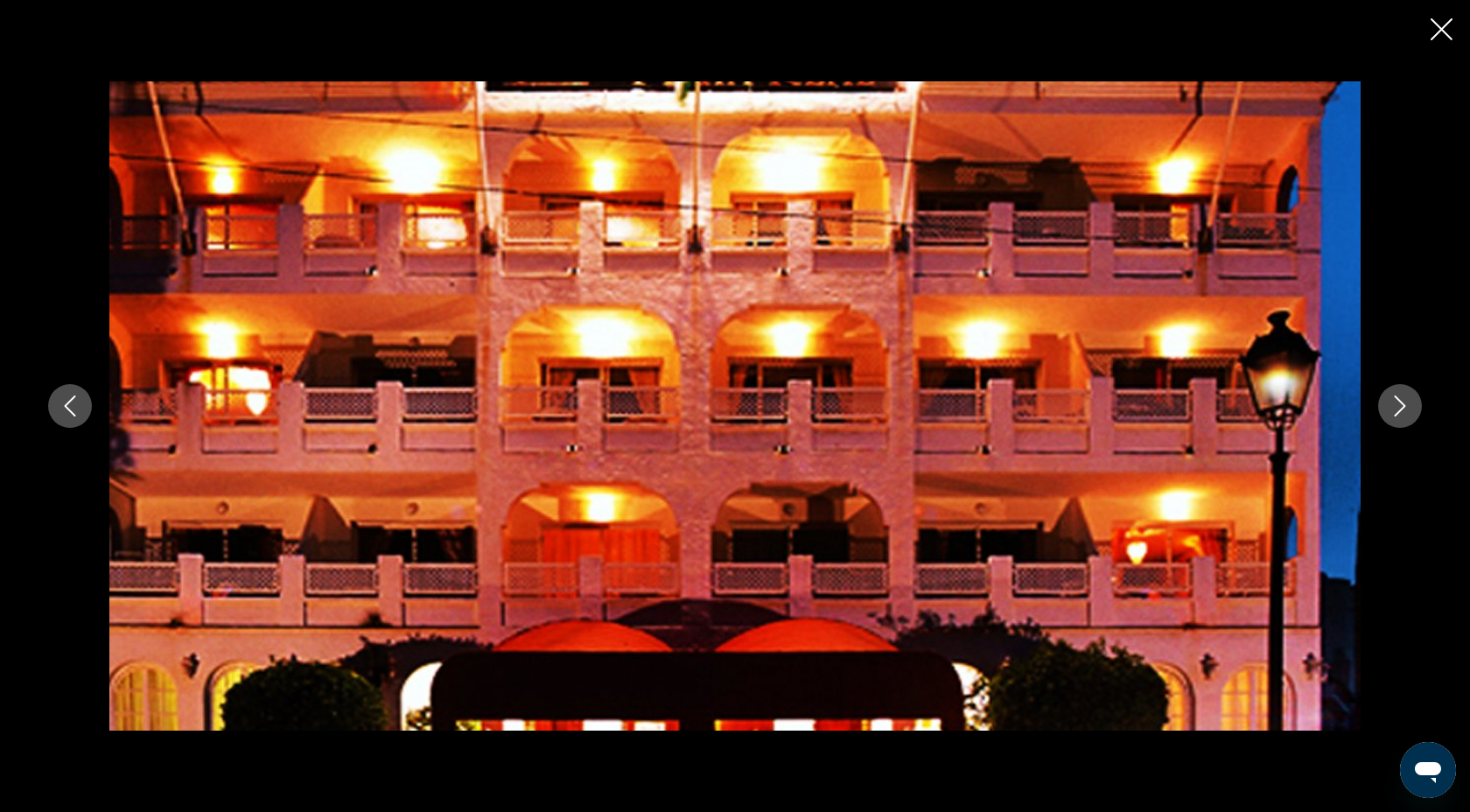
click at [1432, 34] on icon "Close slideshow" at bounding box center [1442, 29] width 22 height 22
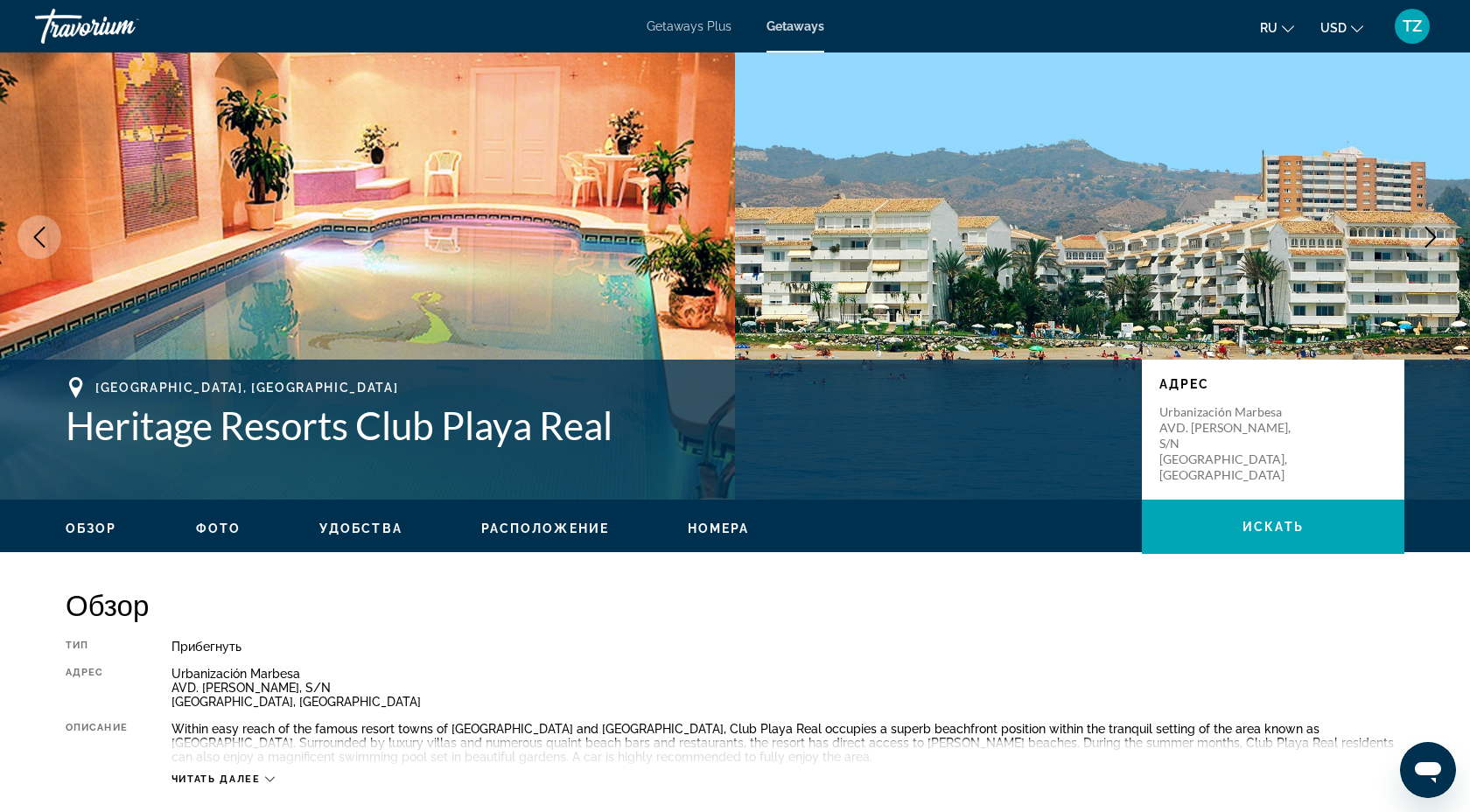
scroll to position [0, 0]
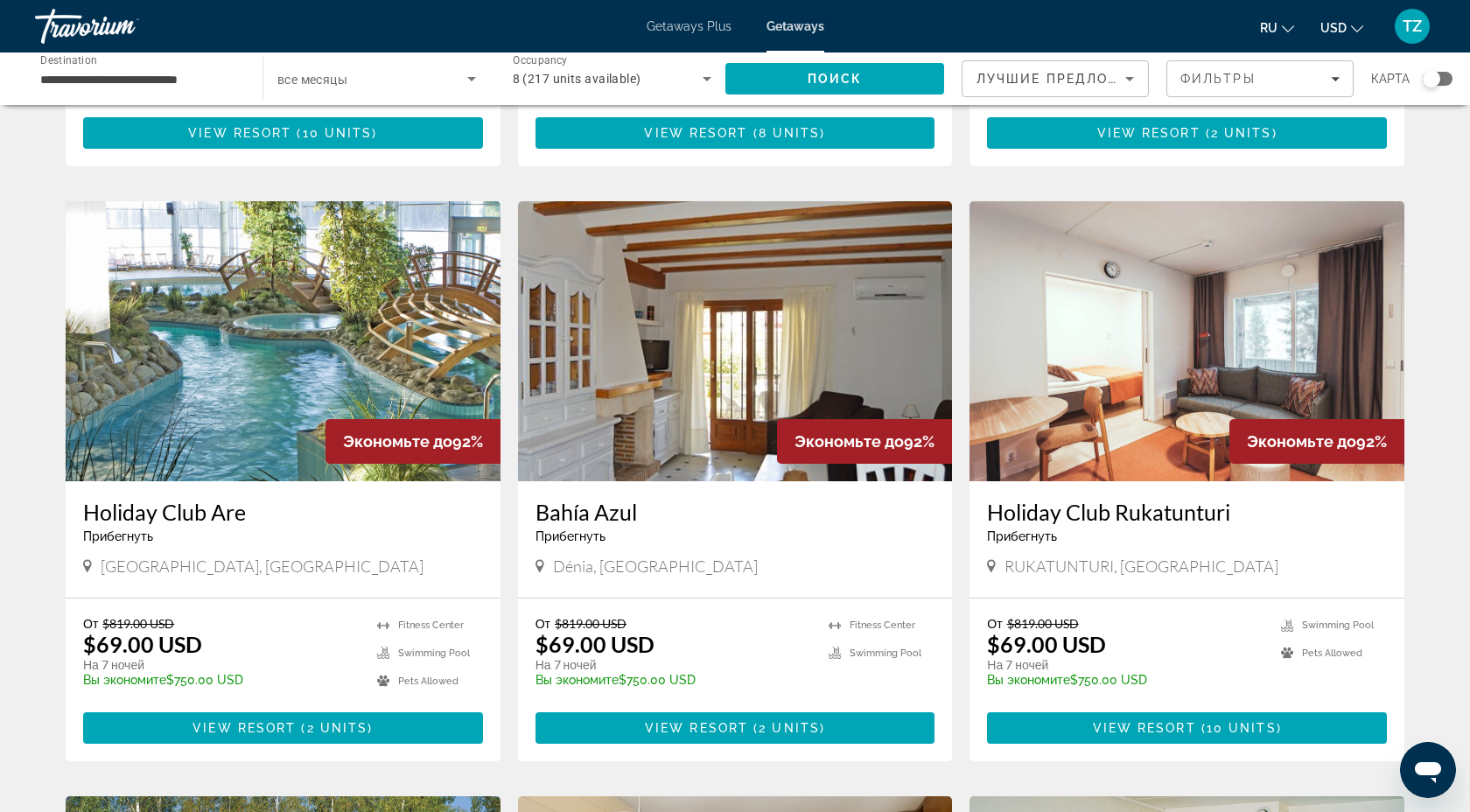
scroll to position [1204, 0]
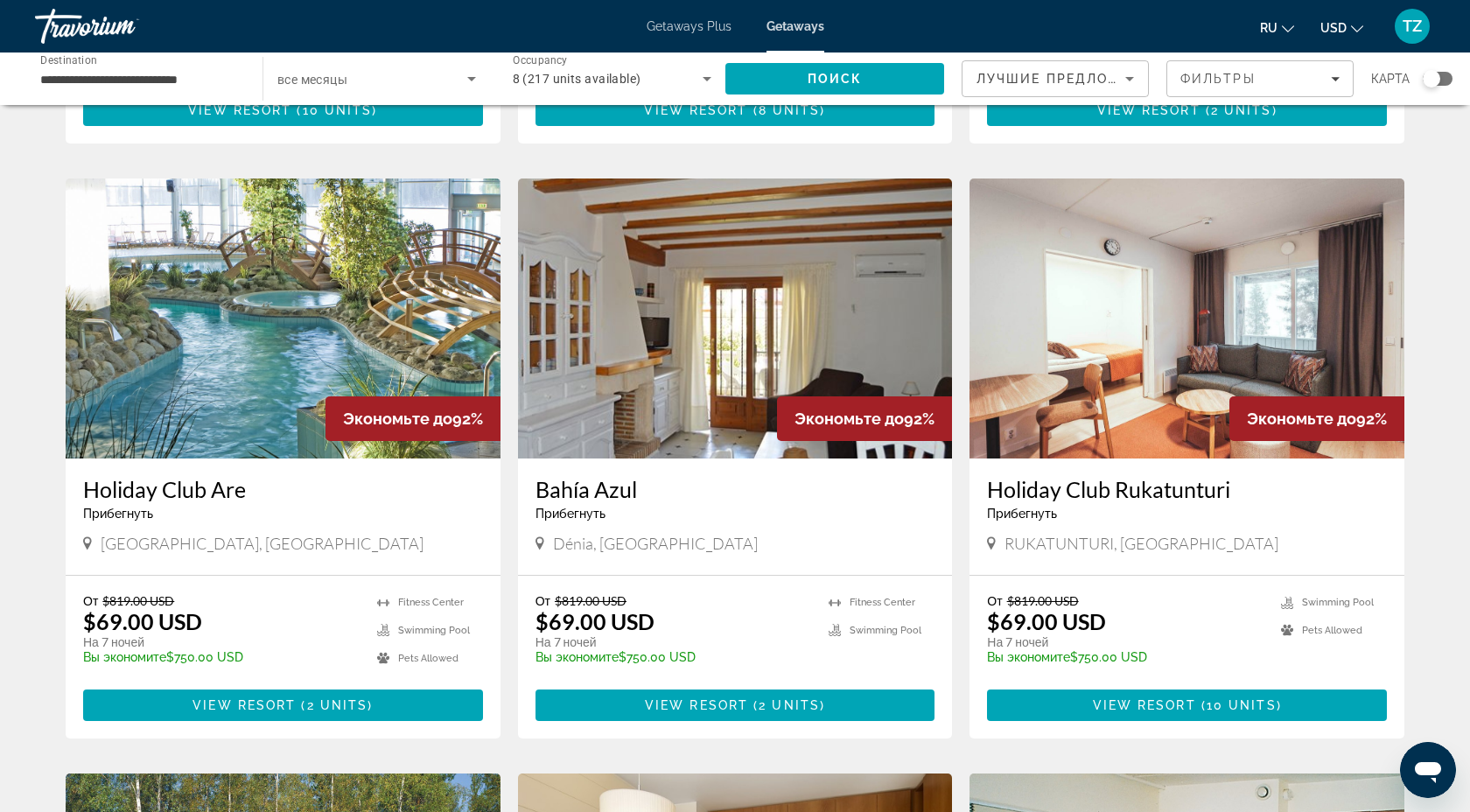
click at [433, 280] on img "Main content" at bounding box center [283, 319] width 435 height 280
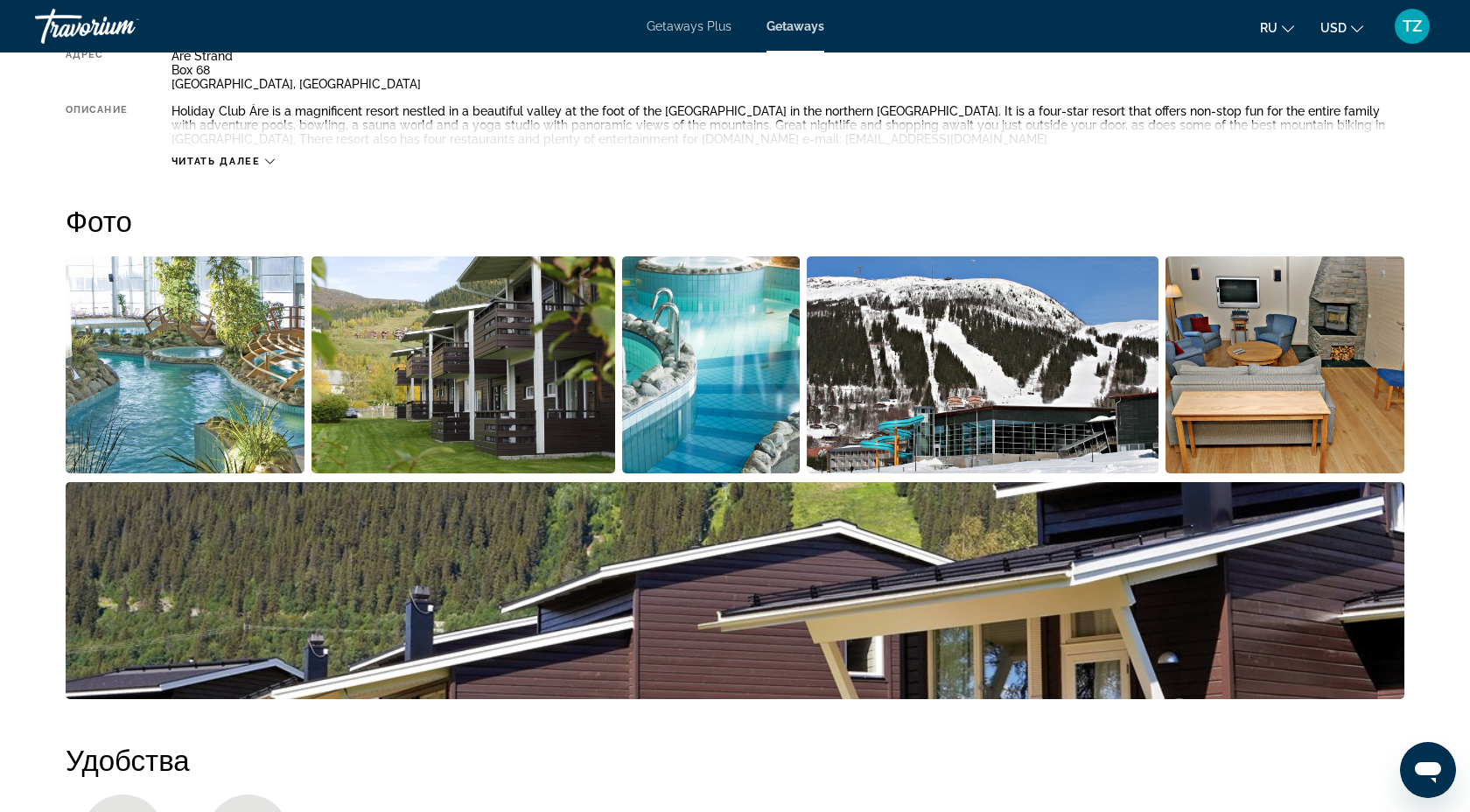
scroll to position [686, 0]
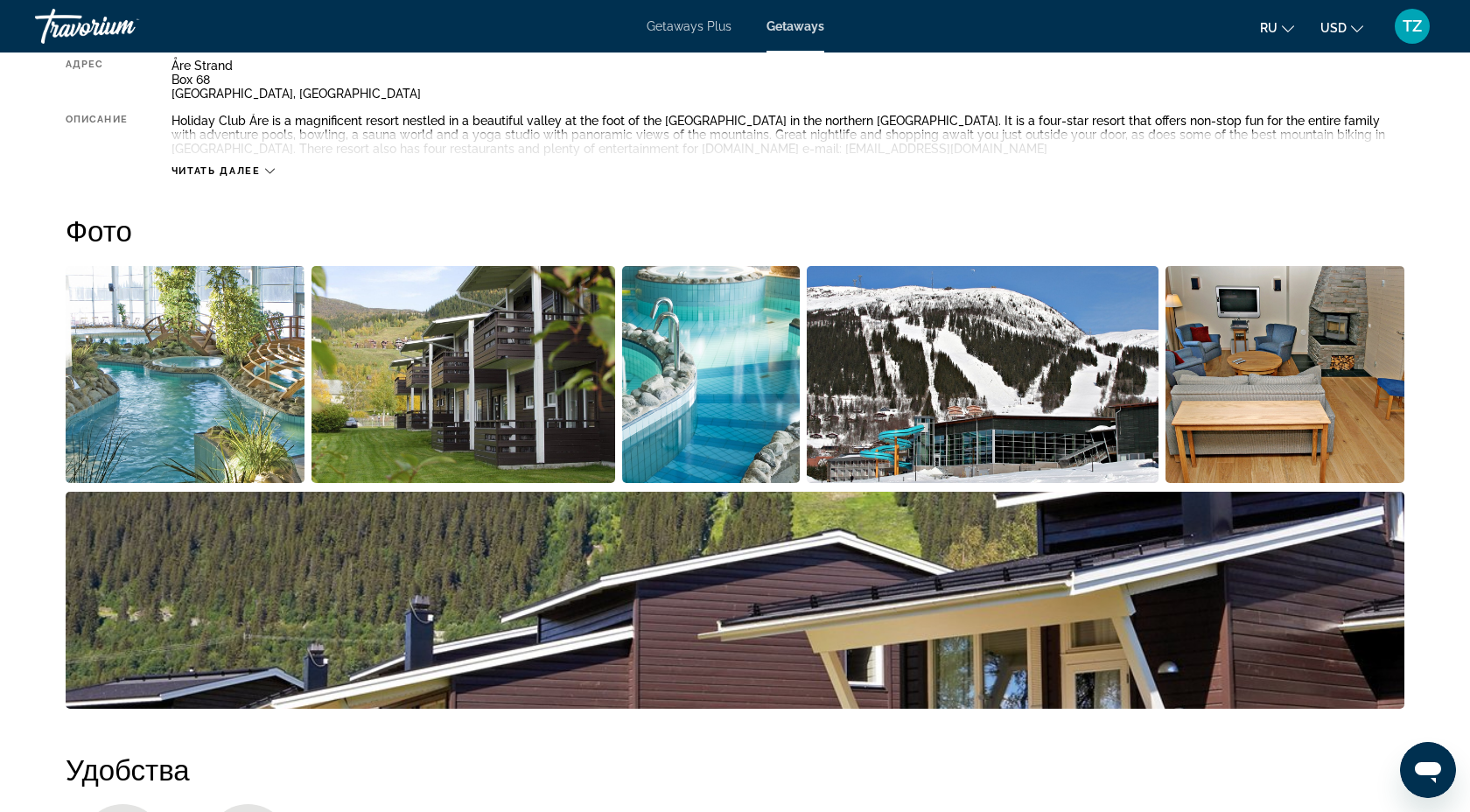
click at [744, 368] on img "Open full-screen image slider" at bounding box center [711, 374] width 178 height 217
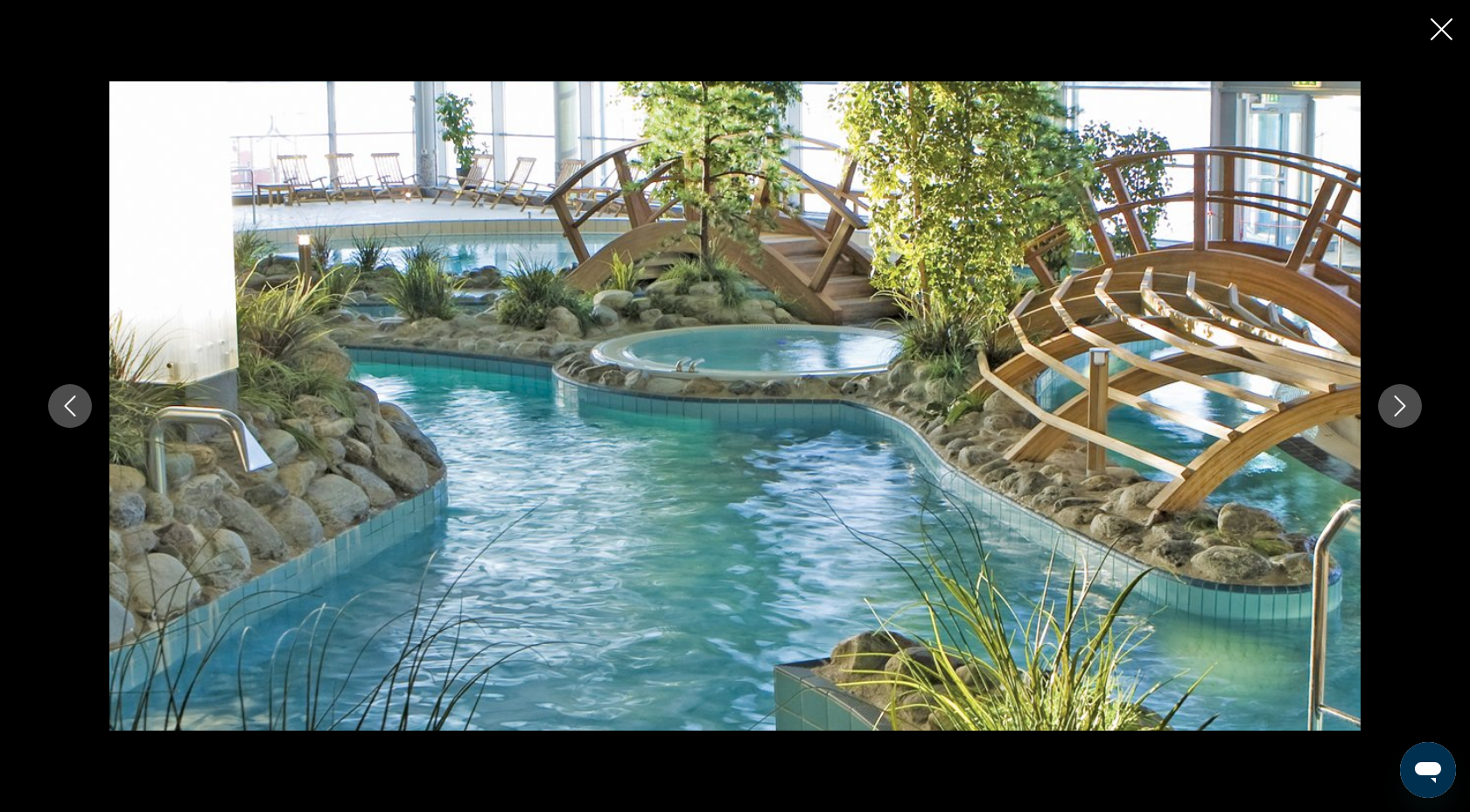
click at [1408, 414] on icon "Next image" at bounding box center [1399, 406] width 21 height 21
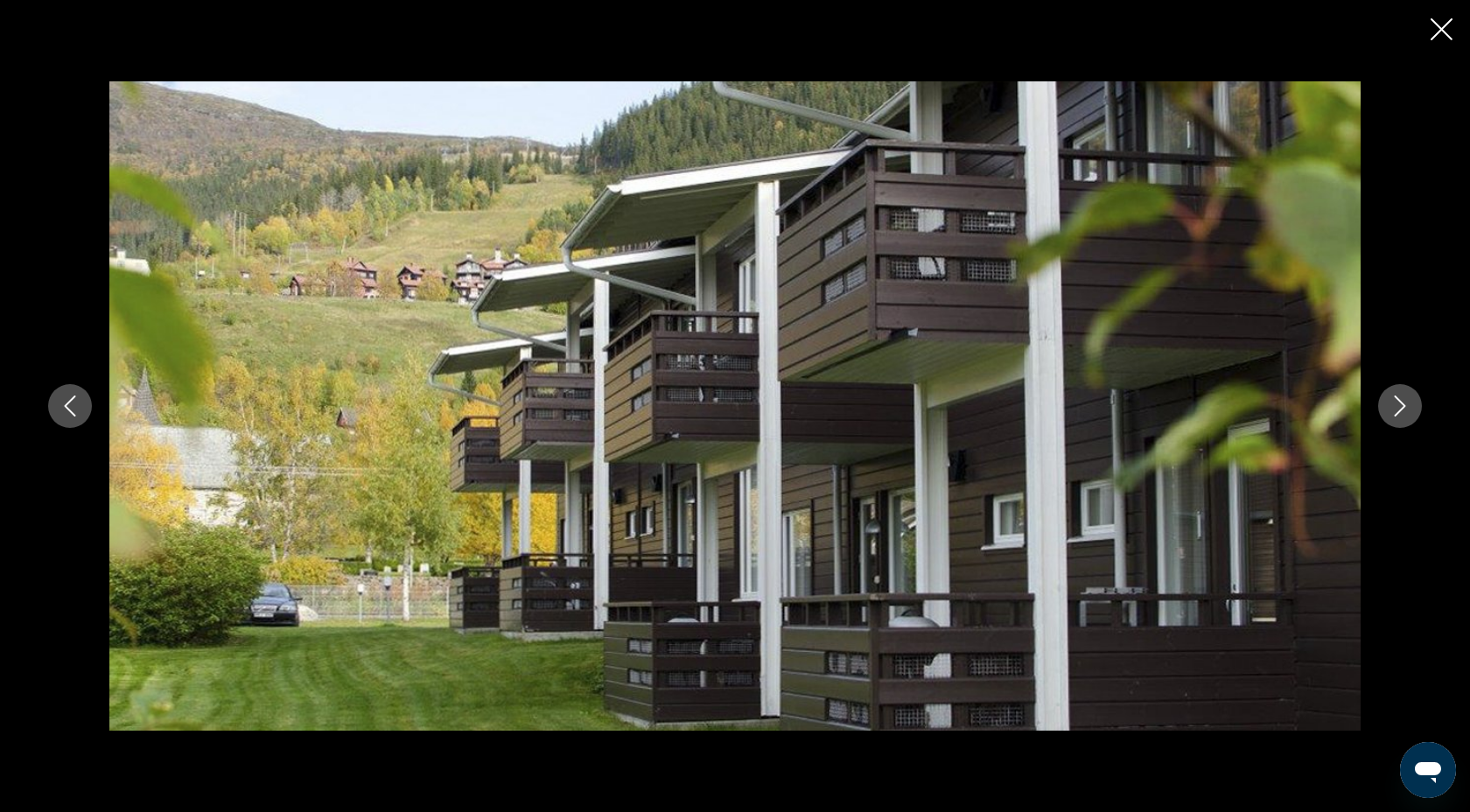
click at [1408, 414] on icon "Next image" at bounding box center [1399, 406] width 21 height 21
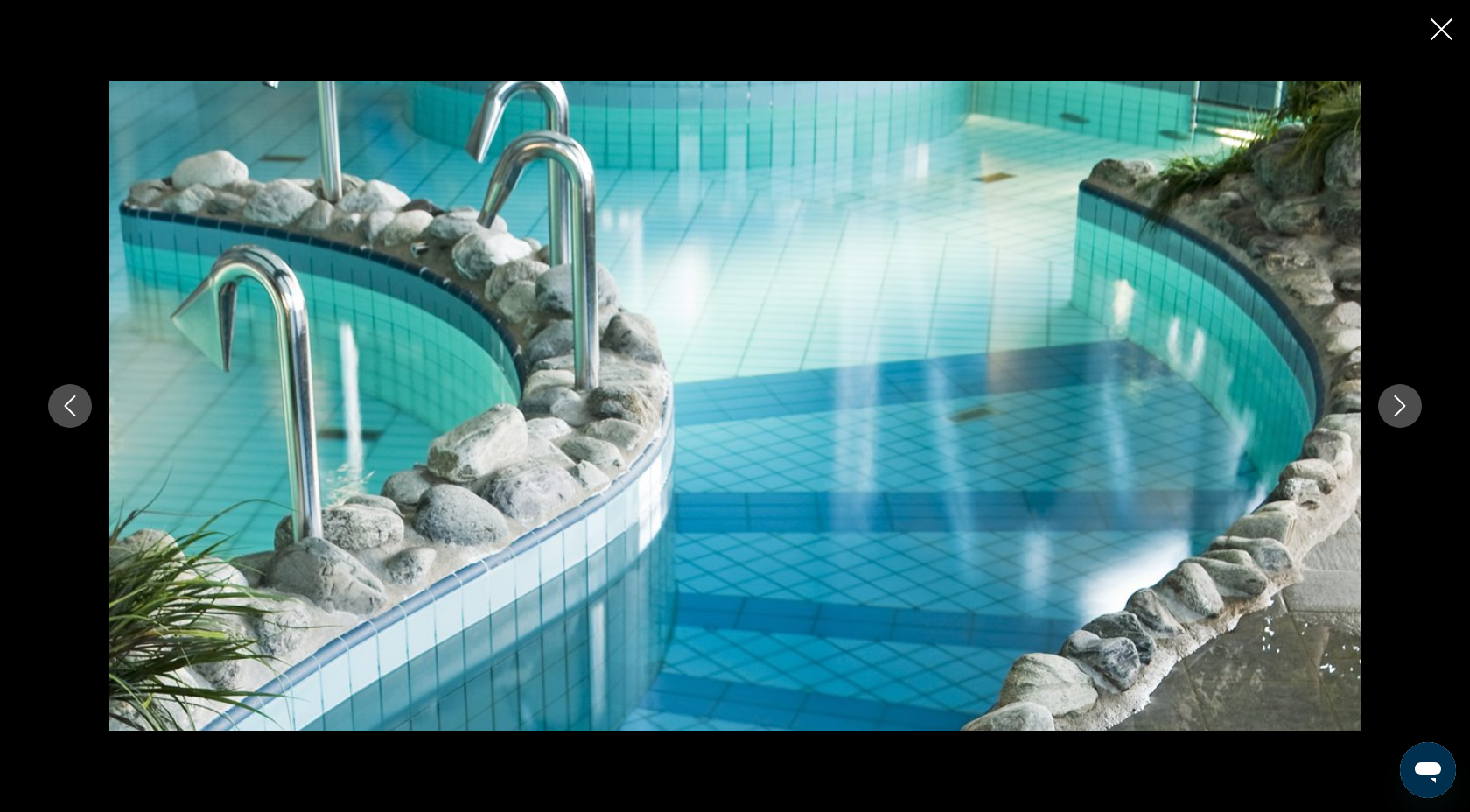
click at [1408, 414] on icon "Next image" at bounding box center [1399, 406] width 21 height 21
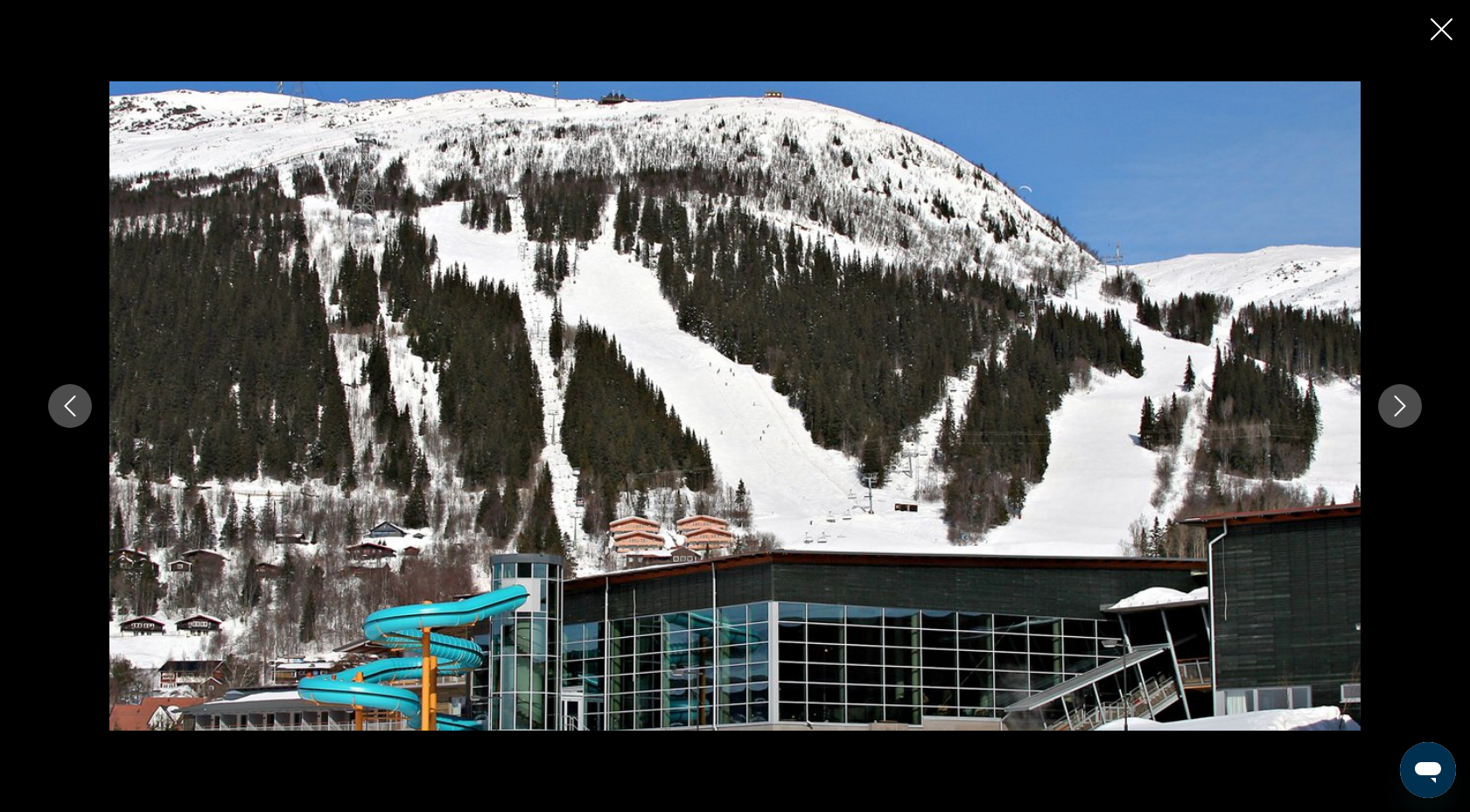
click at [1408, 414] on icon "Next image" at bounding box center [1399, 406] width 21 height 21
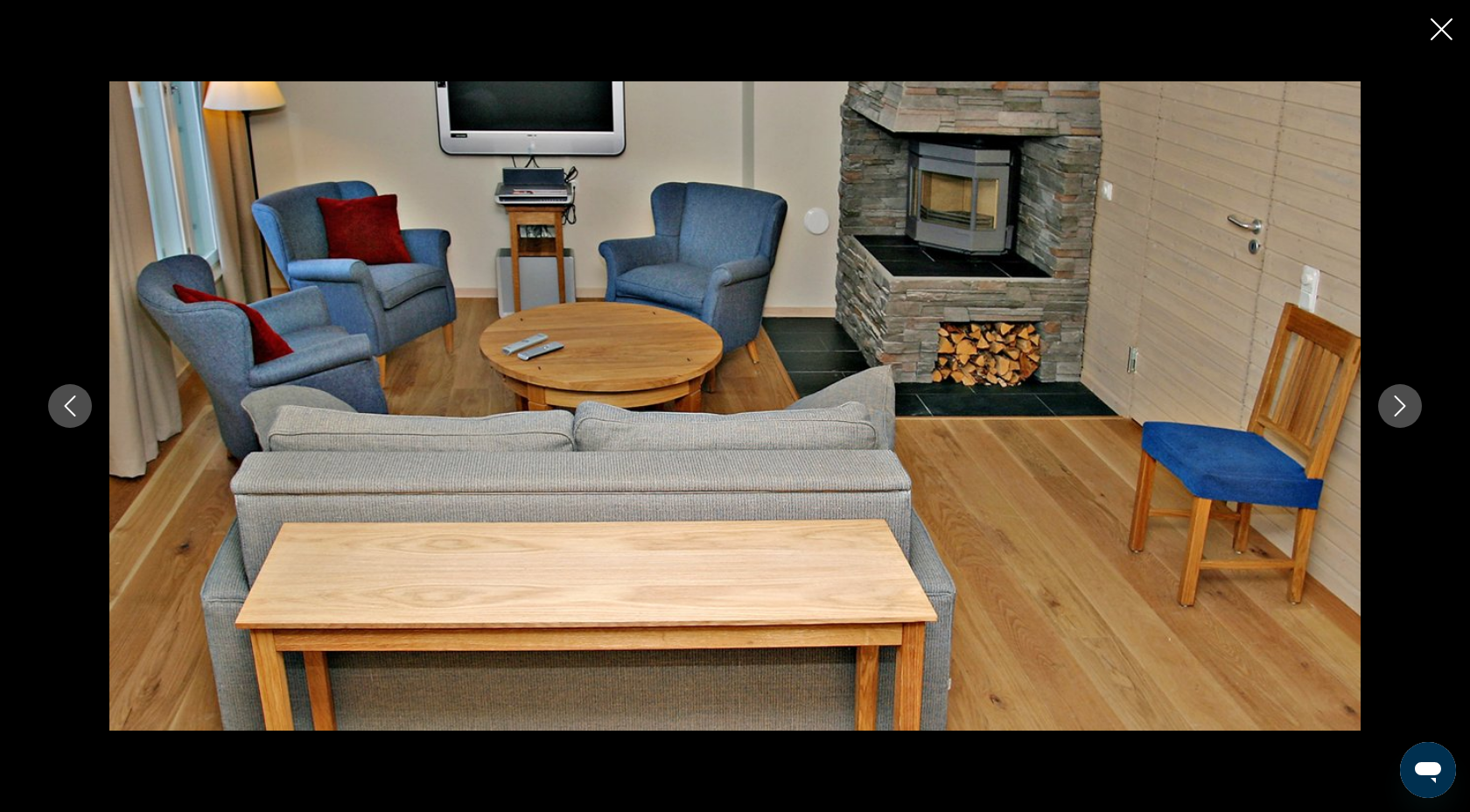
click at [1408, 414] on icon "Next image" at bounding box center [1399, 406] width 21 height 21
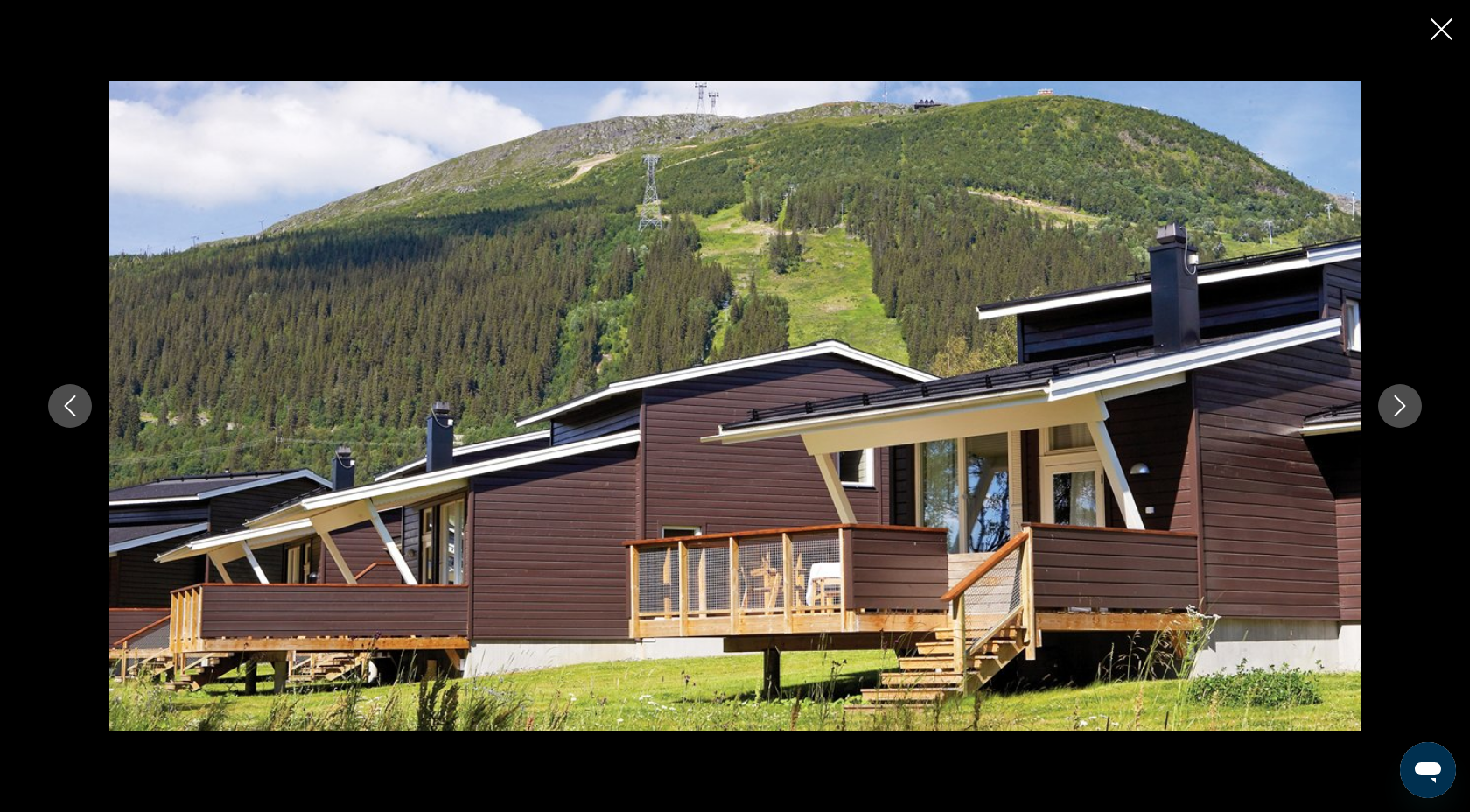
click at [1408, 414] on icon "Next image" at bounding box center [1399, 406] width 21 height 21
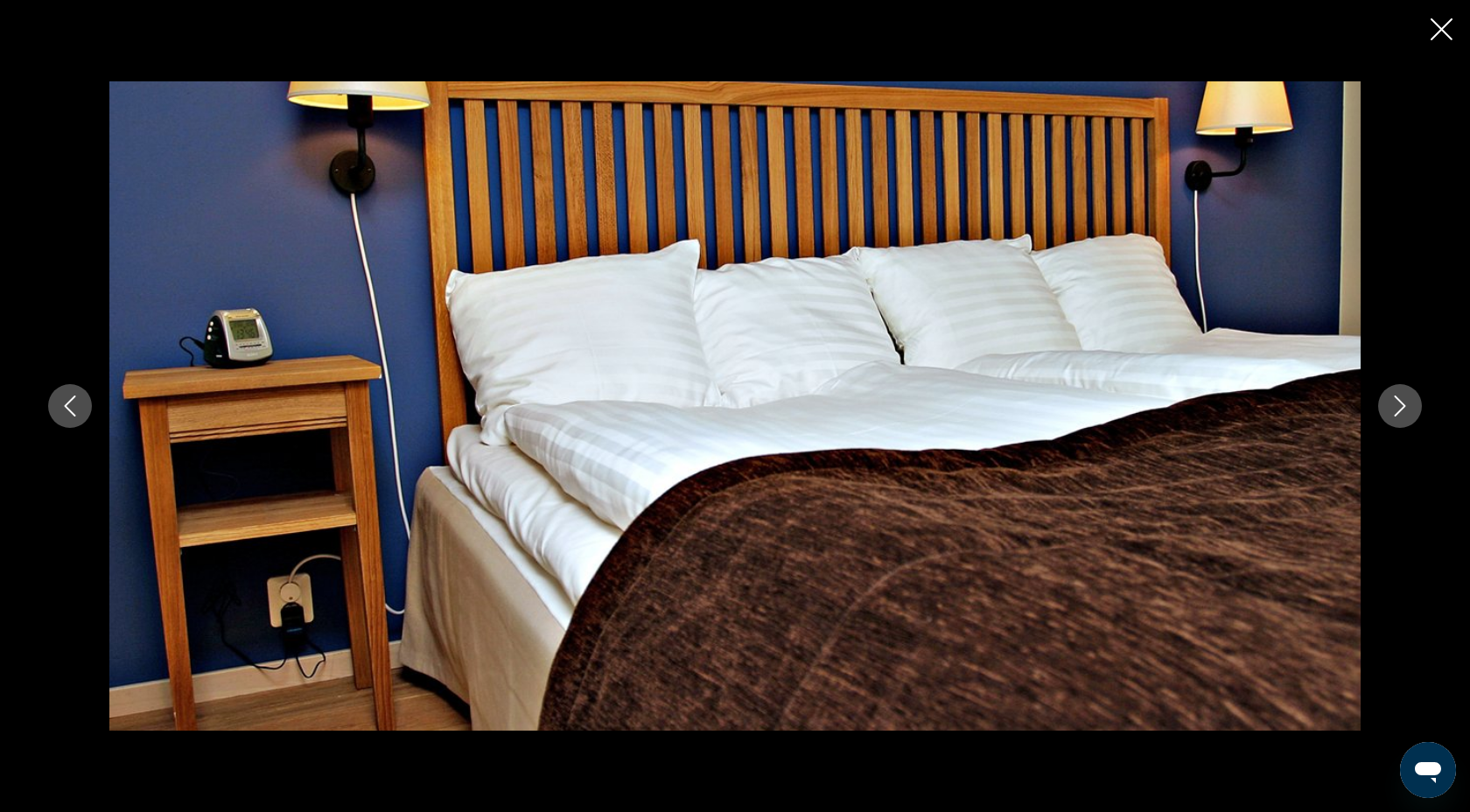
click at [1408, 414] on icon "Next image" at bounding box center [1399, 406] width 21 height 21
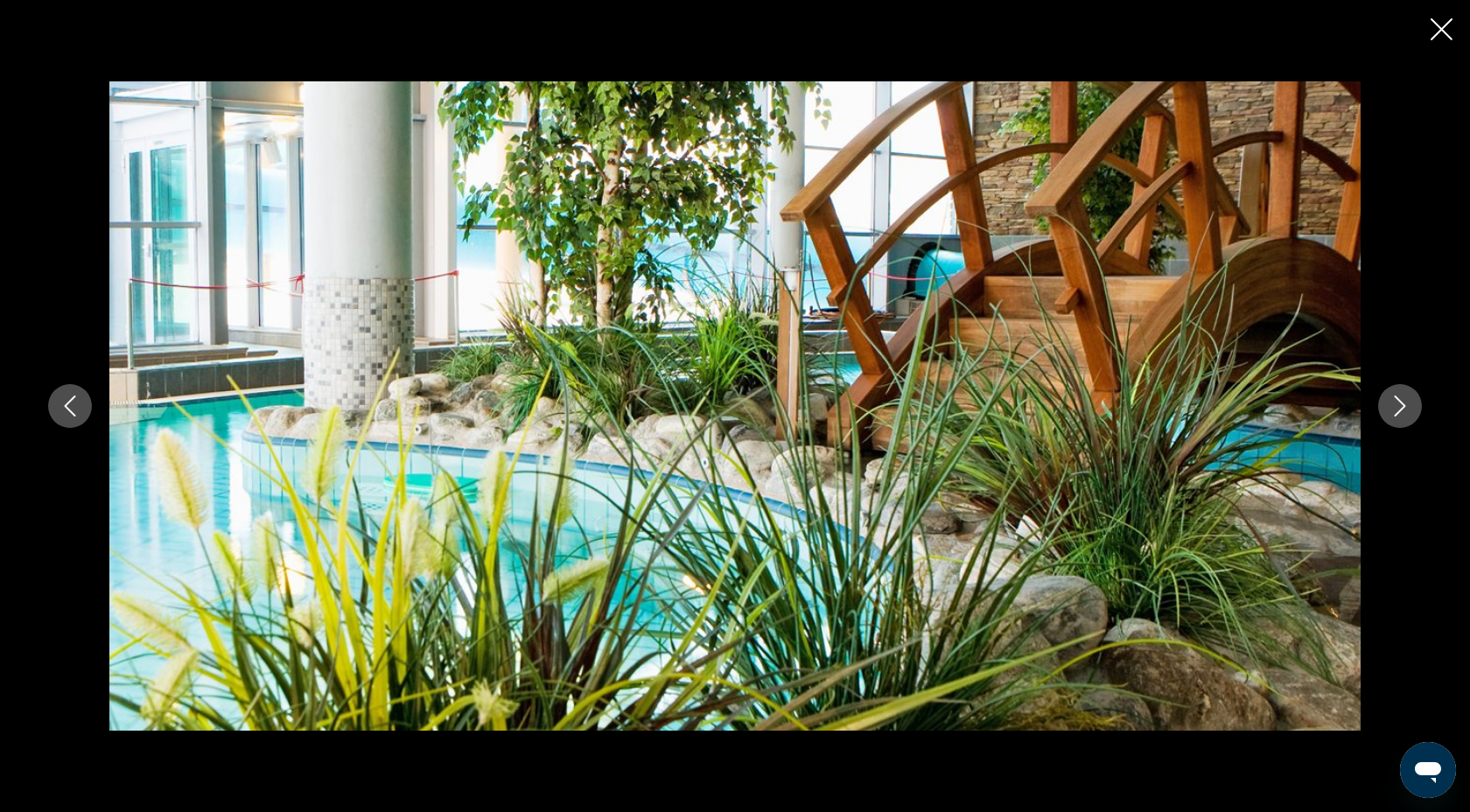
click at [1408, 414] on icon "Next image" at bounding box center [1399, 406] width 21 height 21
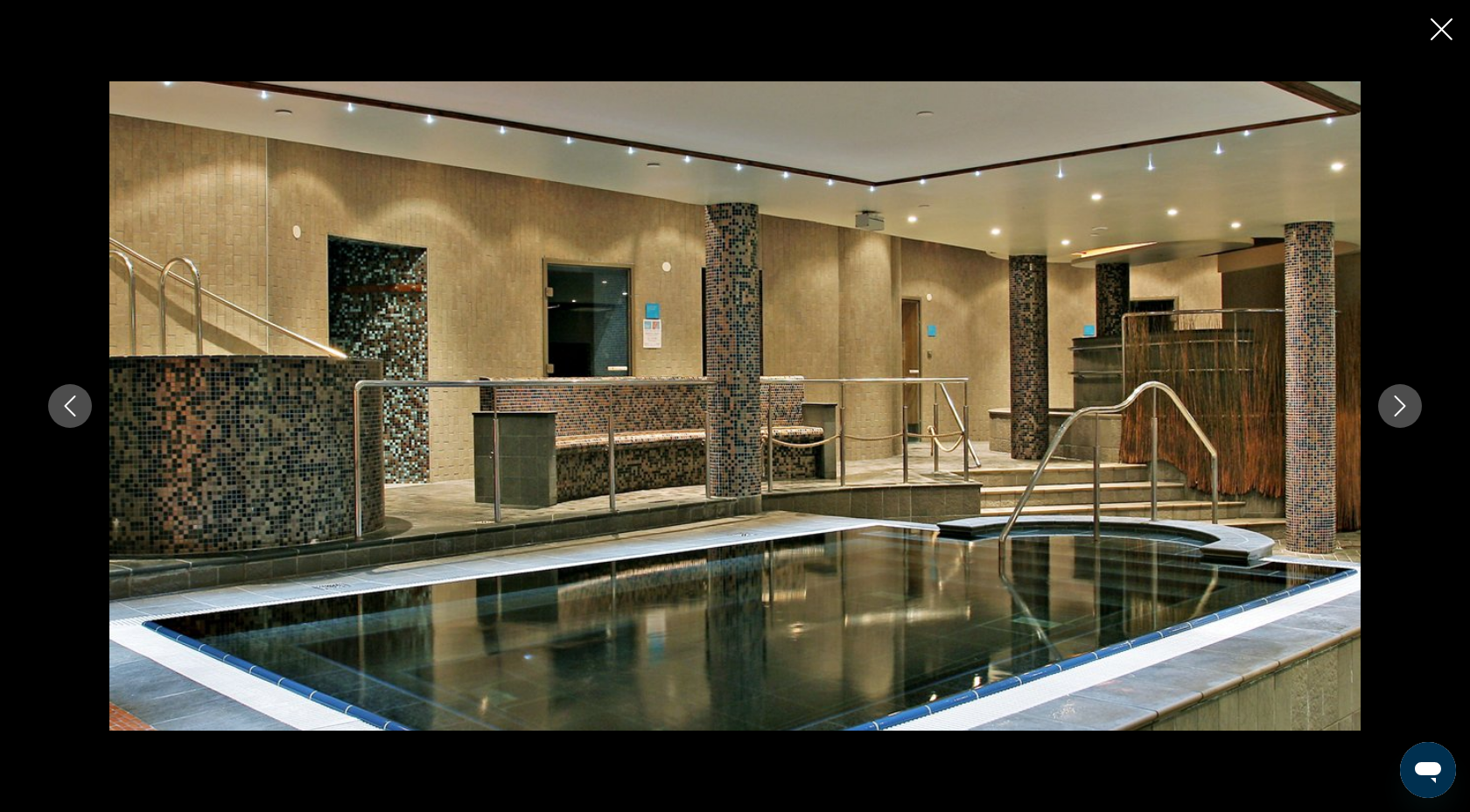
click at [1408, 414] on icon "Next image" at bounding box center [1399, 406] width 21 height 21
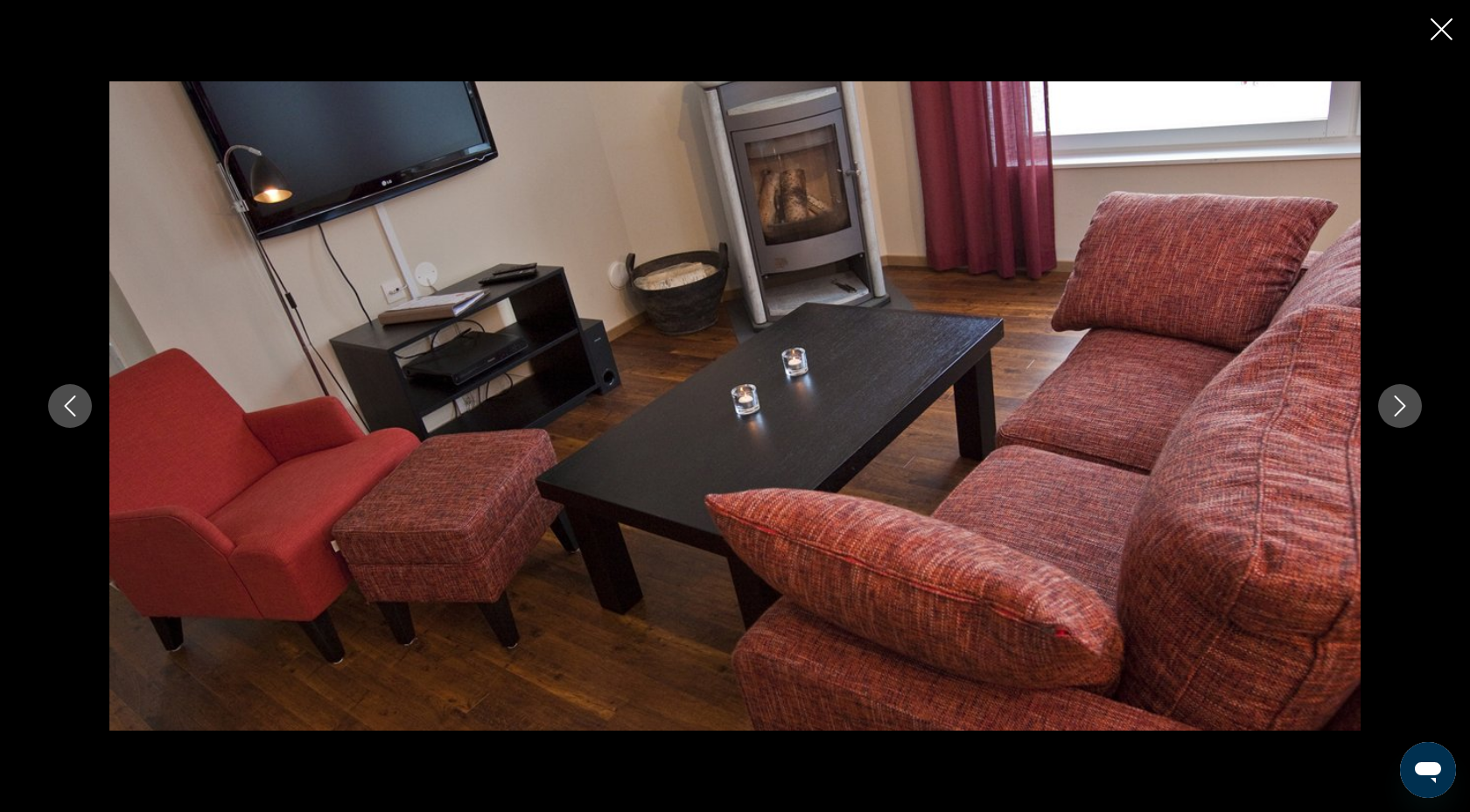
click at [1408, 414] on icon "Next image" at bounding box center [1399, 406] width 21 height 21
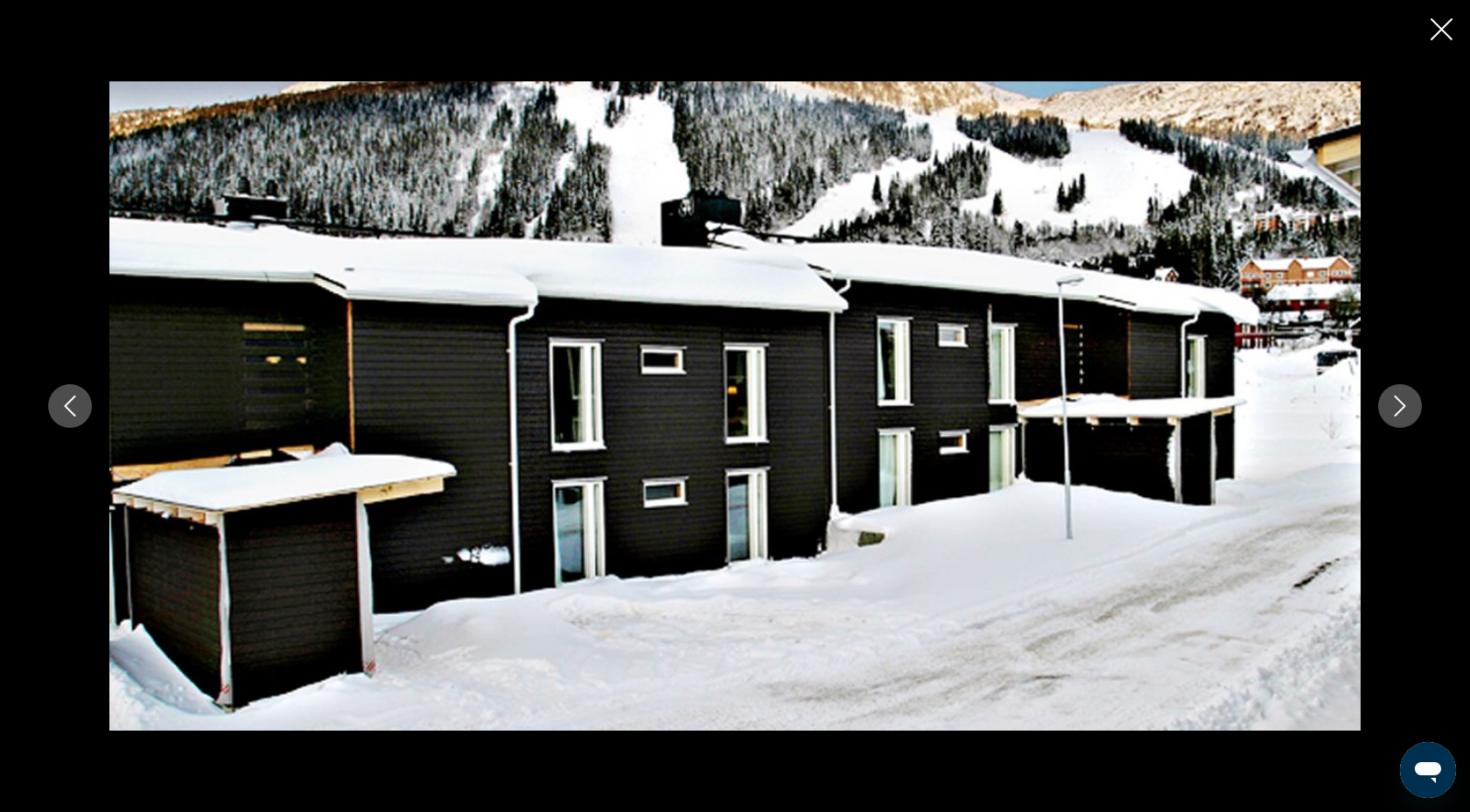
click at [1408, 414] on icon "Next image" at bounding box center [1399, 406] width 21 height 21
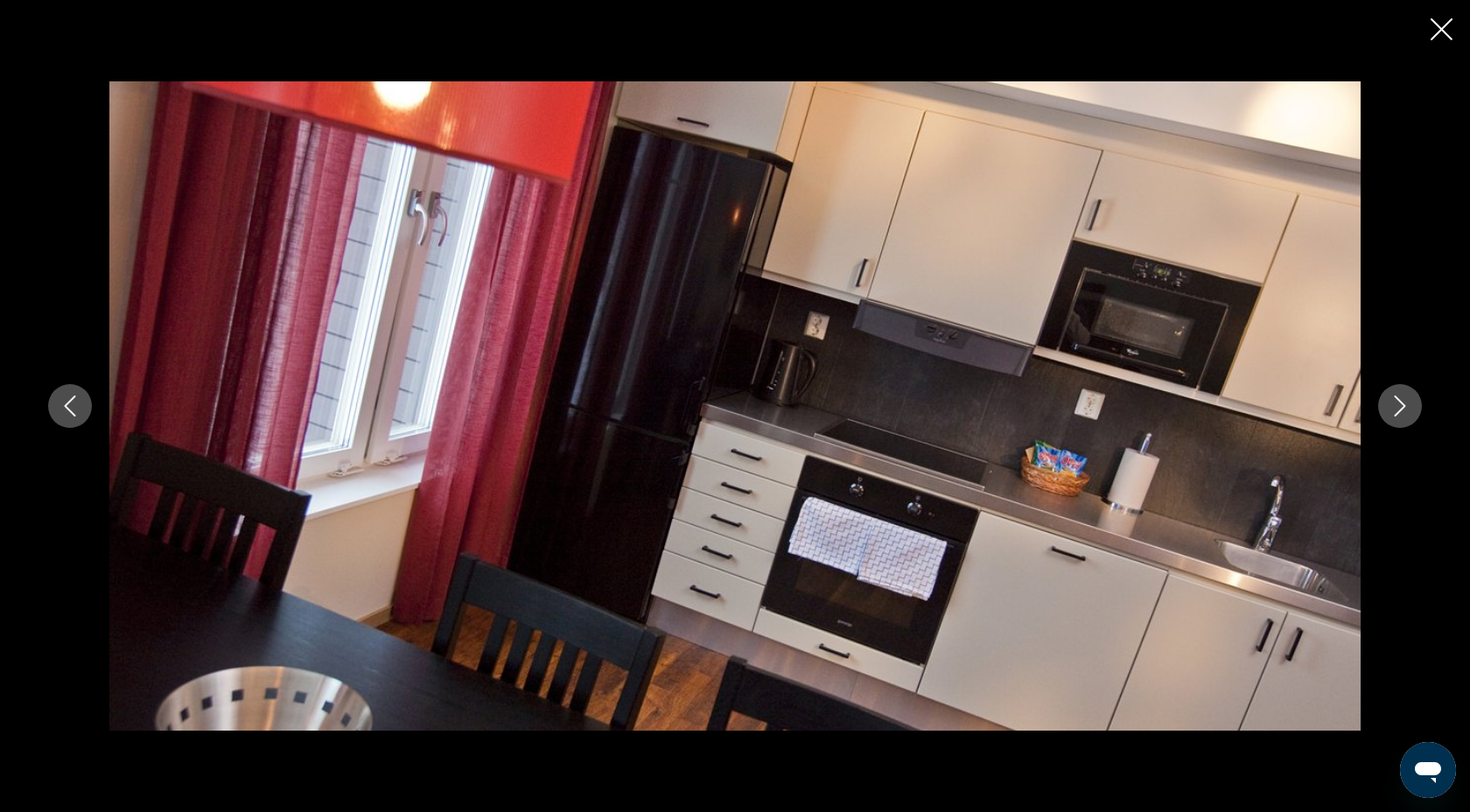
click at [1408, 414] on icon "Next image" at bounding box center [1399, 406] width 21 height 21
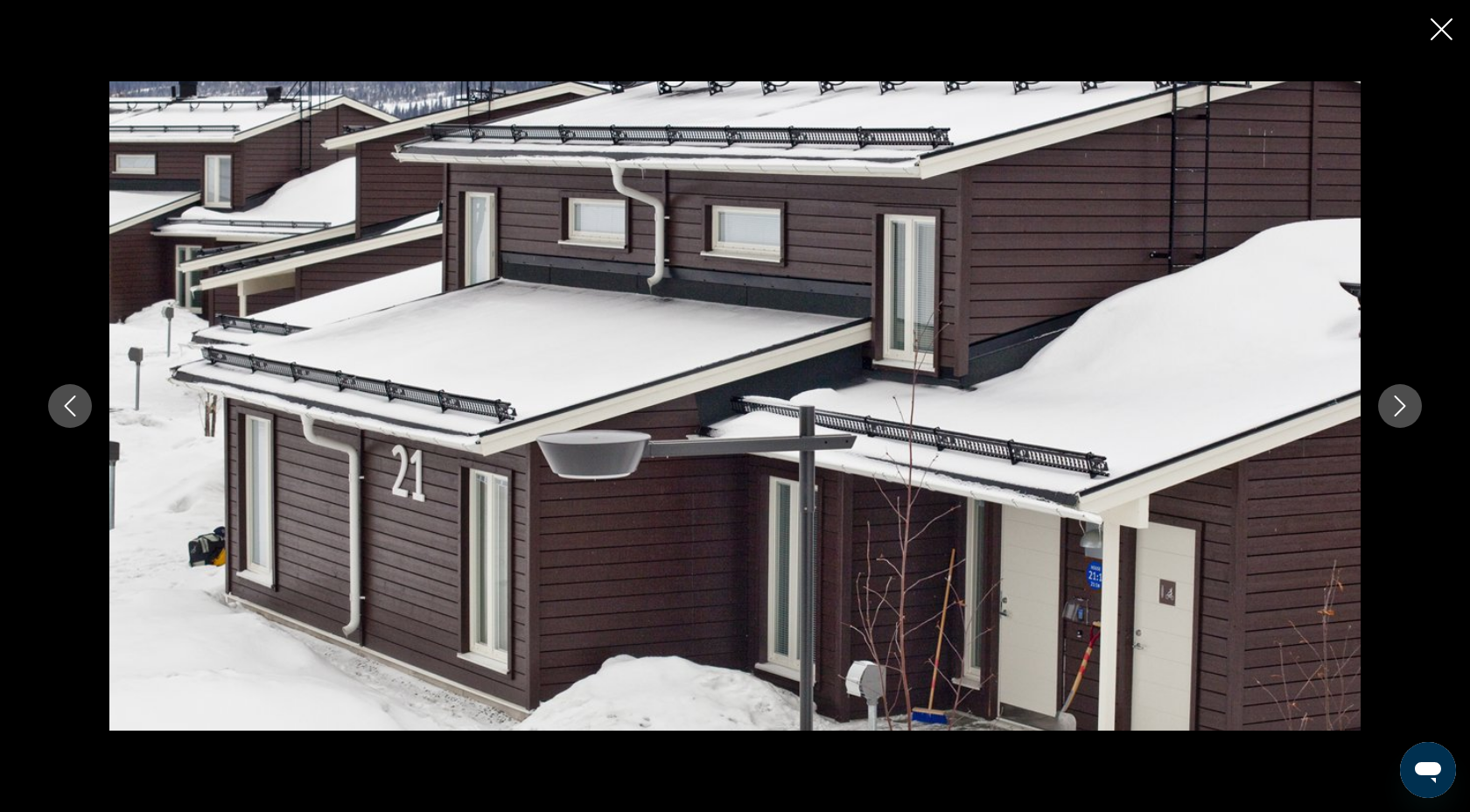
click at [1408, 414] on icon "Next image" at bounding box center [1399, 406] width 21 height 21
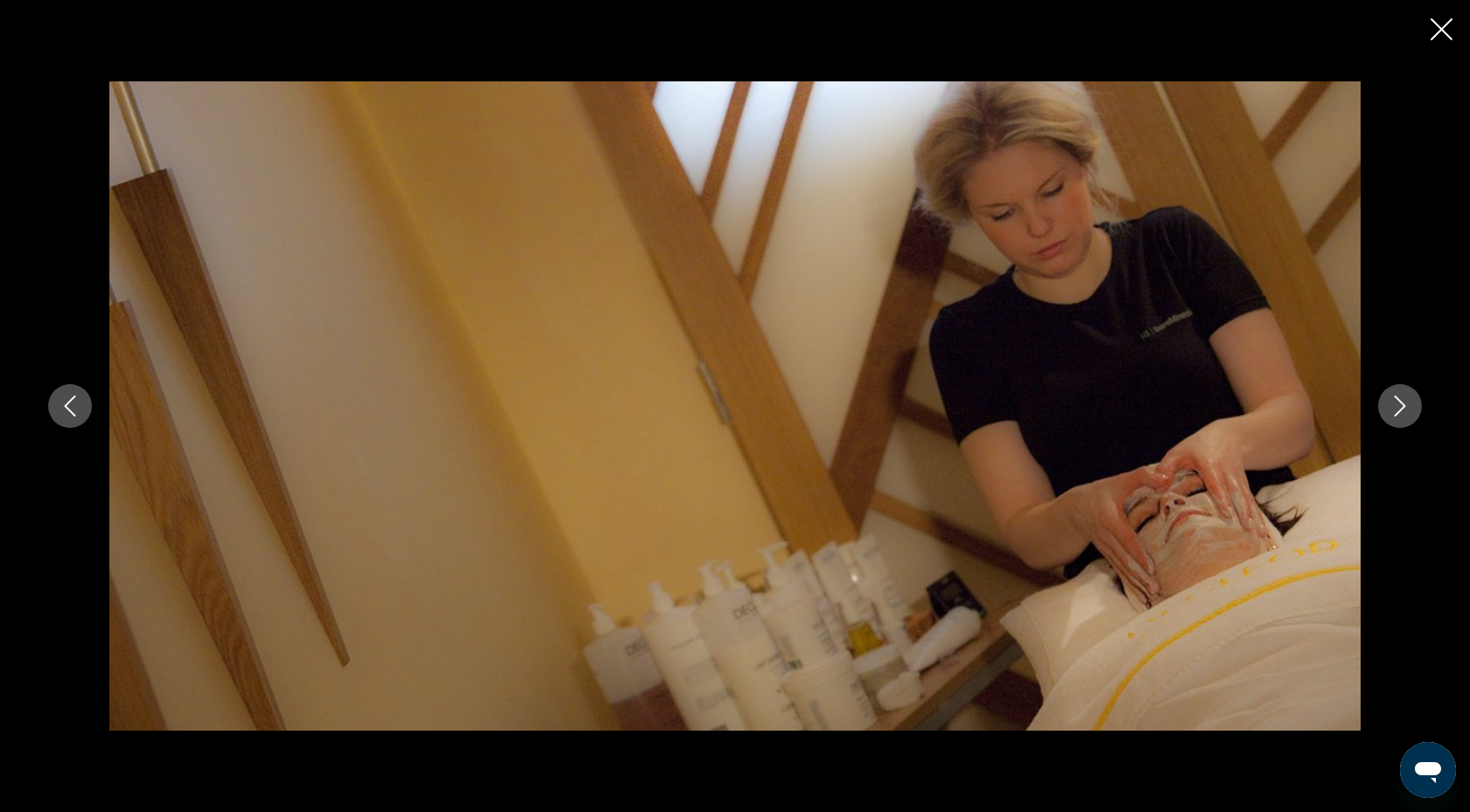
click at [1408, 414] on icon "Next image" at bounding box center [1399, 406] width 21 height 21
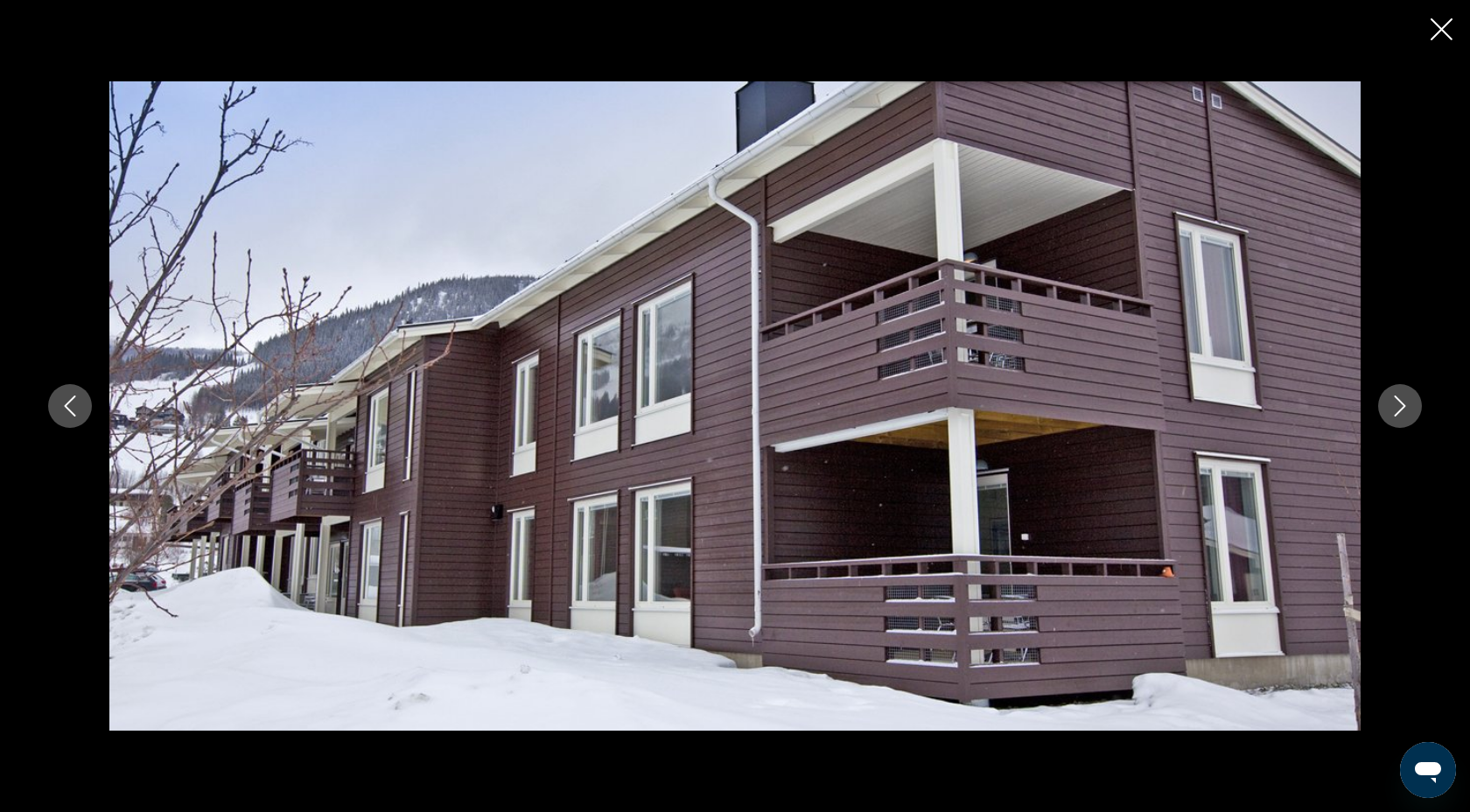
click at [1408, 414] on icon "Next image" at bounding box center [1399, 406] width 21 height 21
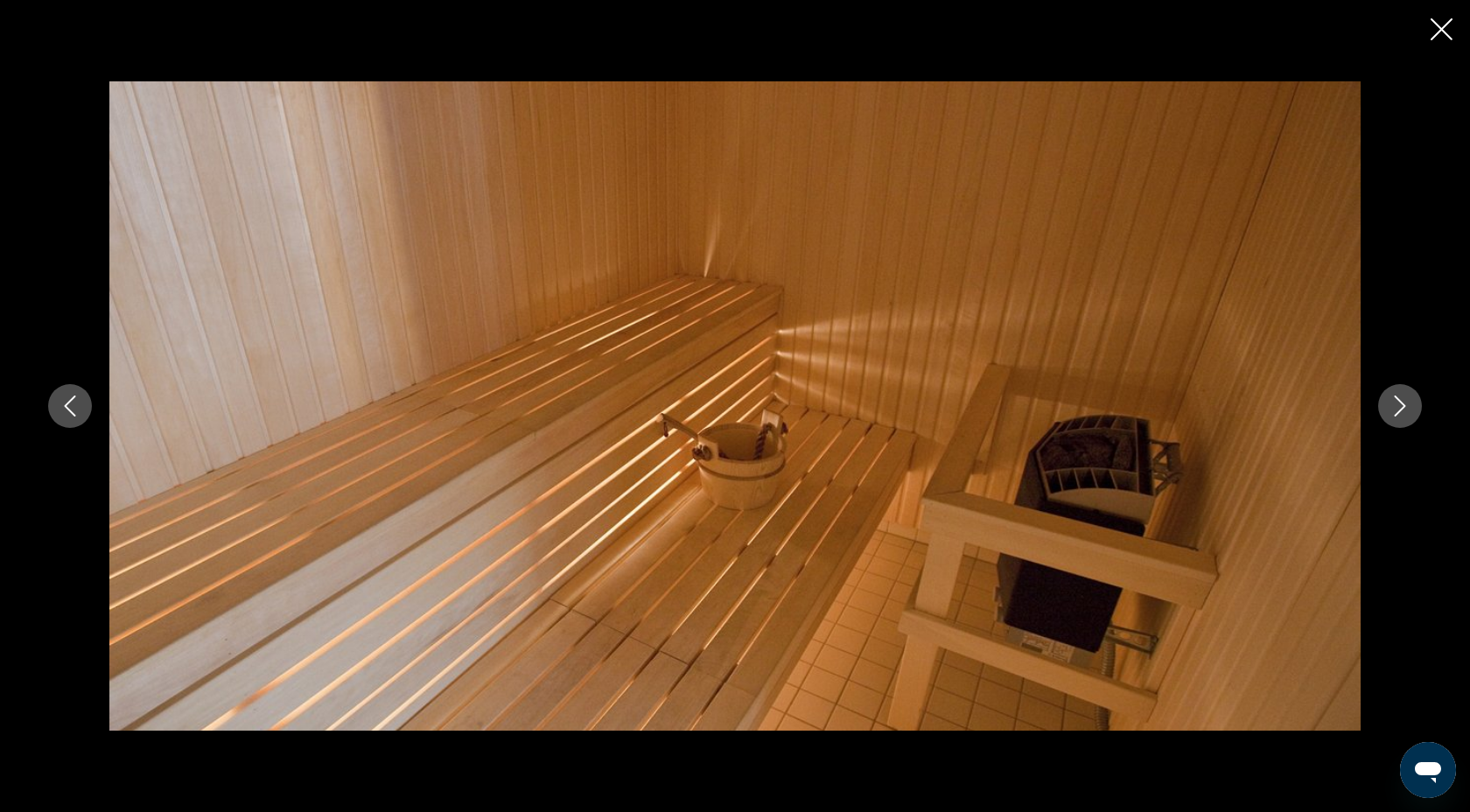
click at [1408, 414] on icon "Next image" at bounding box center [1399, 406] width 21 height 21
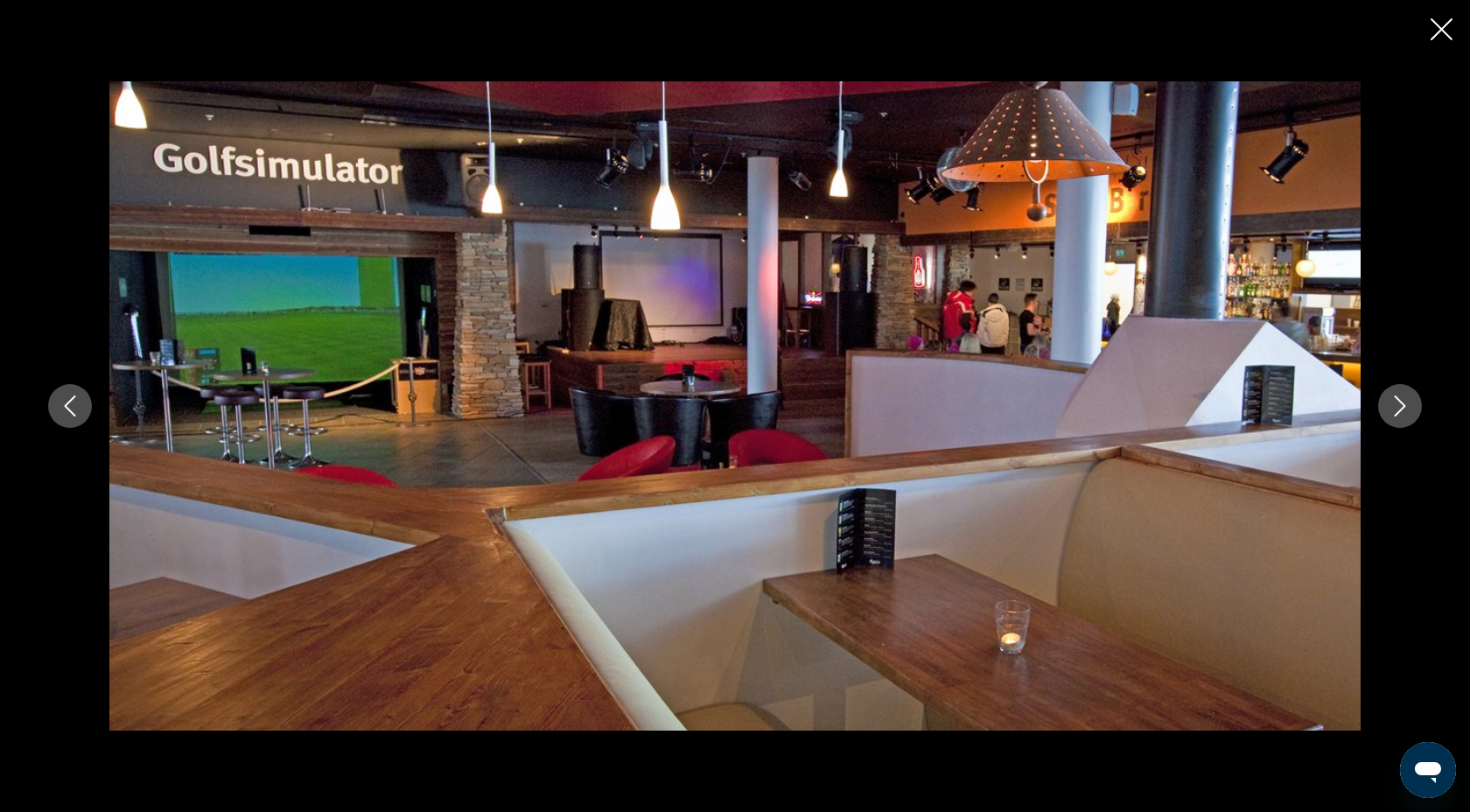
click at [1408, 414] on icon "Next image" at bounding box center [1399, 406] width 21 height 21
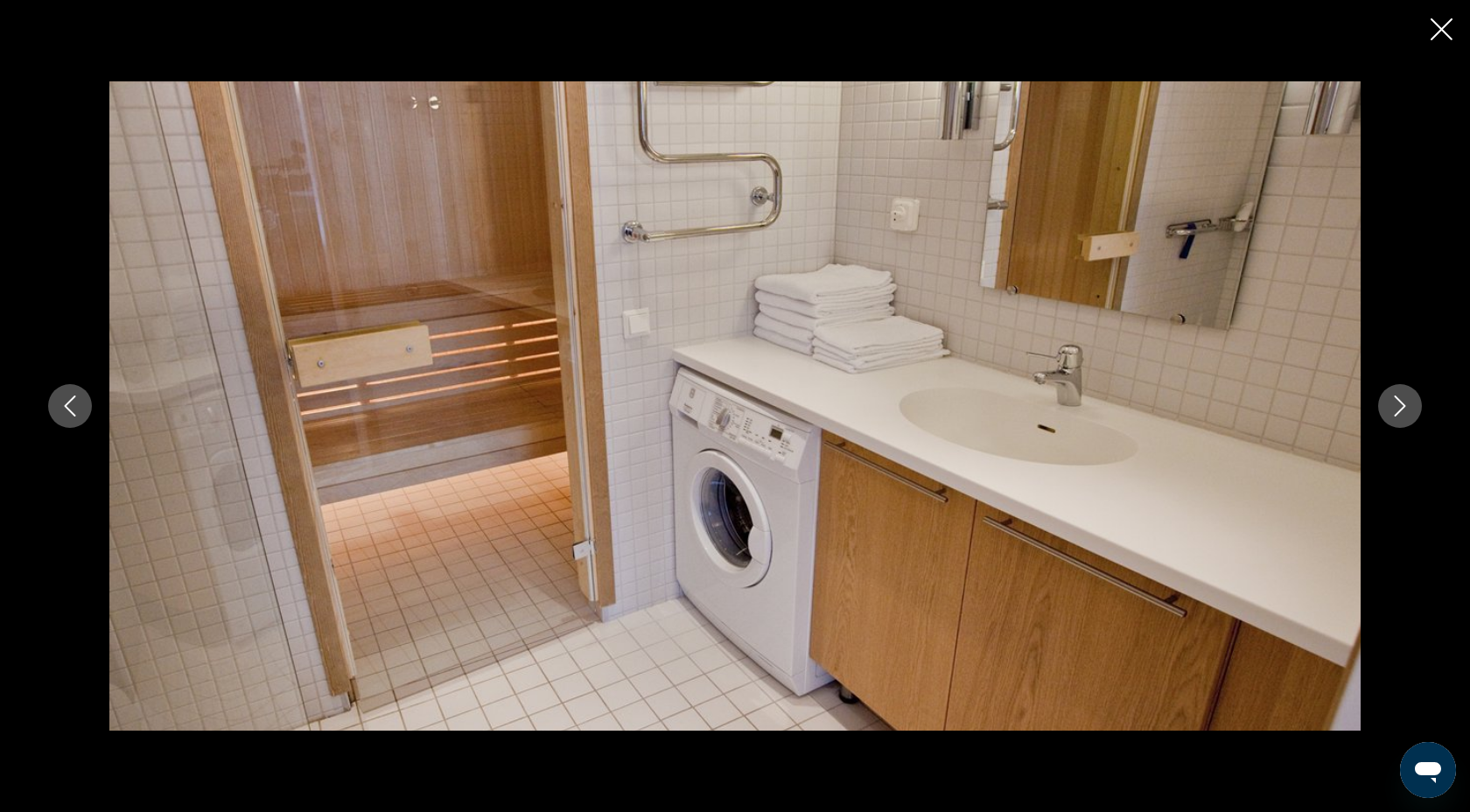
click at [1408, 414] on icon "Next image" at bounding box center [1399, 406] width 21 height 21
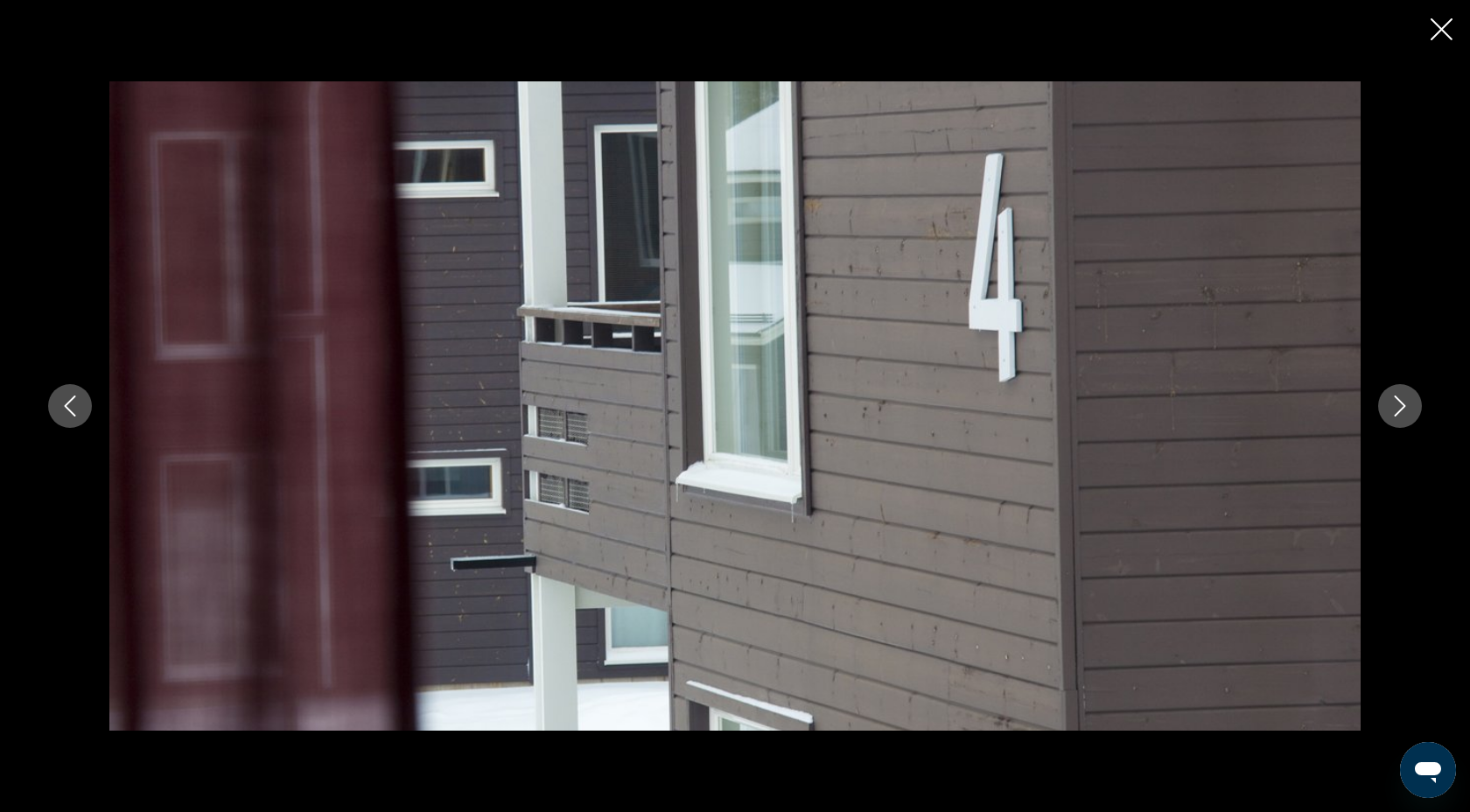
click at [1408, 414] on icon "Next image" at bounding box center [1399, 406] width 21 height 21
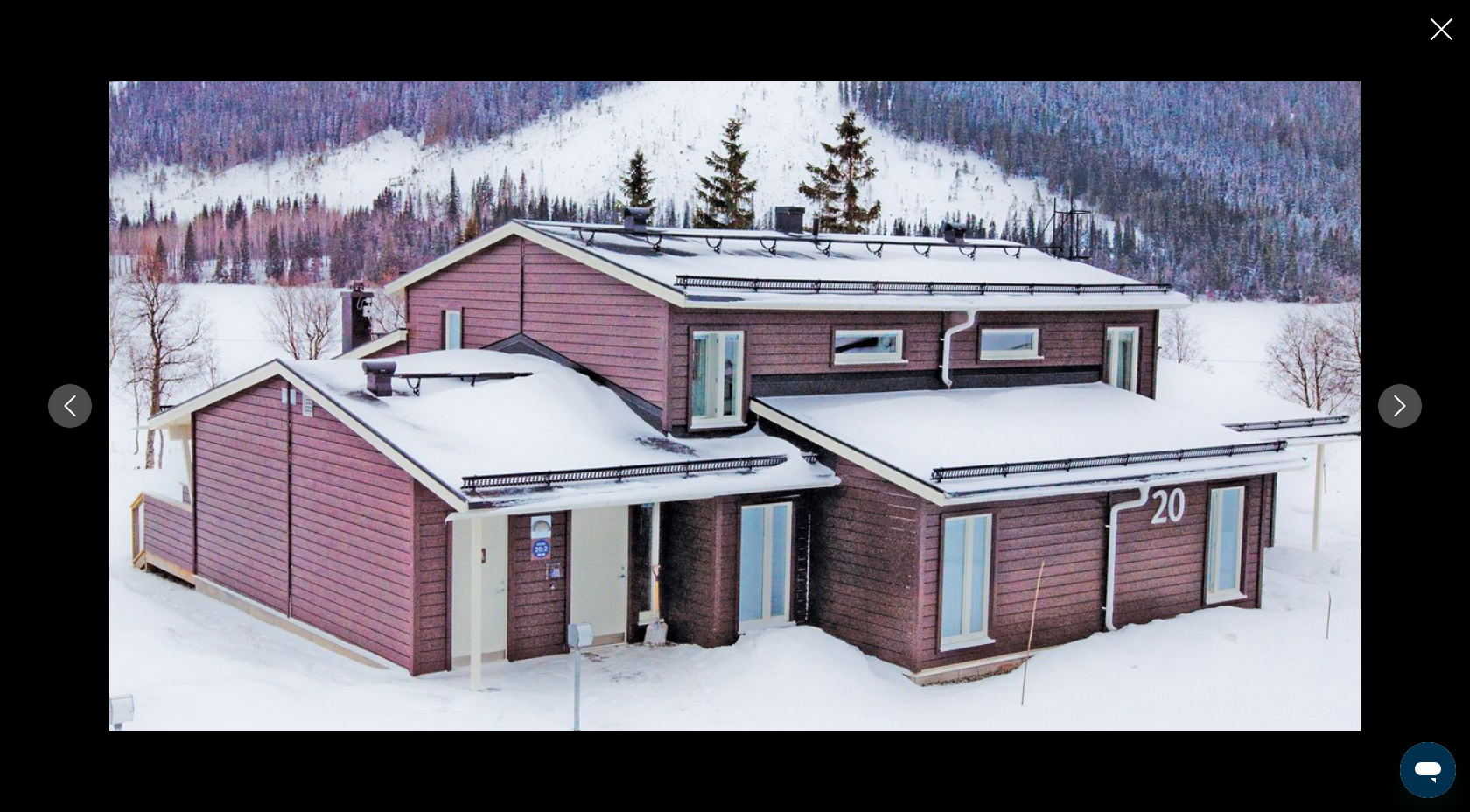
click at [1408, 414] on icon "Next image" at bounding box center [1399, 406] width 21 height 21
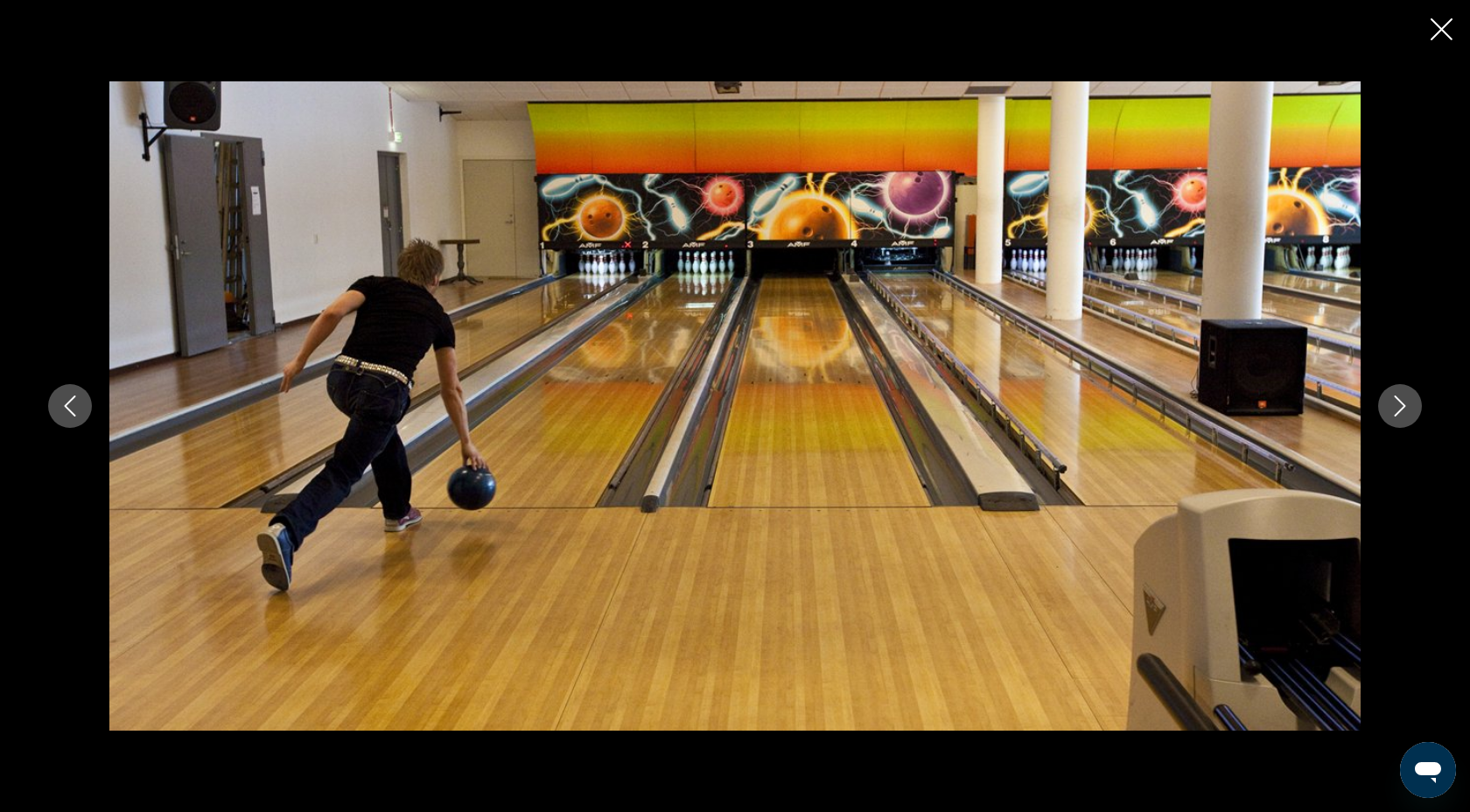
click at [1408, 414] on icon "Next image" at bounding box center [1399, 406] width 21 height 21
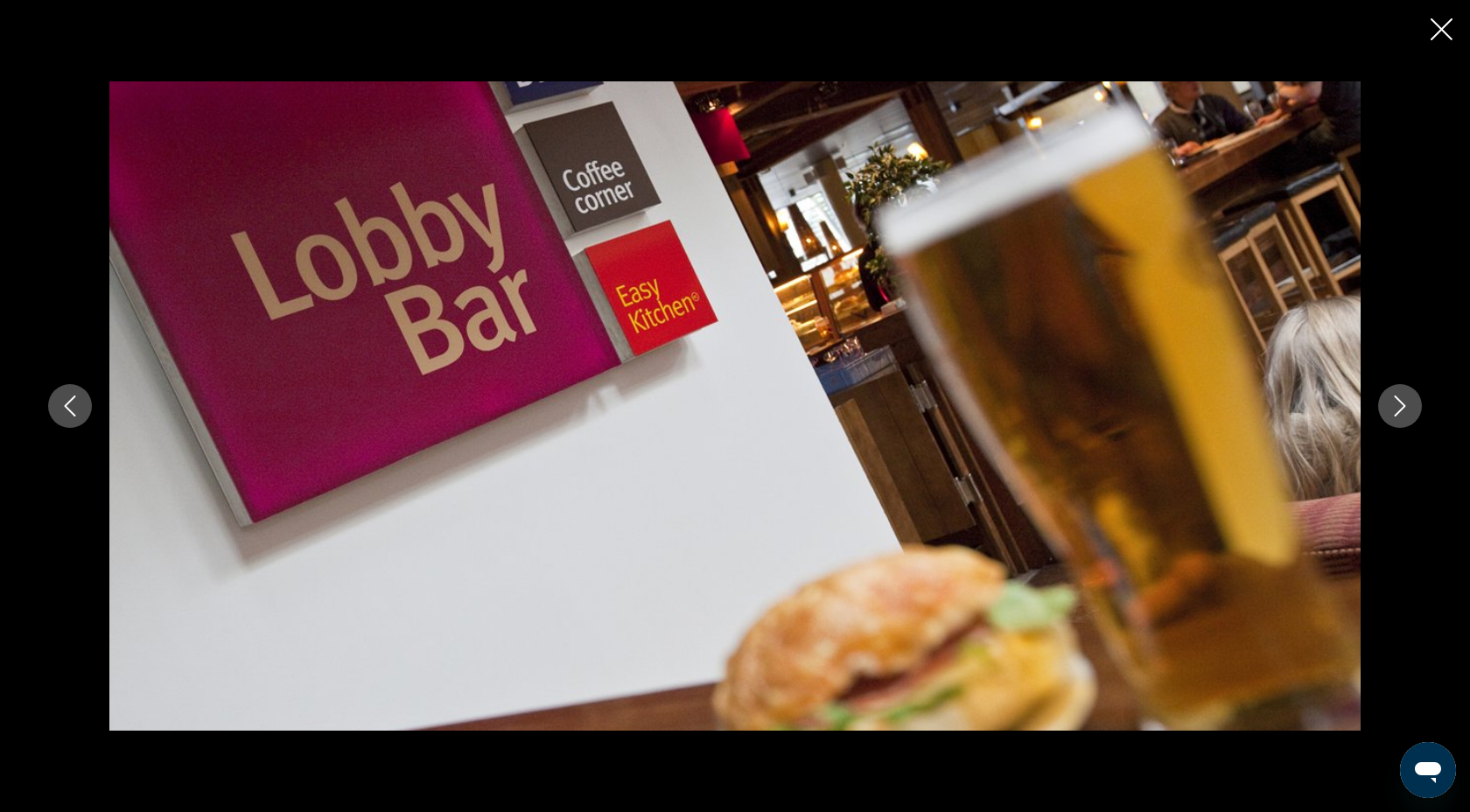
click at [1408, 414] on icon "Next image" at bounding box center [1399, 406] width 21 height 21
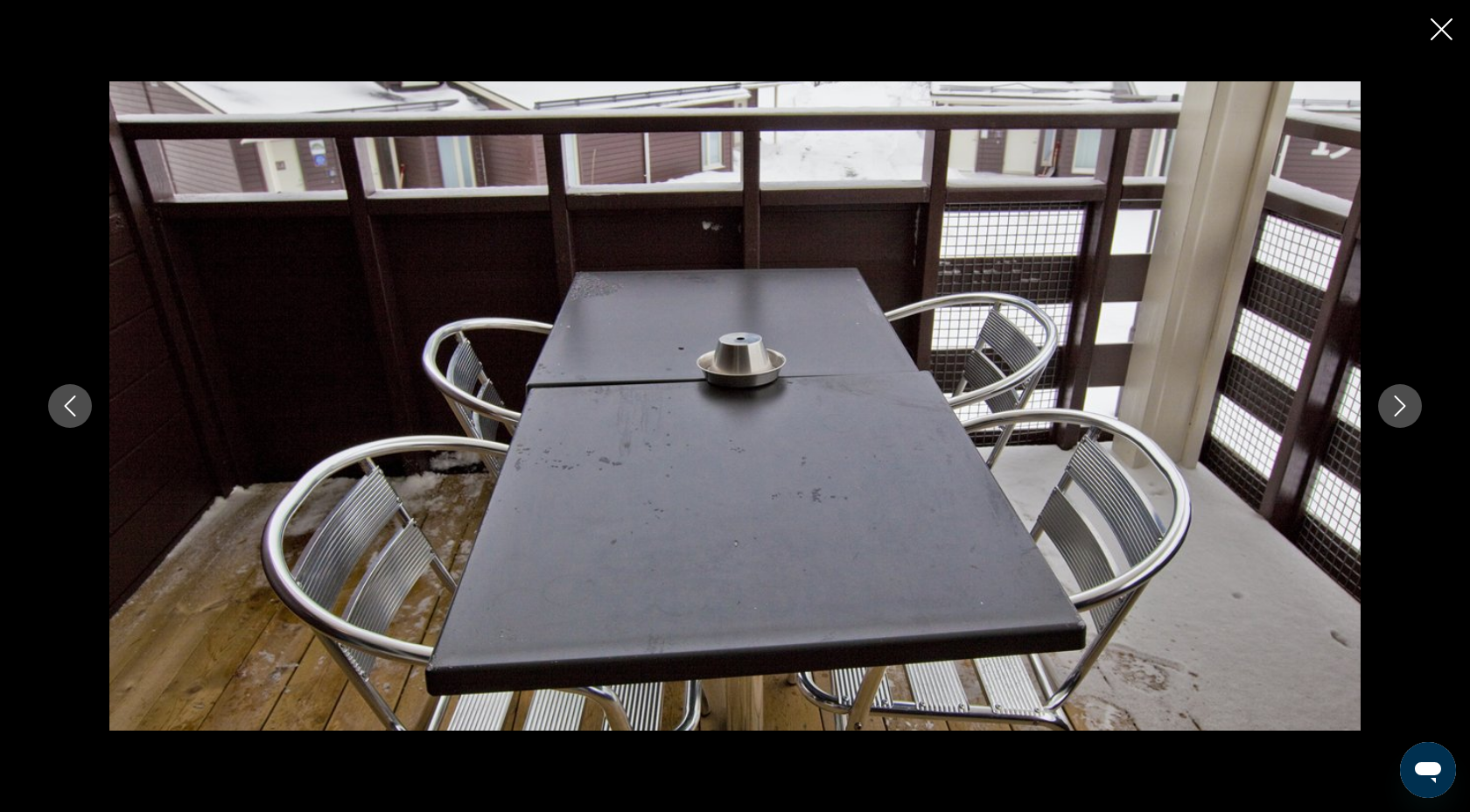
click at [1408, 414] on icon "Next image" at bounding box center [1399, 406] width 21 height 21
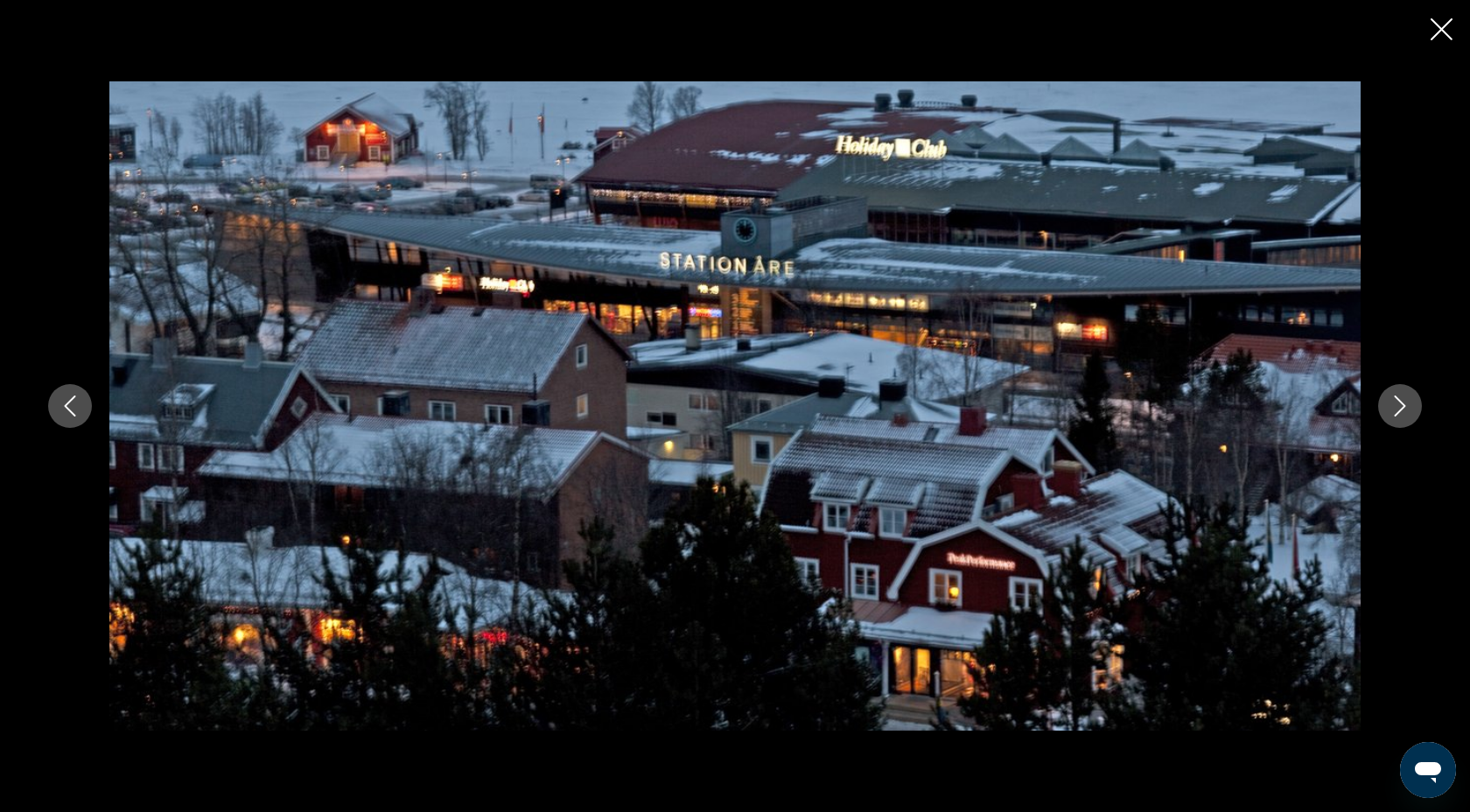
click at [1408, 414] on icon "Next image" at bounding box center [1399, 406] width 21 height 21
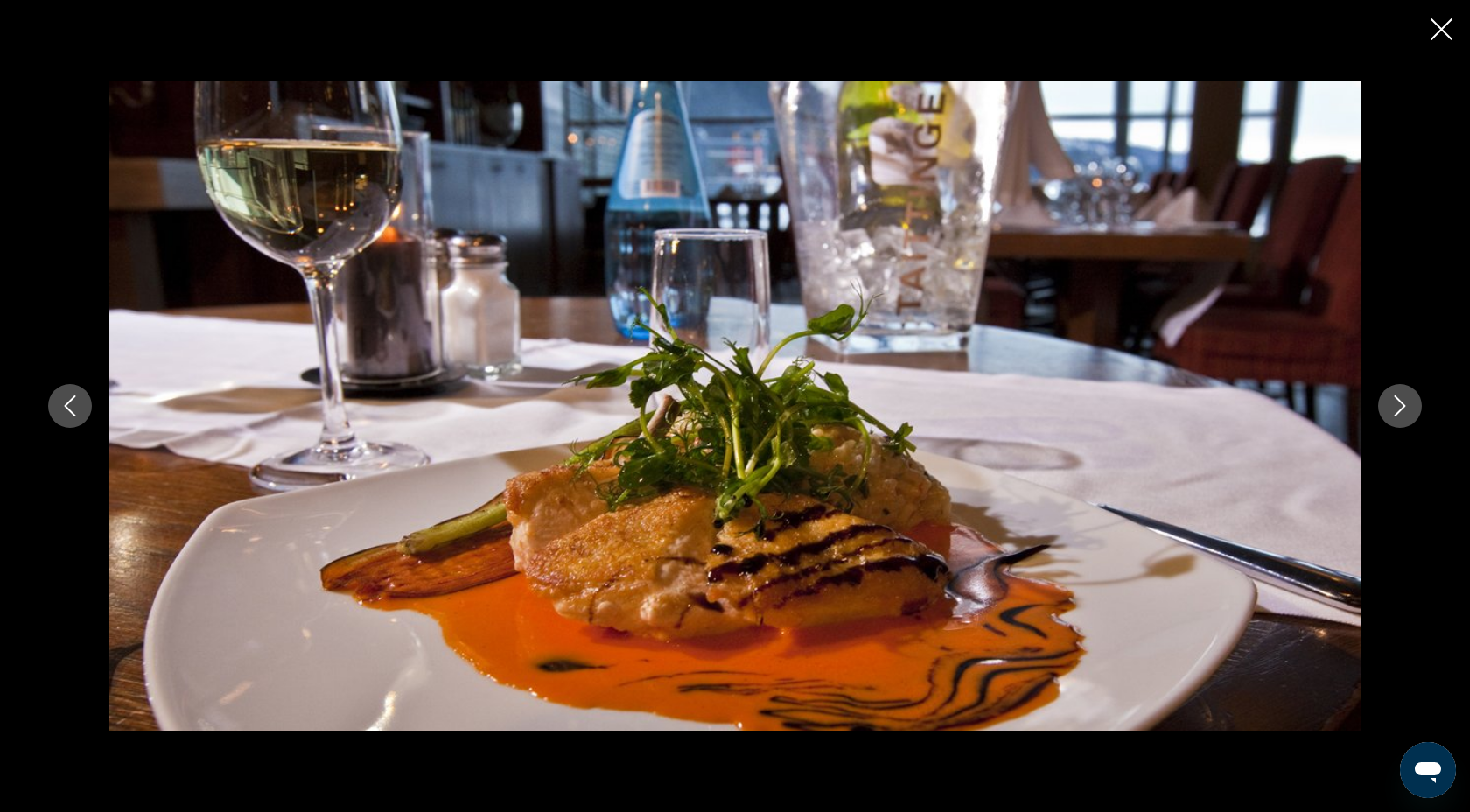
click at [1408, 414] on icon "Next image" at bounding box center [1399, 406] width 21 height 21
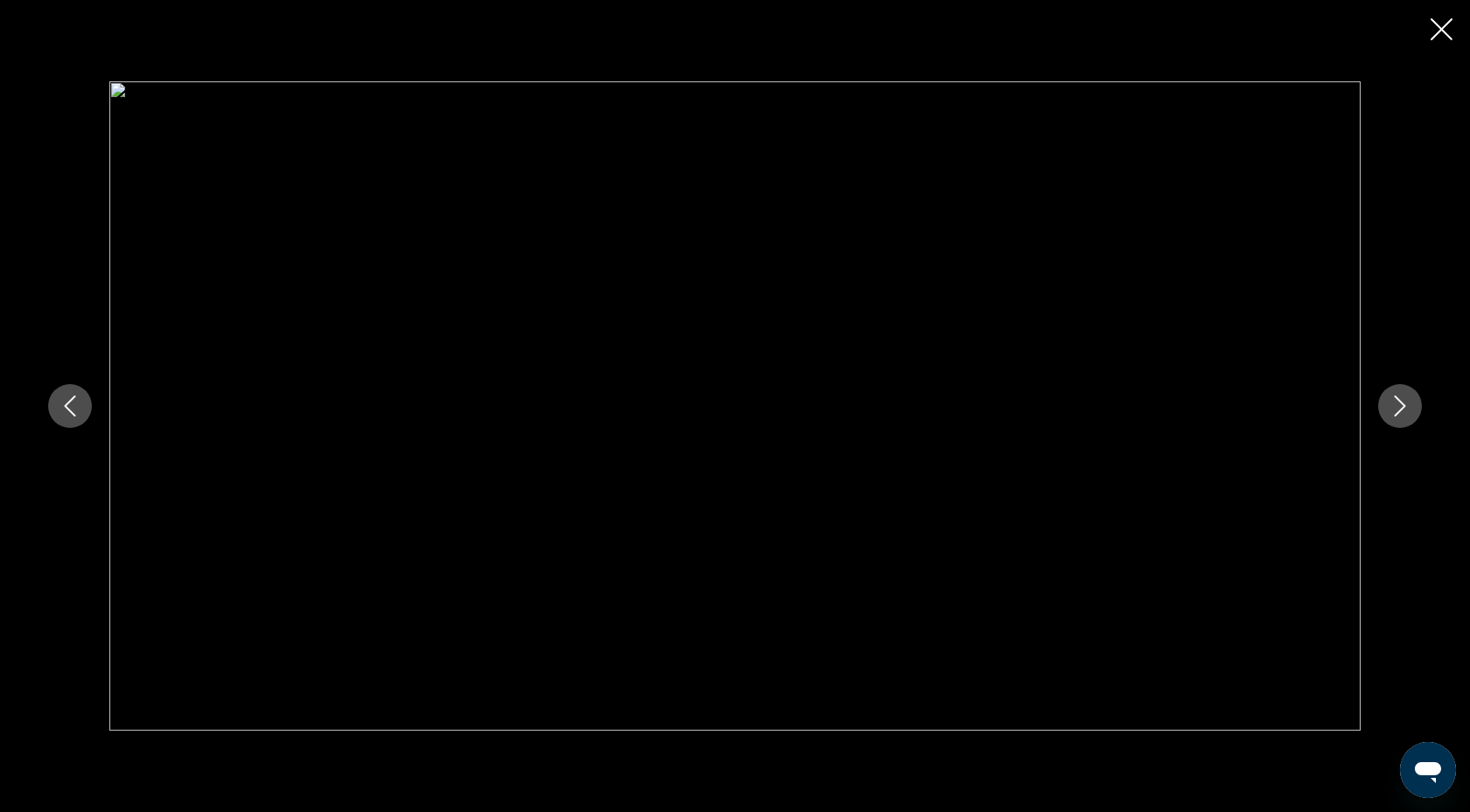
click at [1408, 414] on icon "Next image" at bounding box center [1399, 406] width 21 height 21
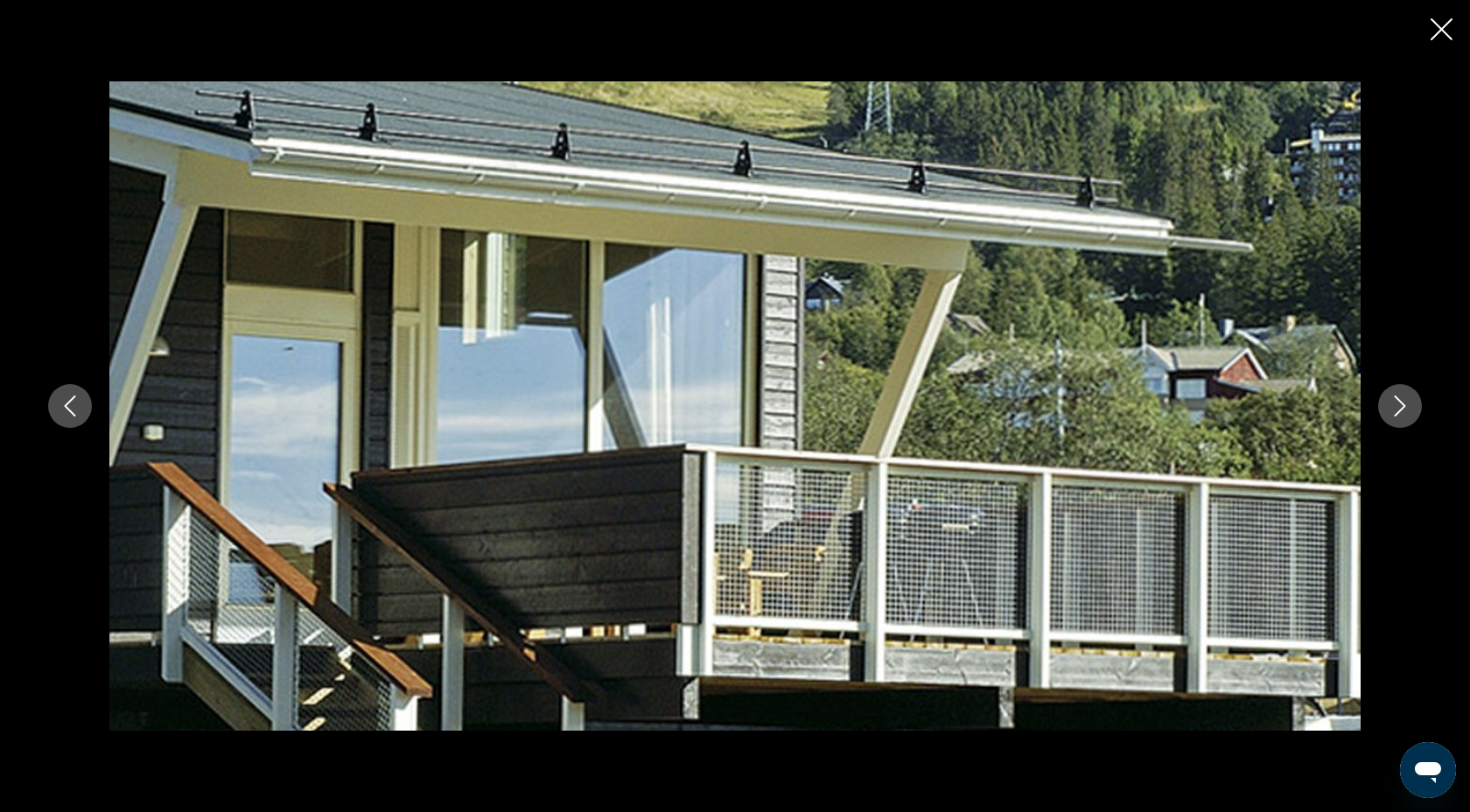
click at [1408, 414] on icon "Next image" at bounding box center [1399, 406] width 21 height 21
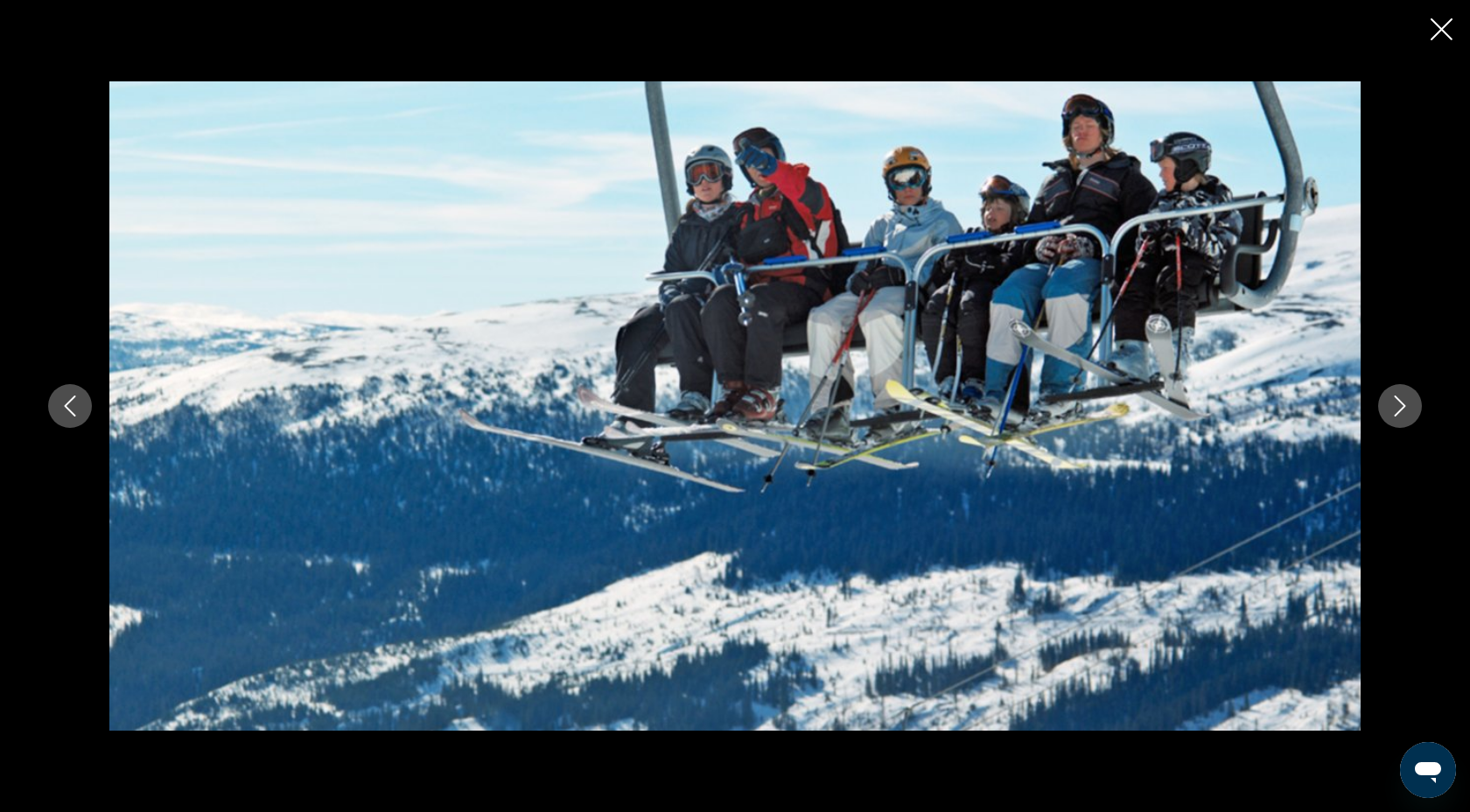
click at [1408, 414] on icon "Next image" at bounding box center [1399, 406] width 21 height 21
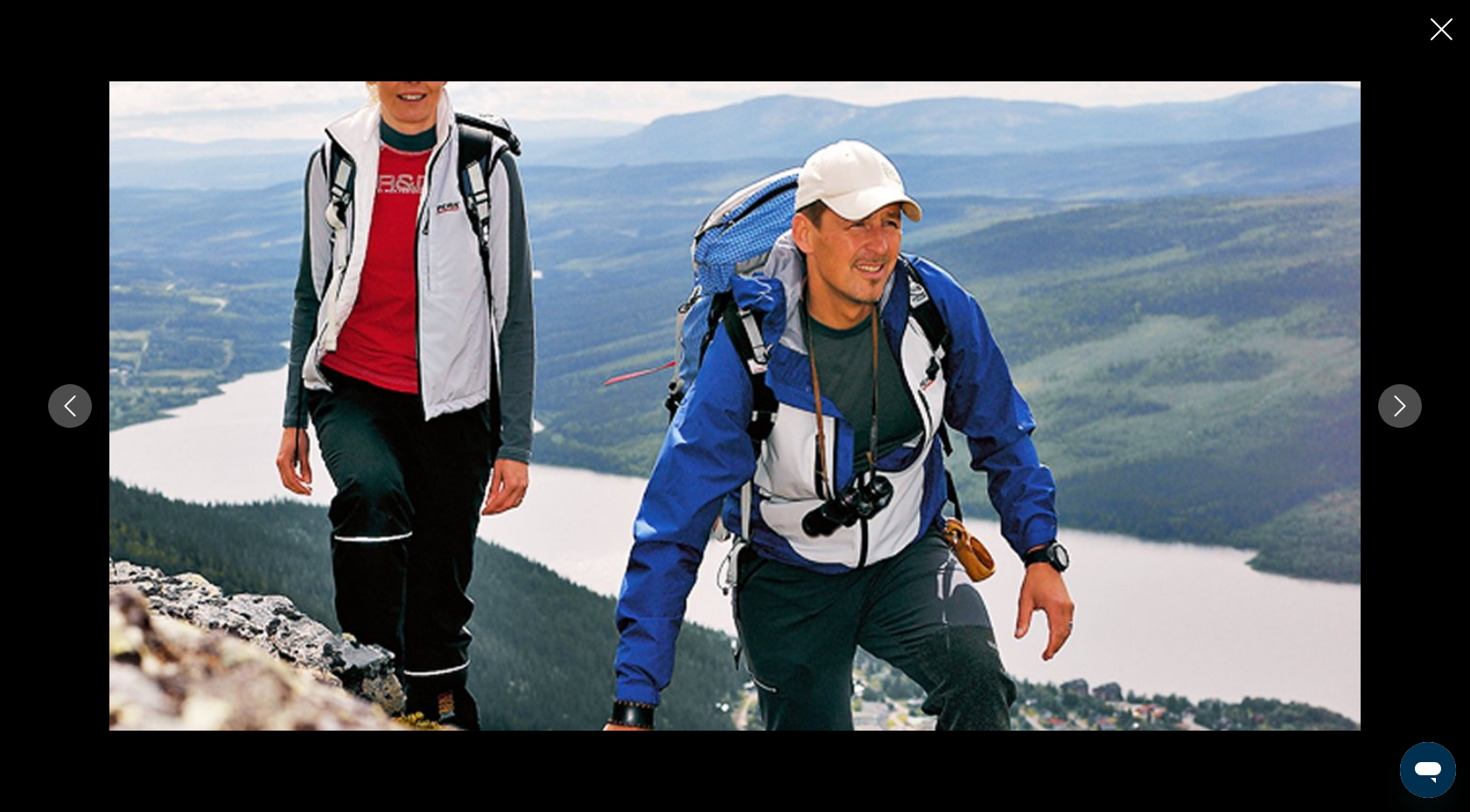
click at [1408, 414] on icon "Next image" at bounding box center [1399, 406] width 21 height 21
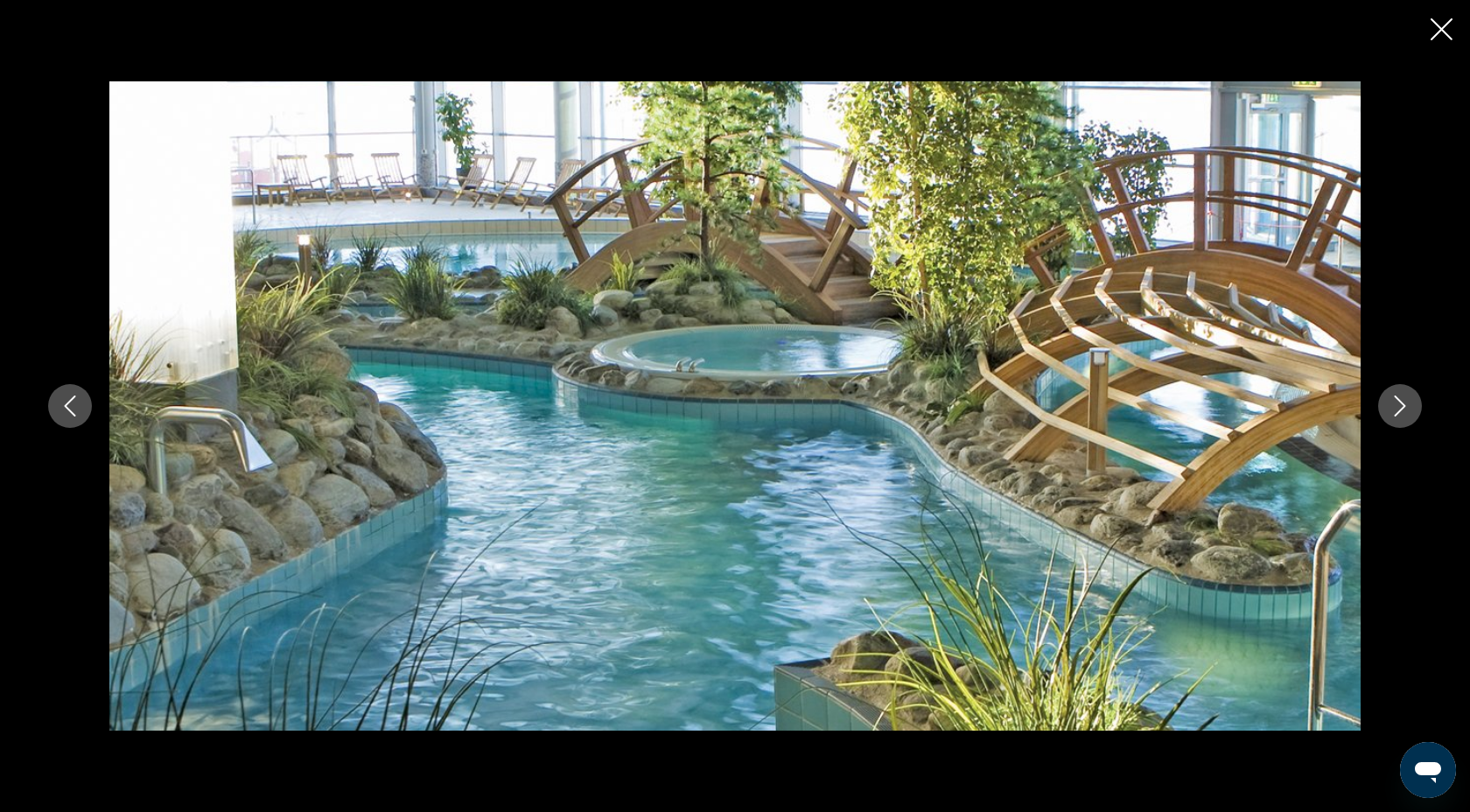
click at [1446, 36] on icon "Close slideshow" at bounding box center [1442, 29] width 22 height 22
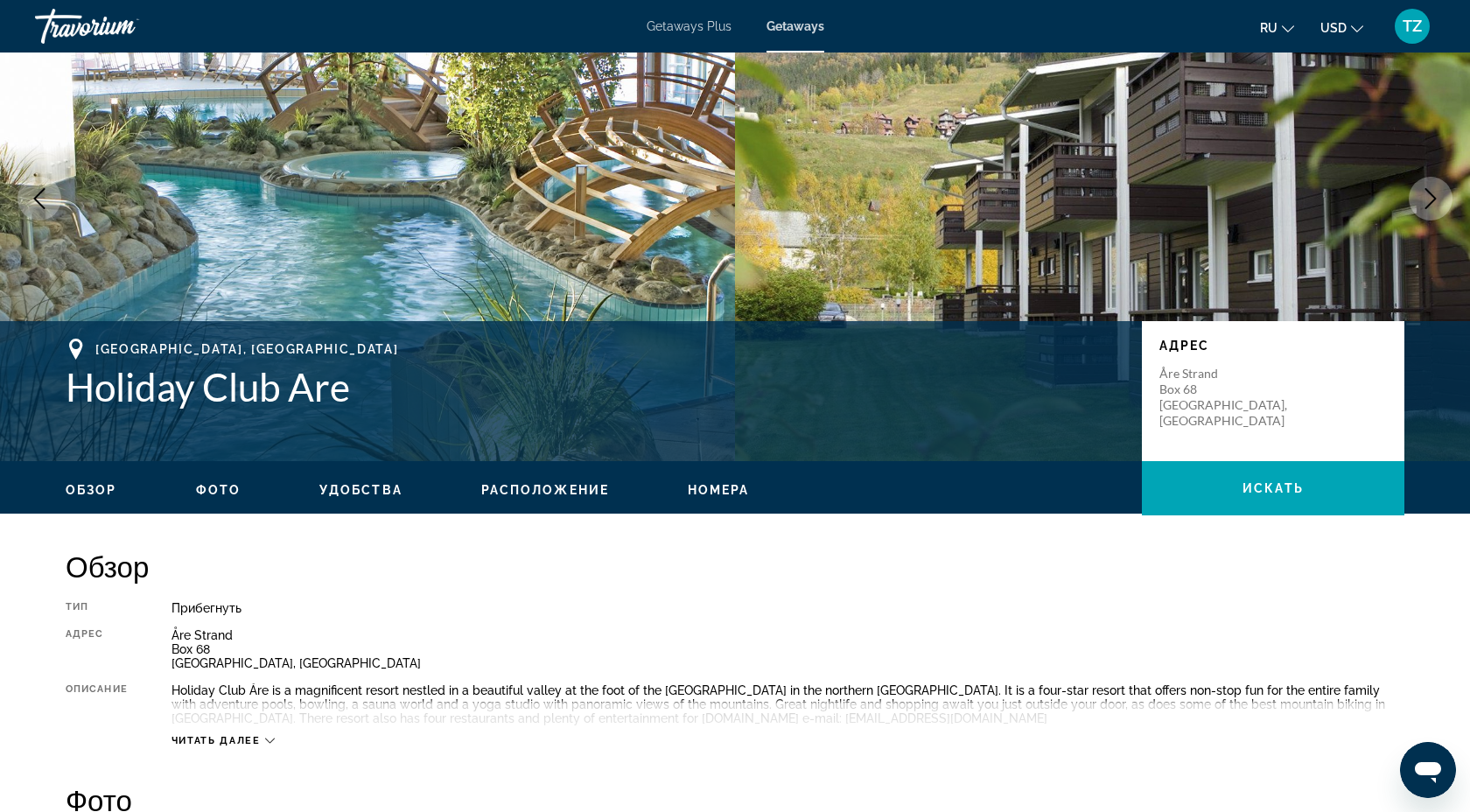
scroll to position [0, 0]
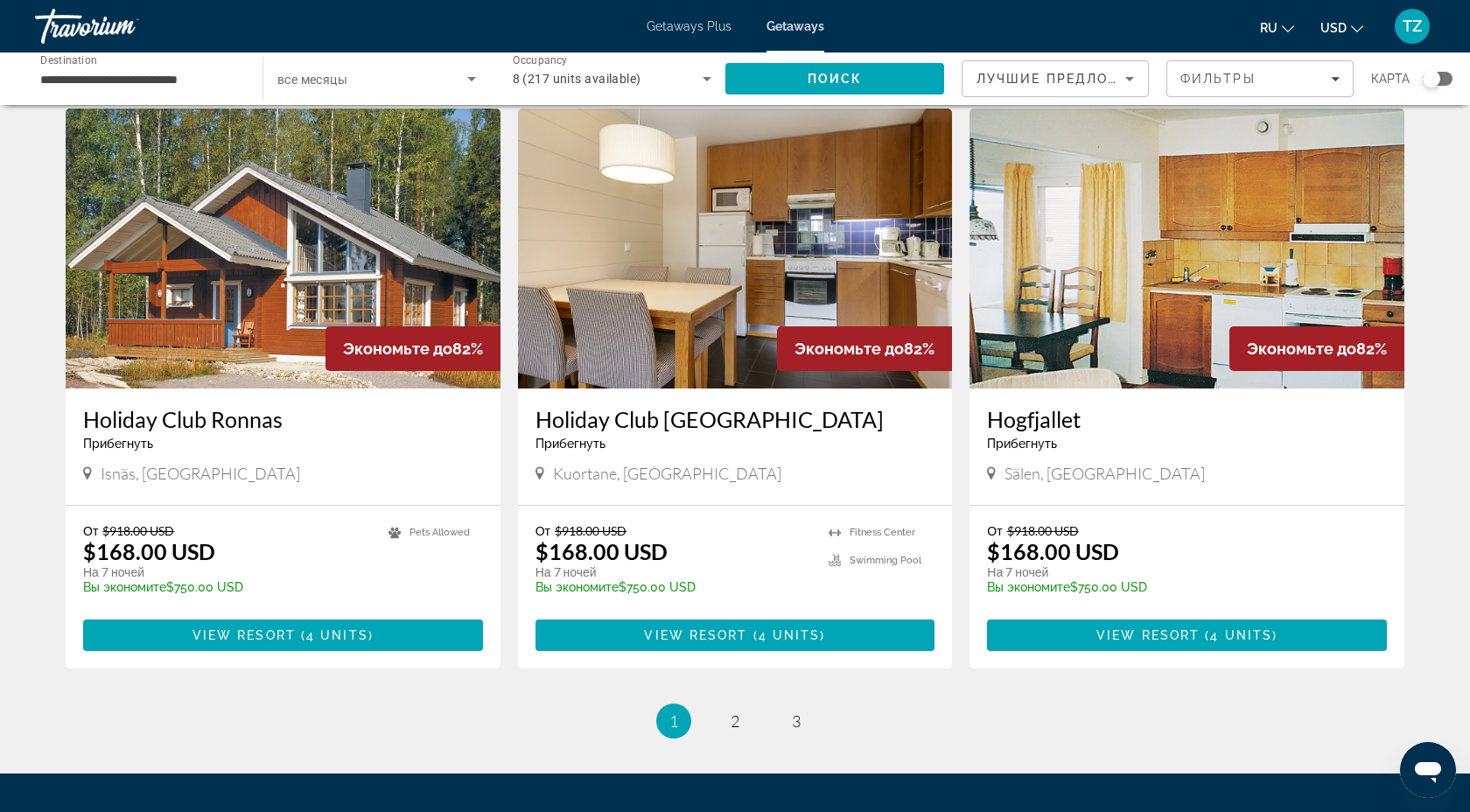
scroll to position [1881, 0]
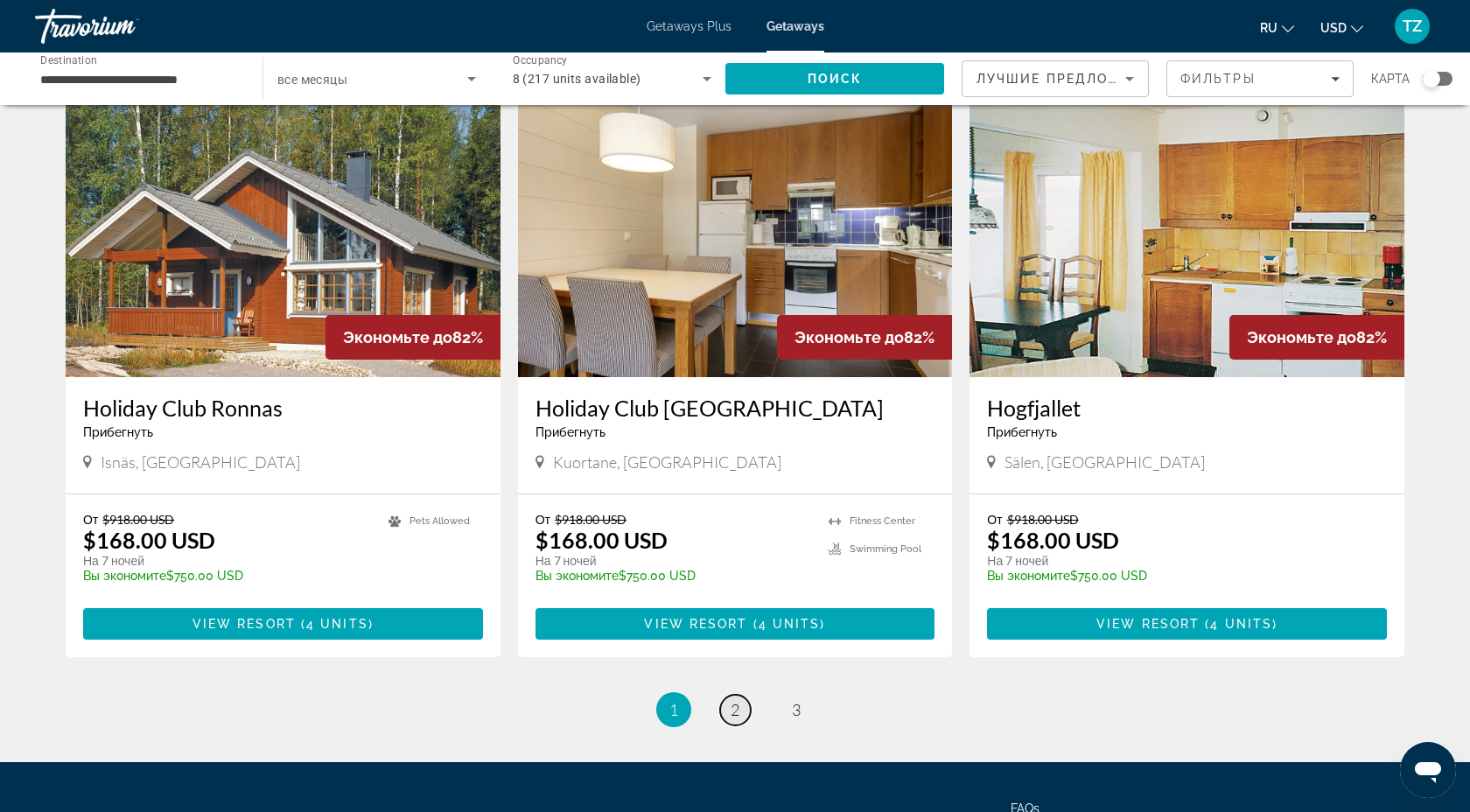
click at [729, 695] on link "page 2" at bounding box center [735, 709] width 30 height 30
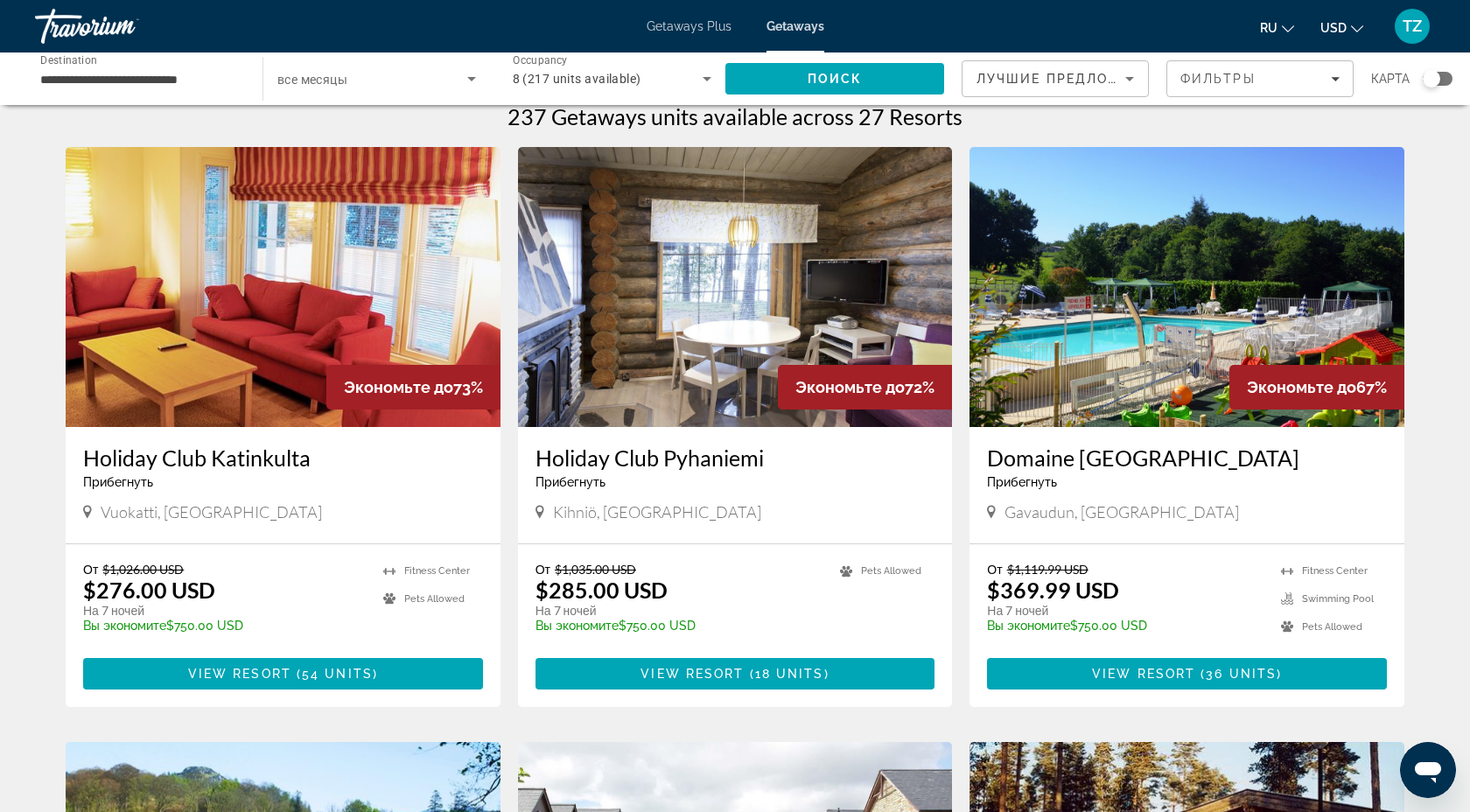
scroll to position [16, 0]
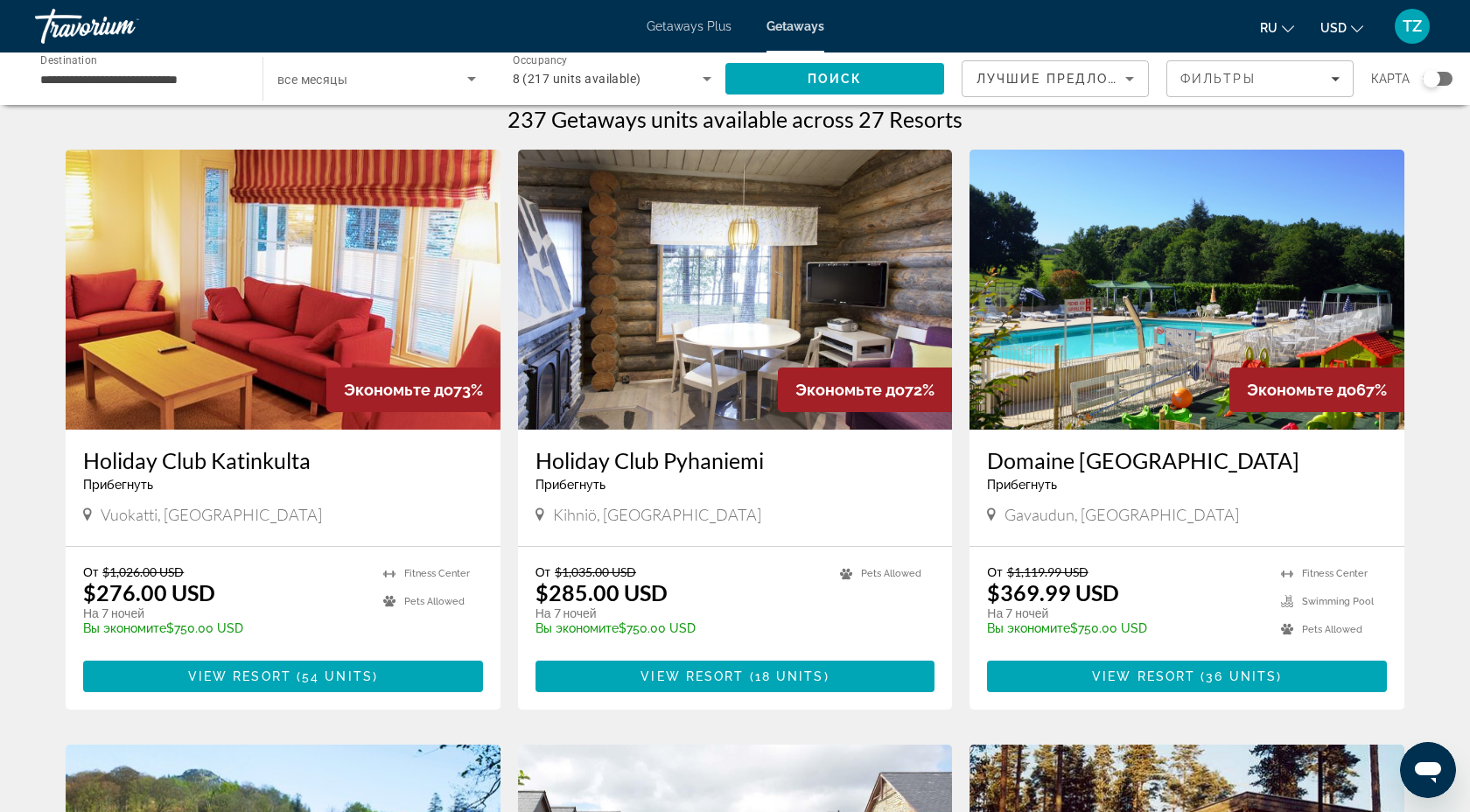
click at [1207, 348] on img "Main content" at bounding box center [1187, 290] width 435 height 280
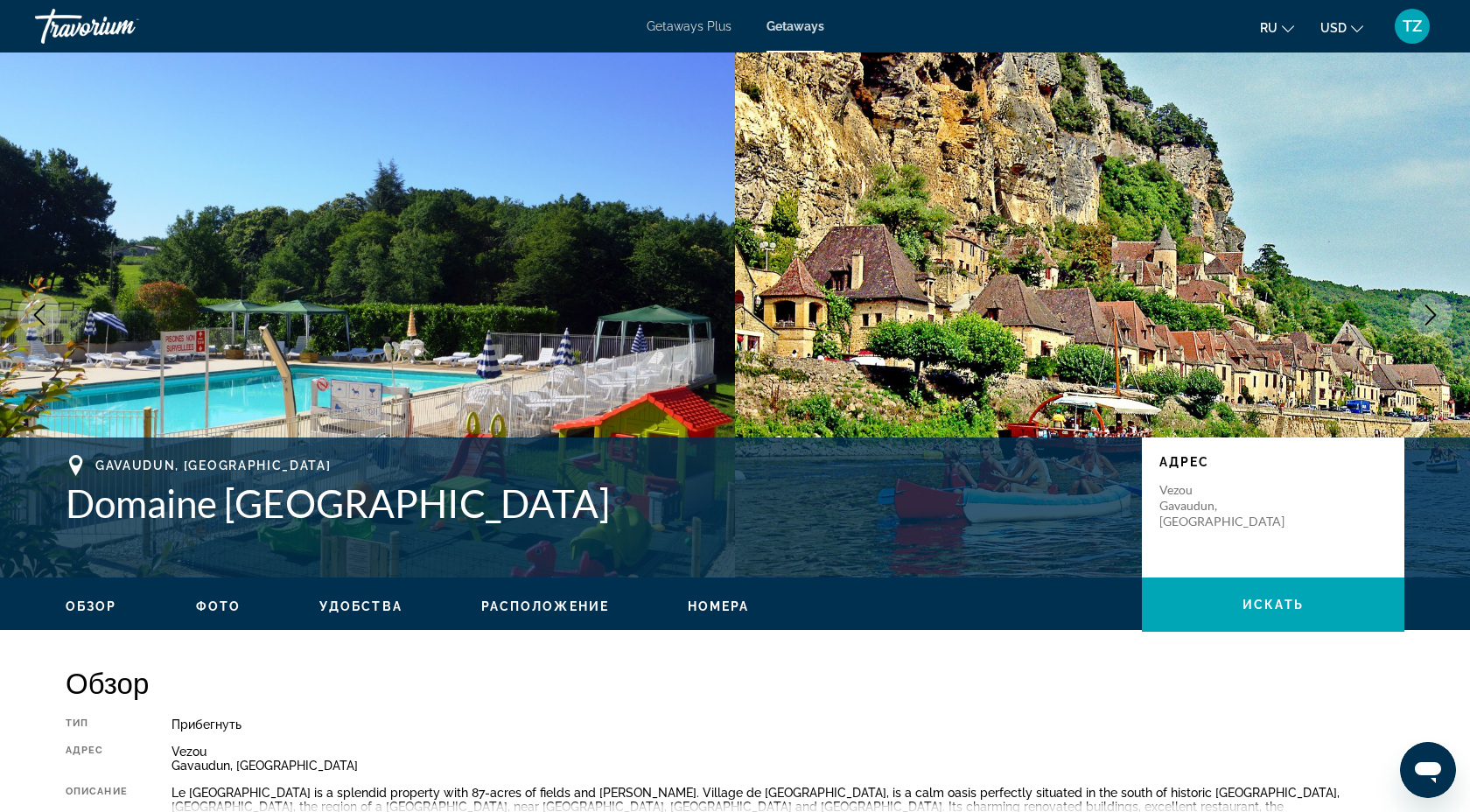
scroll to position [24, 0]
